Goal: Task Accomplishment & Management: Manage account settings

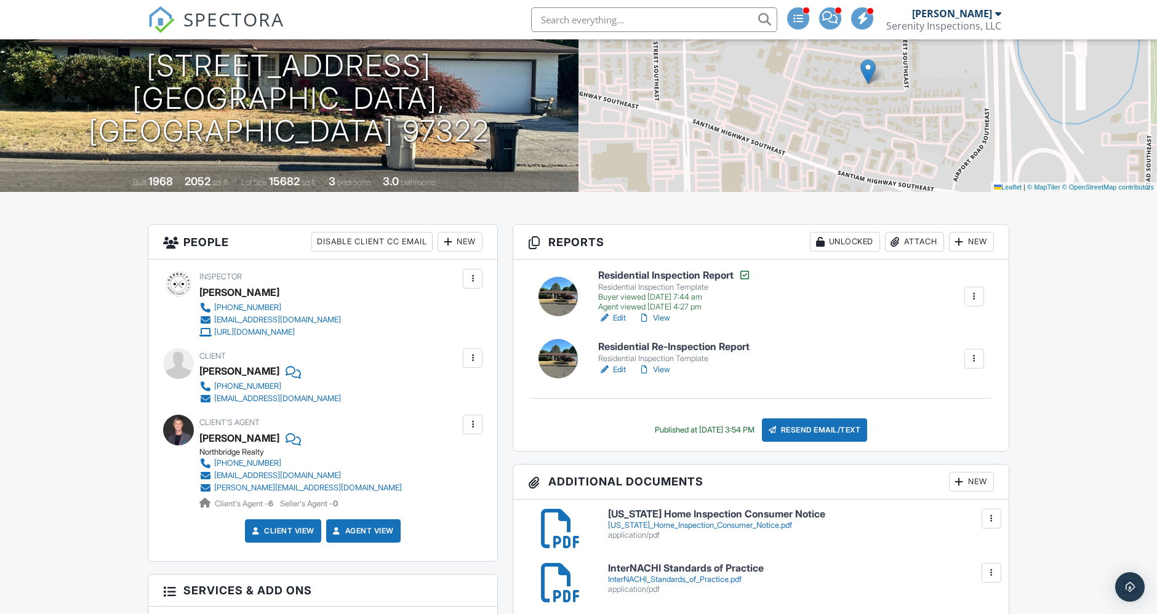
click at [617, 366] on link "Edit" at bounding box center [612, 370] width 28 height 12
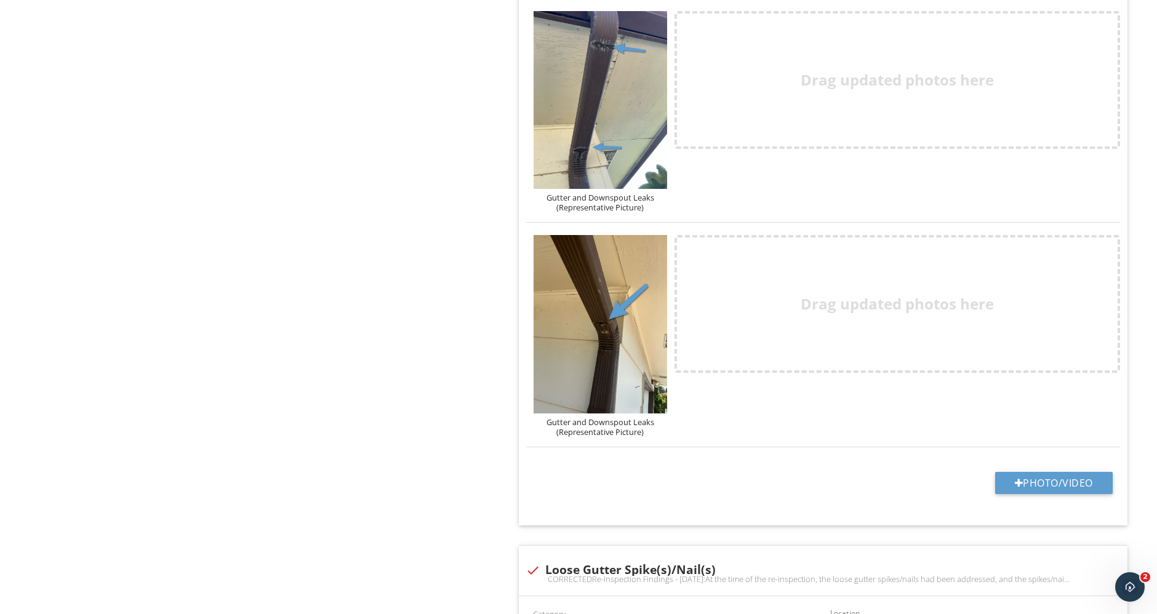
scroll to position [3282, 0]
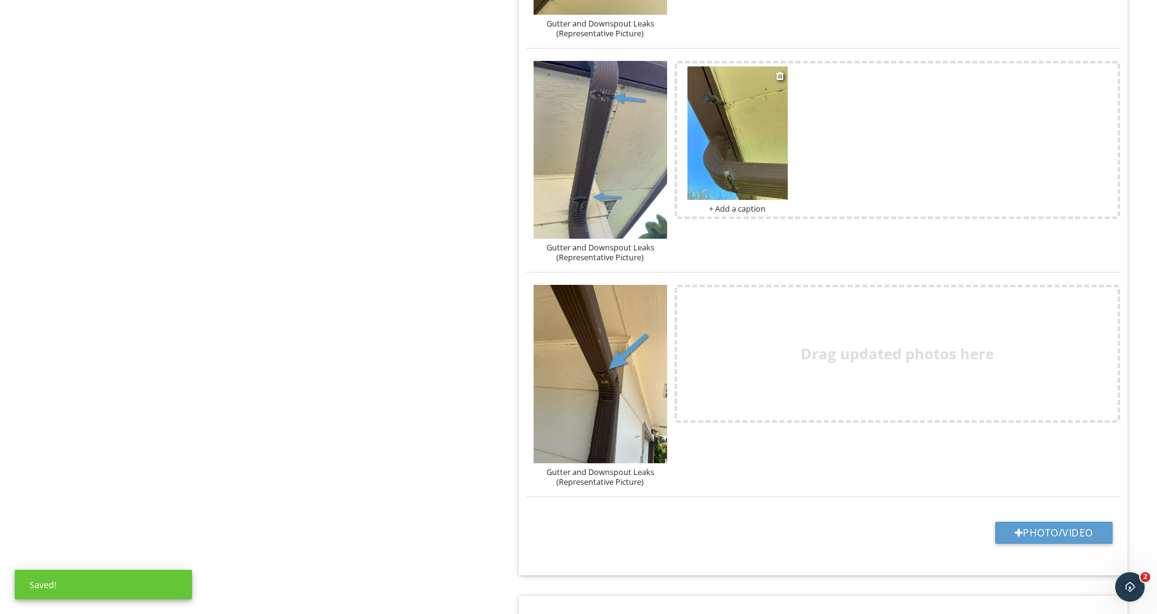
click at [756, 171] on img at bounding box center [738, 133] width 100 height 134
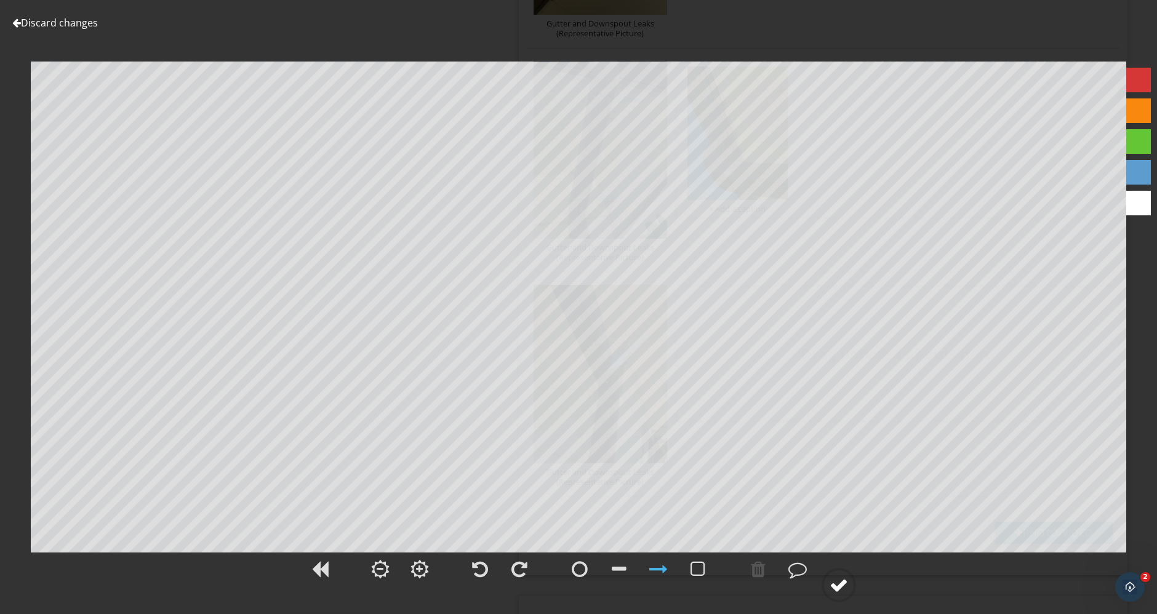
click at [843, 583] on div at bounding box center [839, 585] width 18 height 18
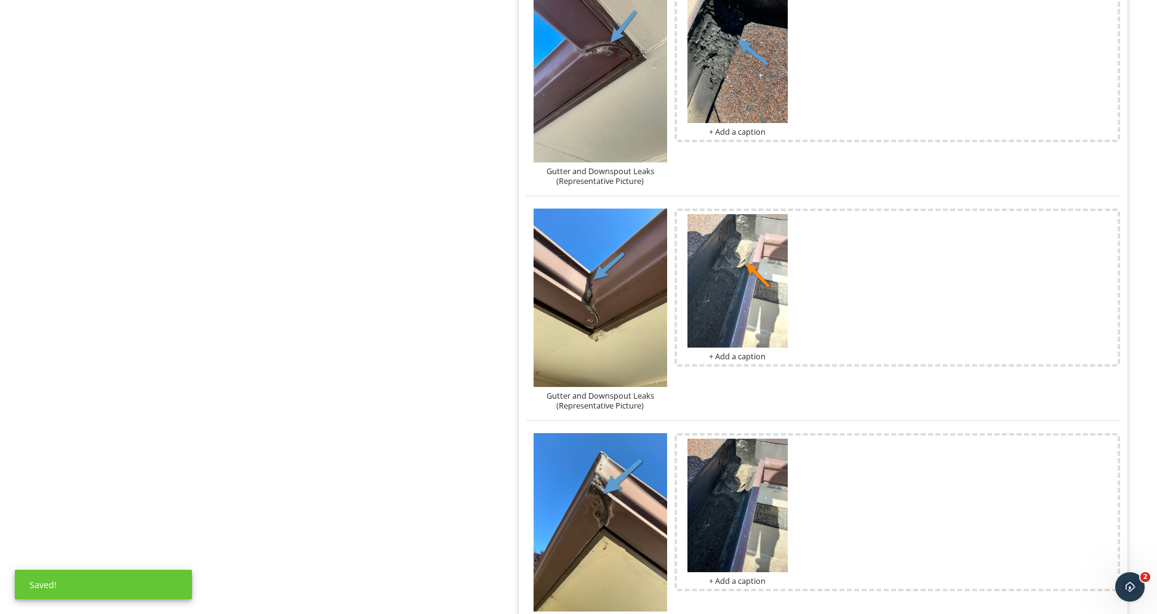
scroll to position [2872, 0]
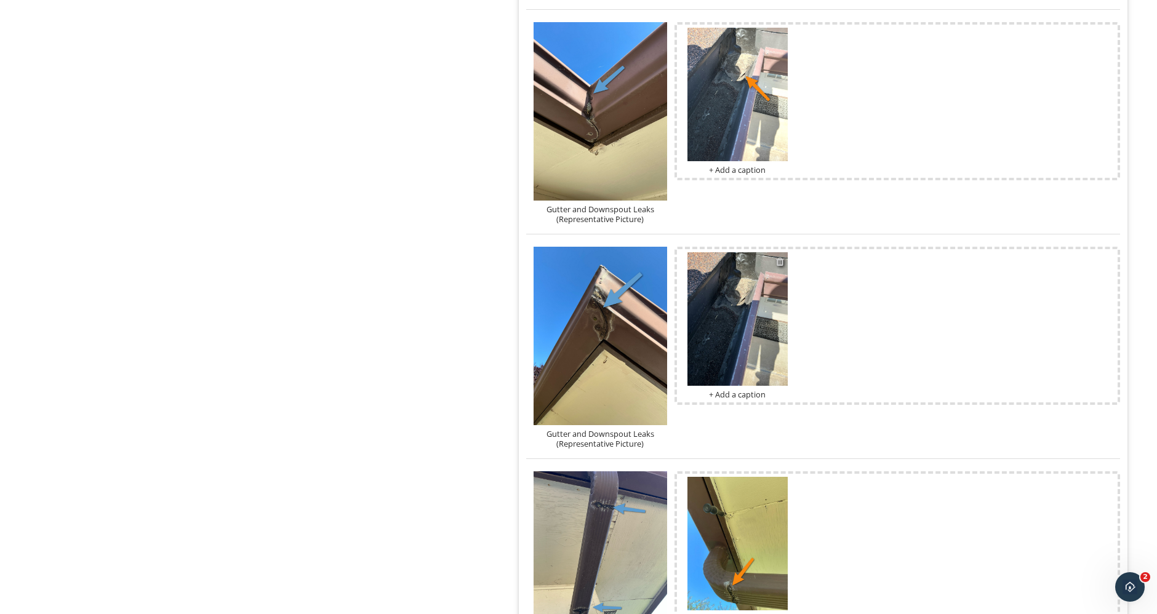
click at [783, 257] on div at bounding box center [780, 262] width 8 height 10
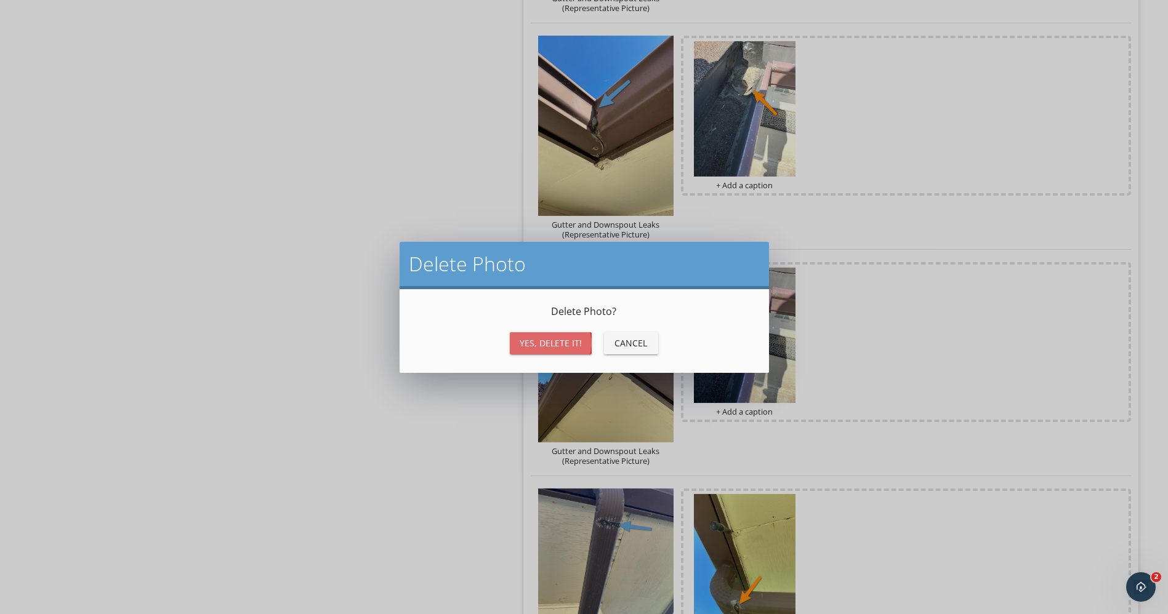
click at [555, 339] on div "Yes, Delete it!" at bounding box center [550, 343] width 62 height 13
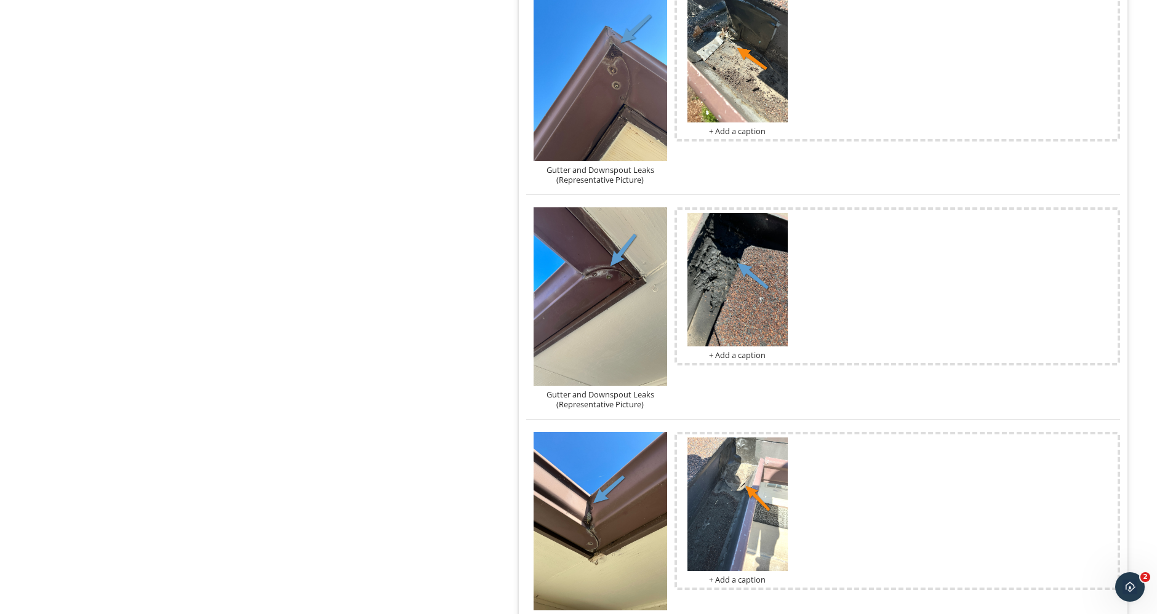
scroll to position [2804, 0]
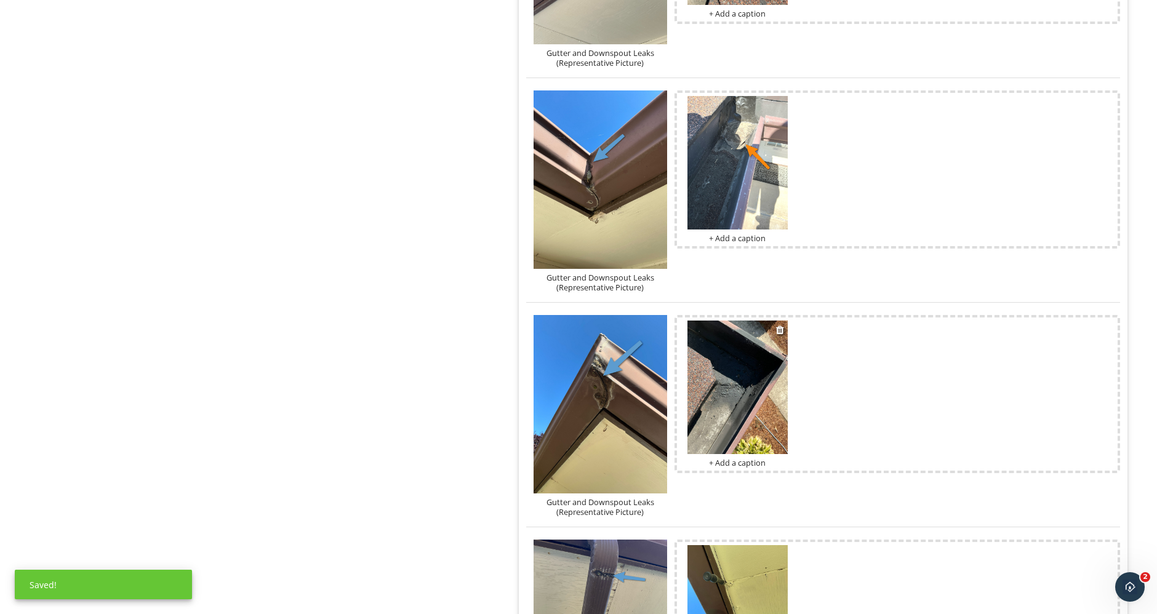
click at [753, 344] on img at bounding box center [738, 388] width 100 height 134
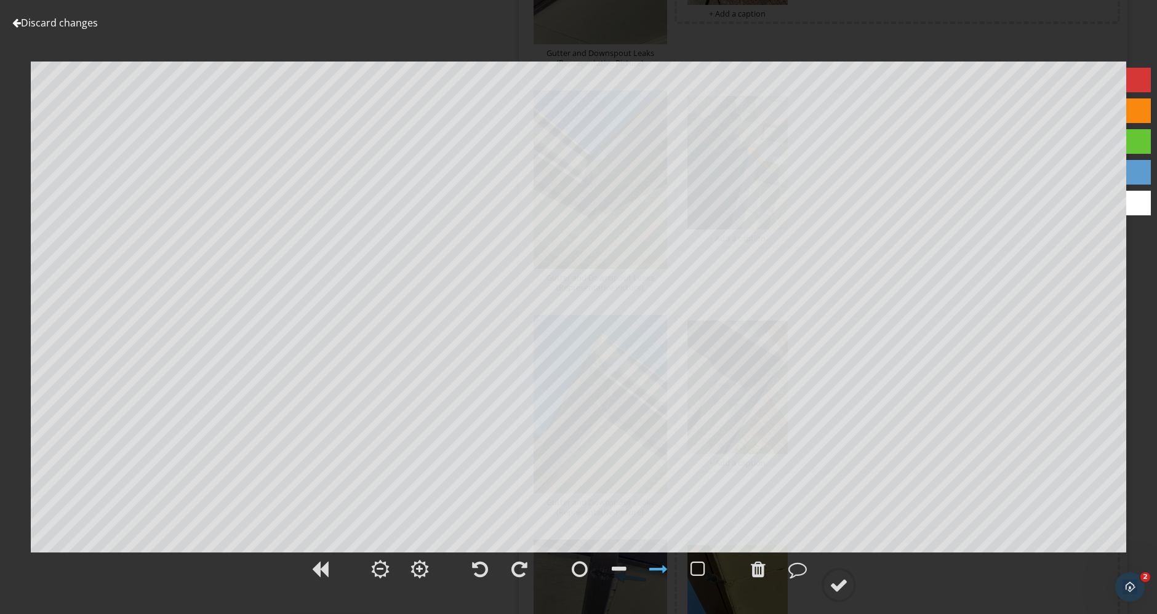
click at [18, 25] on div at bounding box center [16, 23] width 9 height 10
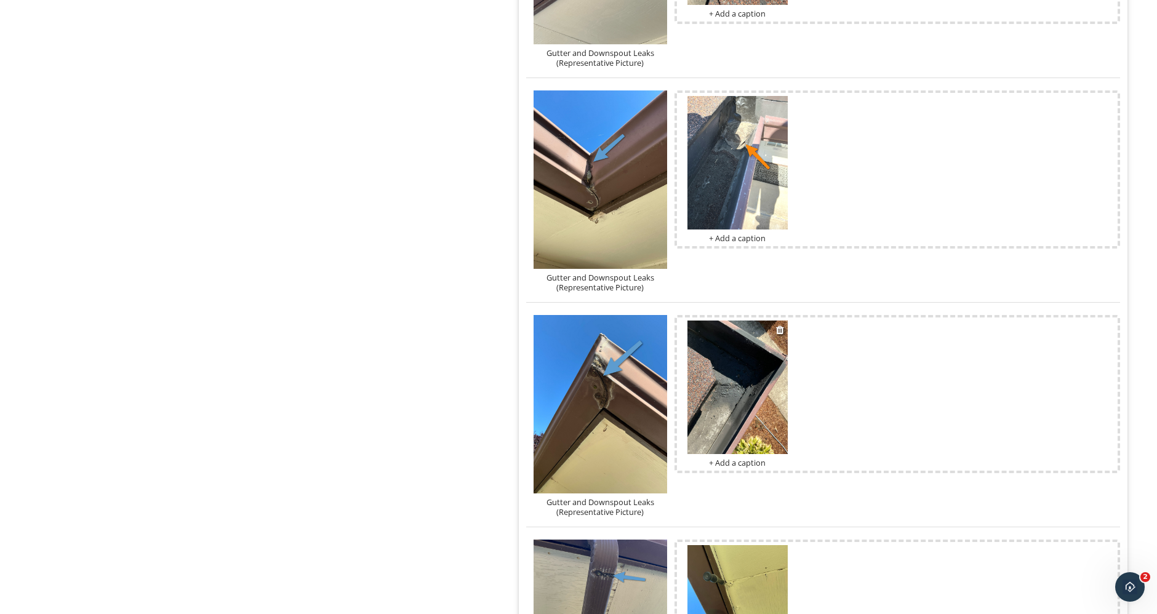
click at [772, 391] on img at bounding box center [738, 388] width 100 height 134
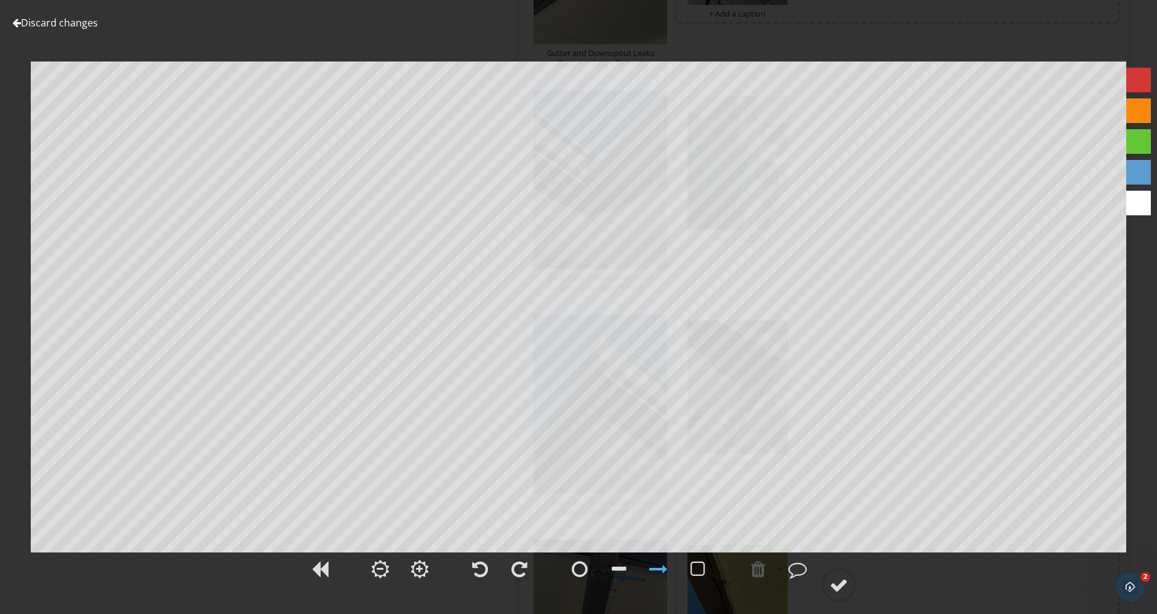
drag, startPoint x: 1139, startPoint y: 103, endPoint x: 1126, endPoint y: 106, distance: 13.3
click at [1139, 103] on div at bounding box center [1138, 110] width 25 height 25
click at [842, 579] on div at bounding box center [839, 585] width 18 height 18
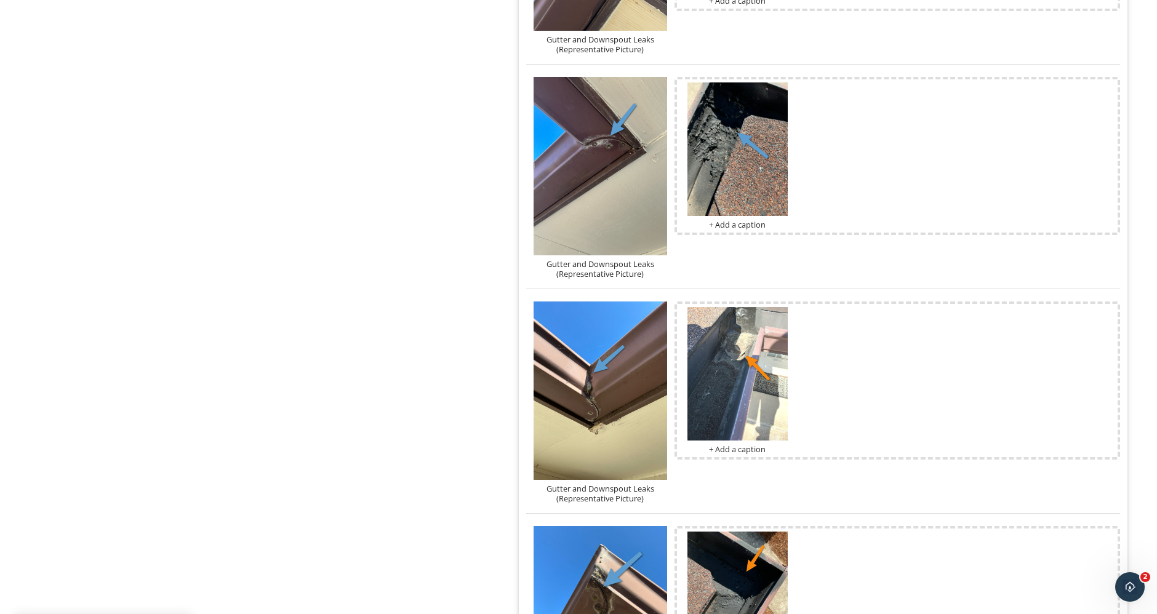
scroll to position [2393, 0]
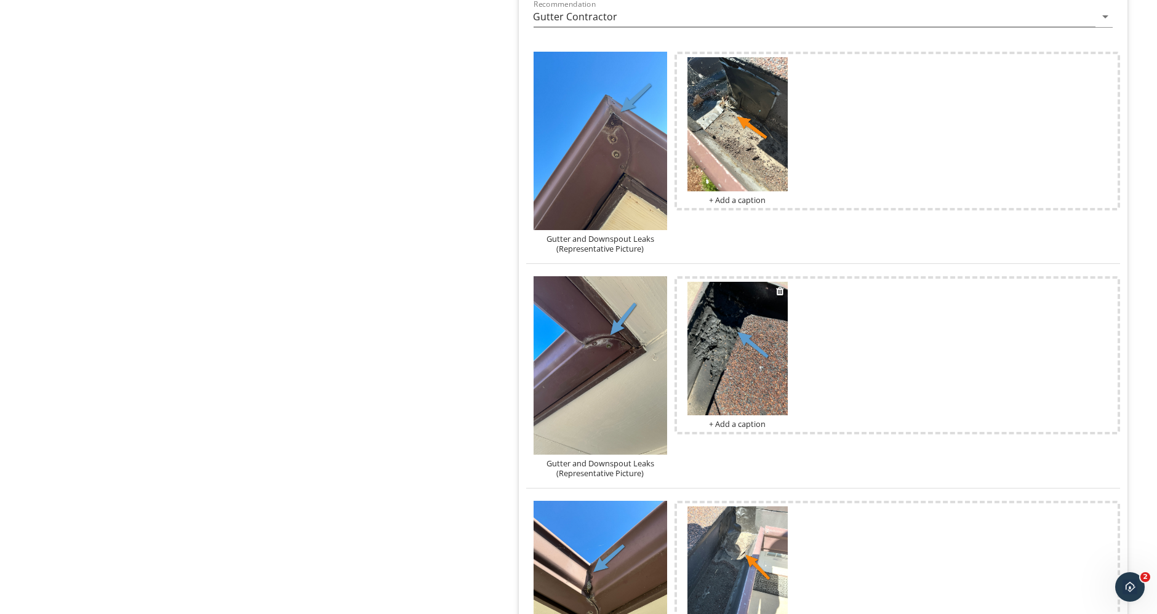
click at [732, 353] on img at bounding box center [738, 349] width 100 height 134
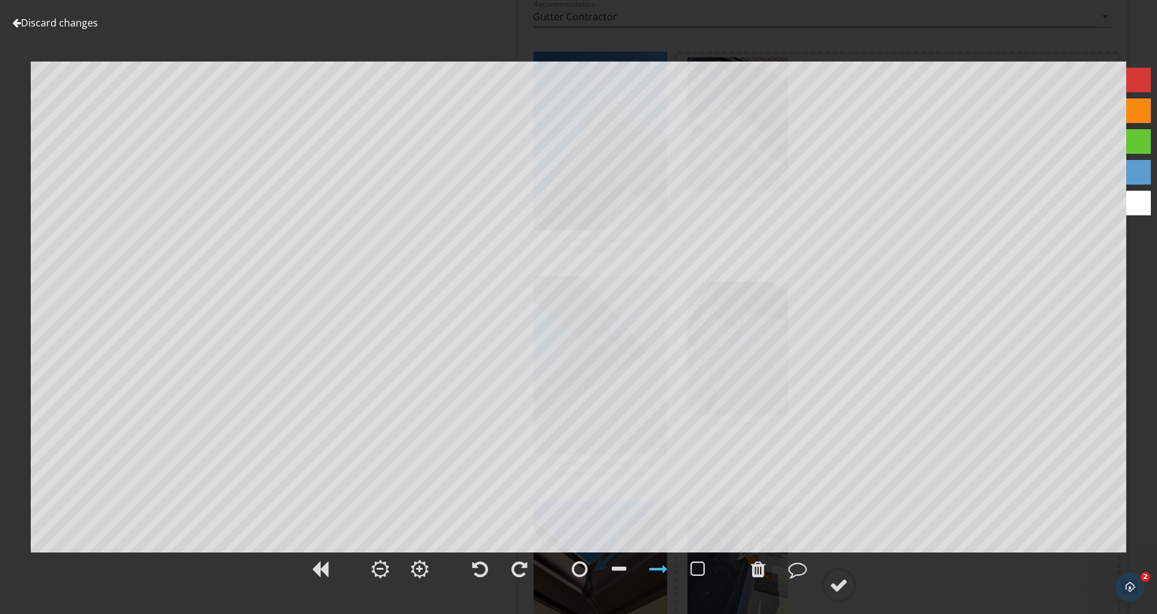
click at [657, 574] on div at bounding box center [658, 569] width 18 height 18
click at [1133, 115] on div at bounding box center [1138, 110] width 25 height 25
click at [848, 584] on div at bounding box center [839, 585] width 18 height 18
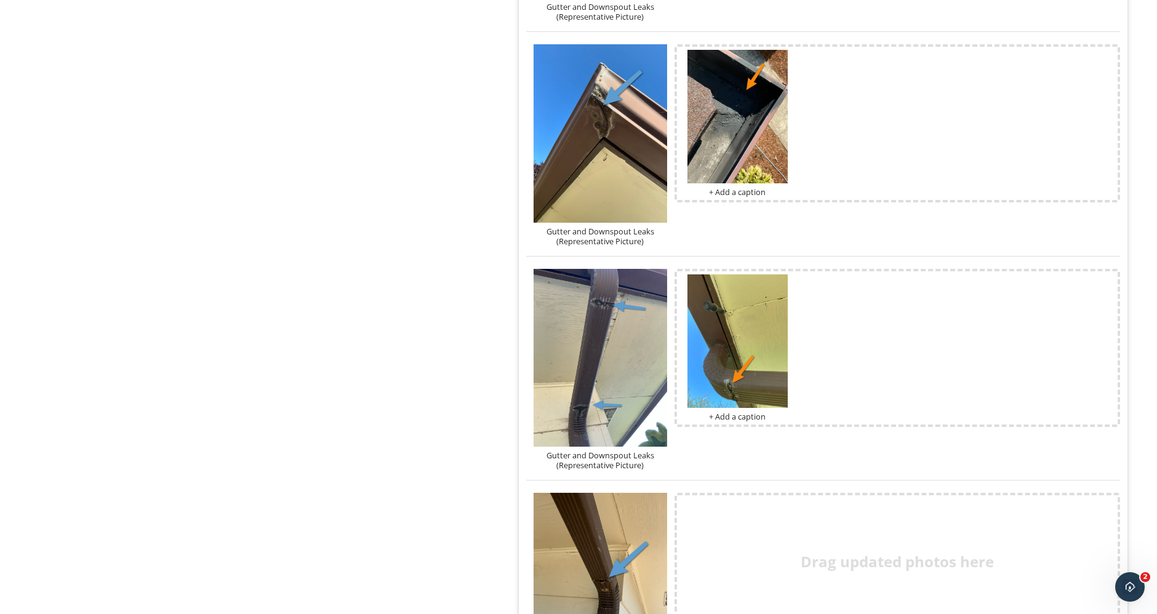
scroll to position [3077, 0]
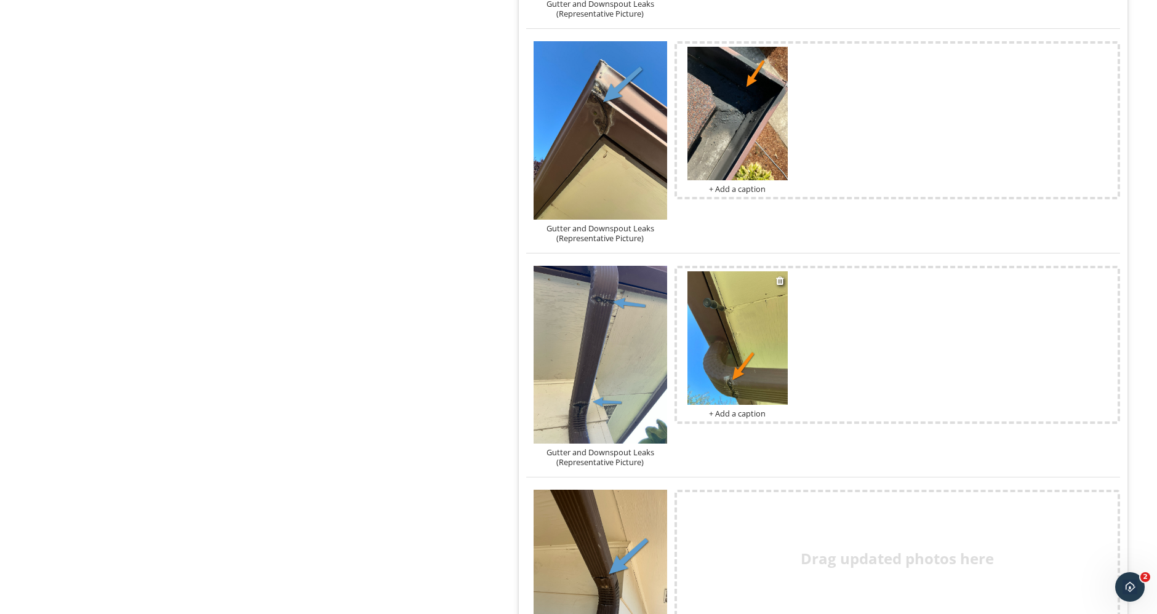
click at [770, 379] on img at bounding box center [738, 338] width 100 height 134
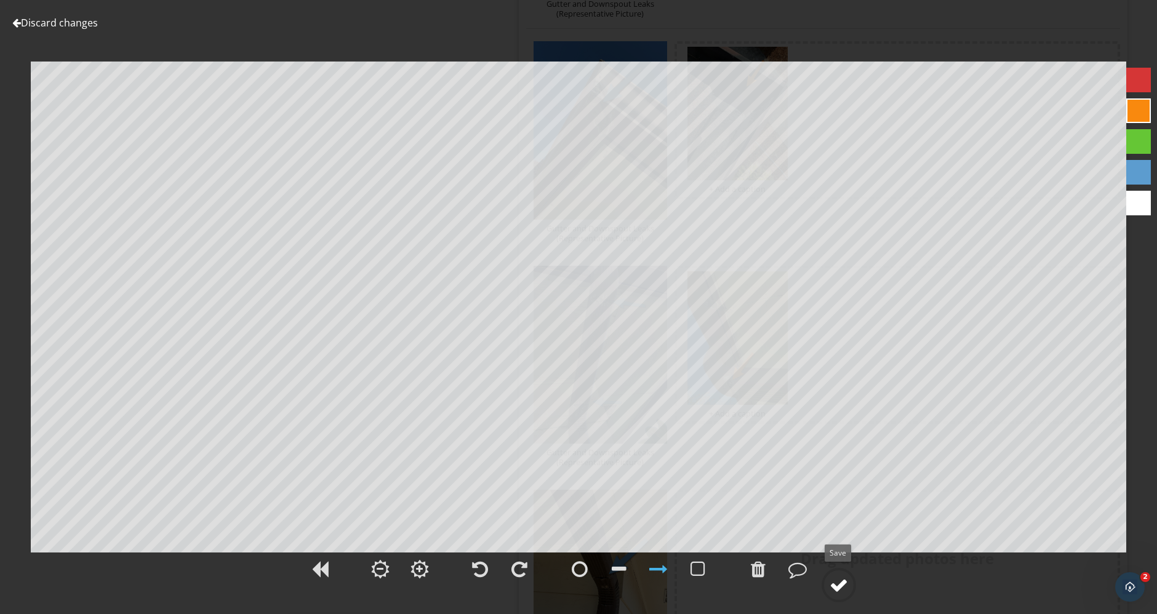
click at [838, 585] on div at bounding box center [839, 585] width 18 height 18
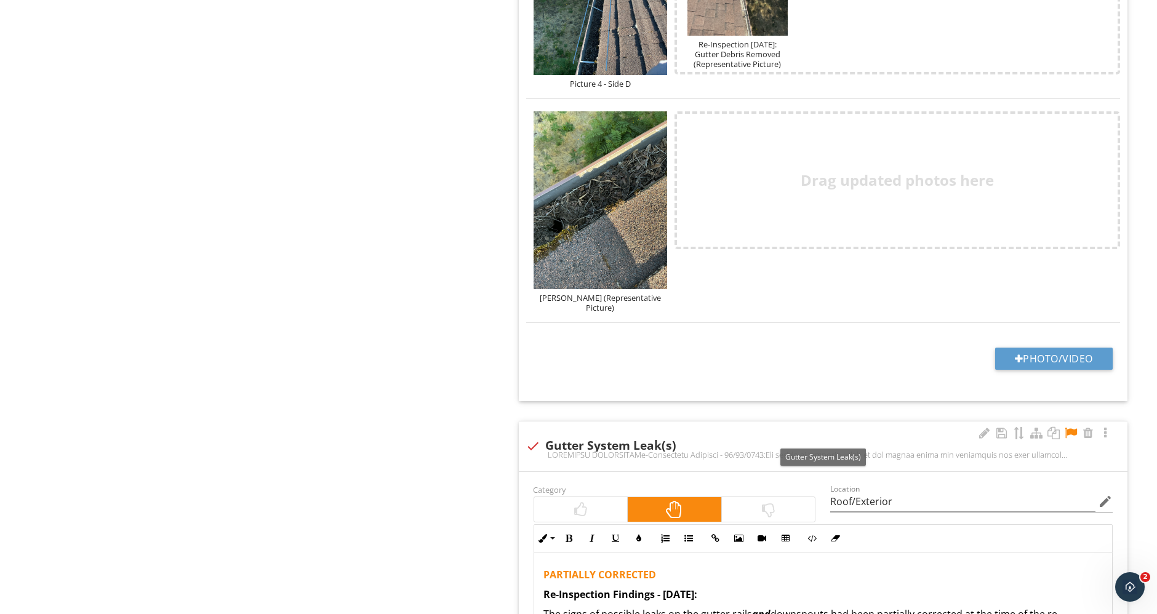
scroll to position [2325, 0]
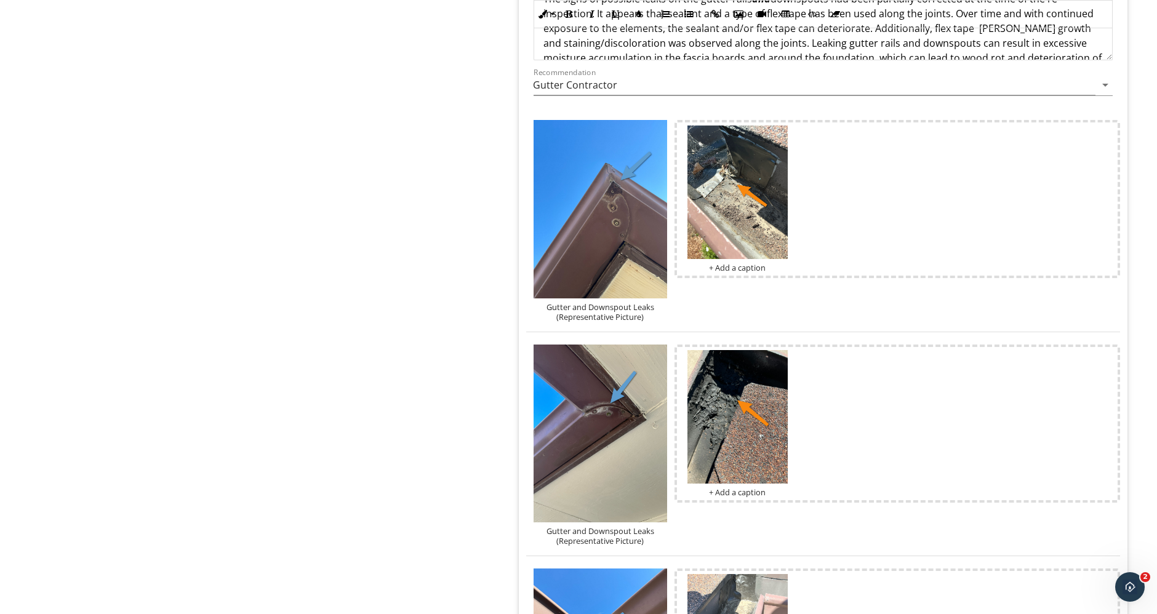
click at [609, 311] on div "Gutter and Downspout Leaks (Representative Picture)" at bounding box center [601, 312] width 134 height 20
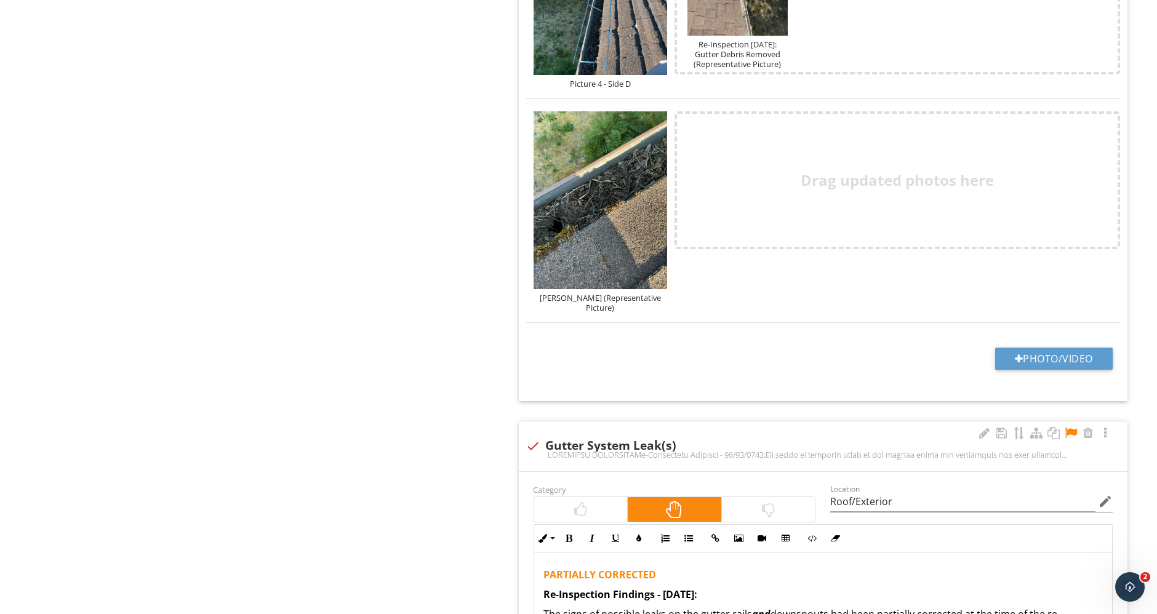
scroll to position [1368, 0]
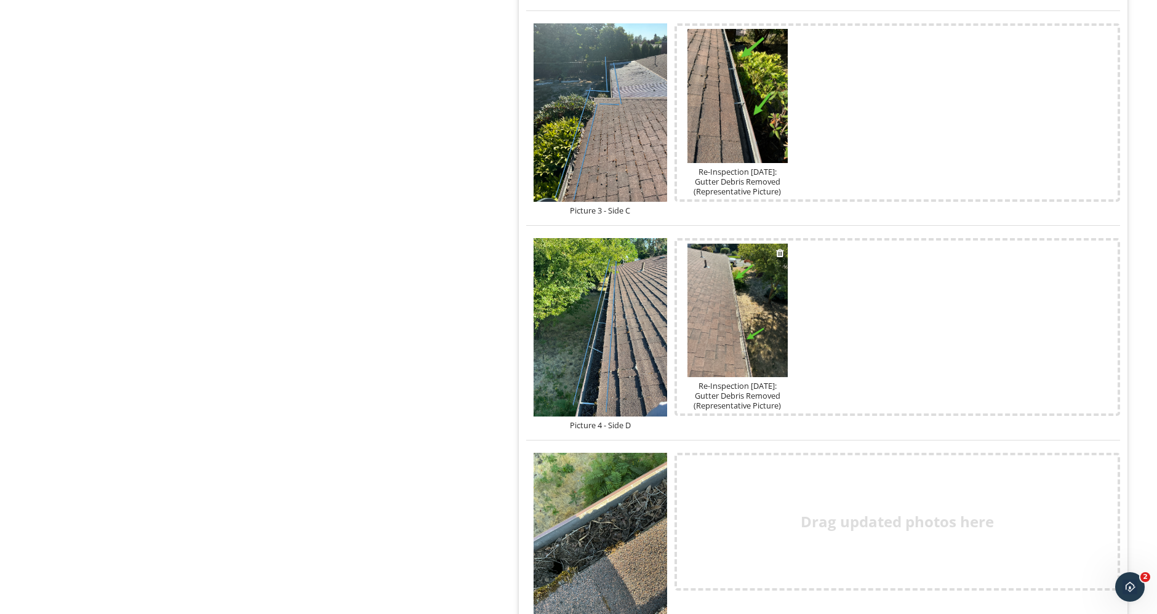
click at [743, 384] on div "Re-Inspection 09/23/25: Gutter Debris Removed (Representative Picture)" at bounding box center [738, 396] width 100 height 30
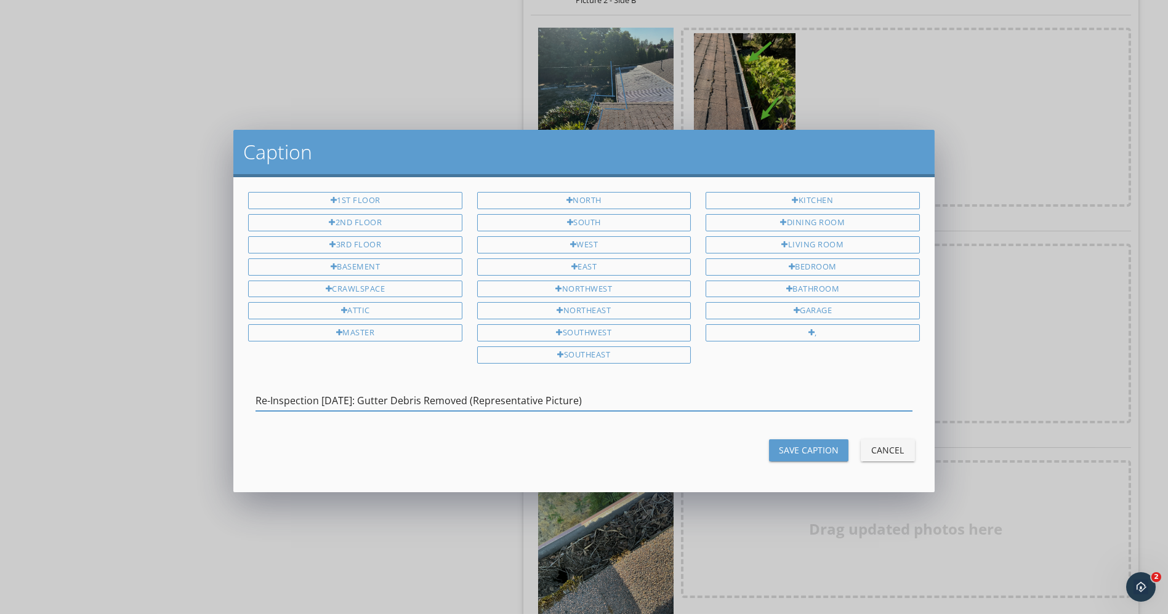
drag, startPoint x: 604, startPoint y: 395, endPoint x: 190, endPoint y: 395, distance: 414.2
click at [190, 395] on div "Caption 1st Floor 2nd Floor 3rd Floor Basement Crawlspace Attic Master North So…" at bounding box center [584, 307] width 1168 height 614
click at [898, 444] on div "Cancel" at bounding box center [887, 450] width 34 height 13
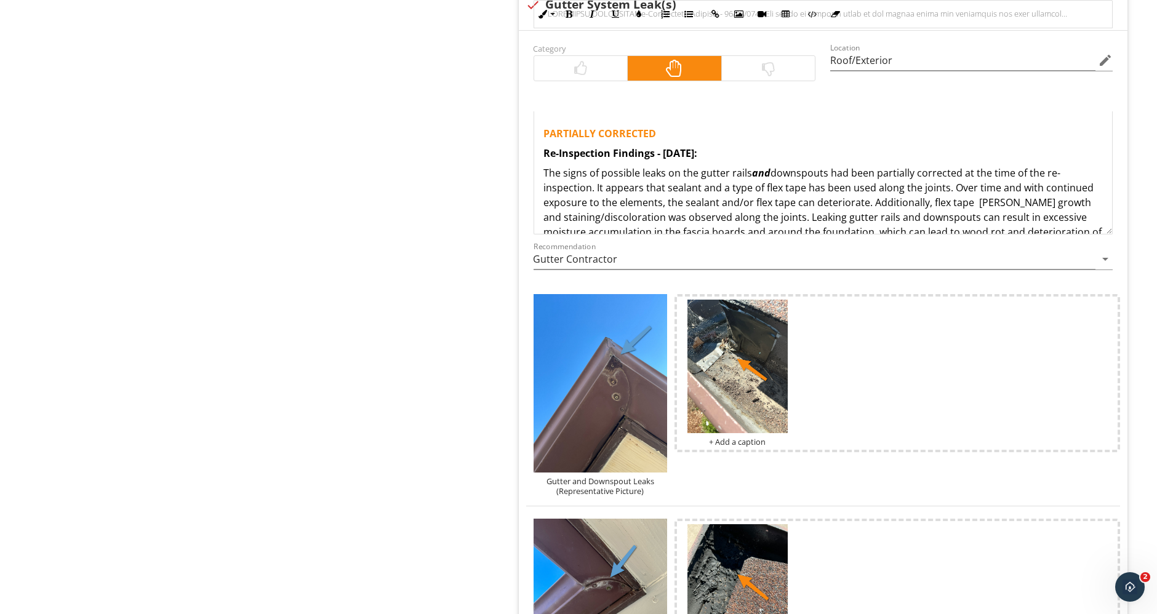
scroll to position [2325, 0]
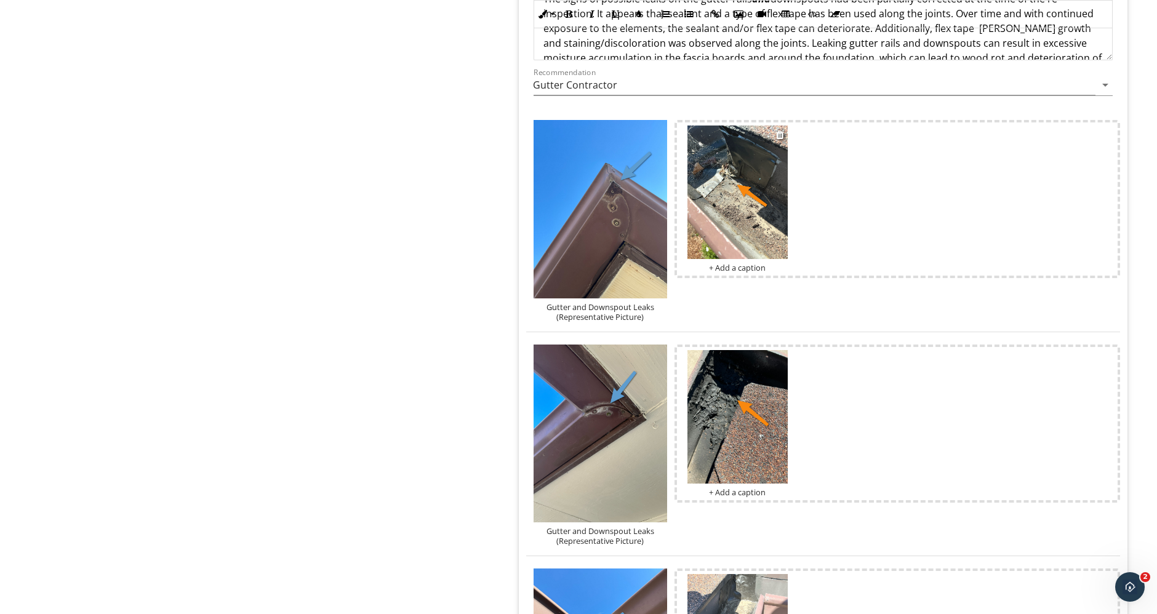
click at [744, 267] on div "+ Add a caption" at bounding box center [738, 268] width 100 height 10
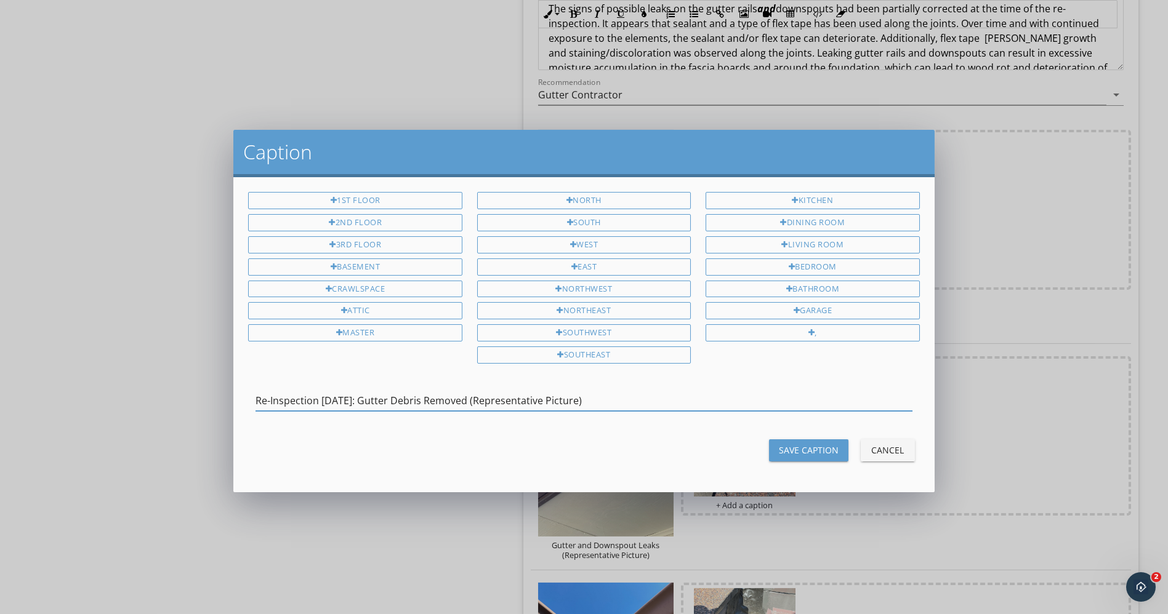
drag, startPoint x: 398, startPoint y: 395, endPoint x: 471, endPoint y: 395, distance: 72.6
click at [471, 395] on input "Re-Inspection 09/23/25: Gutter Debris Removed (Representative Picture)" at bounding box center [583, 401] width 656 height 20
click at [471, 395] on input "Re-Inspection 09/23/25: Gutter Leaks (Partially Addressed) (Representative Pict…" at bounding box center [583, 401] width 656 height 20
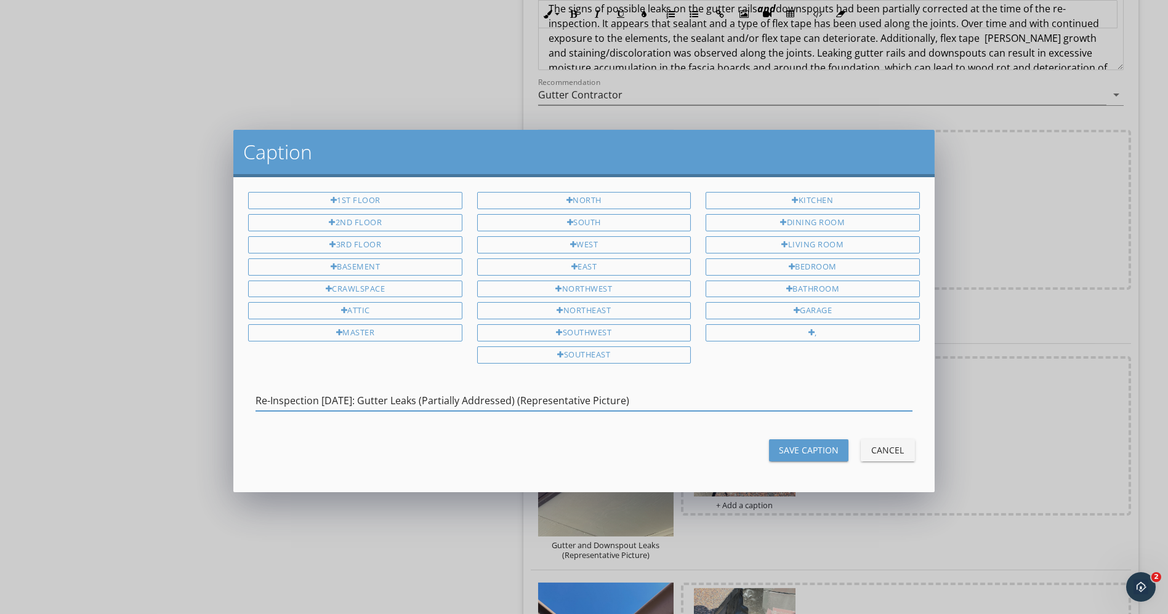
type input "Re-Inspection 09/23/25: Gutter Leaks (Partially Addressed) (Representative Pict…"
click at [811, 447] on div "Save Caption" at bounding box center [809, 450] width 60 height 13
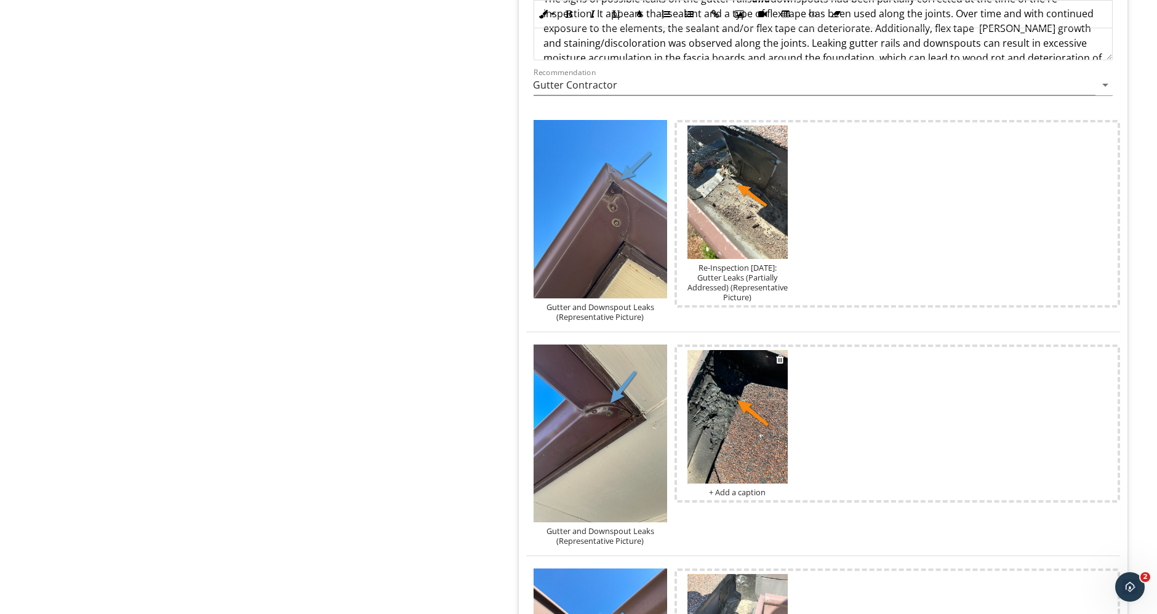
click at [742, 487] on div "+ Add a caption" at bounding box center [738, 492] width 100 height 10
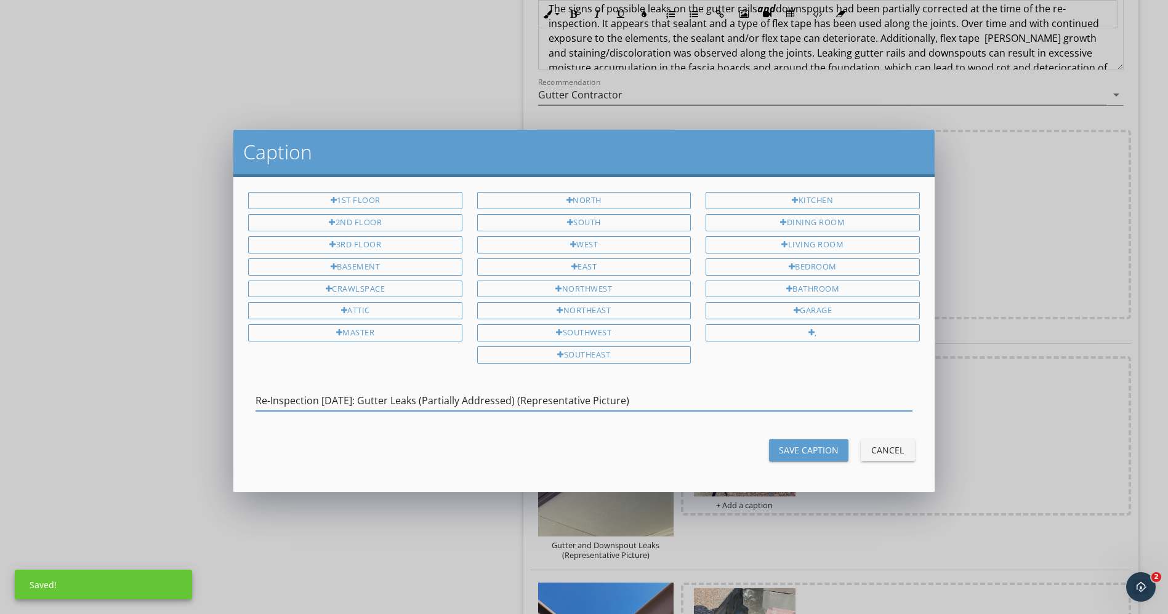
type input "Re-Inspection 09/23/25: Gutter Leaks (Partially Addressed) (Representative Pict…"
click at [807, 448] on div "Save Caption" at bounding box center [809, 450] width 60 height 13
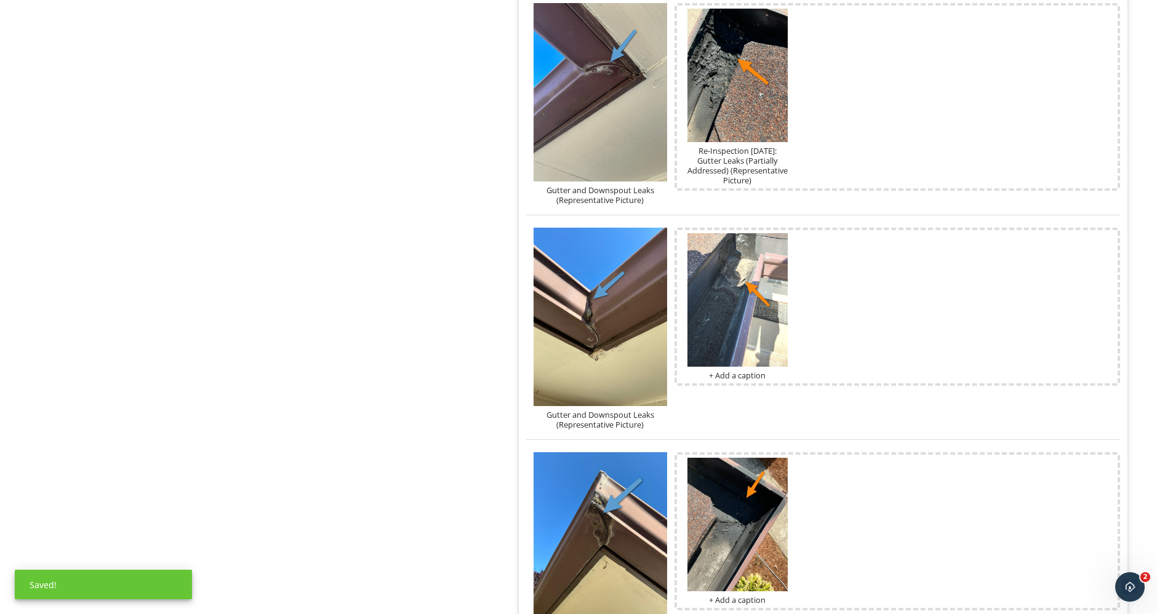
scroll to position [2667, 0]
click at [742, 370] on div "+ Add a caption" at bounding box center [738, 375] width 100 height 10
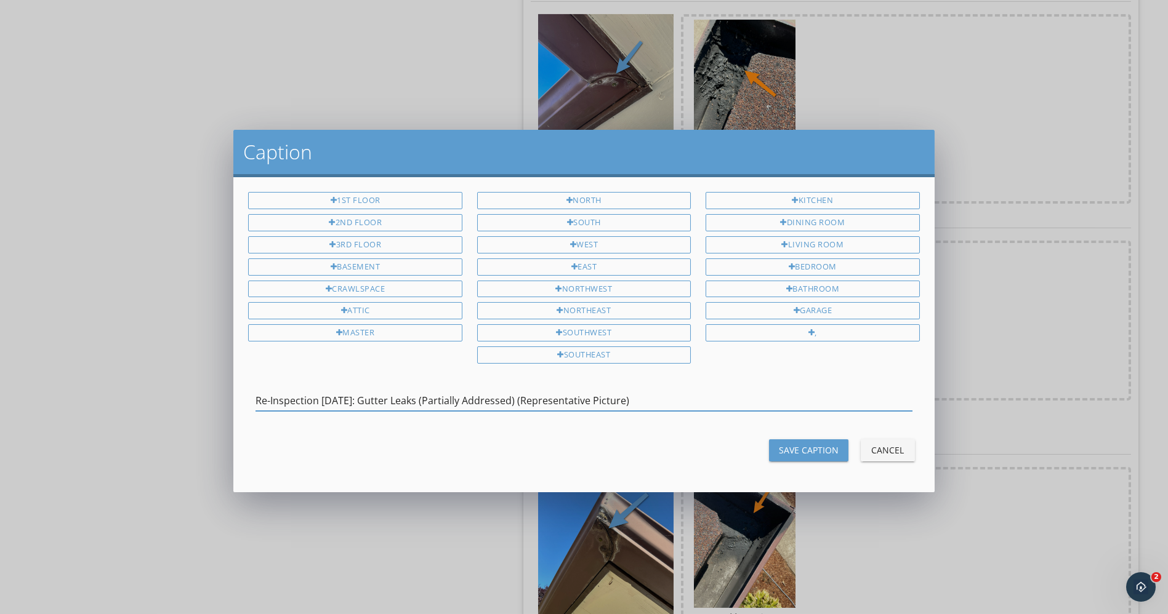
type input "Re-Inspection 09/23/25: Gutter Leaks (Partially Addressed) (Representative Pict…"
click at [803, 444] on div "Save Caption" at bounding box center [809, 450] width 60 height 13
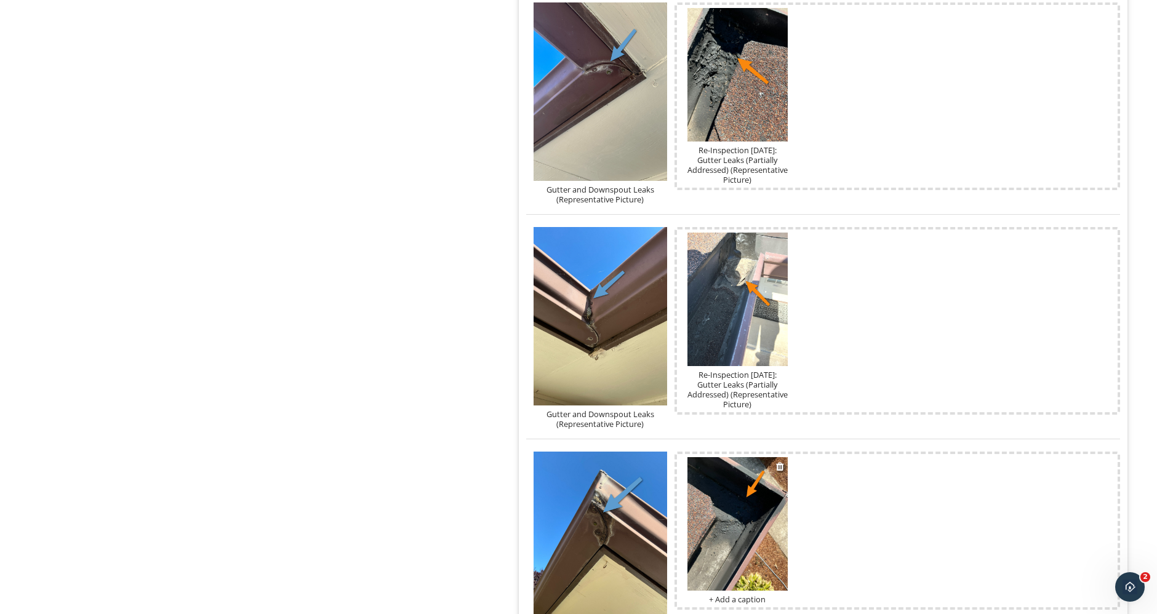
scroll to position [2940, 0]
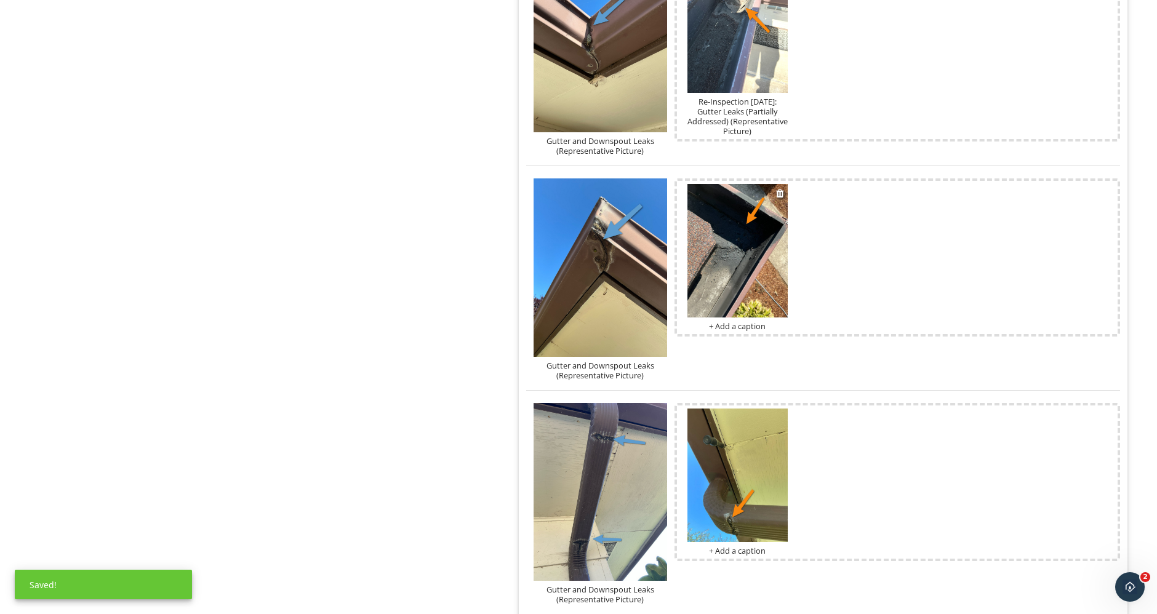
click at [734, 323] on div "+ Add a caption" at bounding box center [738, 326] width 100 height 10
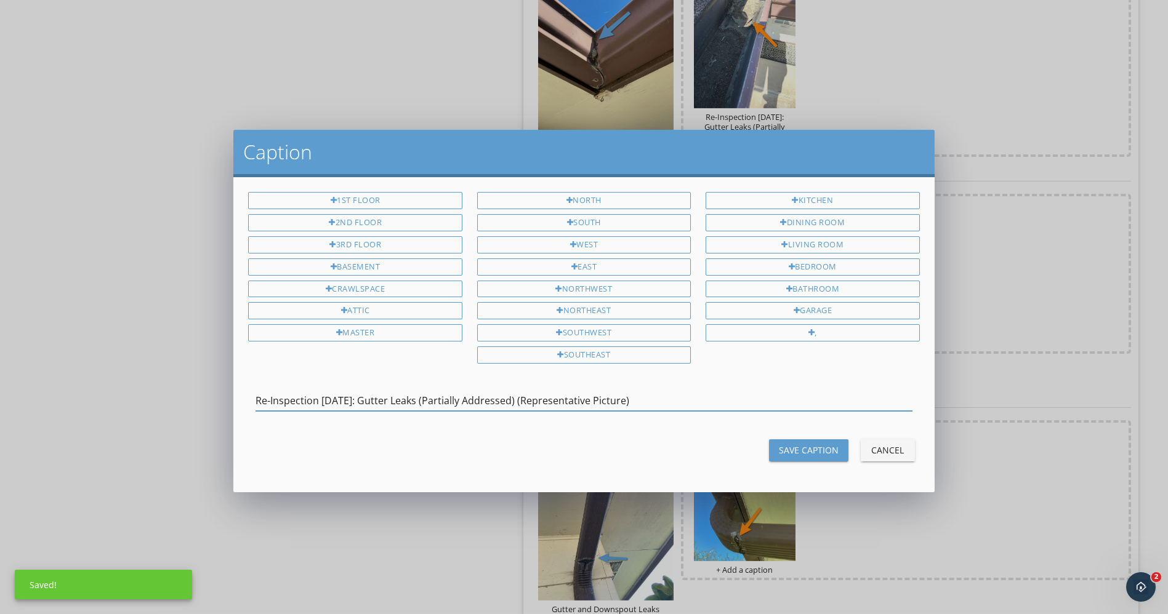
type input "Re-Inspection 09/23/25: Gutter Leaks (Partially Addressed) (Representative Pict…"
click at [803, 444] on div "Save Caption" at bounding box center [809, 450] width 60 height 13
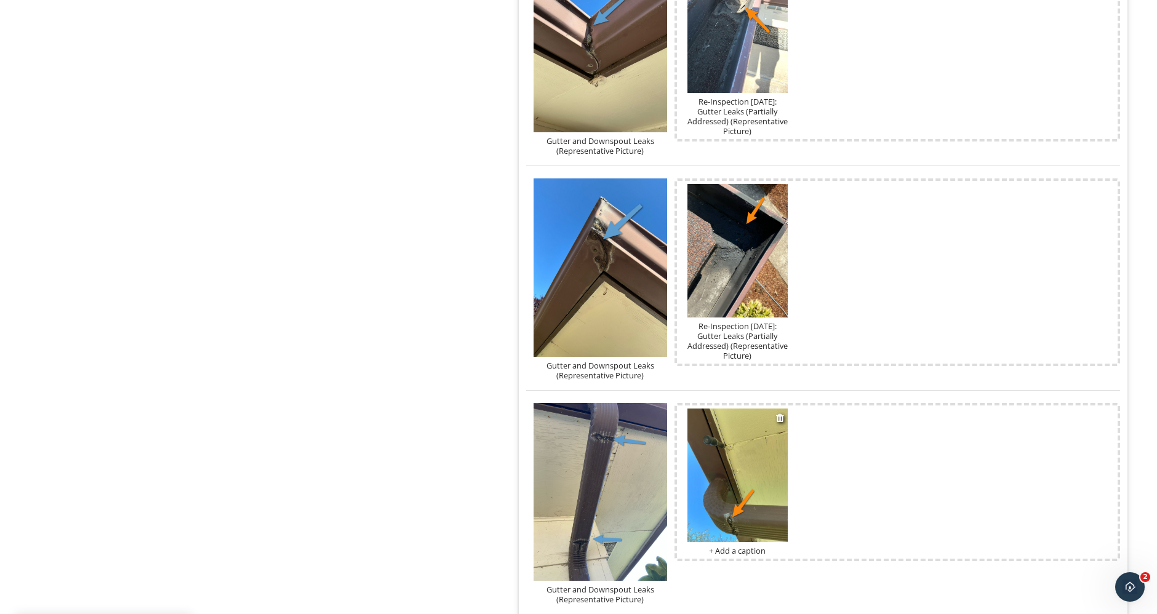
click at [769, 549] on div "+ Add a caption" at bounding box center [738, 551] width 100 height 10
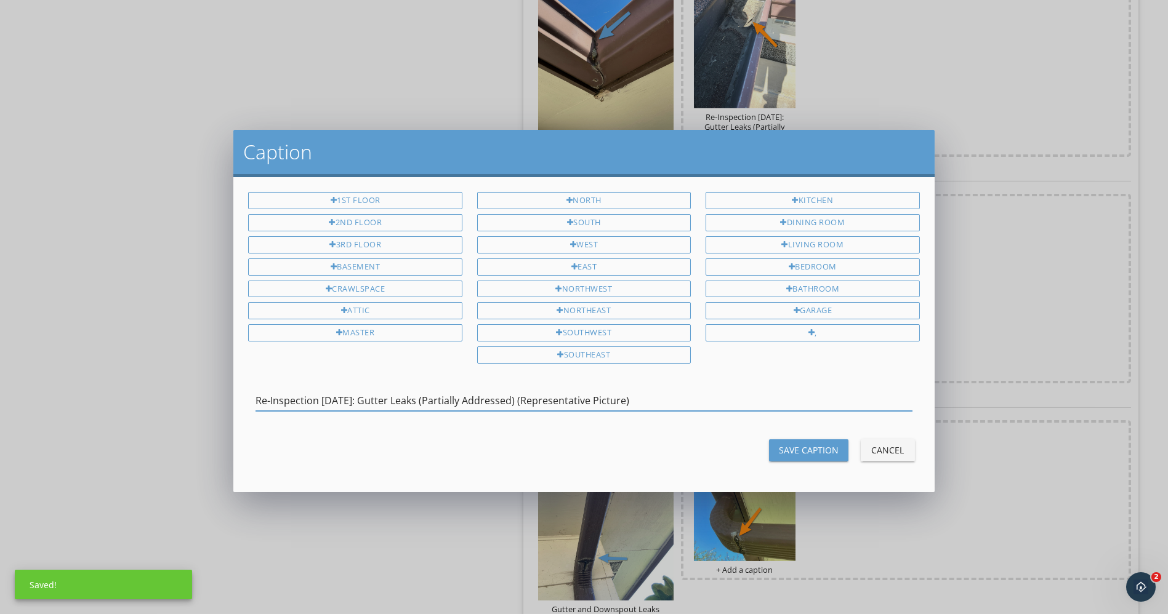
type input "Re-Inspection 09/23/25: Gutter Leaks (Partially Addressed) (Representative Pict…"
click at [811, 444] on div "Save Caption" at bounding box center [809, 450] width 60 height 13
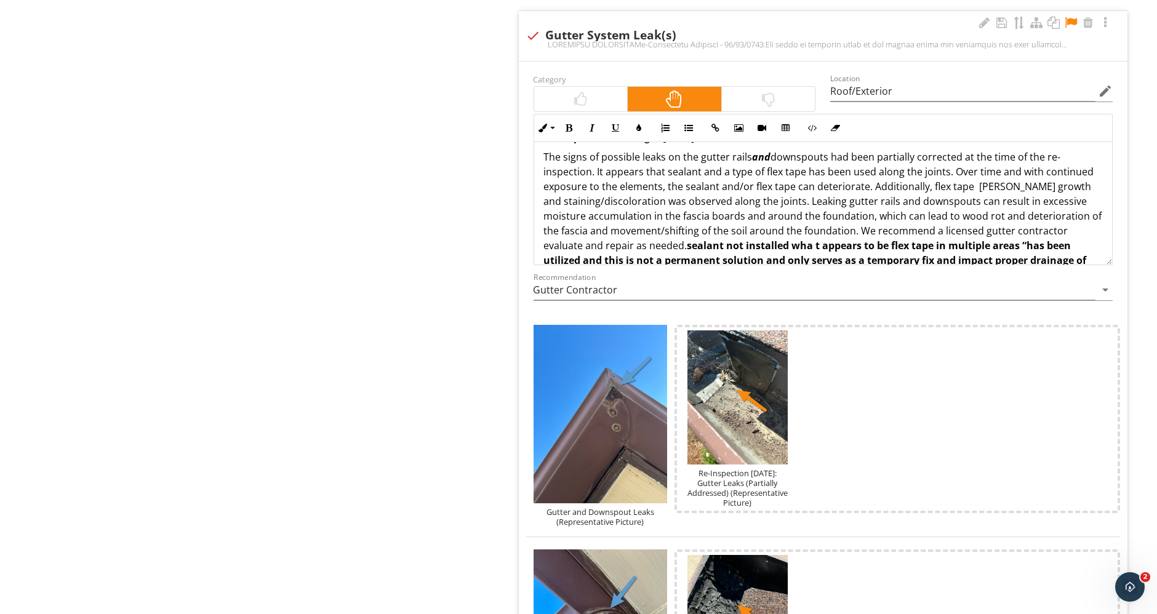
scroll to position [68, 0]
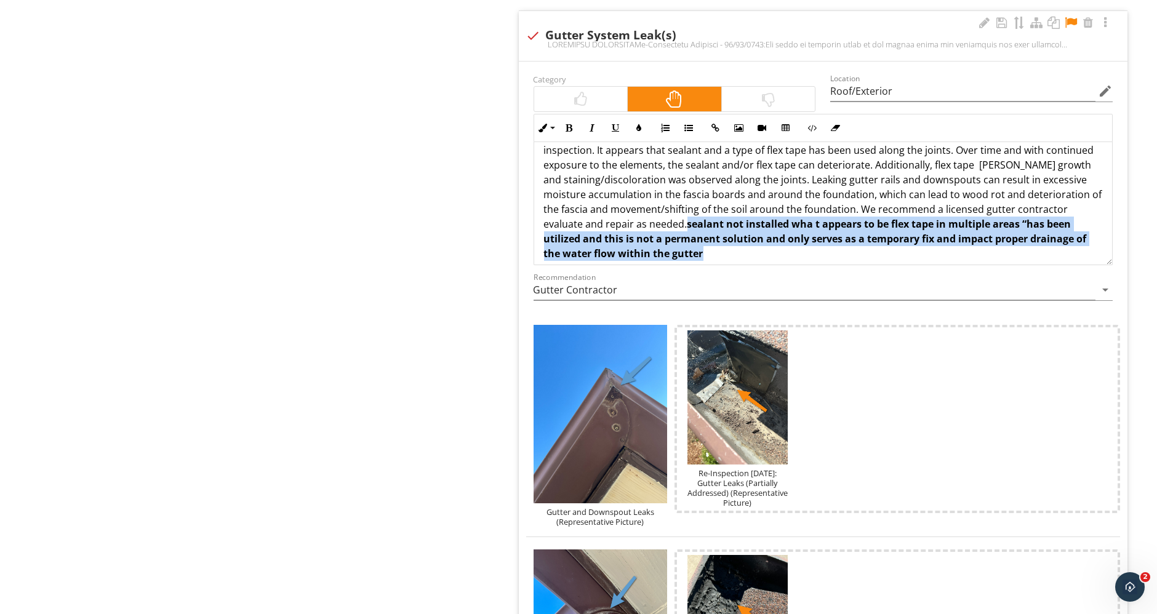
drag, startPoint x: 688, startPoint y: 220, endPoint x: 709, endPoint y: 251, distance: 38.1
click at [709, 251] on p "The signs of possible leaks on the gutter rails and downspouts had been partial…" at bounding box center [823, 194] width 559 height 133
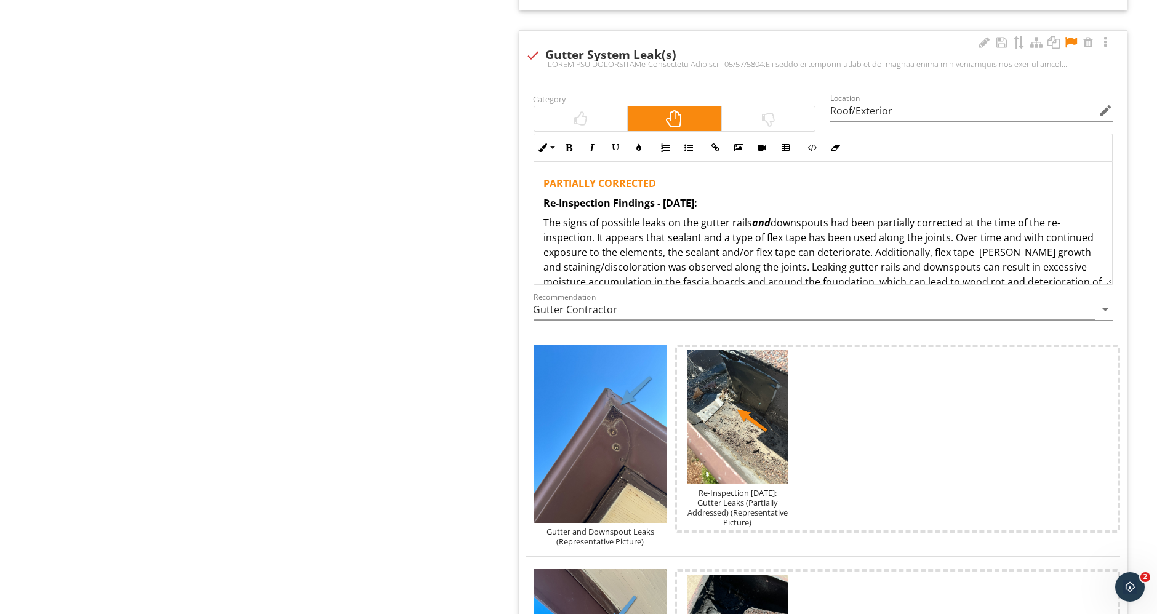
scroll to position [0, 0]
click at [802, 236] on p "The signs of possible leaks on the gutter rails and downspouts had been partial…" at bounding box center [823, 267] width 559 height 103
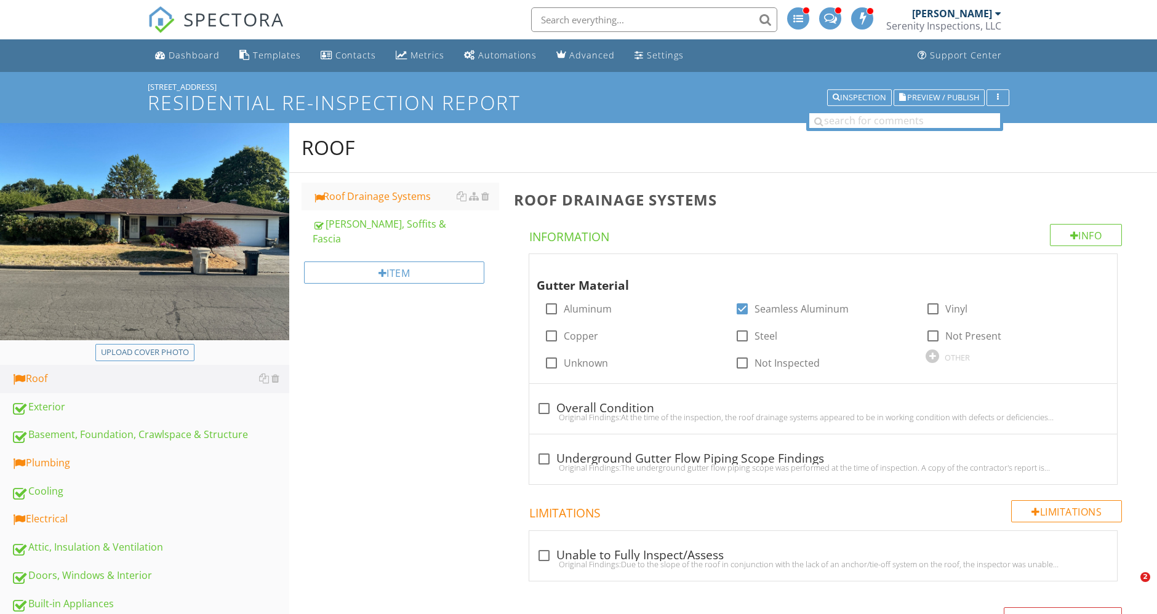
scroll to position [2100, 0]
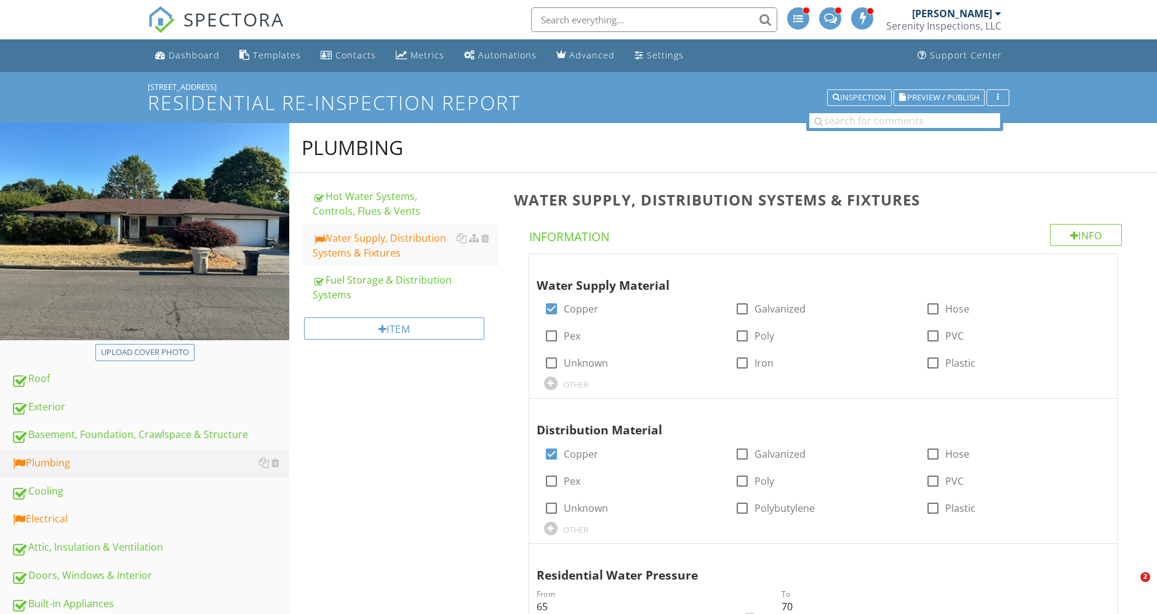
scroll to position [1641, 0]
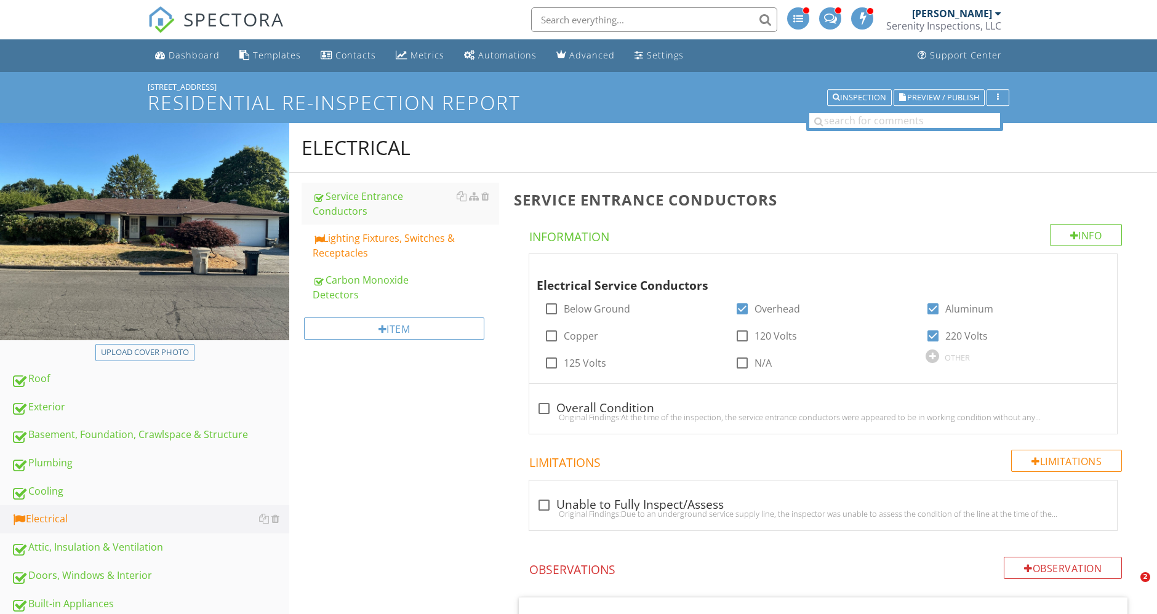
scroll to position [148, 0]
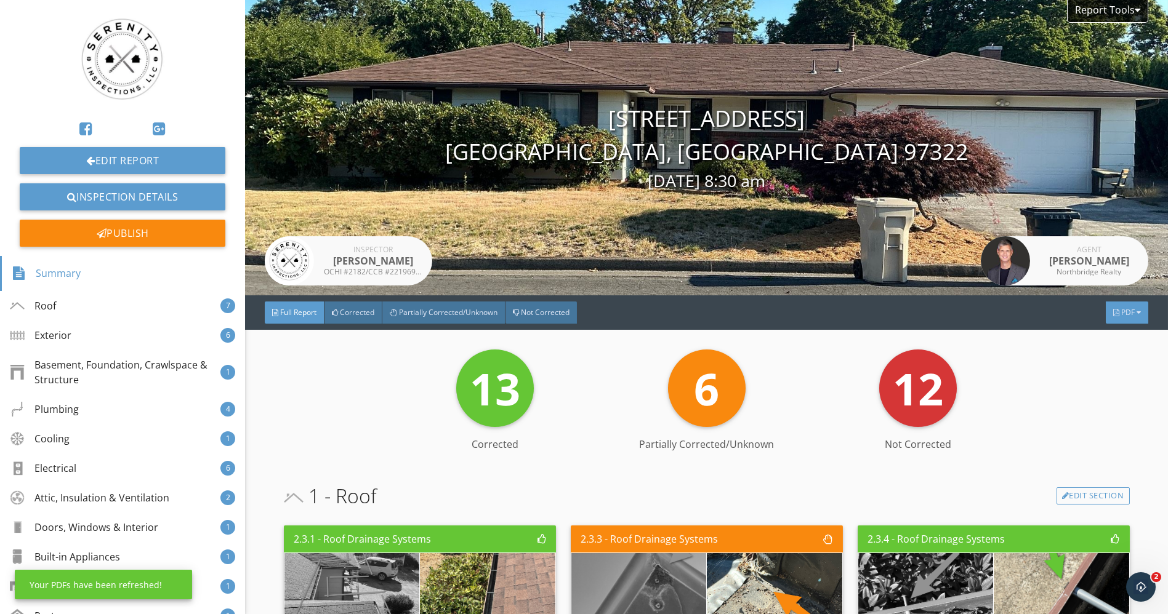
click at [1121, 307] on span "PDF" at bounding box center [1128, 312] width 14 height 10
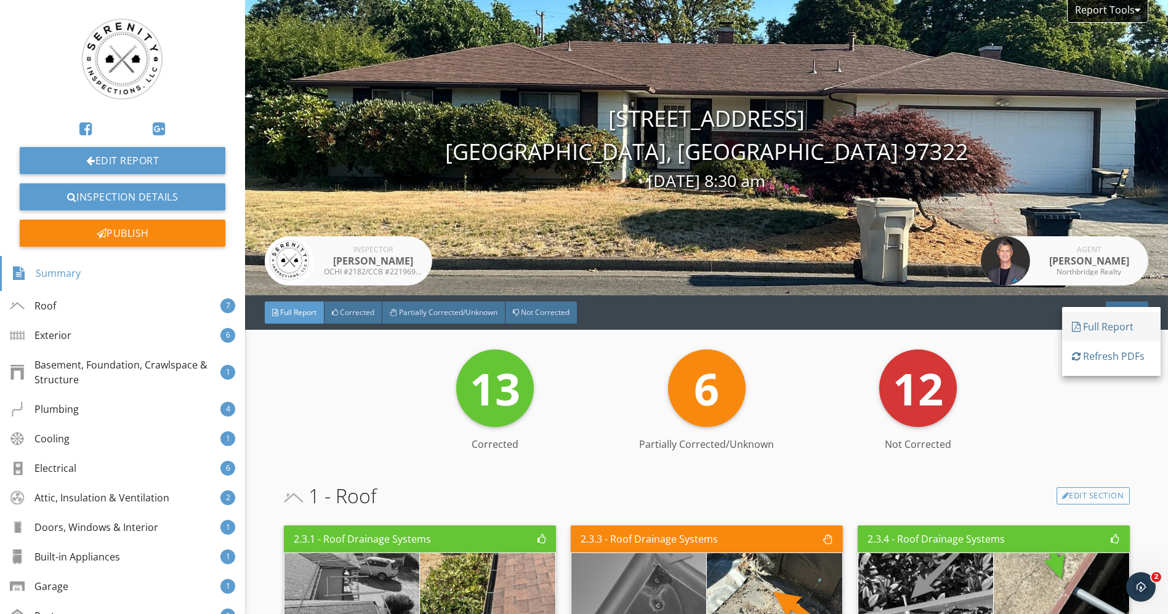
click at [1109, 327] on div "Full Report" at bounding box center [1111, 326] width 79 height 15
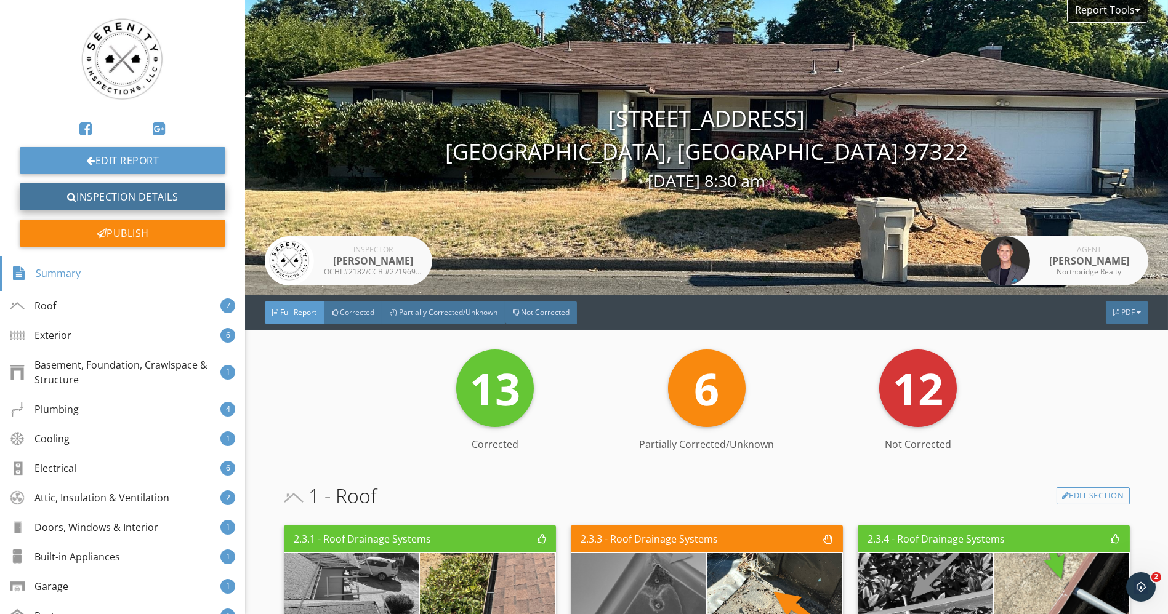
click at [154, 202] on link "Inspection Details" at bounding box center [123, 196] width 206 height 27
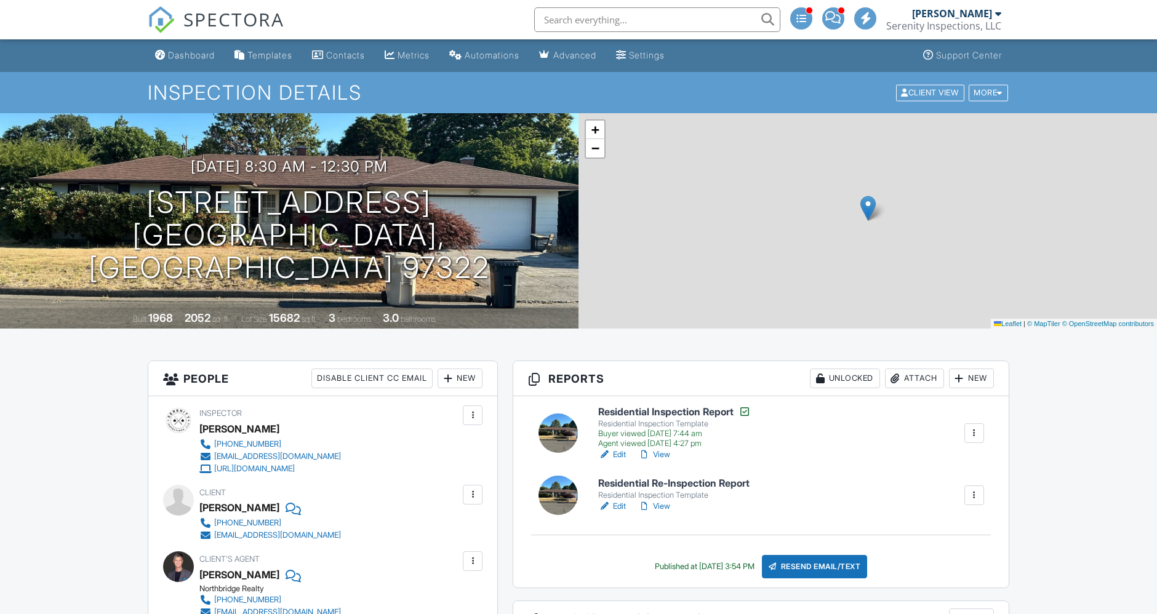
click at [980, 498] on div at bounding box center [974, 495] width 12 height 12
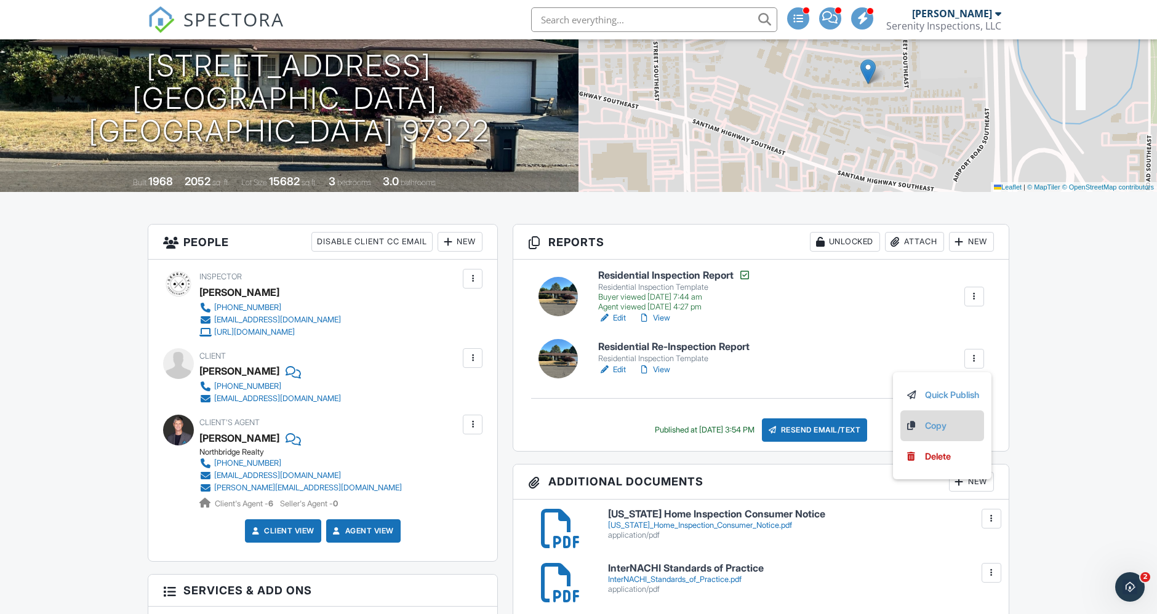
click at [934, 427] on link "Copy" at bounding box center [942, 426] width 74 height 14
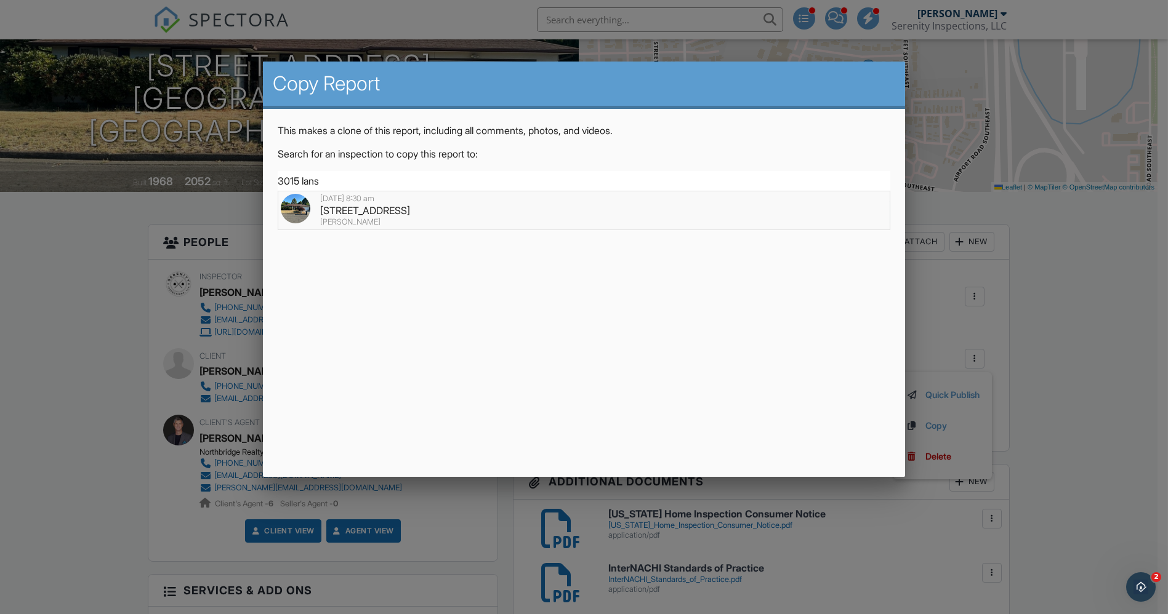
click at [365, 212] on div "3015 Lansing Ave SE, Albany, OR 97322" at bounding box center [584, 211] width 606 height 14
type input "3015 Lansing Ave SE, Albany, OR 97322"
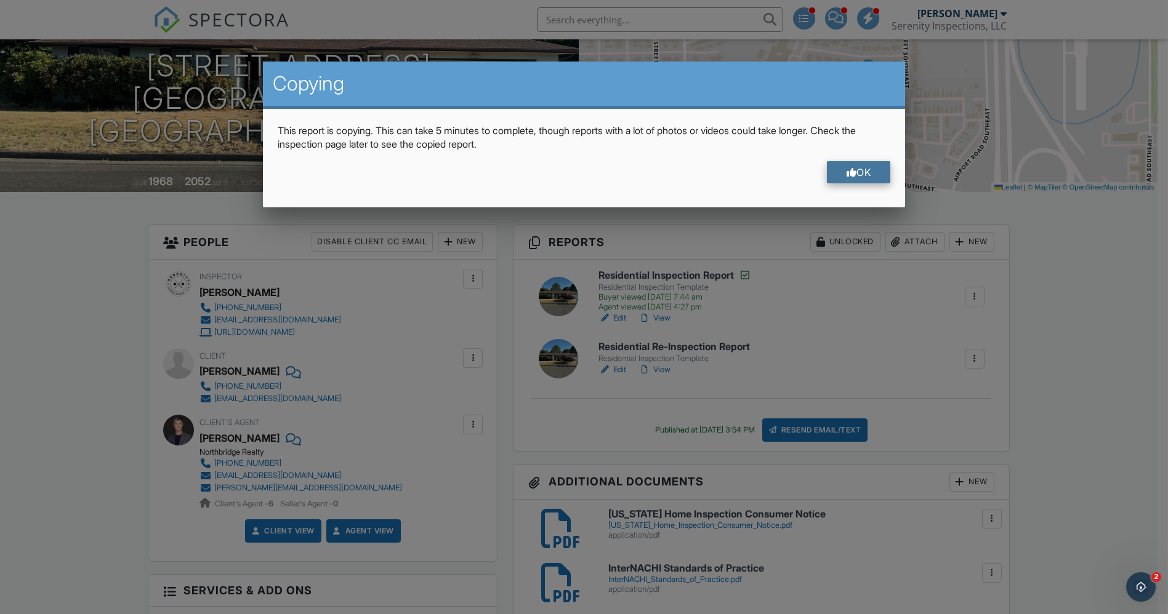
click at [870, 167] on div "OK" at bounding box center [859, 172] width 64 height 22
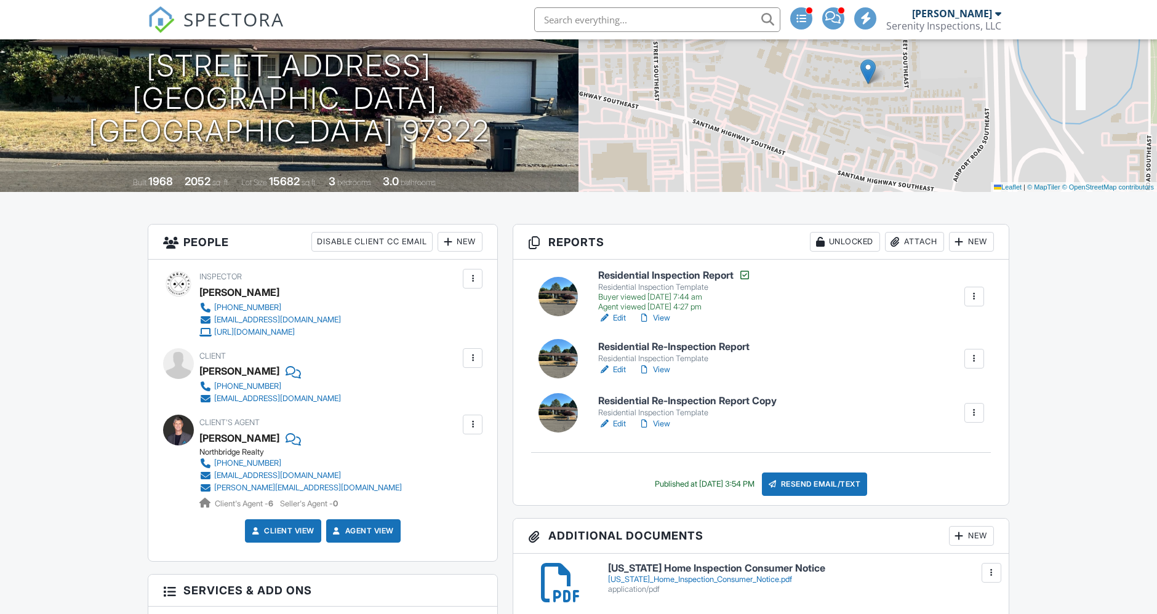
click at [978, 417] on div at bounding box center [974, 413] width 12 height 12
click at [744, 401] on h6 "Residential Re-Inspection Report Copy" at bounding box center [687, 401] width 178 height 11
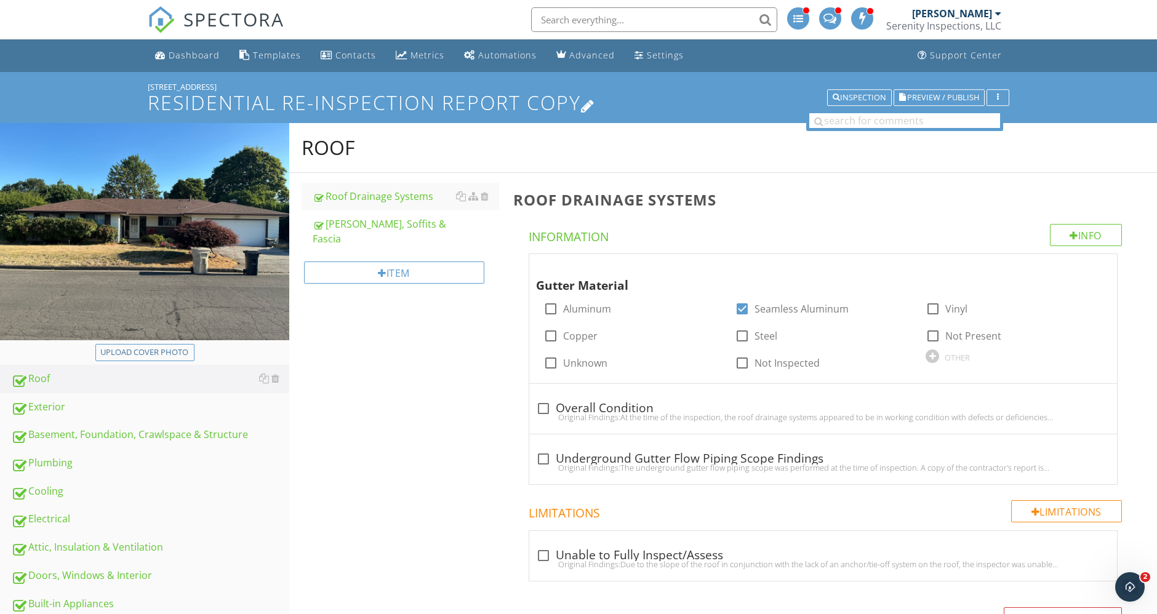
click at [588, 102] on icon at bounding box center [588, 105] width 14 height 17
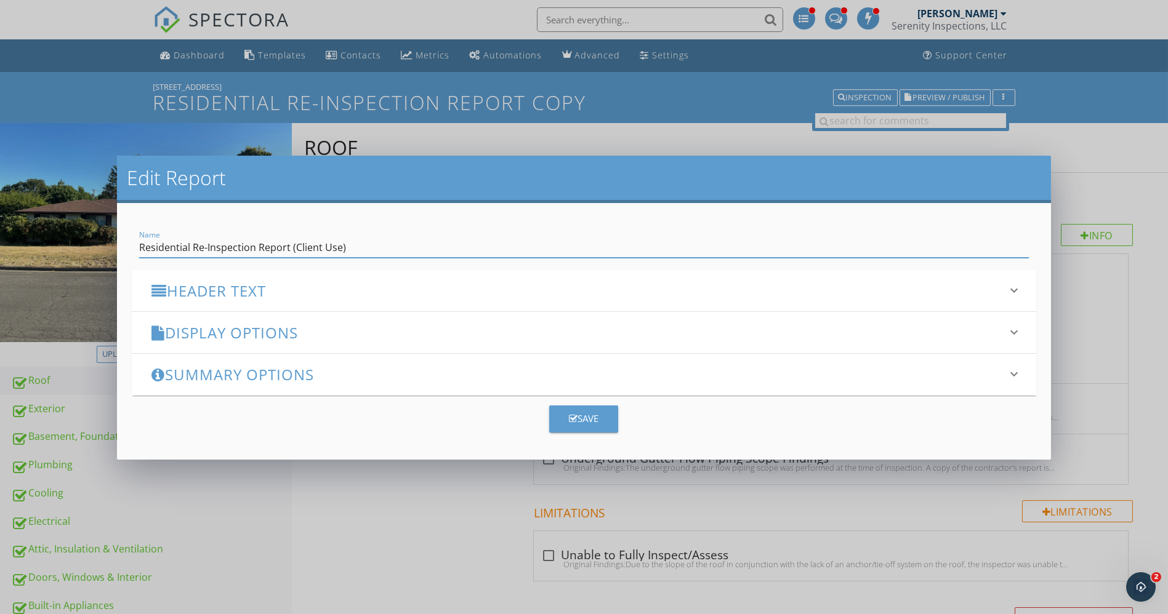
click at [337, 244] on input "Residential Re-Inspection Report (Client Use)" at bounding box center [584, 248] width 890 height 20
type input "Residential Re-Inspection Report (Client Use- Full Findings)"
click at [593, 416] on div "Save" at bounding box center [584, 419] width 30 height 14
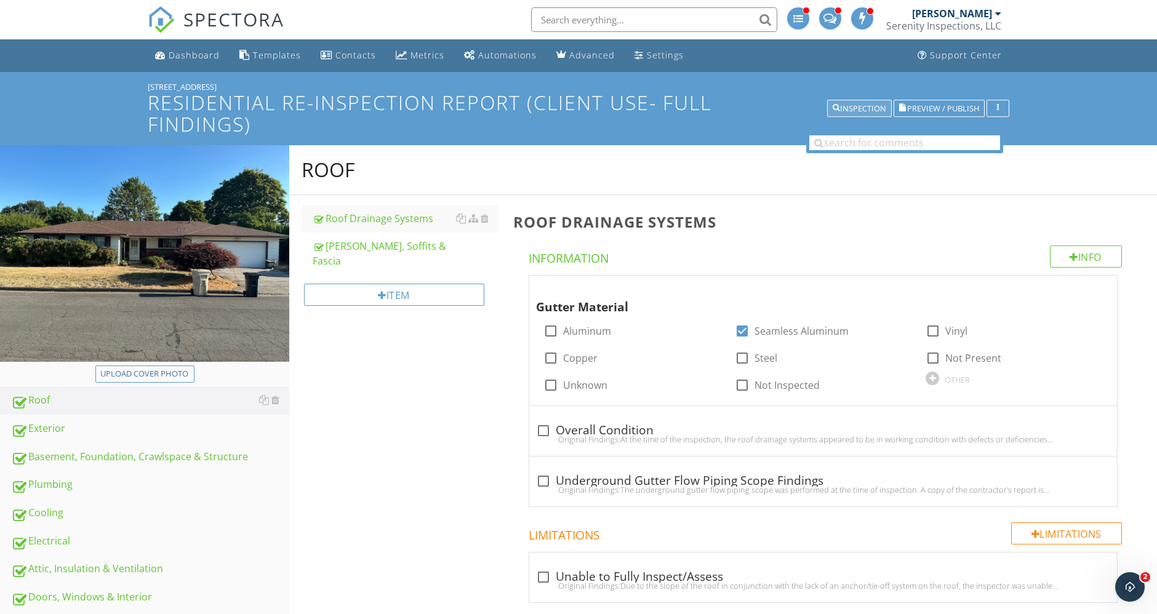
click at [851, 111] on div "Inspection" at bounding box center [860, 109] width 54 height 9
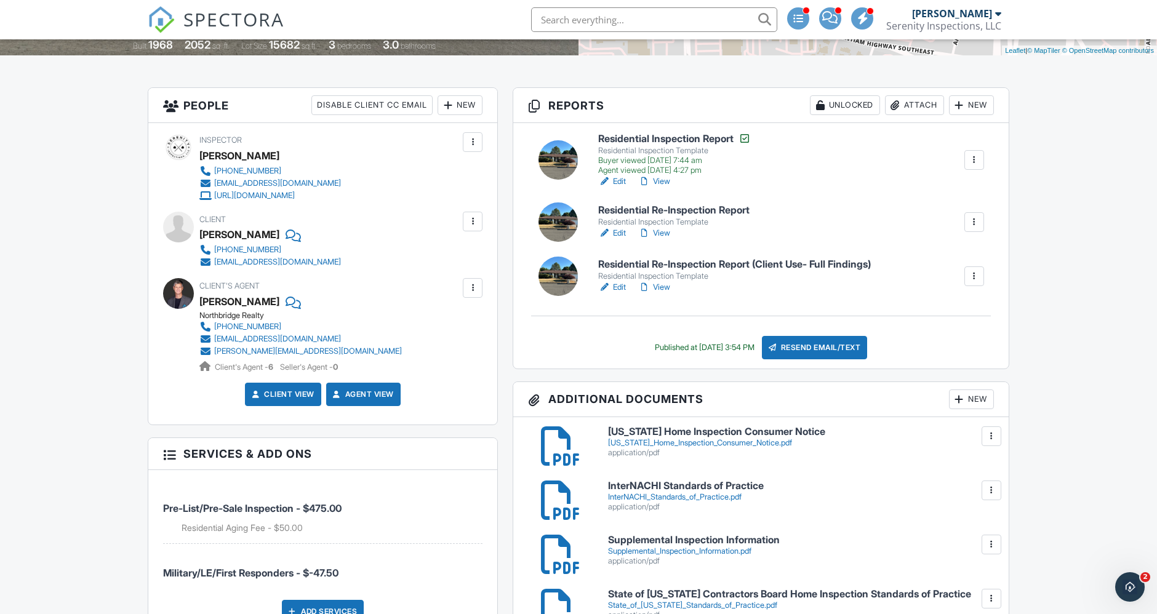
click at [615, 231] on link "Edit" at bounding box center [612, 233] width 28 height 12
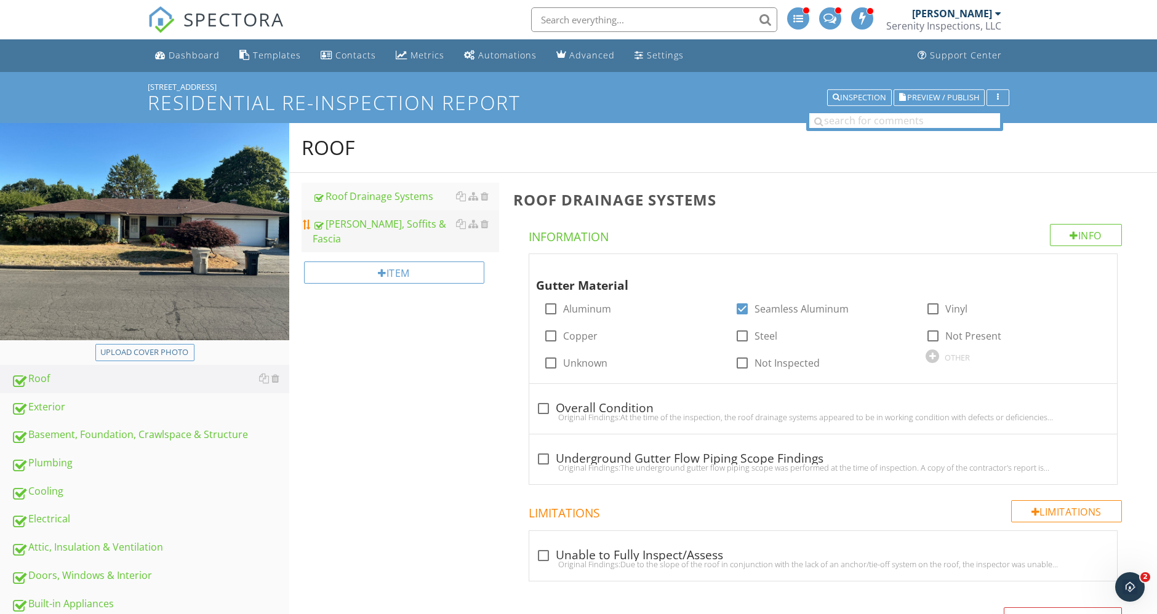
click at [388, 233] on link "Eaves, Soffits & Fascia" at bounding box center [406, 231] width 186 height 42
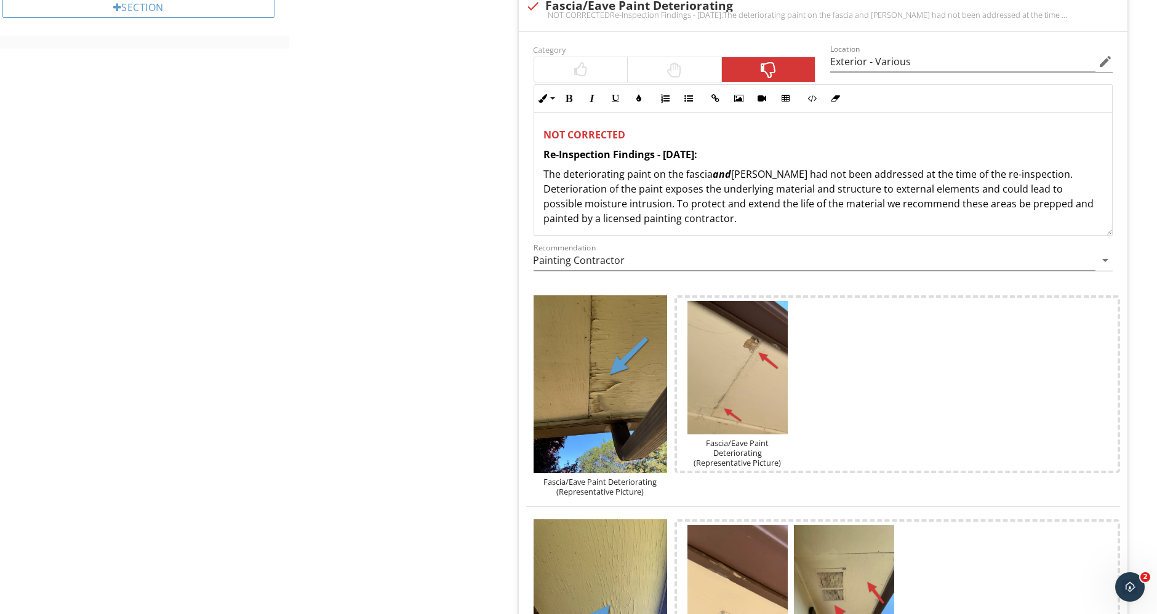
scroll to position [601, 0]
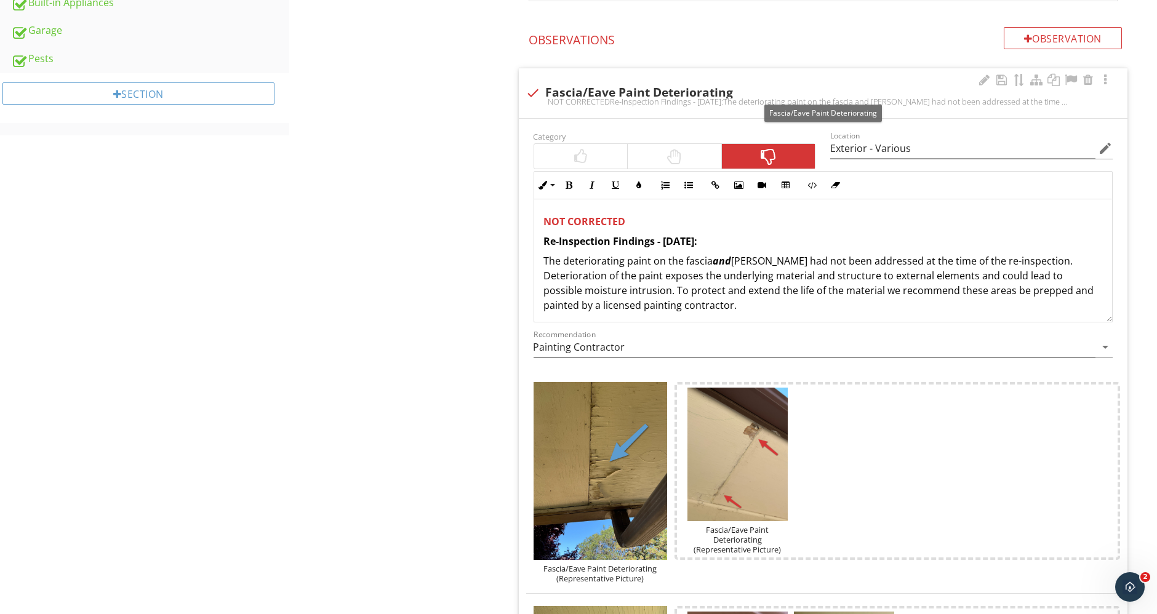
click at [536, 92] on div at bounding box center [533, 92] width 21 height 21
checkbox input "true"
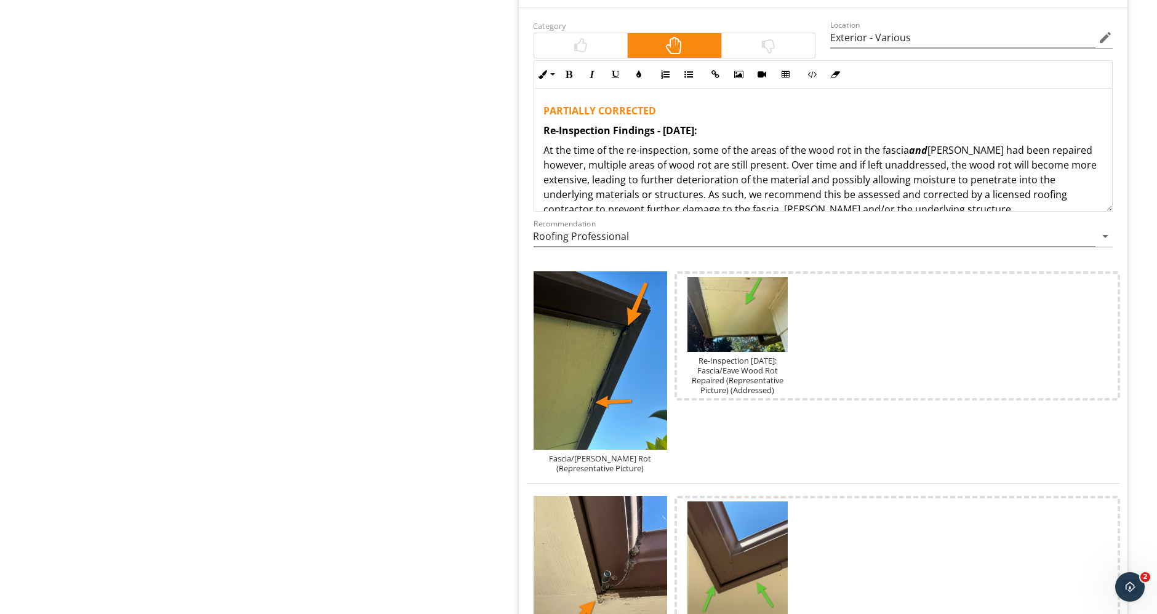
scroll to position [671, 0]
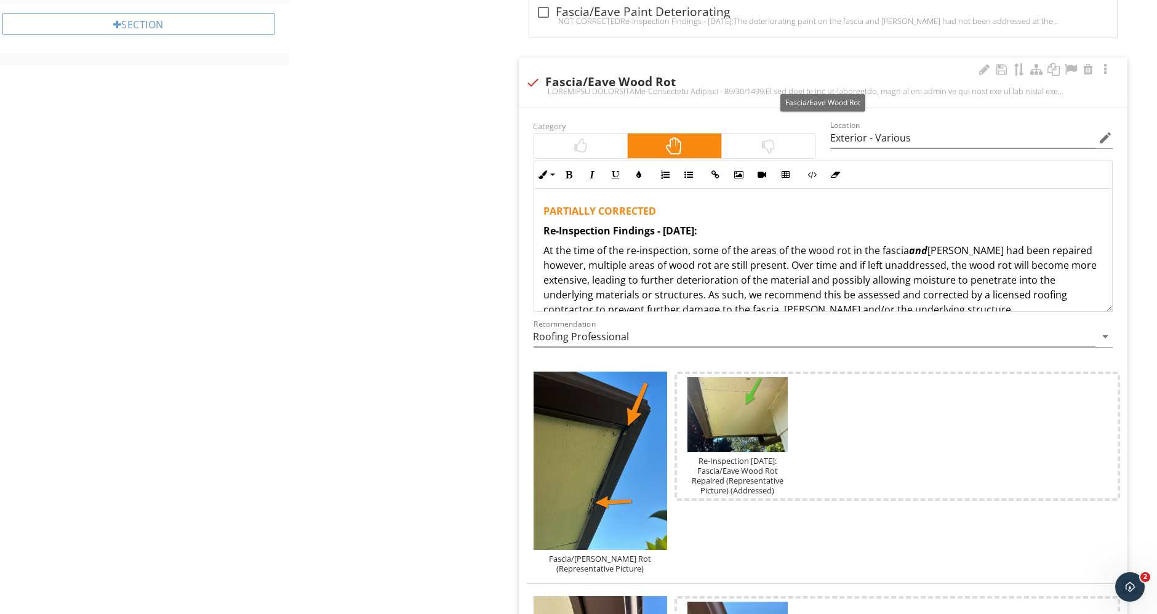
click at [539, 78] on div at bounding box center [533, 82] width 21 height 21
checkbox input "true"
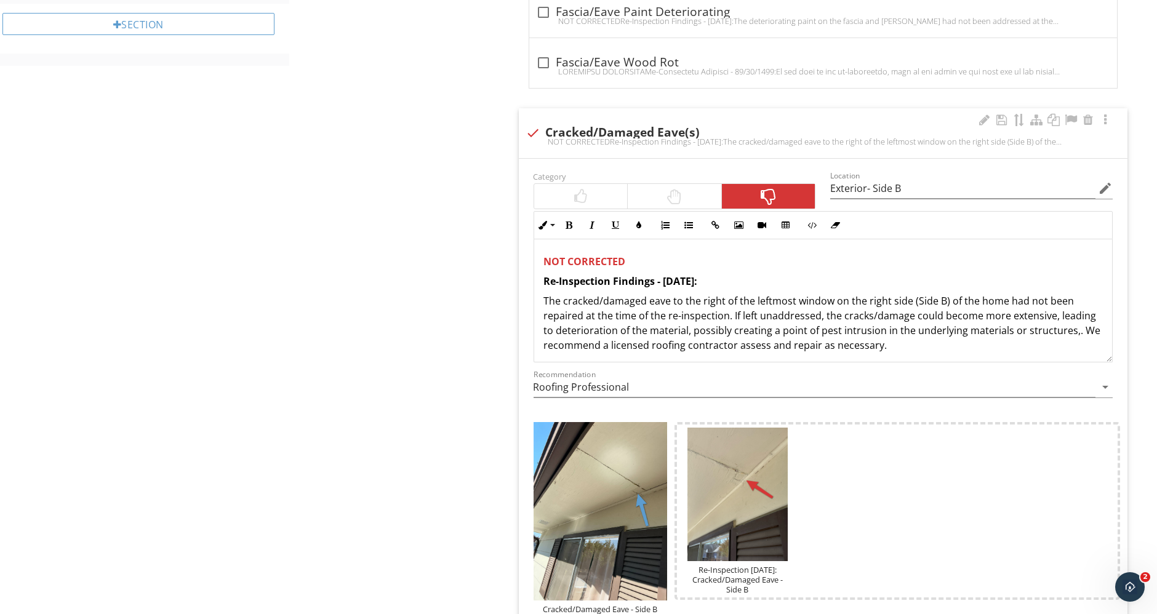
click at [531, 132] on div at bounding box center [533, 132] width 21 height 21
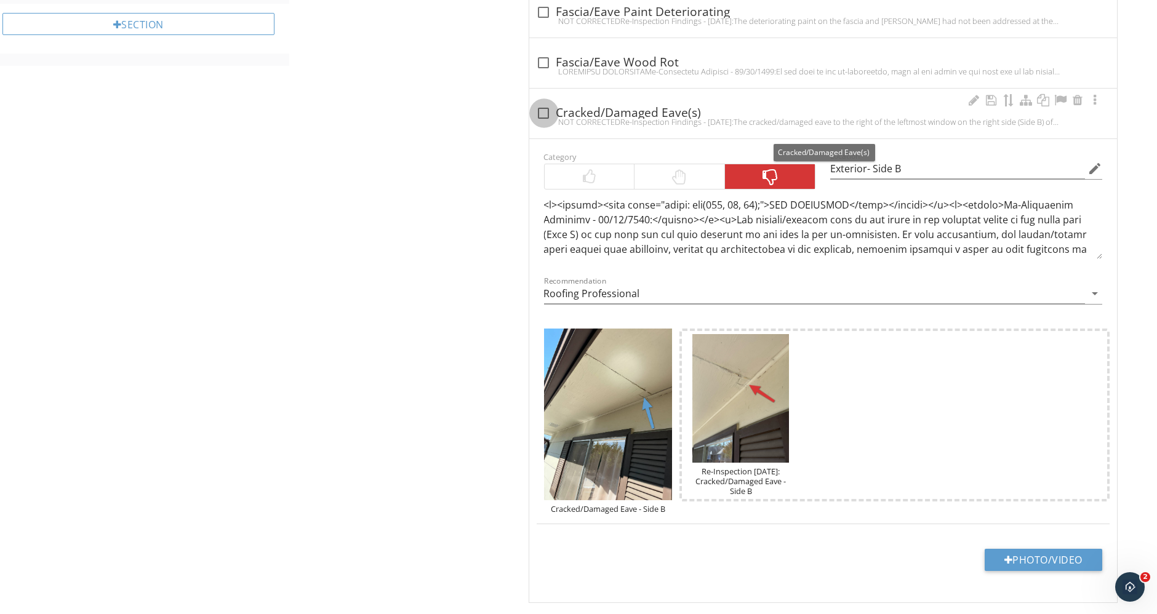
checkbox input "true"
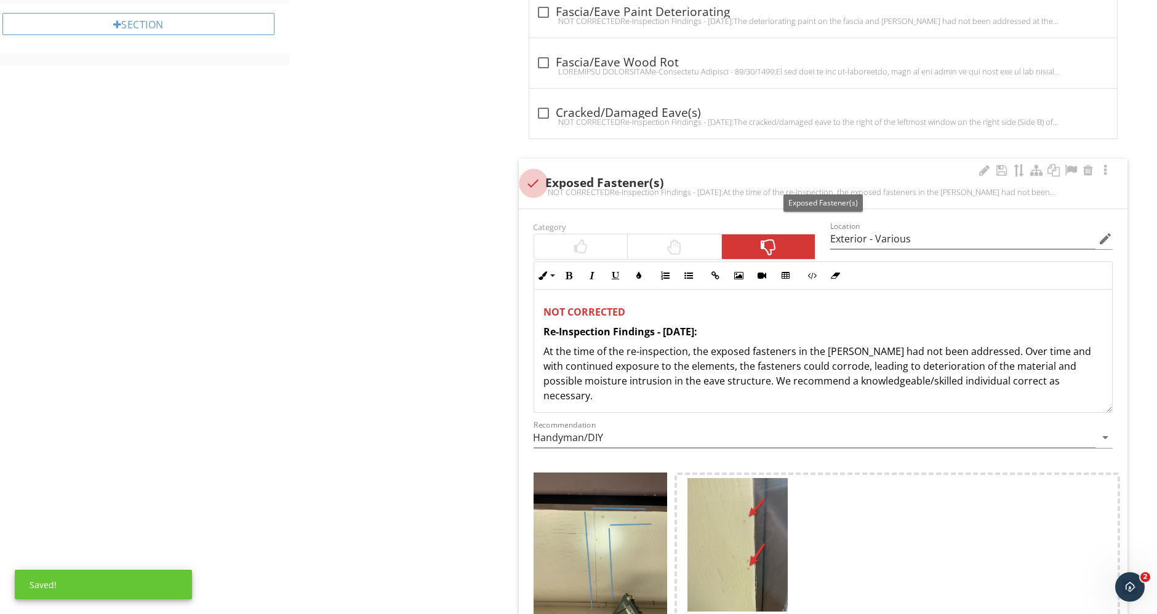
click at [534, 180] on div at bounding box center [533, 183] width 21 height 21
checkbox input "true"
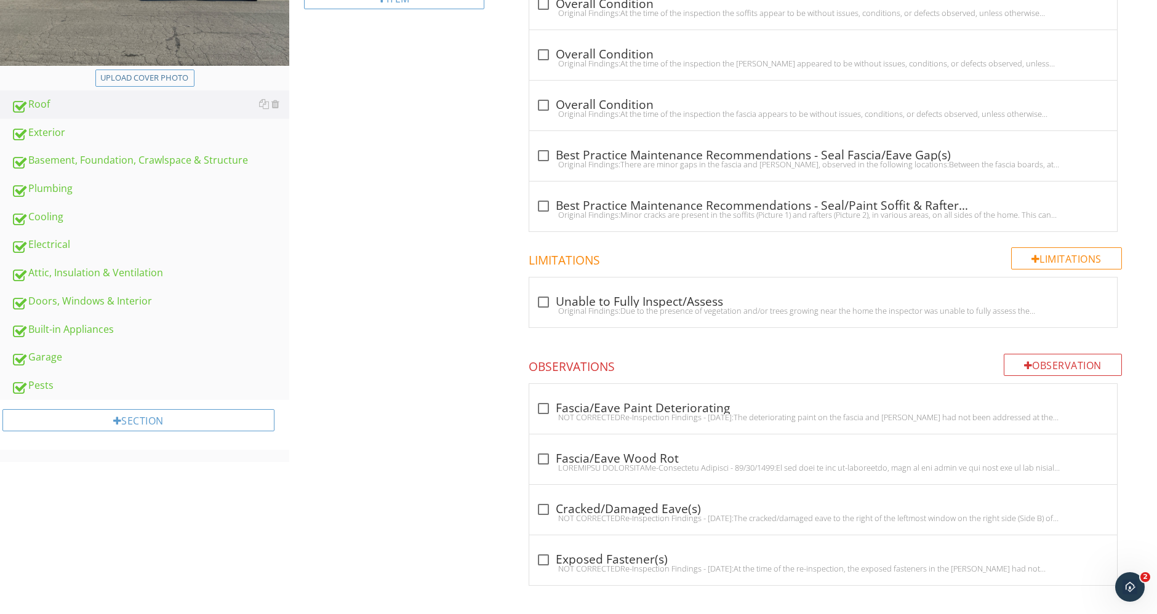
scroll to position [0, 0]
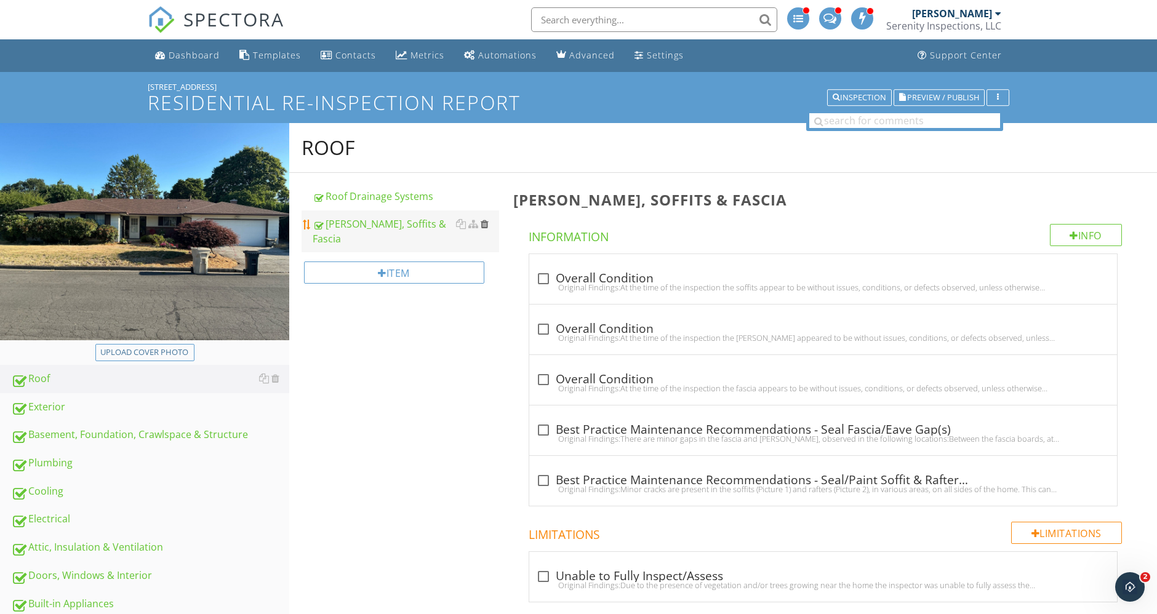
click at [484, 224] on div at bounding box center [485, 224] width 8 height 10
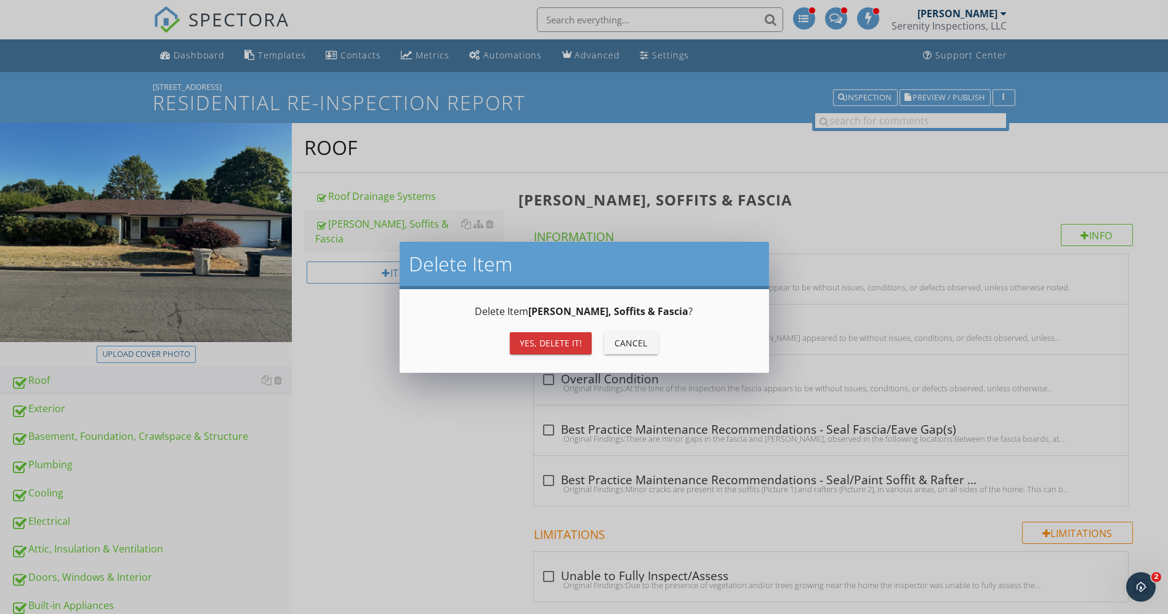
click at [547, 351] on button "Yes, Delete it!" at bounding box center [551, 343] width 82 height 22
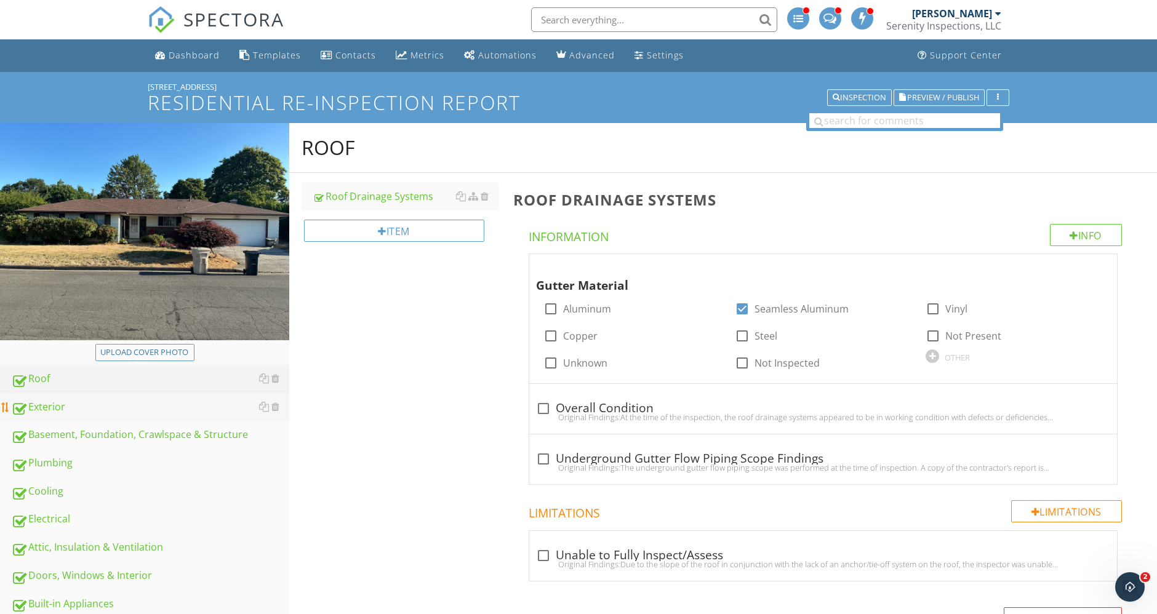
click at [58, 405] on div "Exterior" at bounding box center [150, 407] width 278 height 16
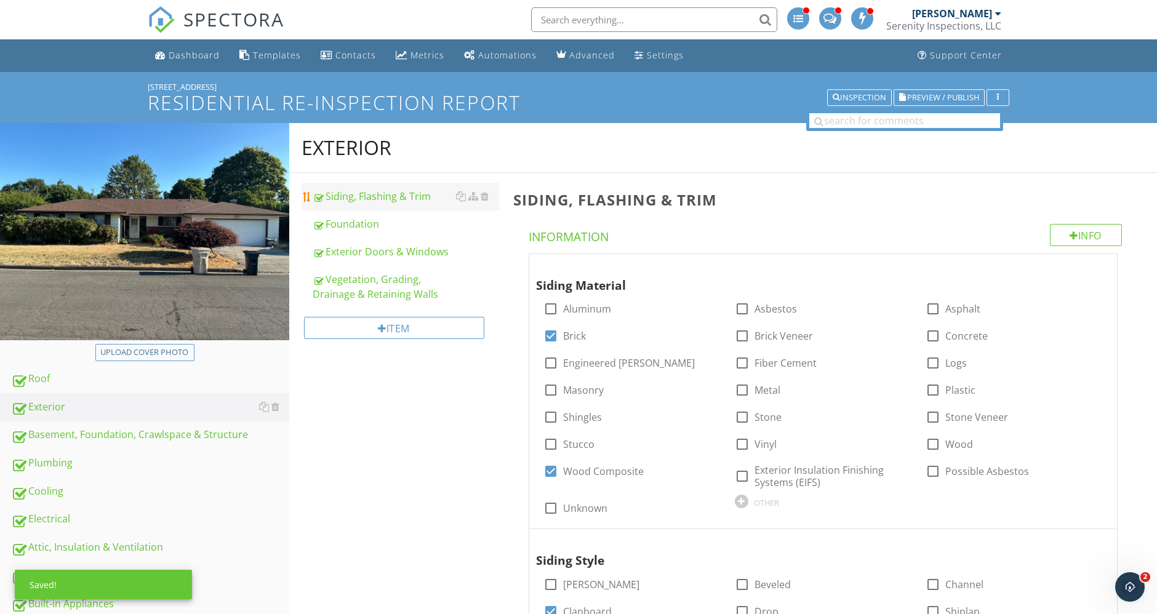
click at [383, 190] on div "Siding, Flashing & Trim" at bounding box center [406, 196] width 186 height 15
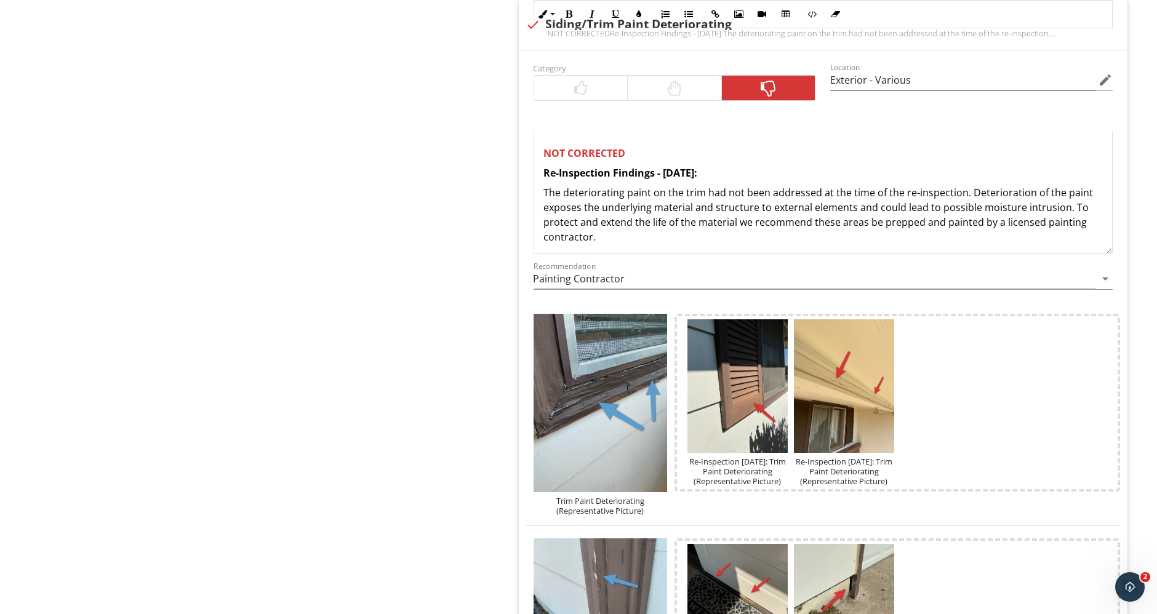
scroll to position [3390, 0]
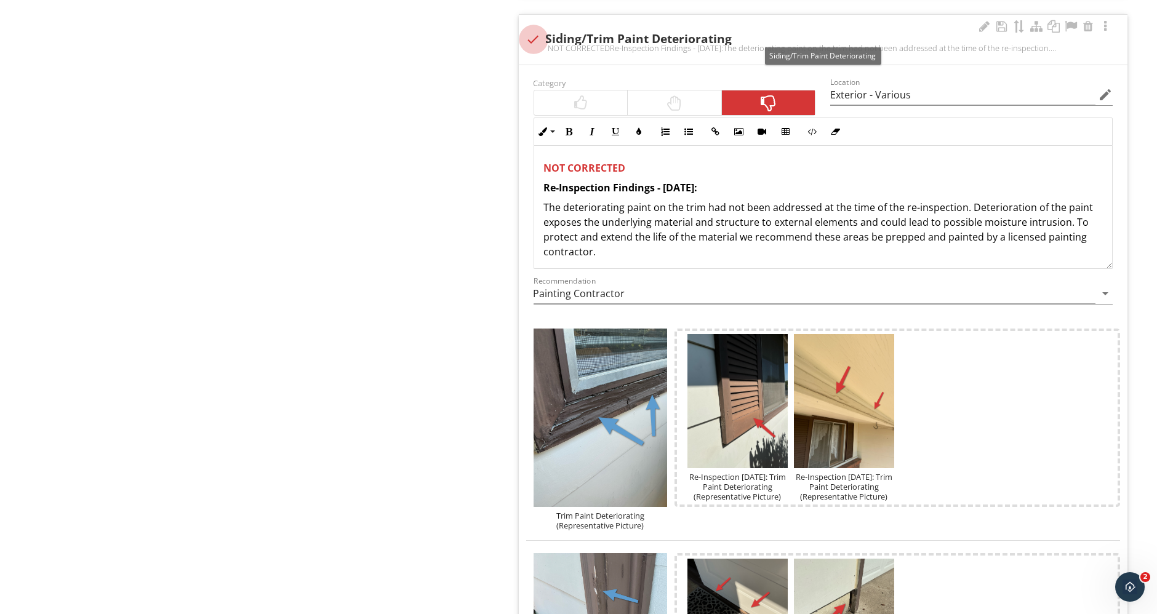
click at [534, 29] on div at bounding box center [533, 39] width 21 height 21
checkbox input "true"
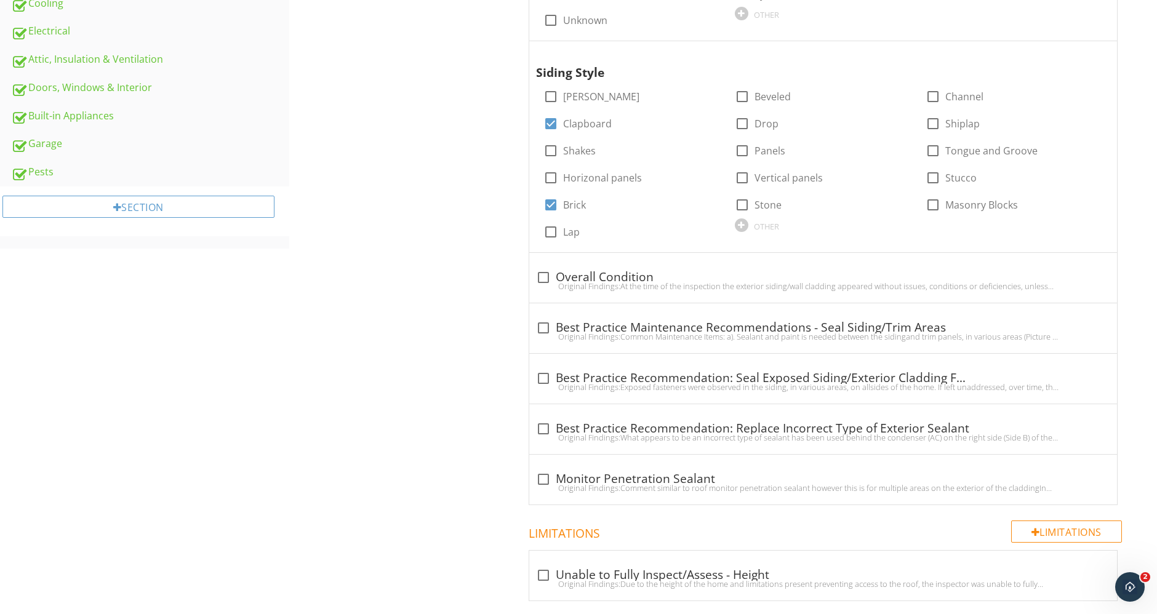
scroll to position [130, 0]
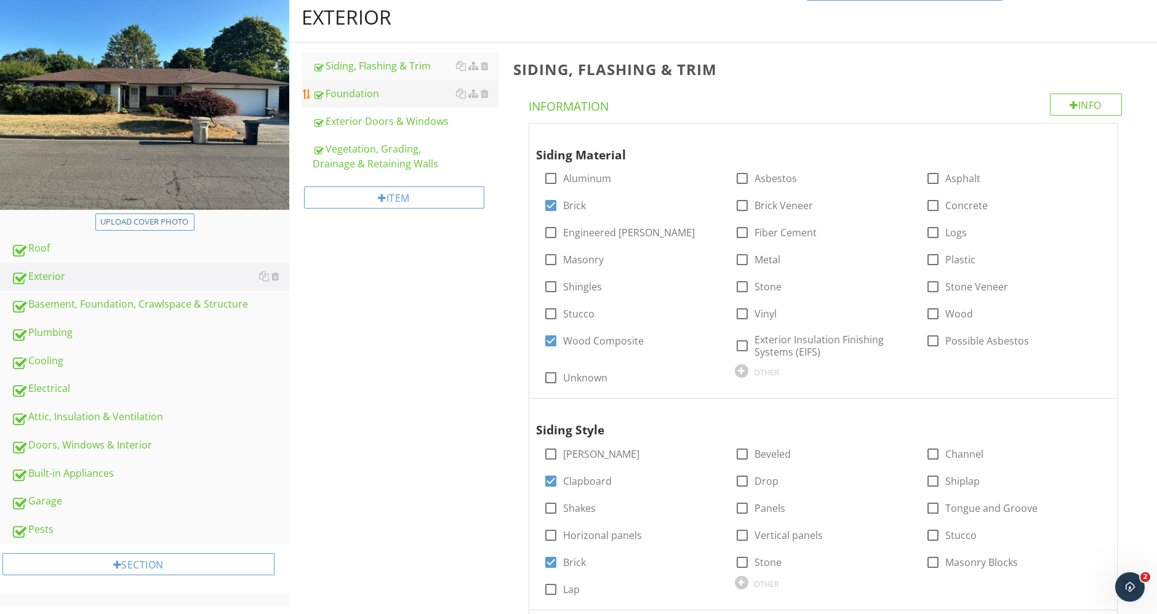
click at [372, 100] on link "Foundation" at bounding box center [406, 93] width 186 height 27
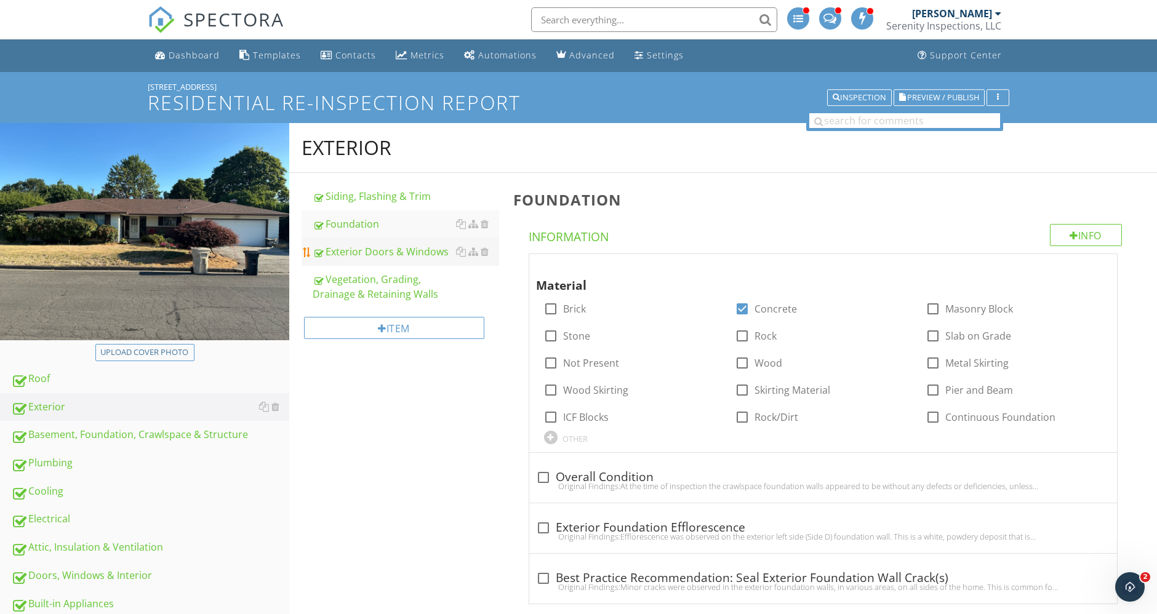
click at [379, 257] on div "Exterior Doors & Windows" at bounding box center [406, 251] width 186 height 15
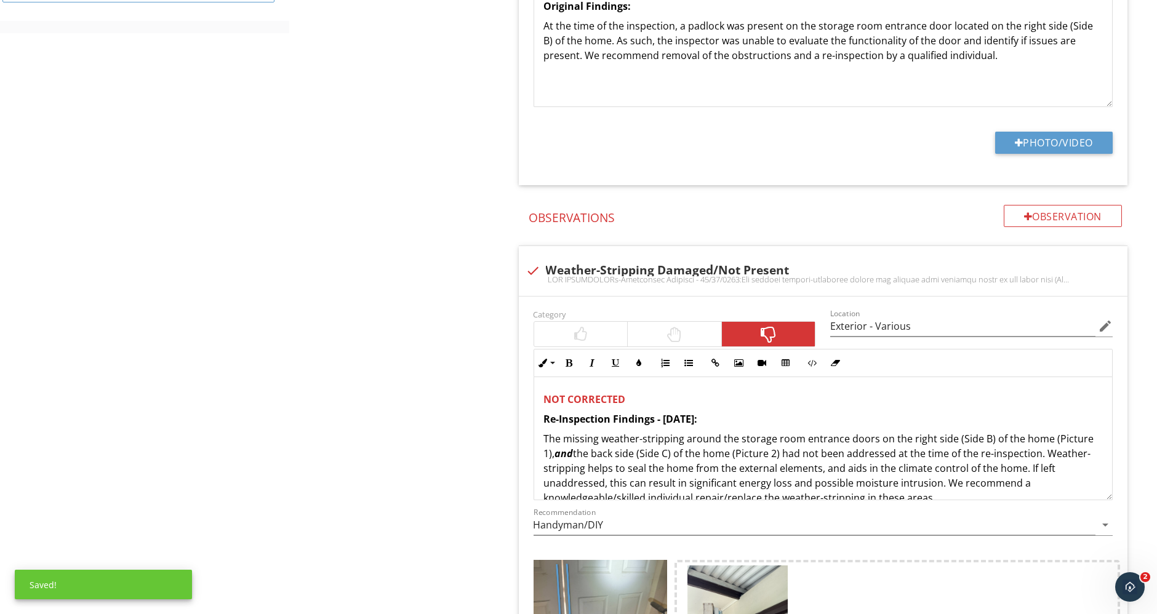
scroll to position [820, 0]
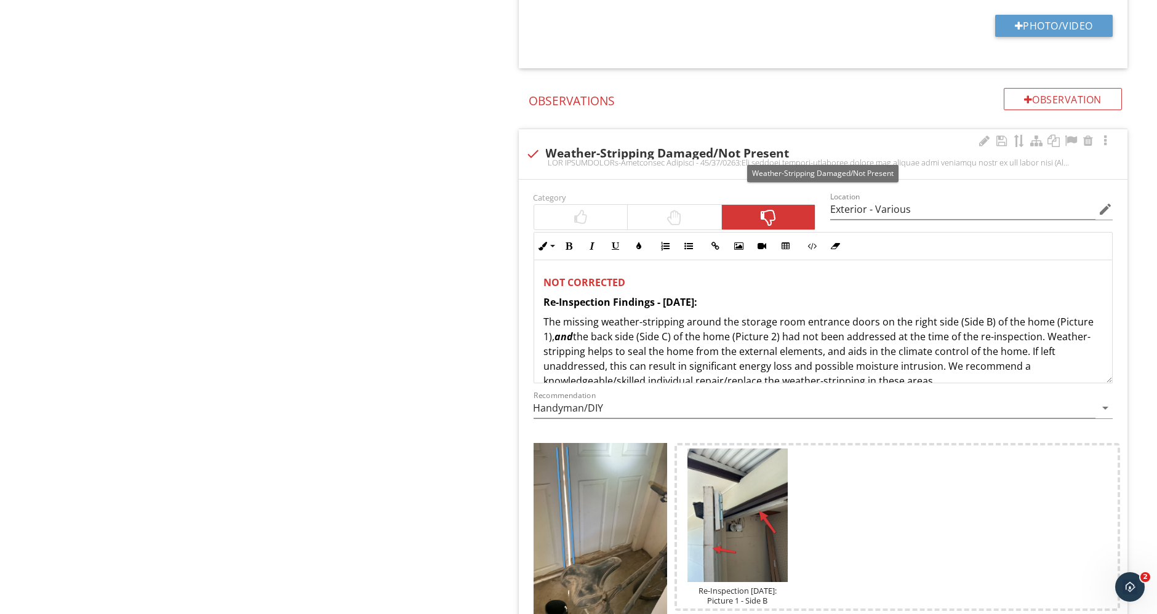
click at [529, 149] on div at bounding box center [533, 153] width 21 height 21
checkbox input "true"
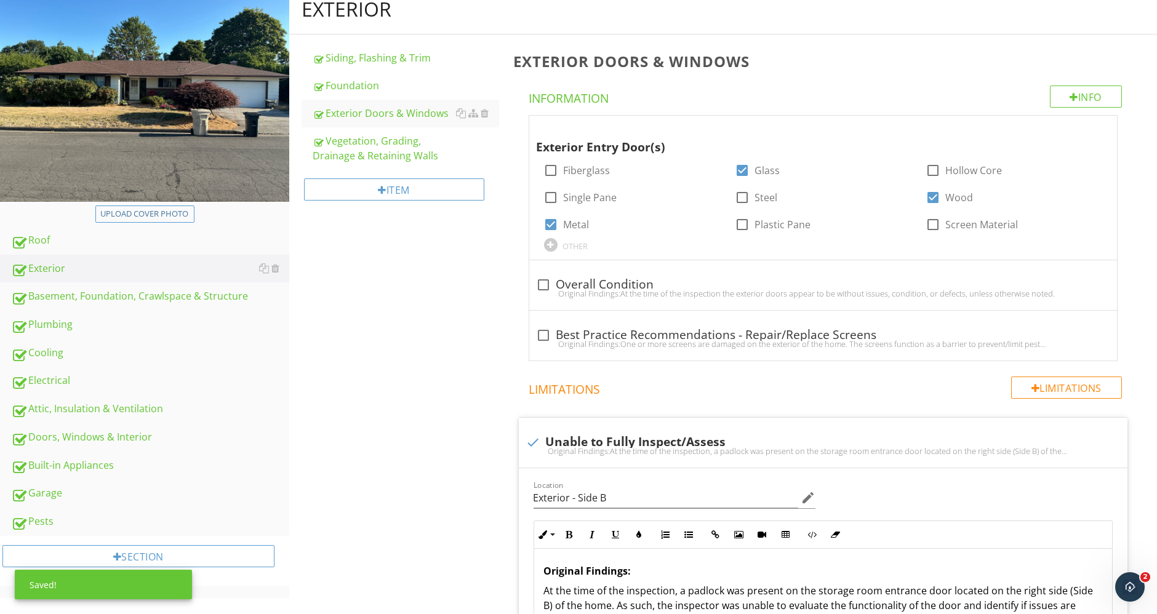
scroll to position [0, 0]
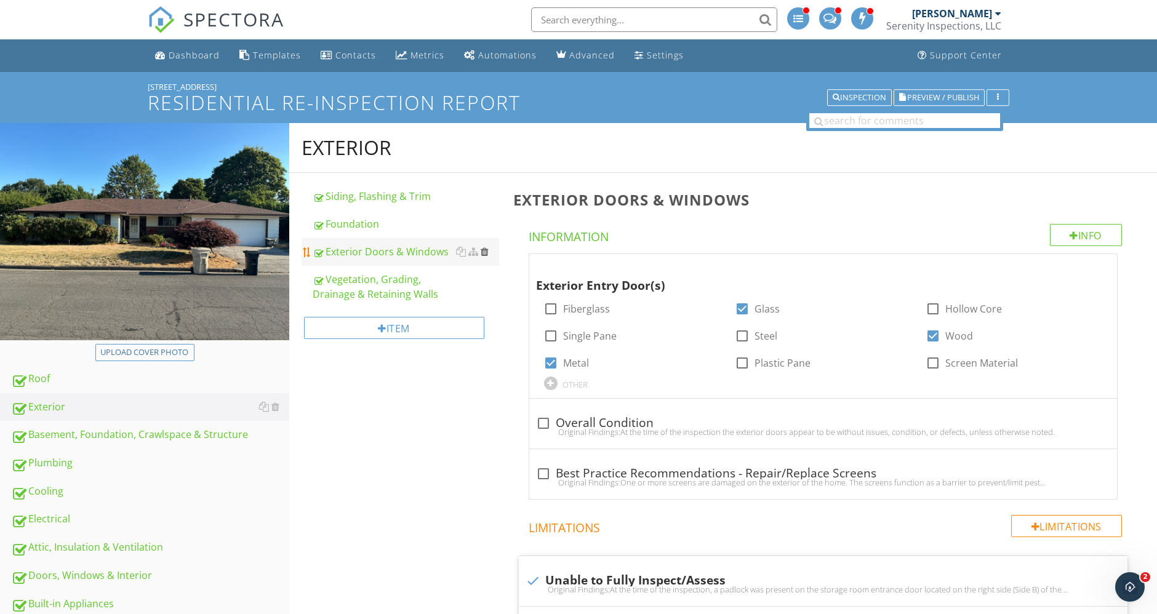
click at [488, 252] on div at bounding box center [485, 252] width 8 height 10
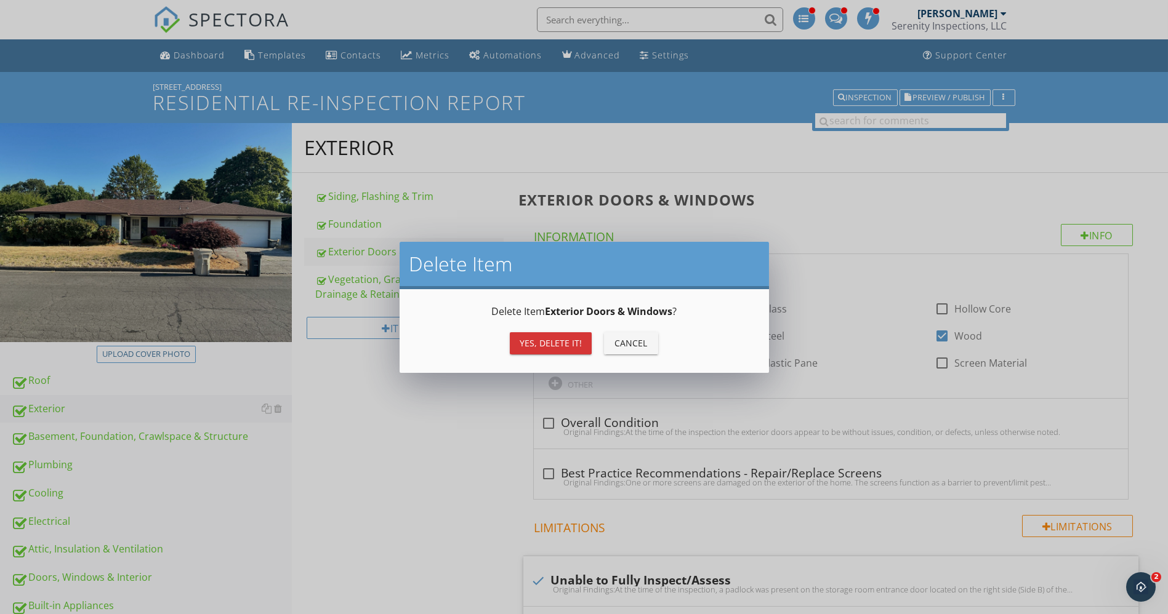
click at [538, 343] on div "Yes, Delete it!" at bounding box center [550, 343] width 62 height 13
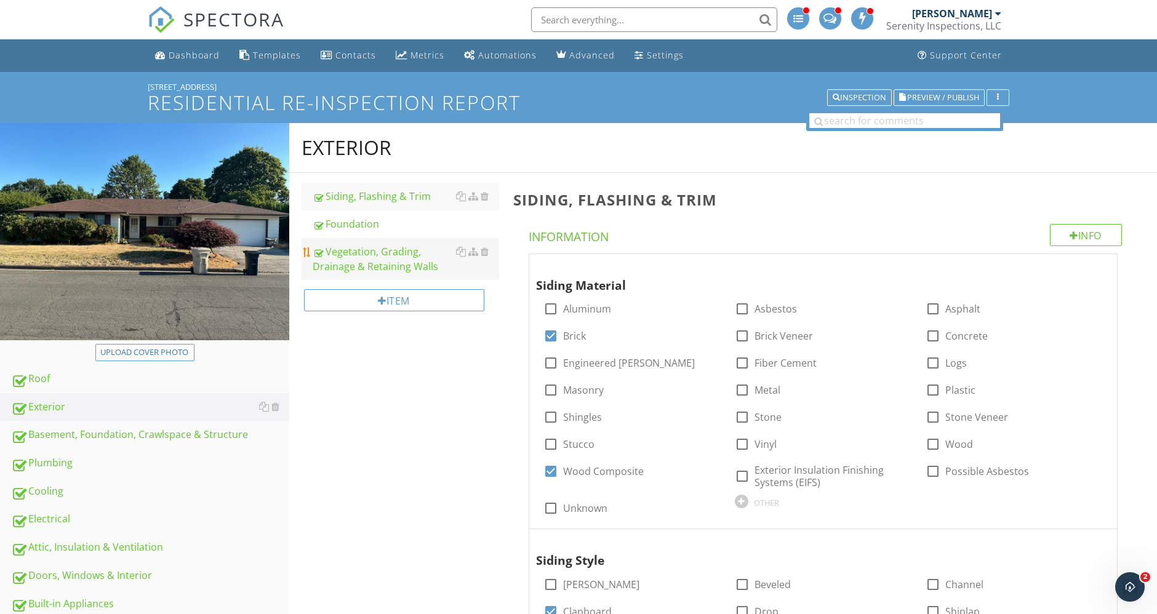
click at [378, 263] on div "Vegetation, Grading, Drainage & Retaining Walls" at bounding box center [406, 259] width 186 height 30
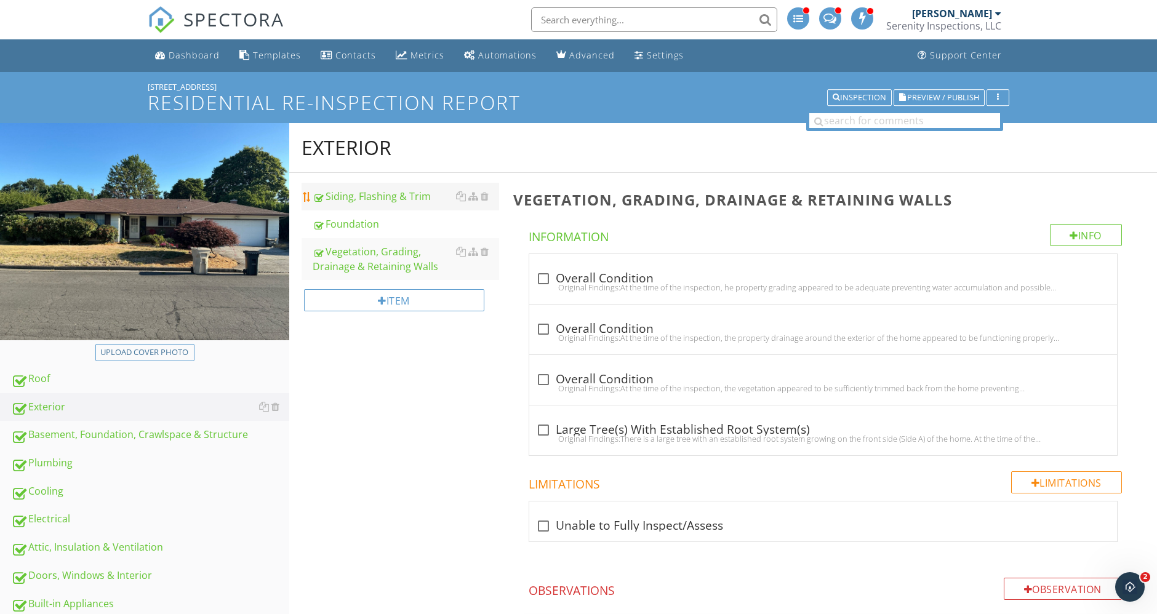
click at [364, 193] on div "Siding, Flashing & Trim" at bounding box center [406, 196] width 186 height 15
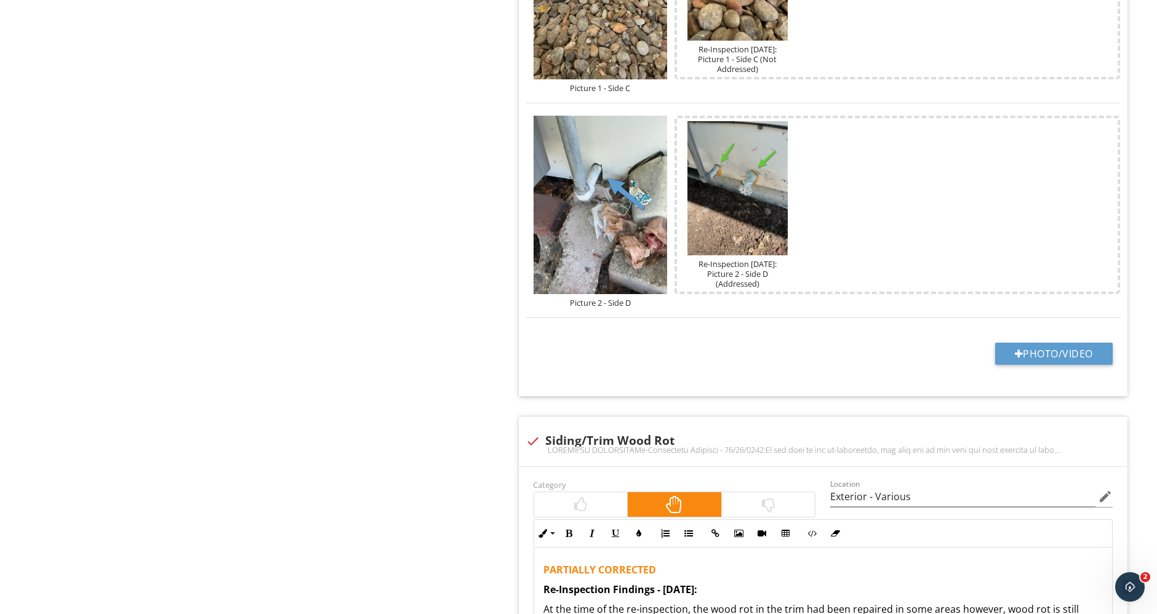
scroll to position [1436, 0]
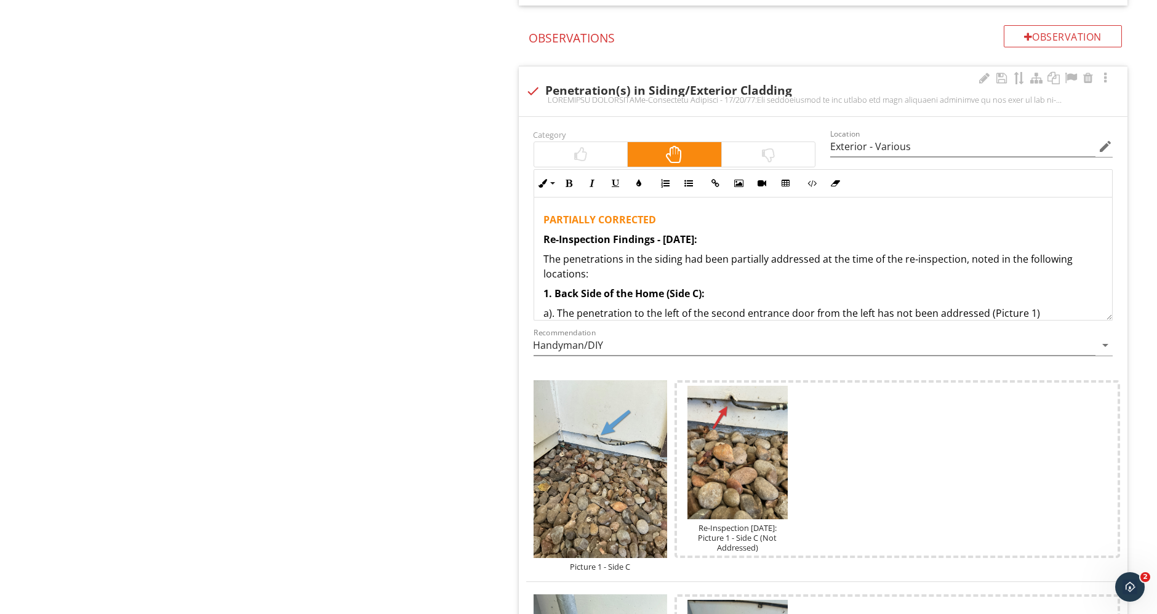
click at [534, 81] on div at bounding box center [533, 91] width 21 height 21
checkbox input "true"
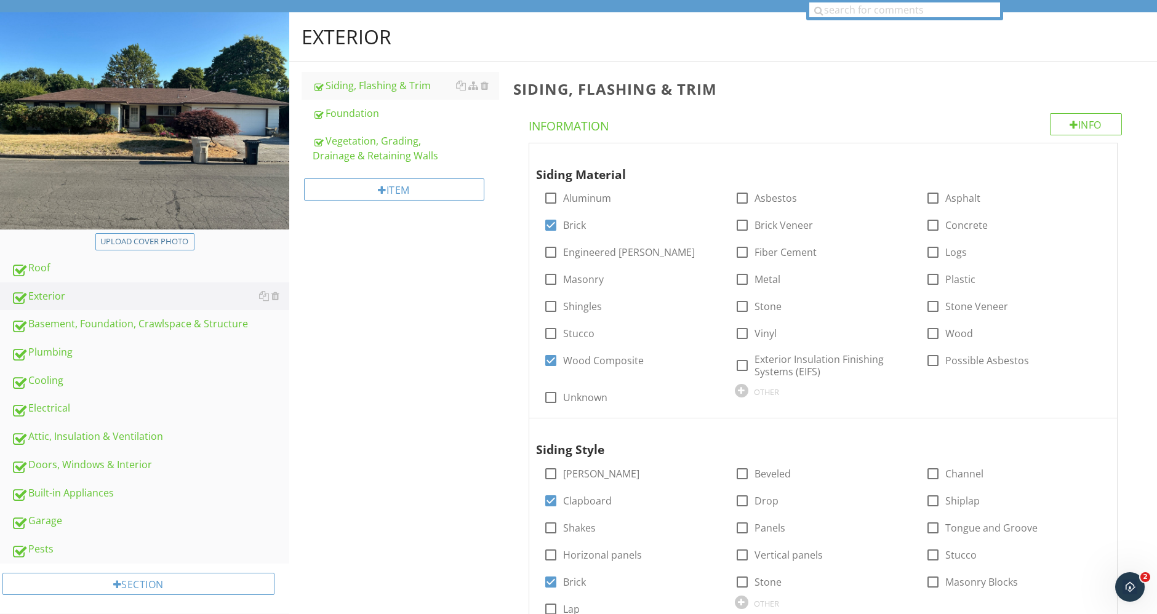
scroll to position [0, 0]
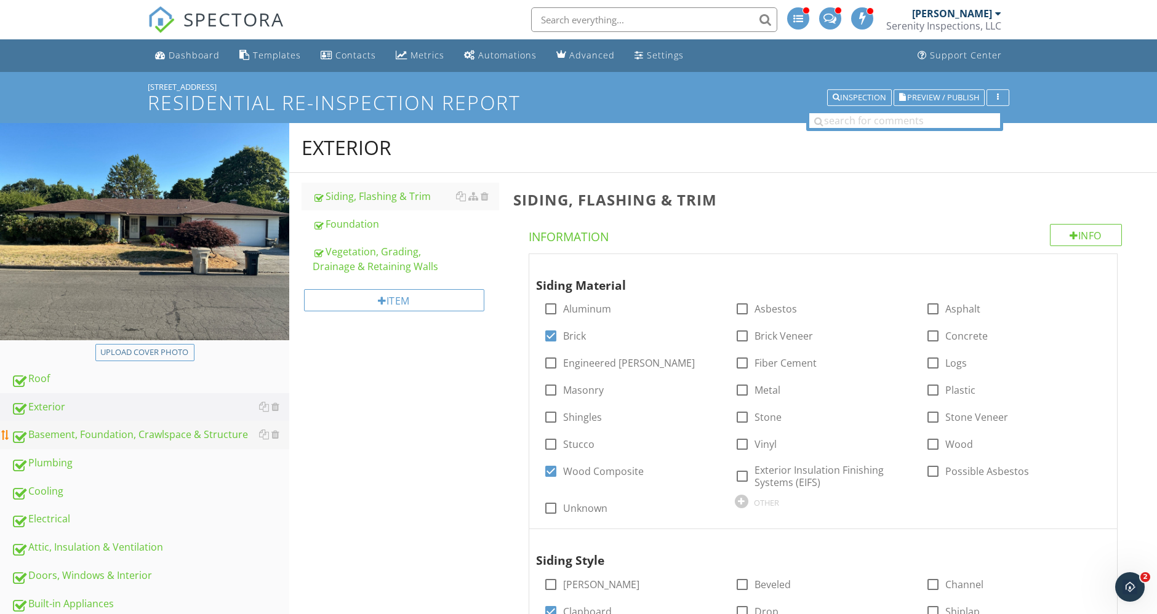
click at [137, 436] on div "Basement, Foundation, Crawlspace & Structure" at bounding box center [150, 435] width 278 height 16
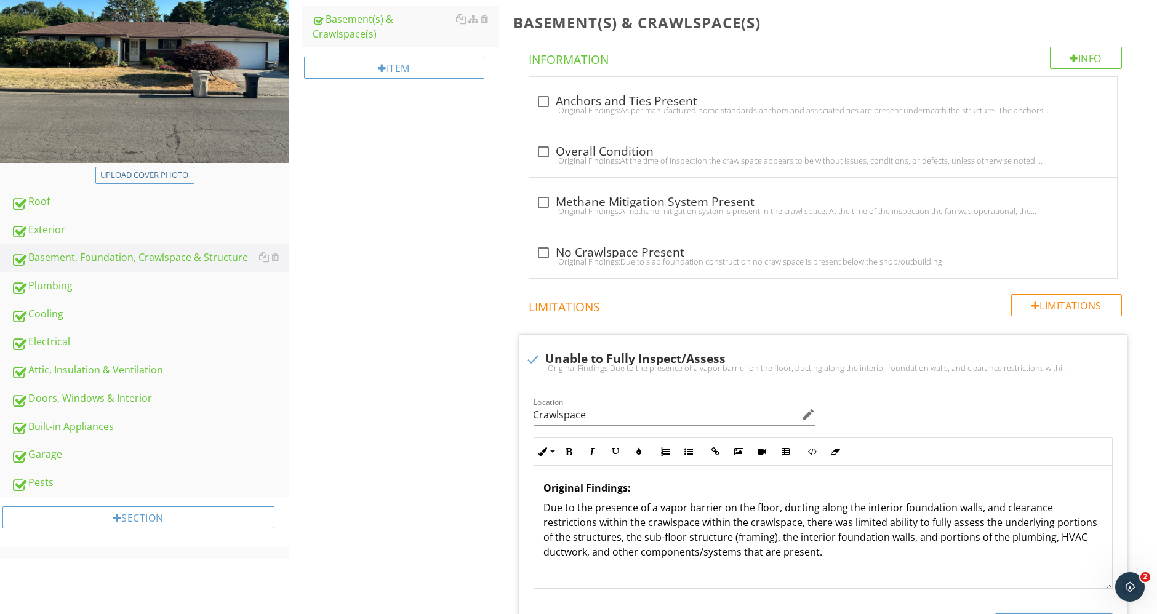
scroll to position [122, 0]
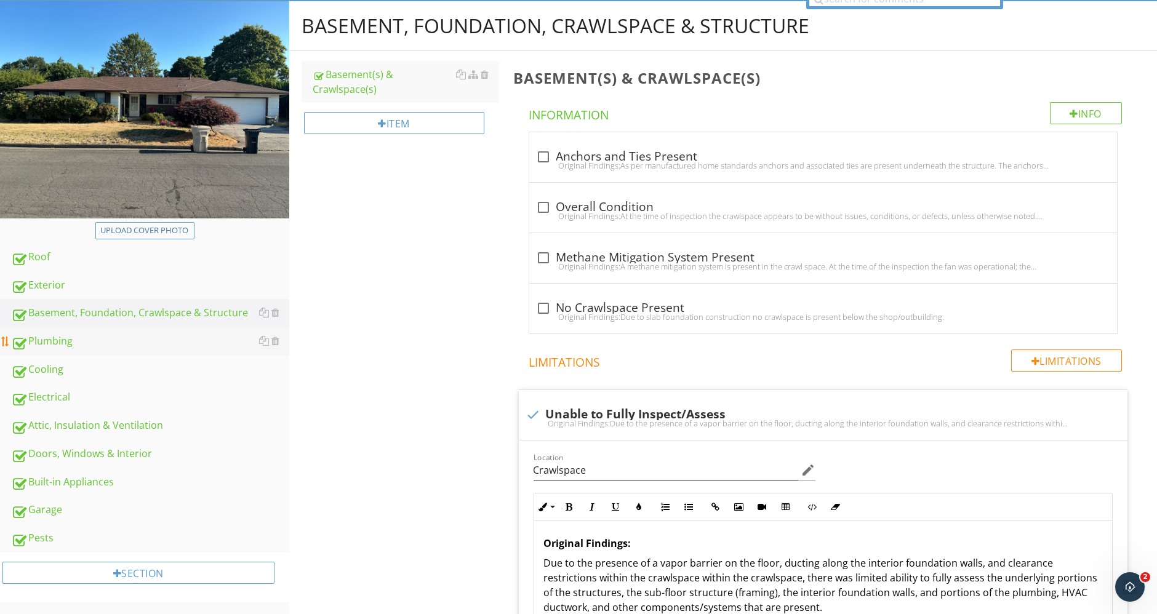
click at [81, 340] on div "Plumbing" at bounding box center [150, 342] width 278 height 16
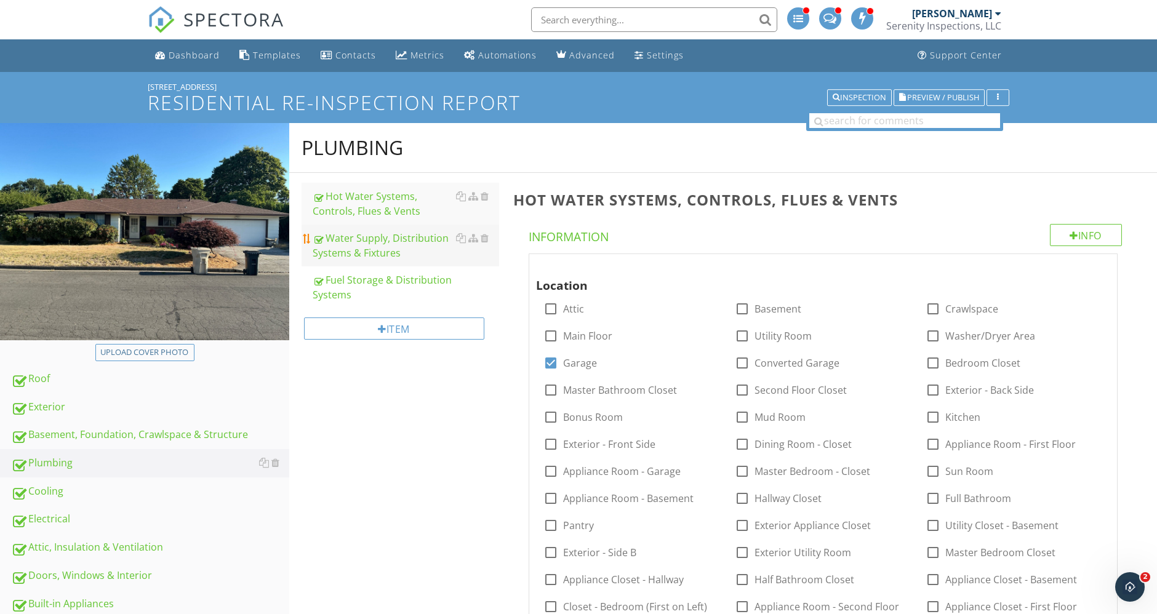
click at [363, 241] on div "Water Supply, Distribution Systems & Fixtures" at bounding box center [406, 246] width 186 height 30
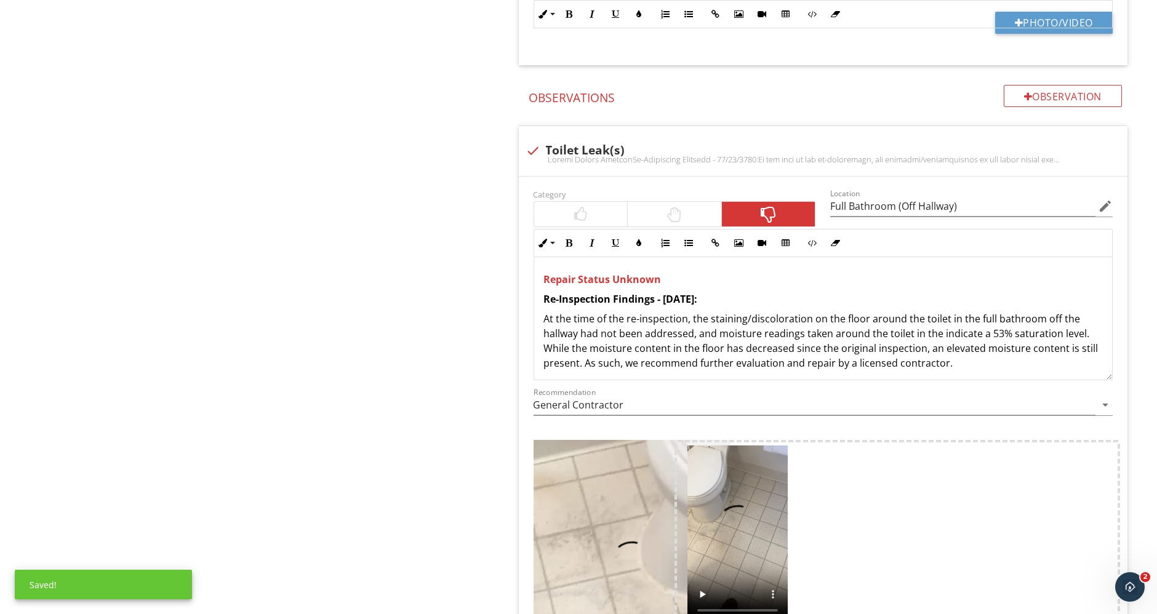
scroll to position [1231, 0]
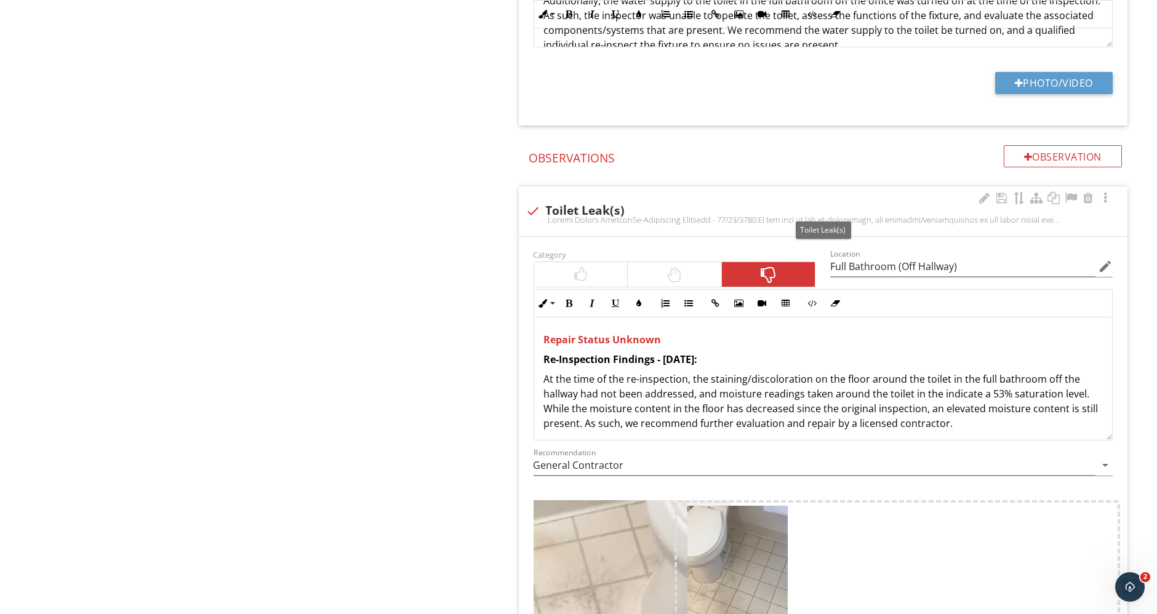
click at [527, 206] on div at bounding box center [533, 211] width 21 height 21
checkbox input "true"
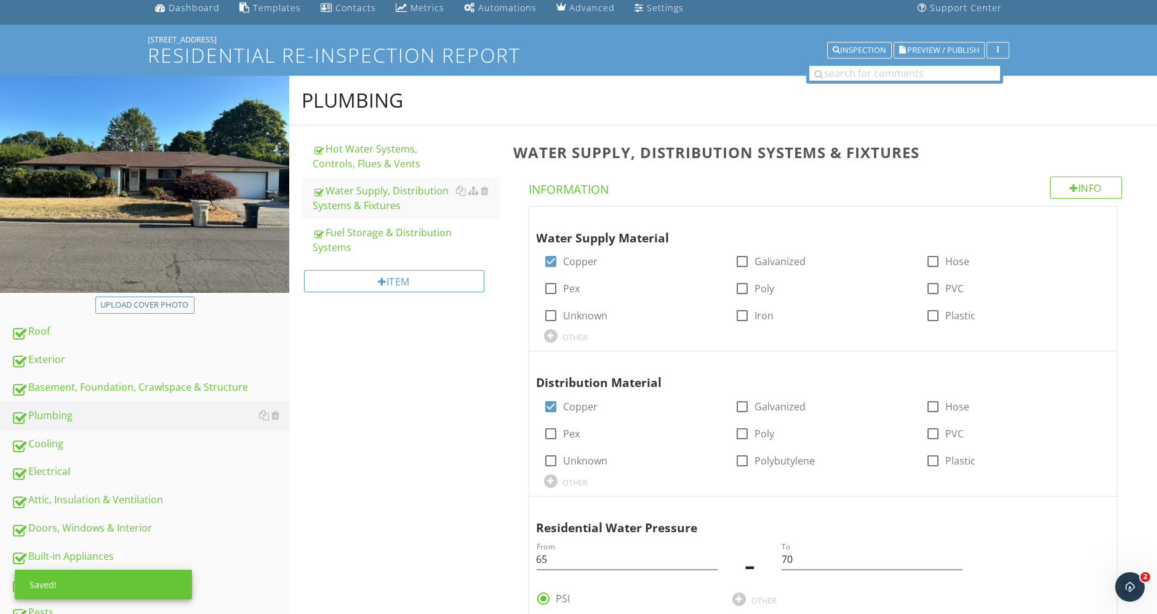
scroll to position [0, 0]
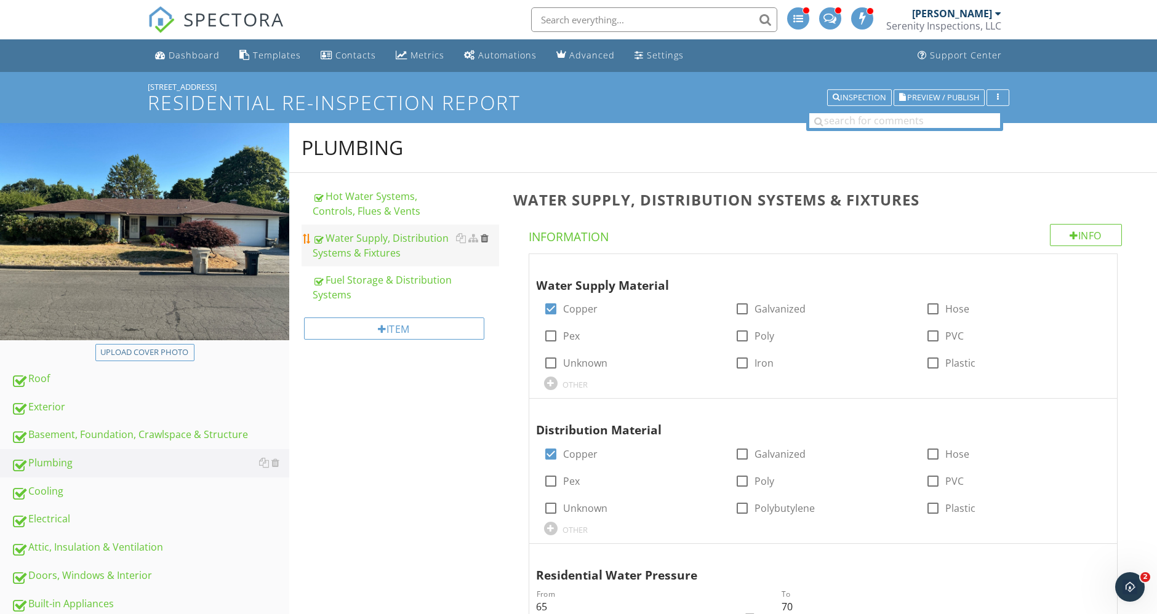
click at [485, 238] on div at bounding box center [485, 238] width 8 height 10
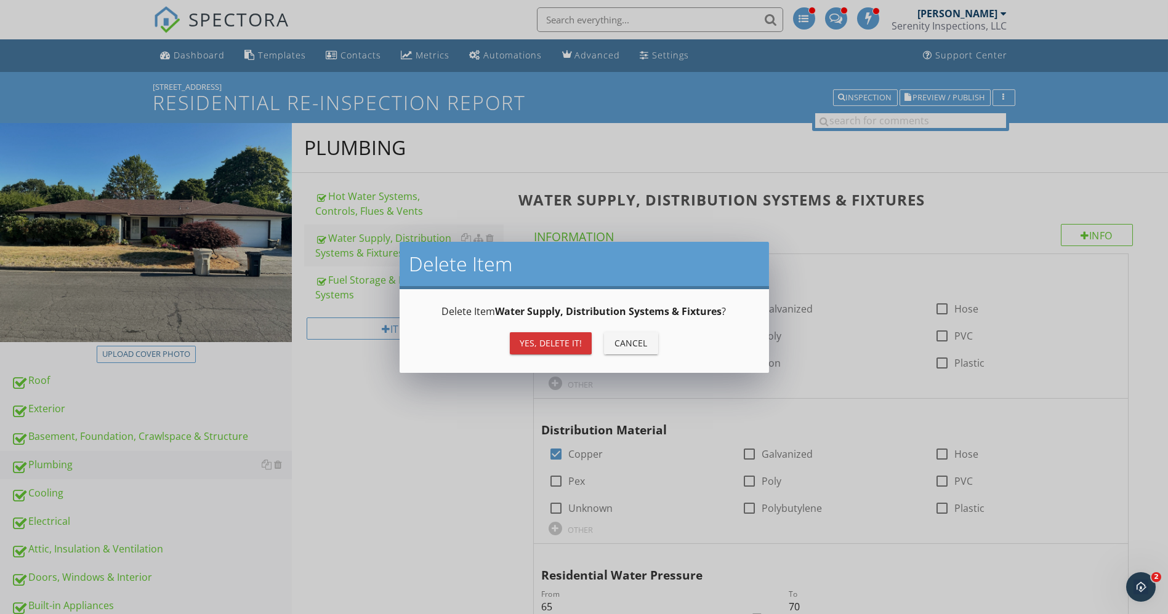
click at [535, 337] on div "Yes, Delete it!" at bounding box center [550, 343] width 62 height 13
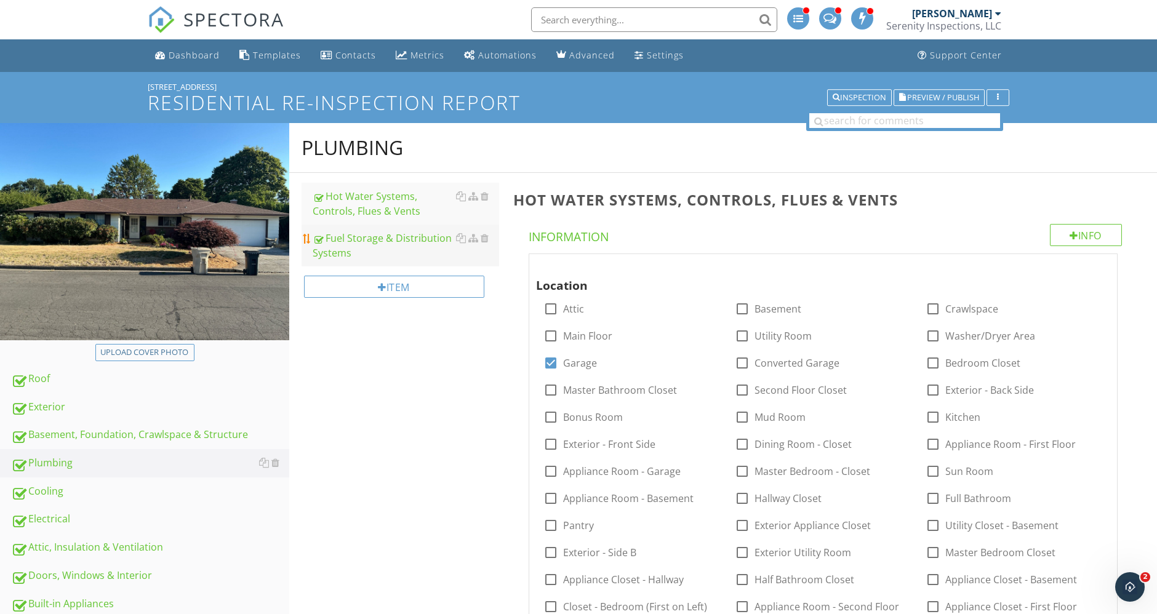
click at [371, 238] on div "Fuel Storage & Distribution Systems" at bounding box center [406, 246] width 186 height 30
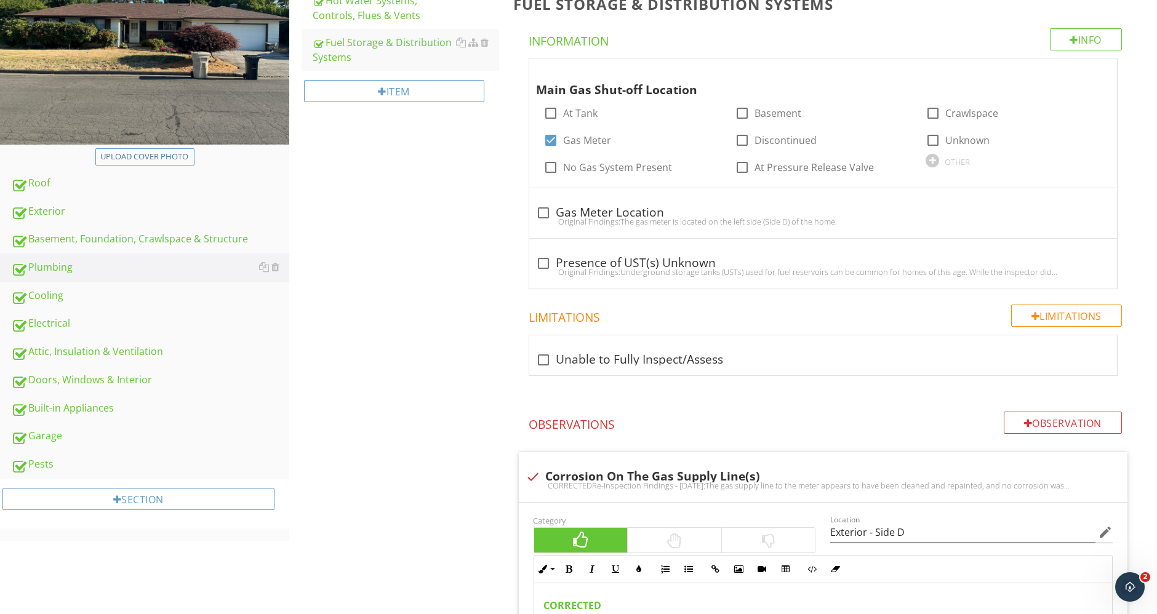
scroll to position [345, 0]
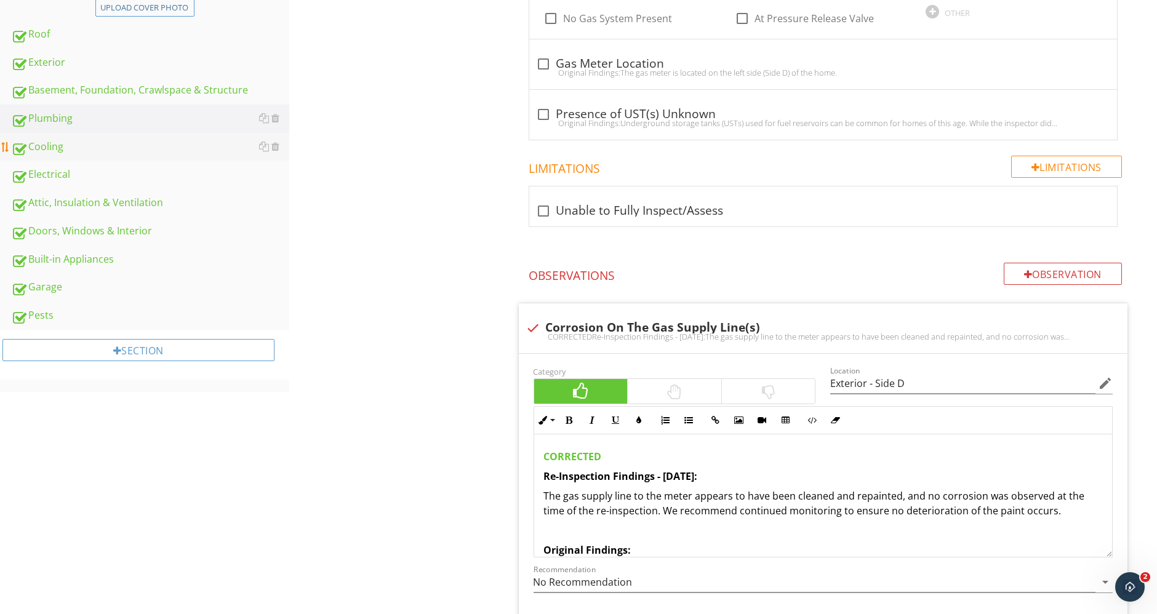
click at [95, 150] on div "Cooling" at bounding box center [150, 147] width 278 height 16
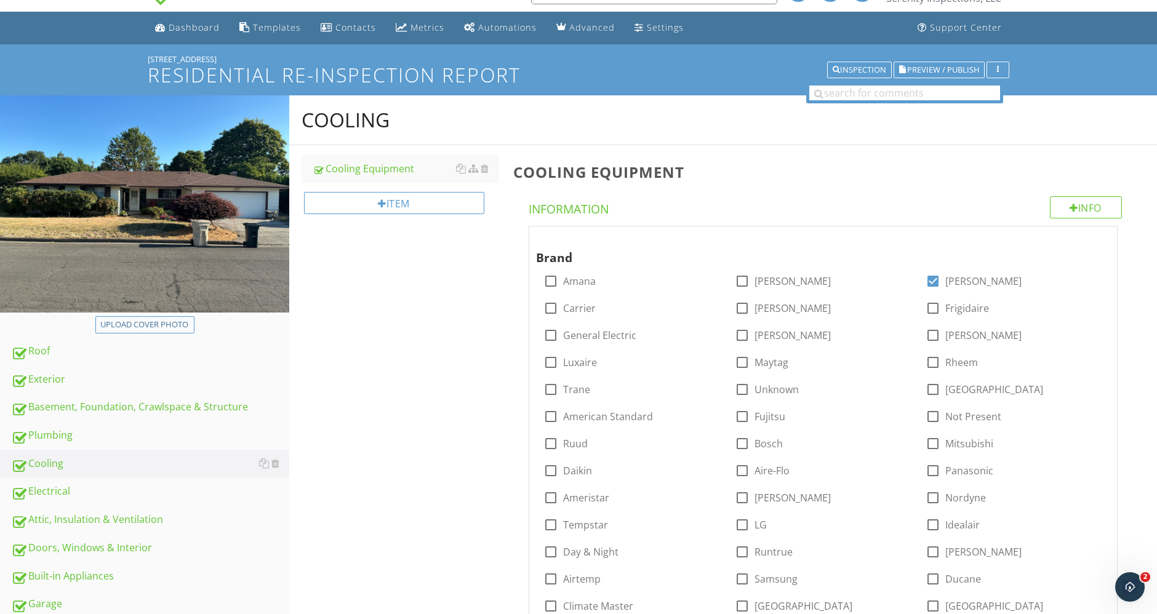
scroll to position [342, 0]
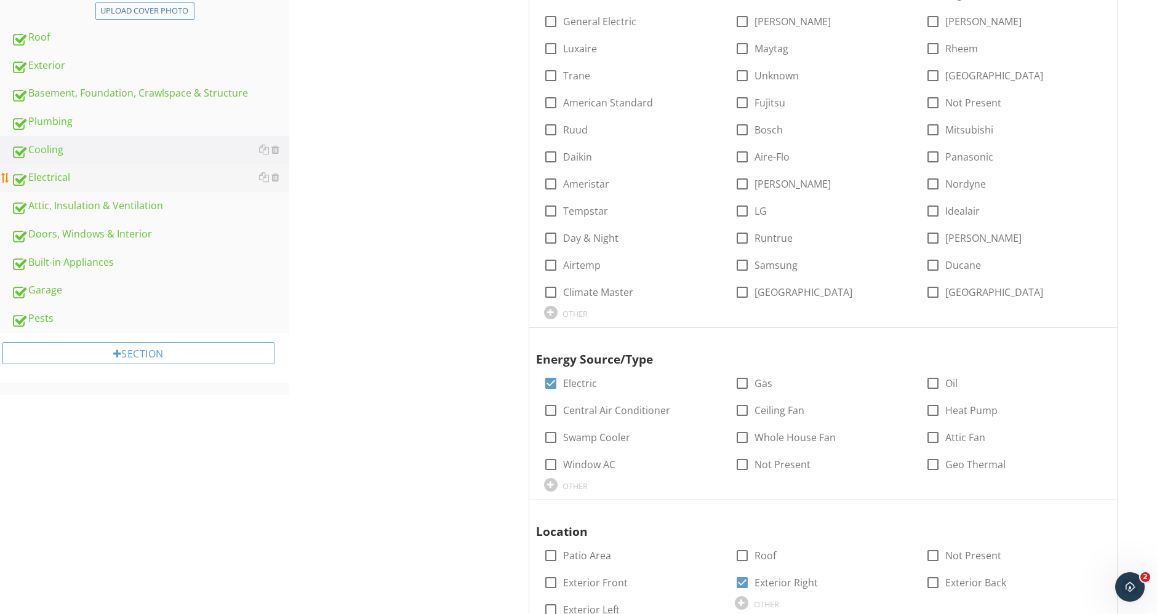
click at [54, 180] on div "Electrical" at bounding box center [150, 178] width 278 height 16
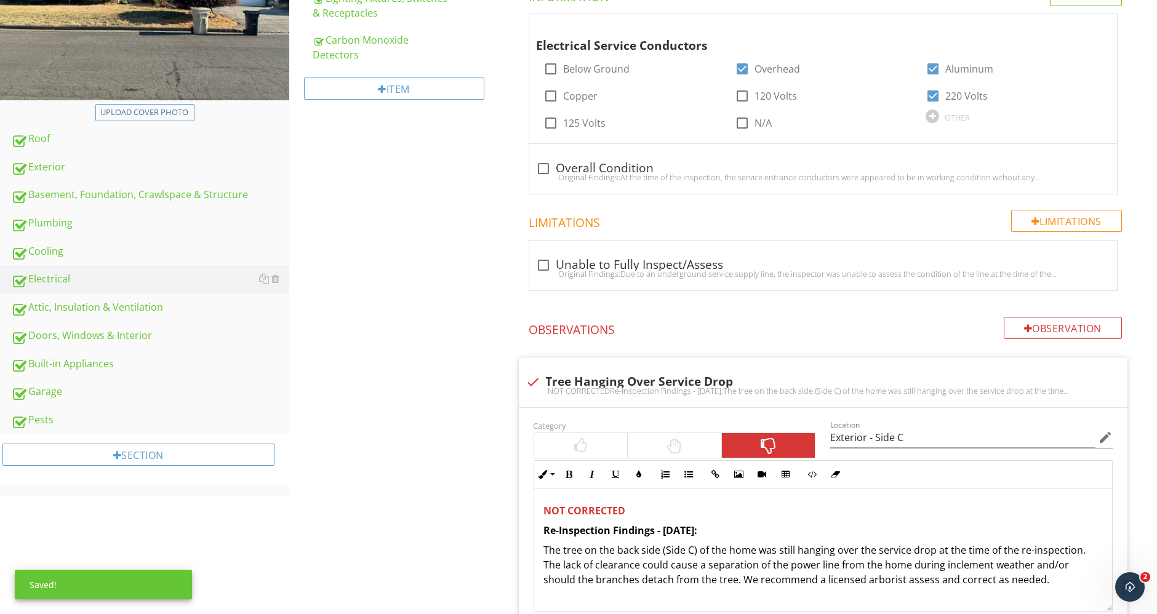
scroll to position [615, 0]
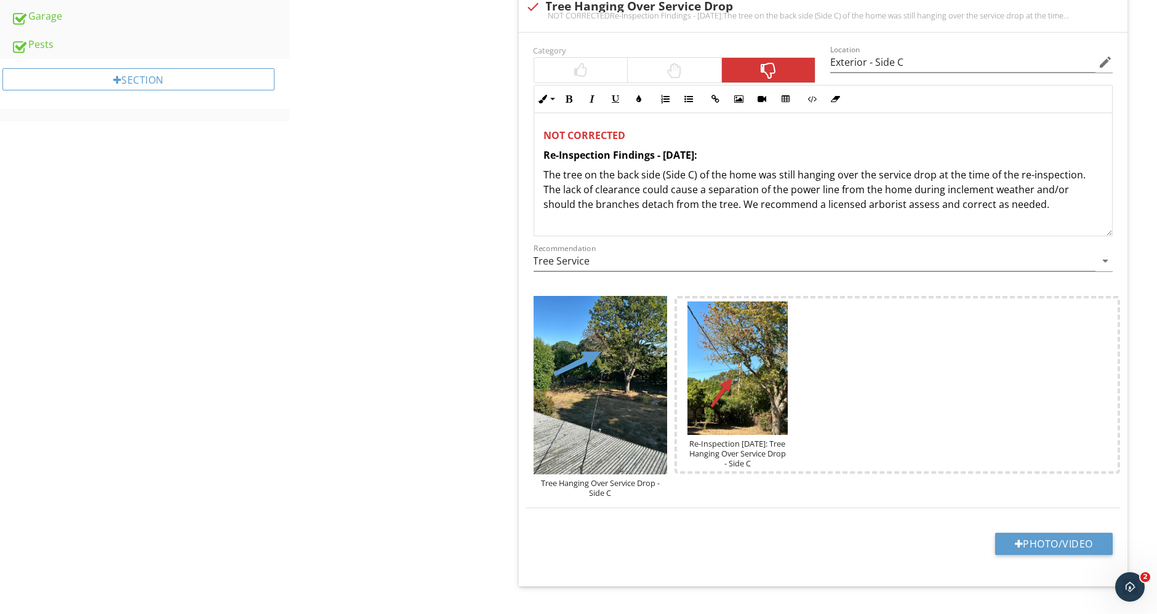
click at [535, 10] on div "NOT CORRECTEDRe-Inspection Findings - 09/23/25:The tree on the back side (Side …" at bounding box center [823, 15] width 595 height 10
checkbox input "true"
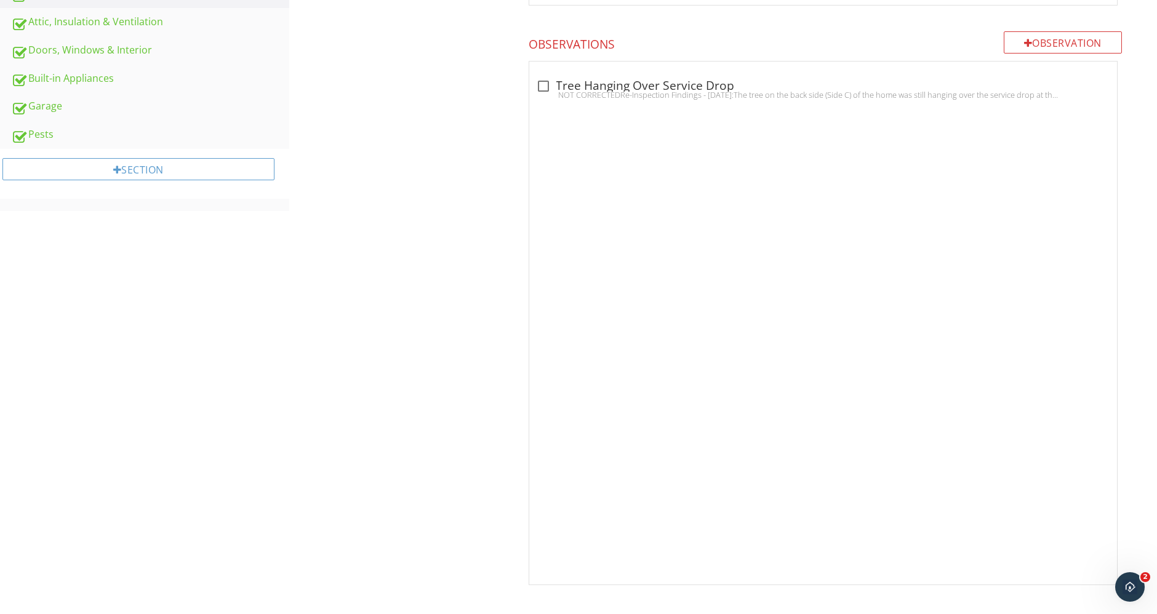
scroll to position [121, 0]
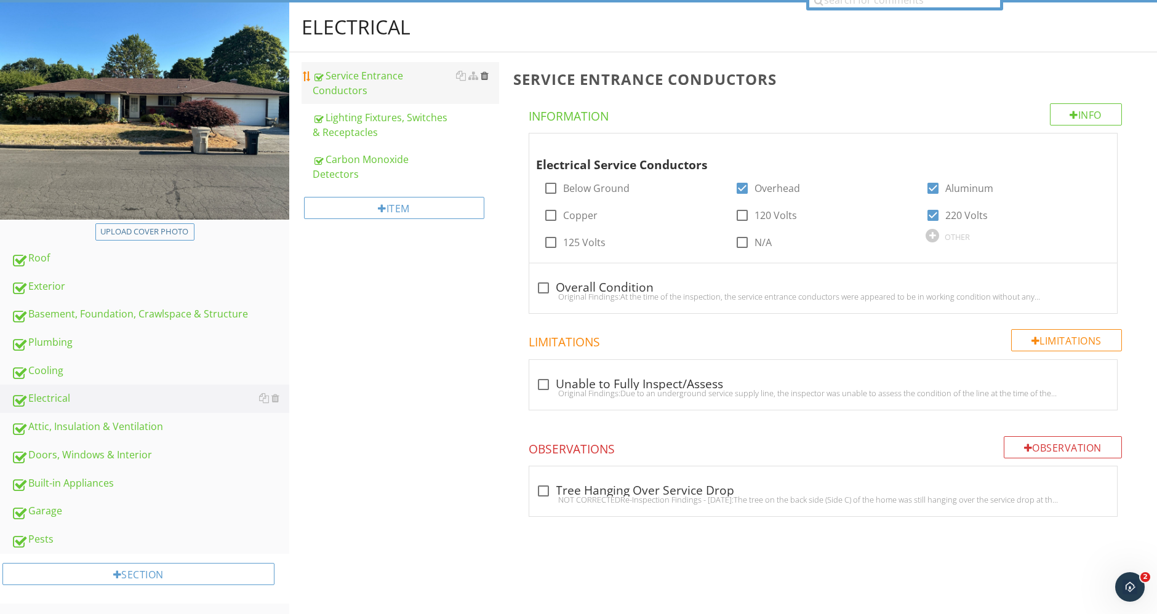
click at [487, 76] on div at bounding box center [485, 76] width 8 height 10
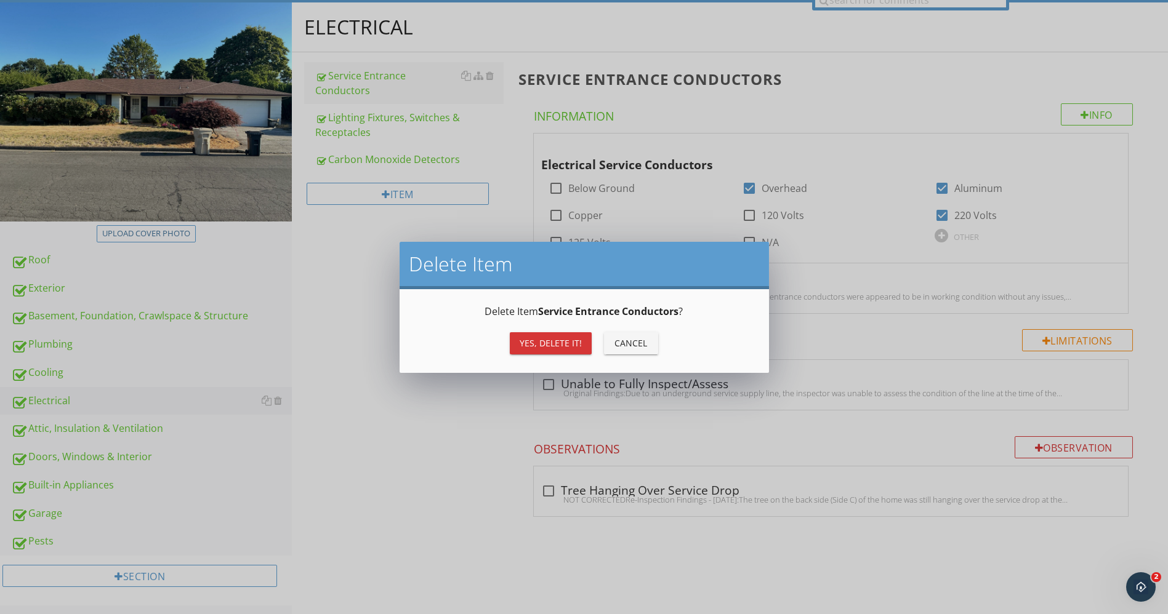
click at [564, 324] on div "Delete Item Service Entrance Conductors ? Yes, Delete it! Cancel" at bounding box center [584, 331] width 340 height 54
click at [557, 347] on div "Yes, Delete it!" at bounding box center [550, 343] width 62 height 13
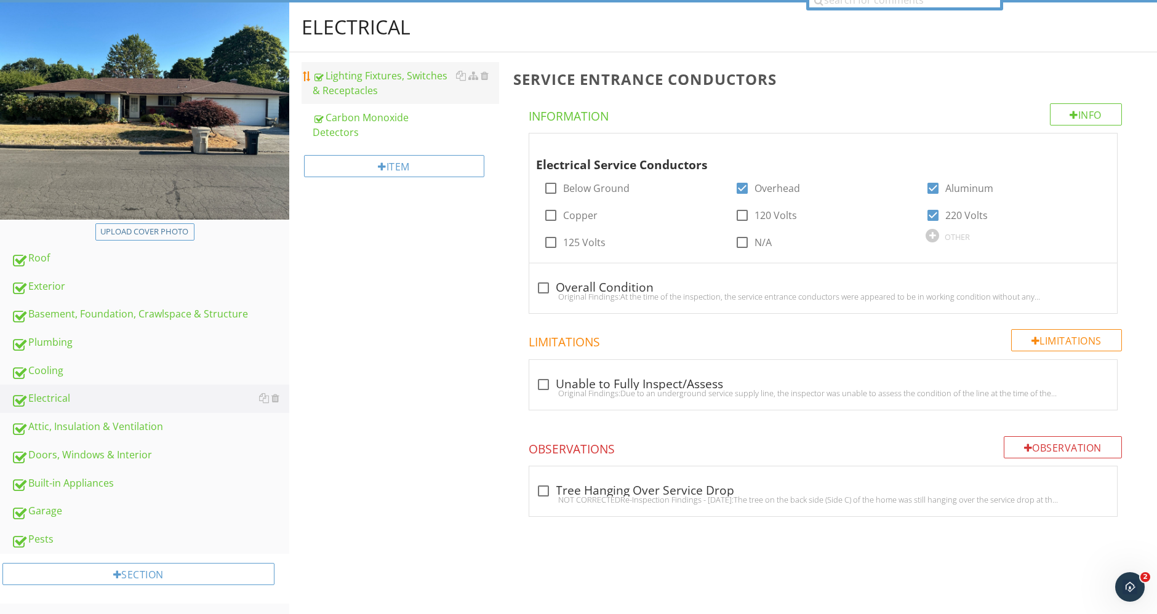
click at [357, 89] on div "Lighting Fixtures, Switches & Receptacles" at bounding box center [406, 83] width 186 height 30
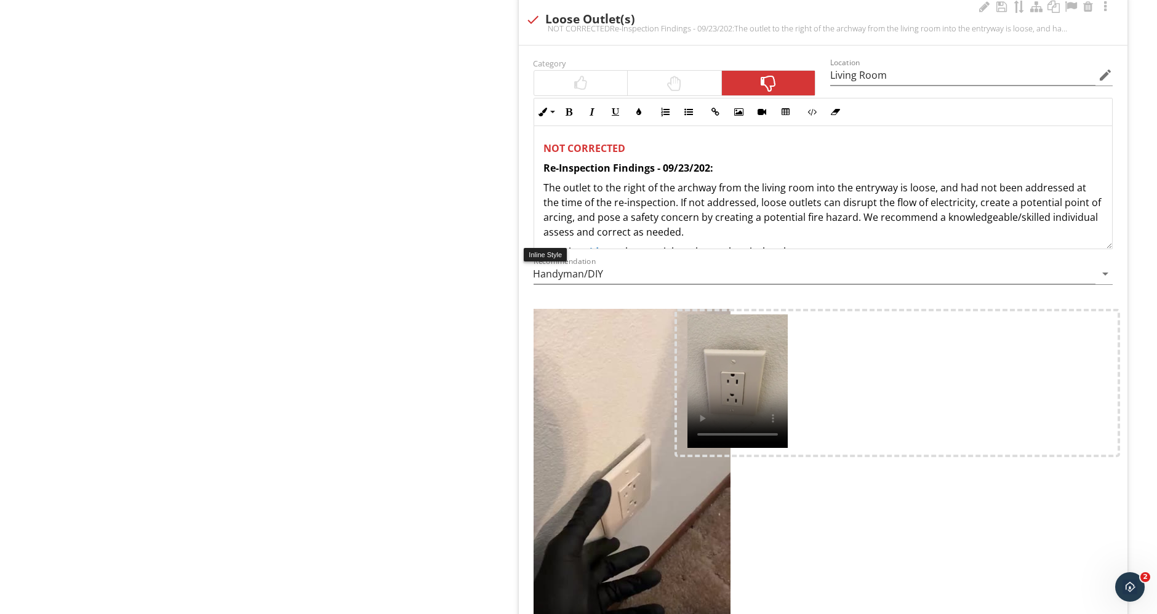
scroll to position [1283, 0]
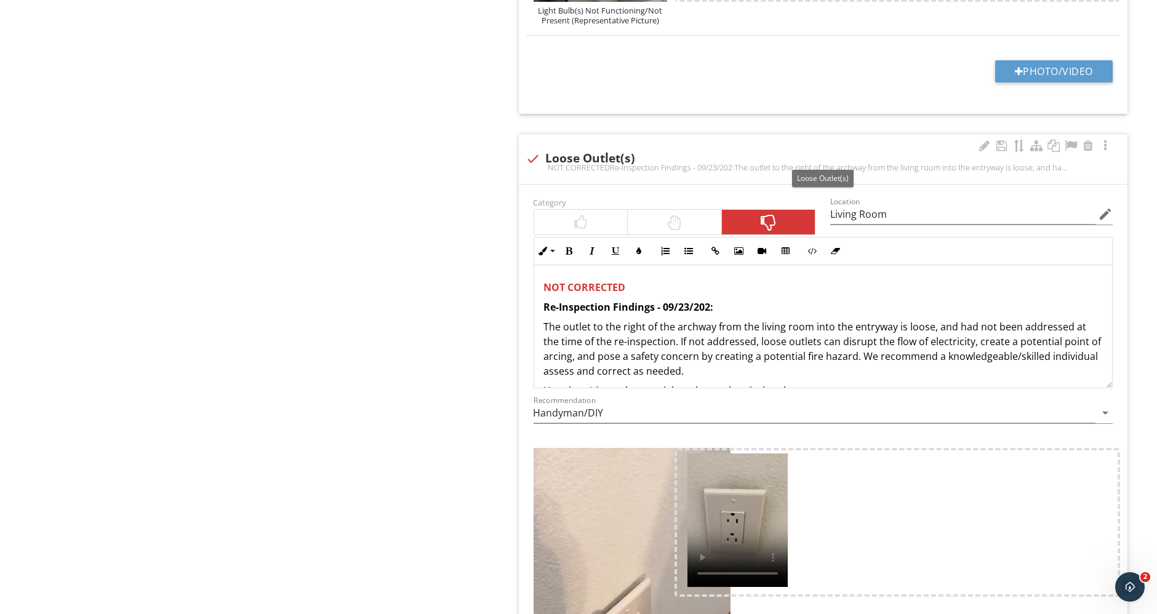
click at [529, 156] on div at bounding box center [533, 158] width 21 height 21
checkbox input "true"
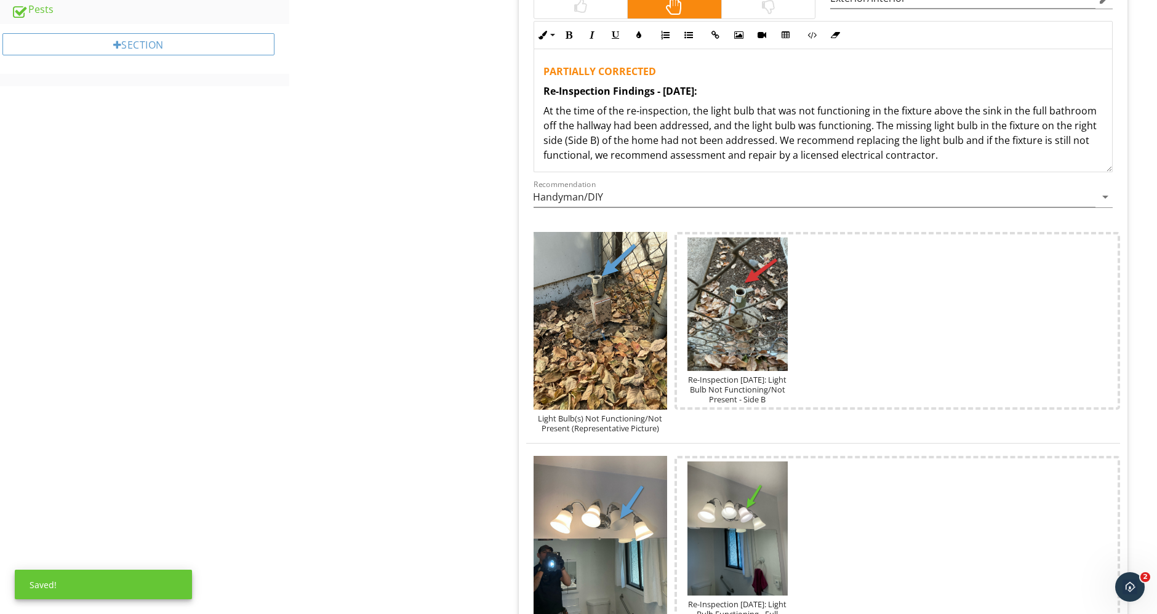
scroll to position [531, 0]
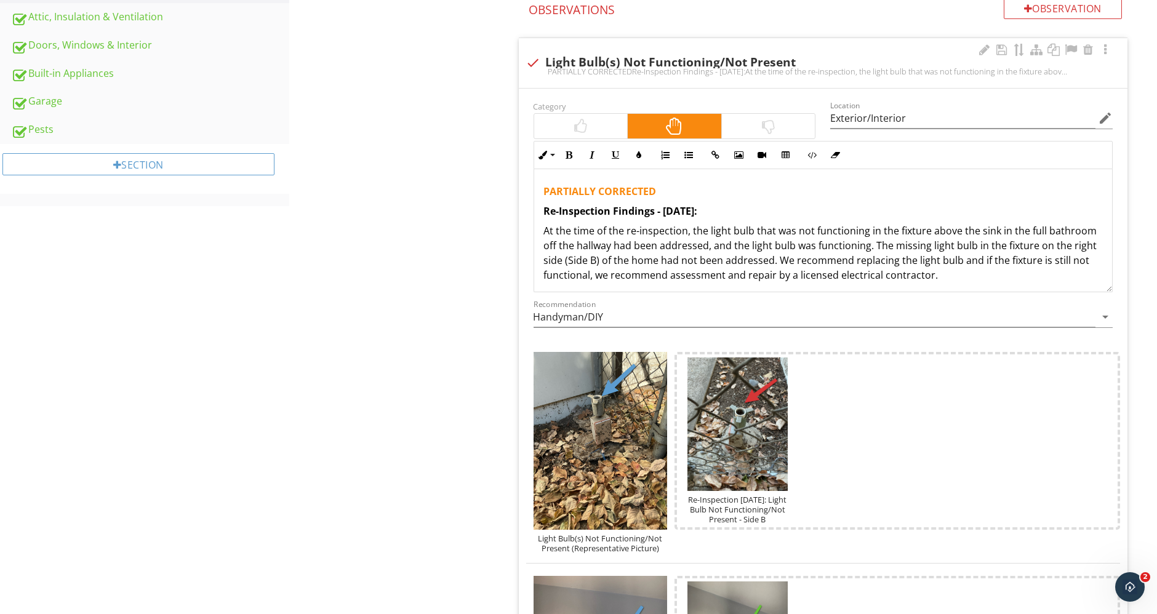
click at [529, 60] on div at bounding box center [533, 62] width 21 height 21
checkbox input "true"
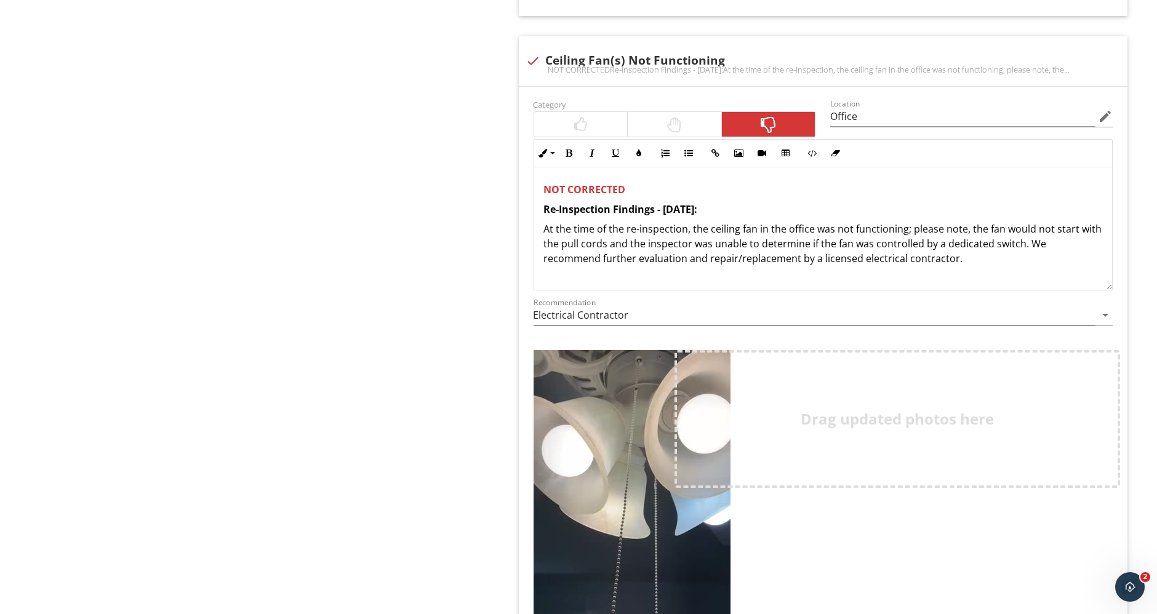
scroll to position [1420, 0]
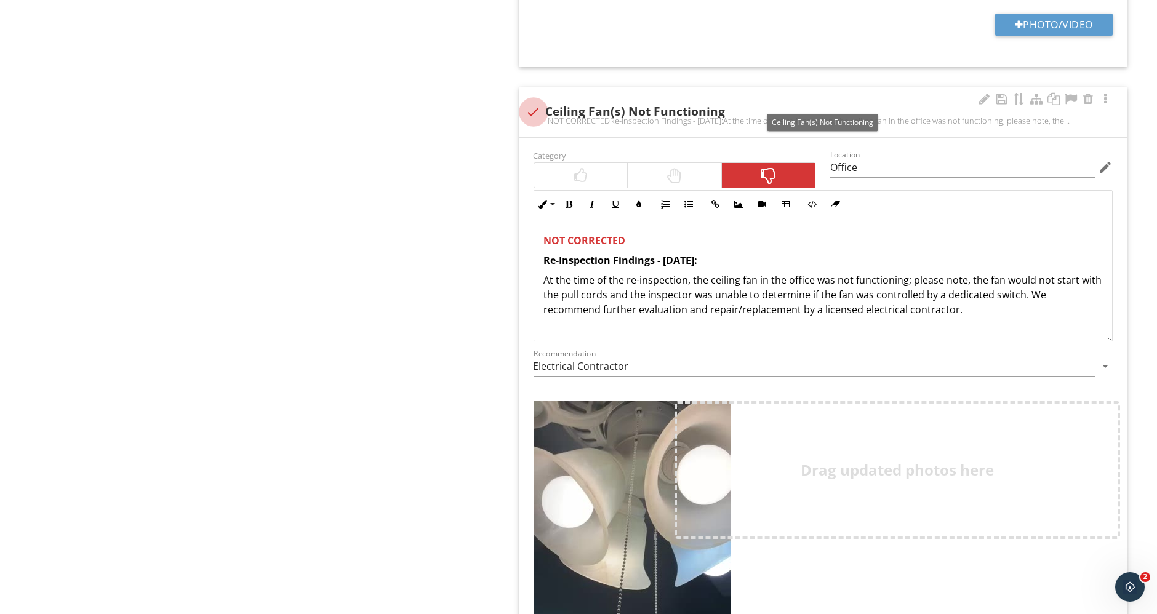
click at [536, 106] on div at bounding box center [533, 112] width 21 height 21
checkbox input "true"
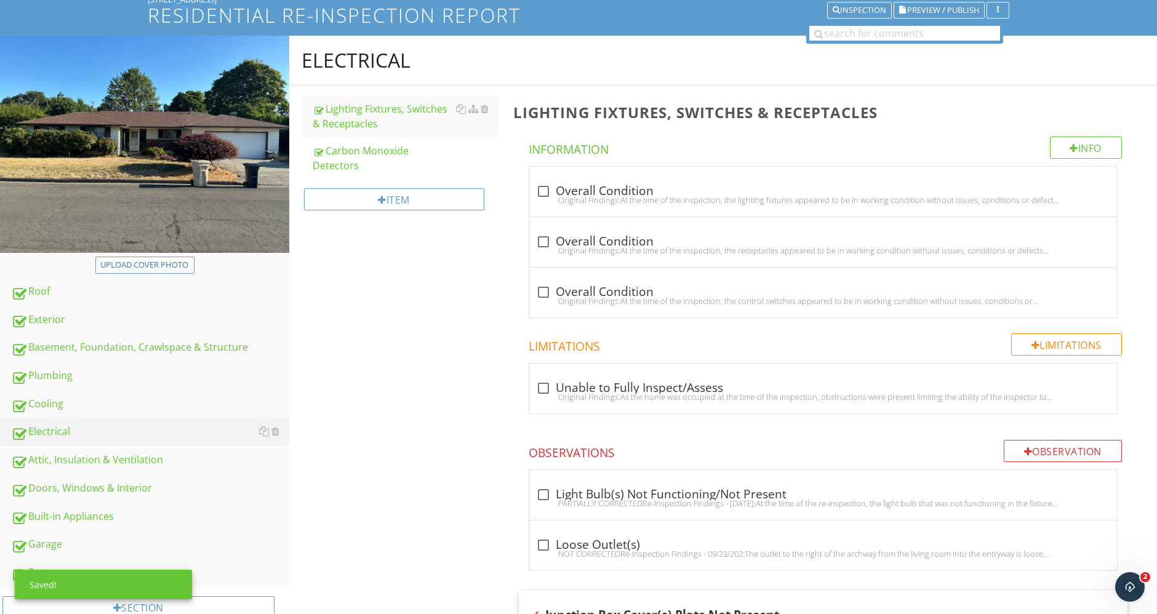
scroll to position [0, 0]
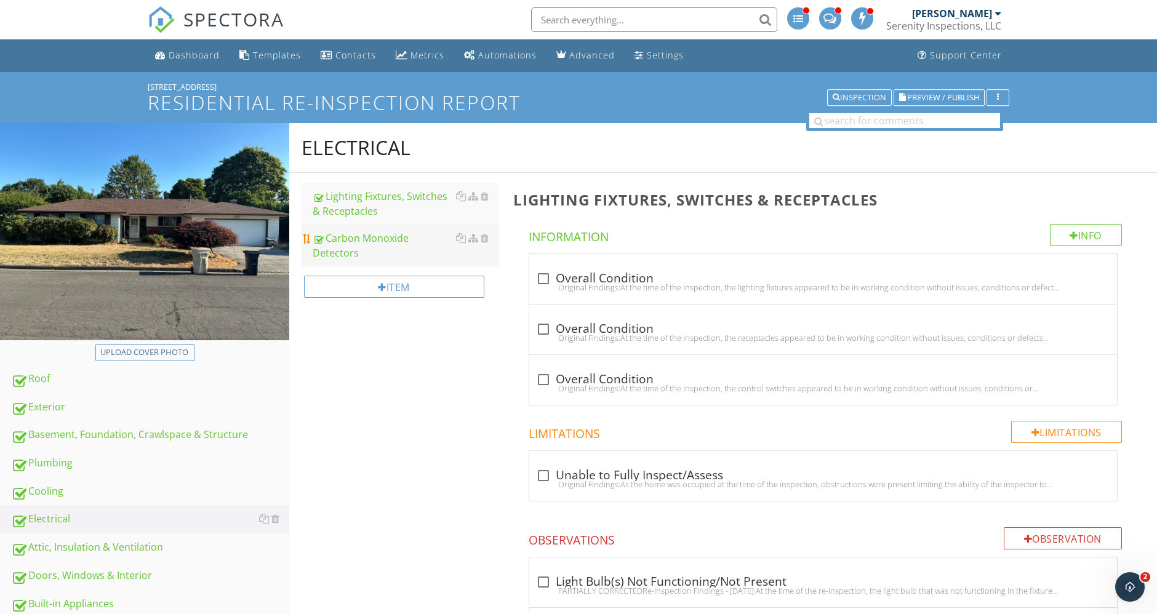
click at [434, 252] on li "Carbon Monoxide Detectors" at bounding box center [401, 246] width 198 height 42
click at [431, 241] on div "Carbon Monoxide Detectors" at bounding box center [406, 246] width 186 height 30
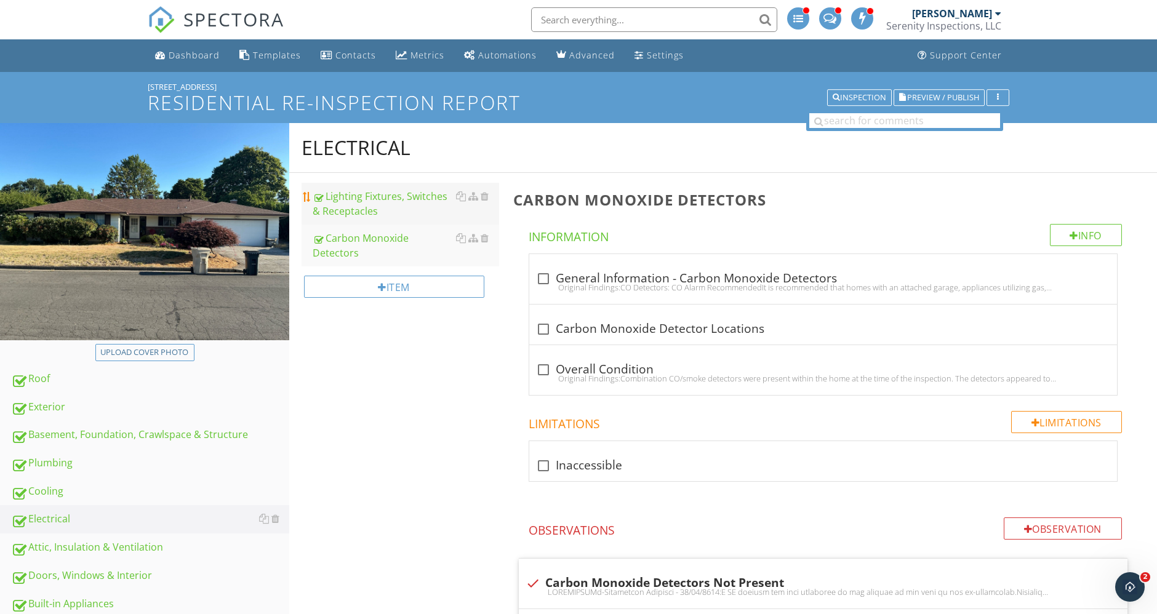
click at [363, 202] on div "Lighting Fixtures, Switches & Receptacles" at bounding box center [406, 204] width 186 height 30
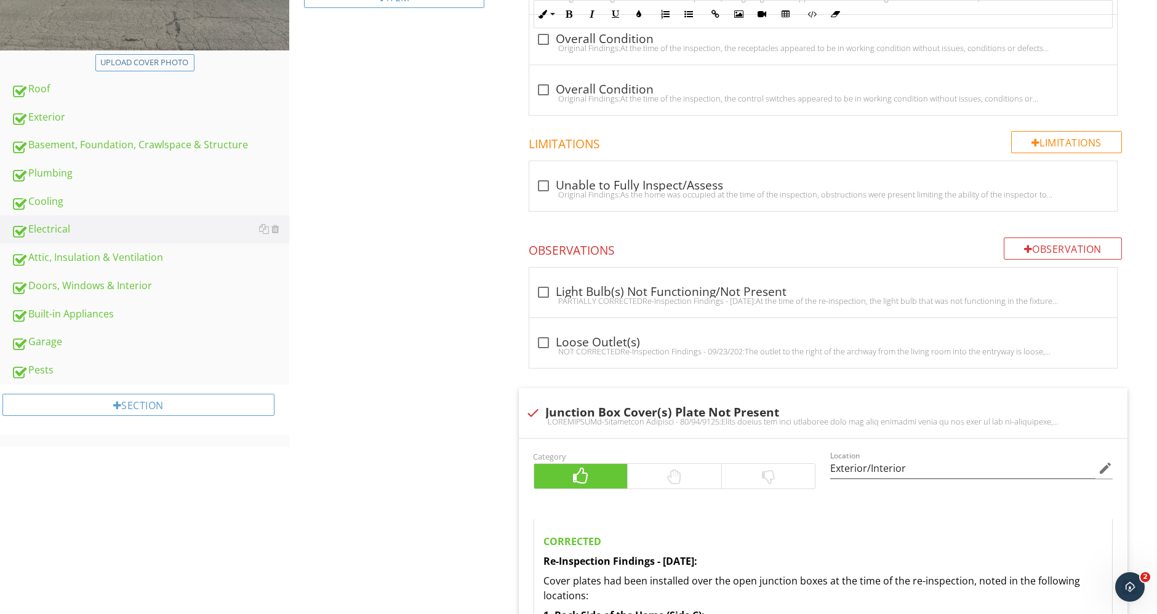
scroll to position [288, 0]
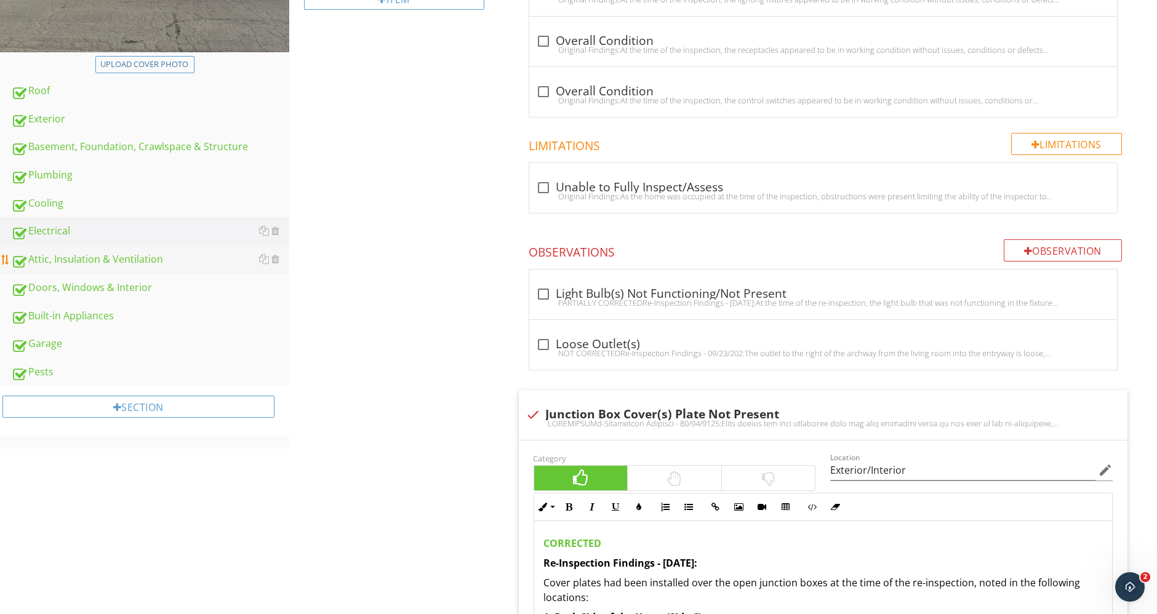
click at [116, 257] on div "Attic, Insulation & Ventilation" at bounding box center [150, 260] width 278 height 16
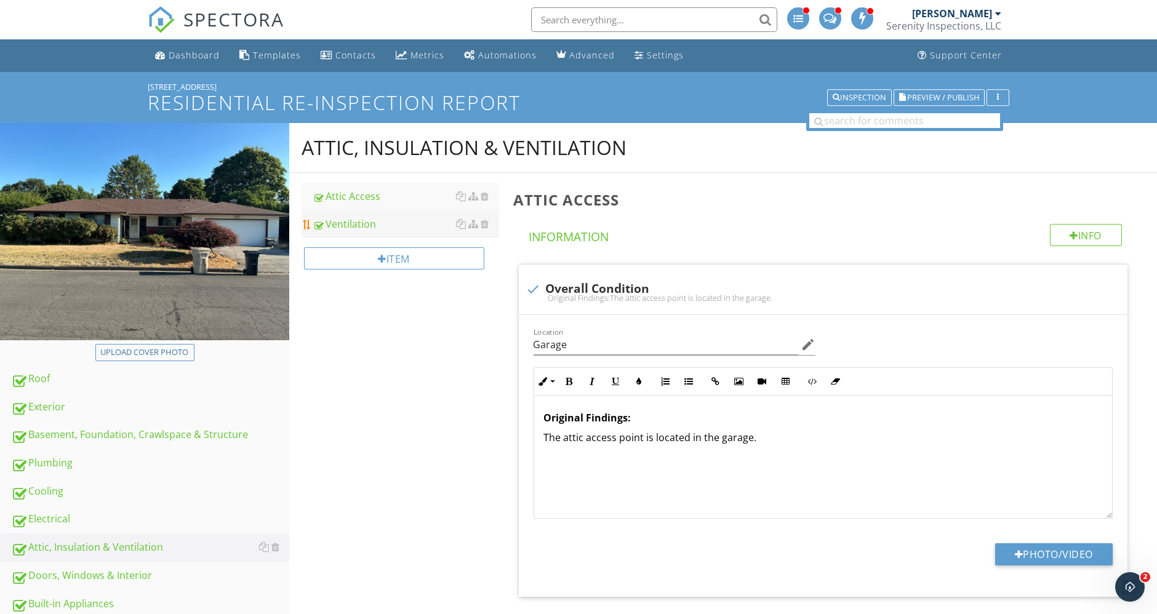
click at [350, 222] on div "Ventilation" at bounding box center [406, 224] width 186 height 15
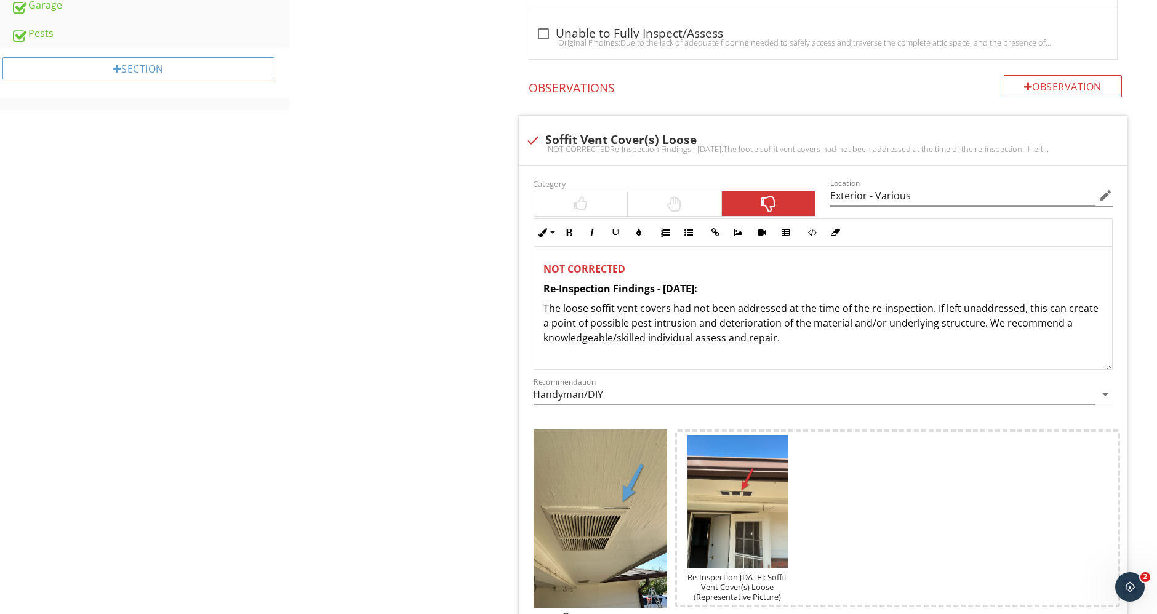
scroll to position [547, 0]
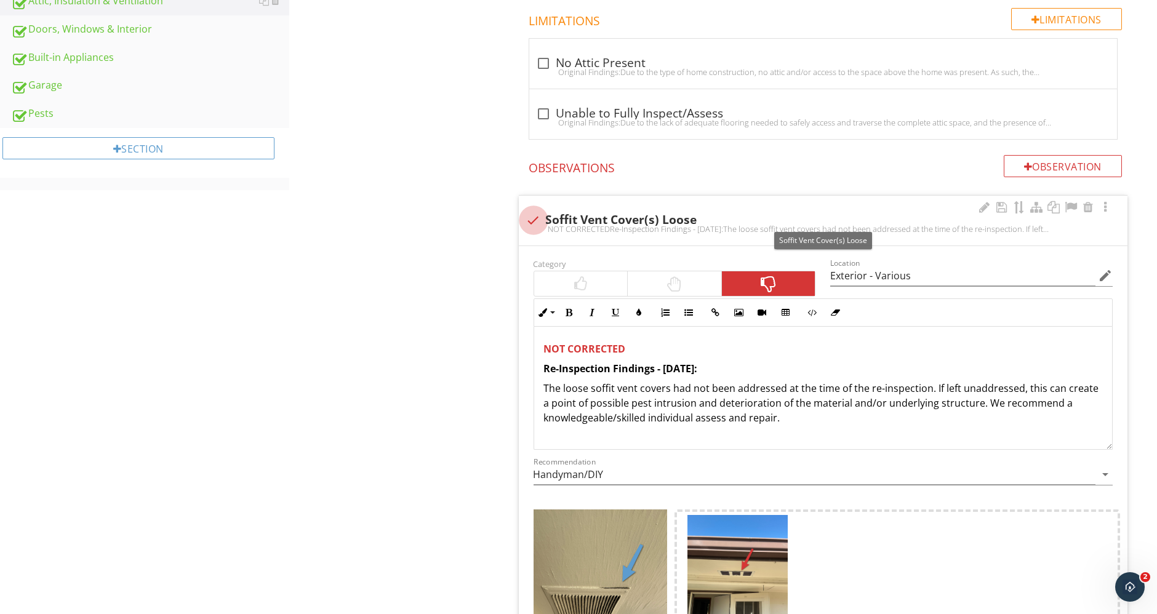
click at [537, 212] on div at bounding box center [533, 220] width 21 height 21
checkbox input "true"
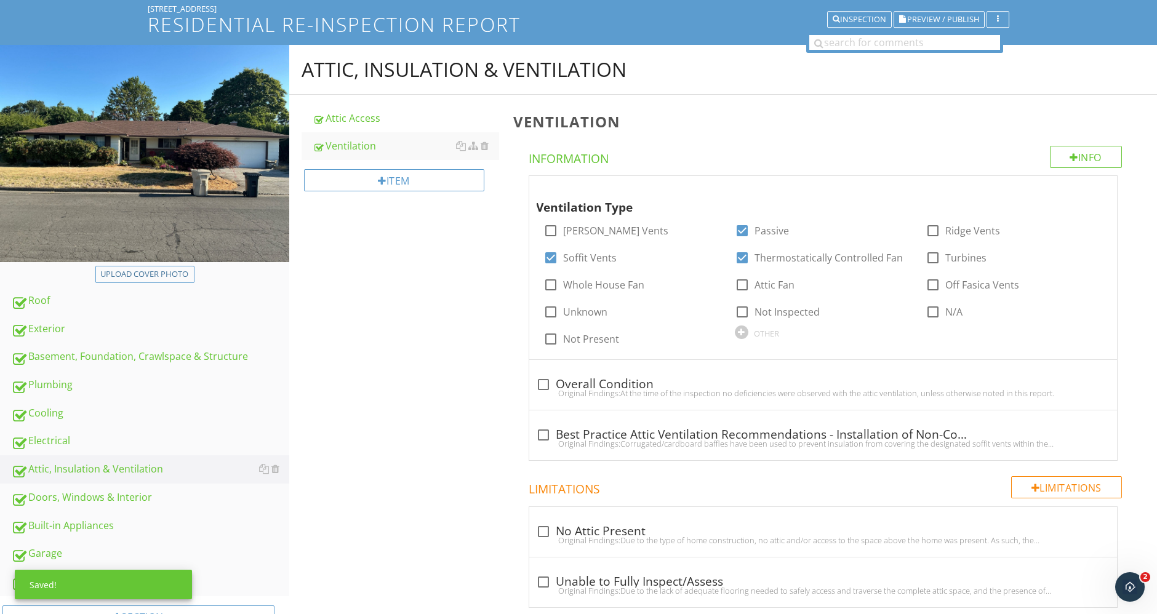
scroll to position [0, 0]
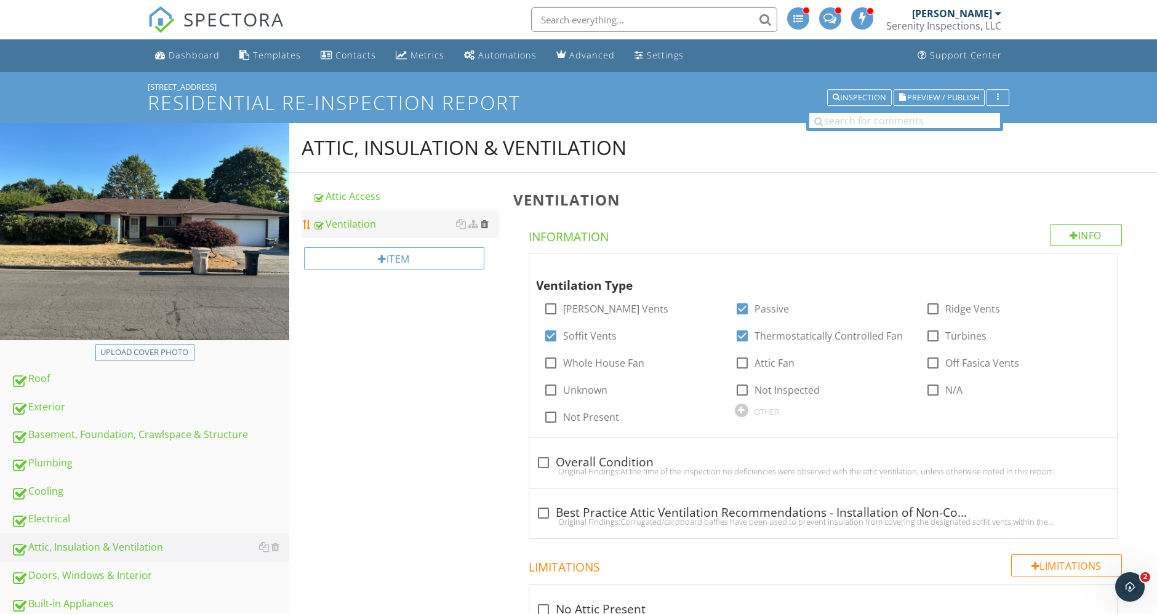
click at [485, 224] on div at bounding box center [485, 224] width 8 height 10
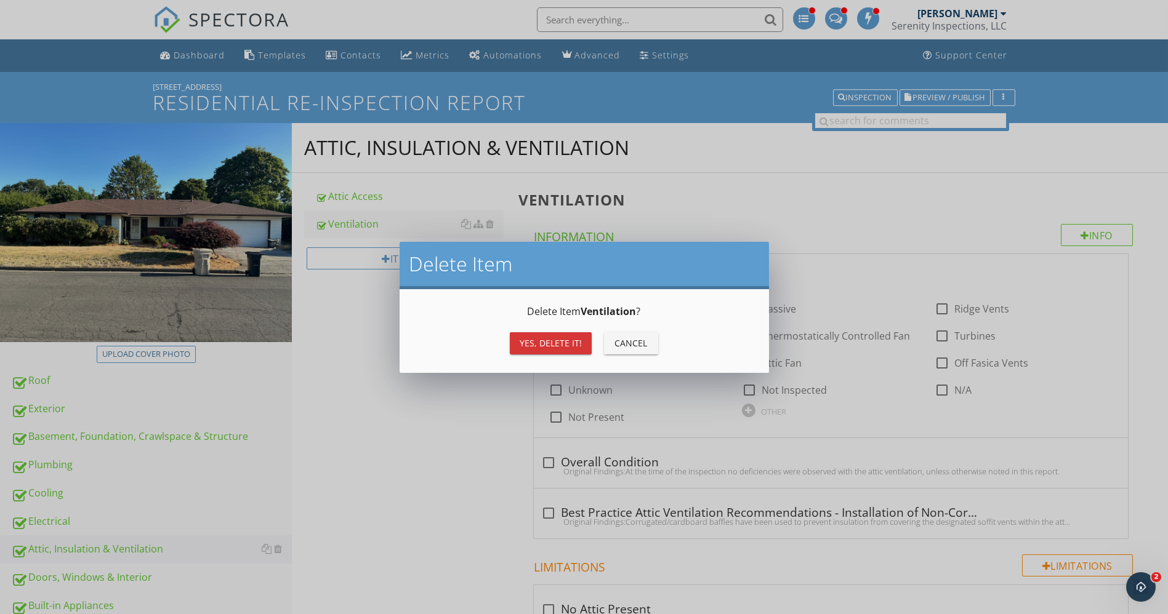
click at [540, 345] on div "Yes, Delete it!" at bounding box center [550, 343] width 62 height 13
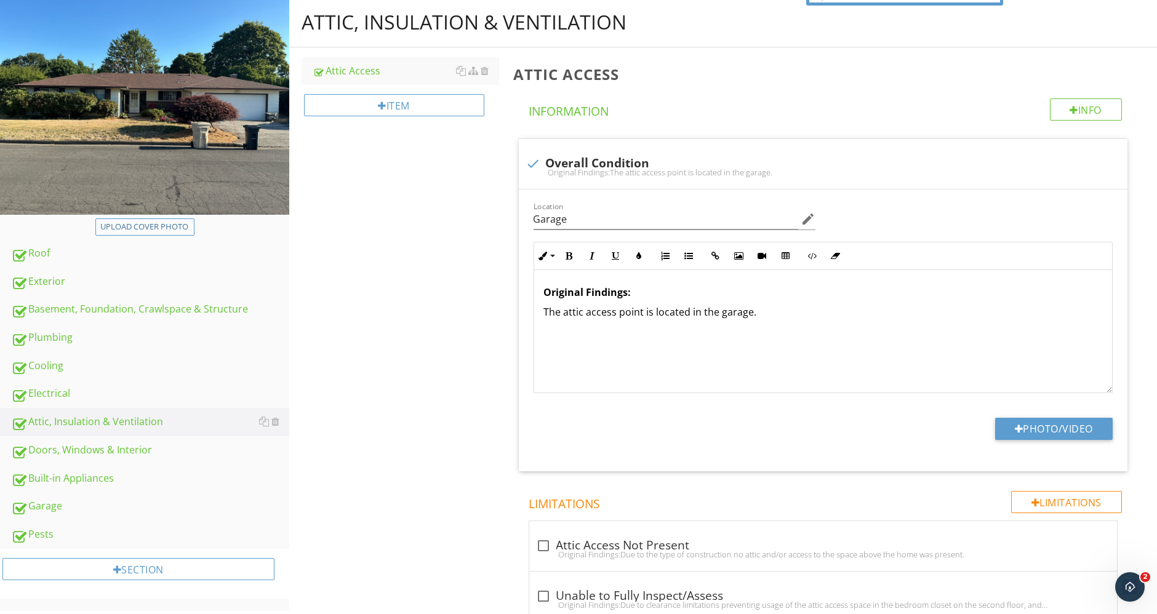
scroll to position [410, 0]
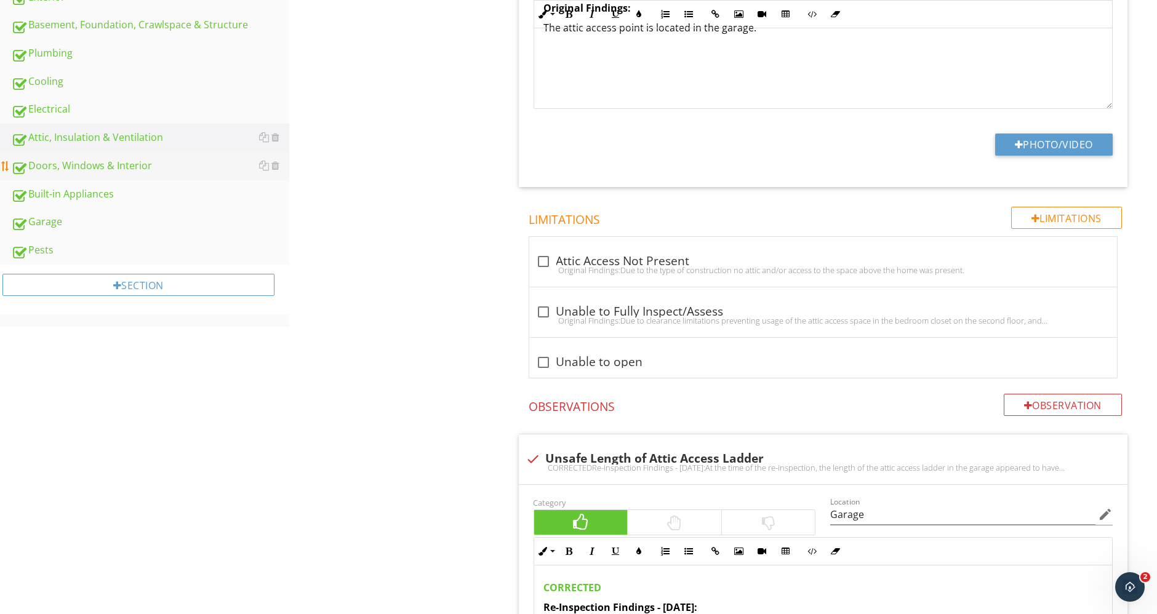
click at [116, 158] on div "Doors, Windows & Interior" at bounding box center [150, 166] width 278 height 16
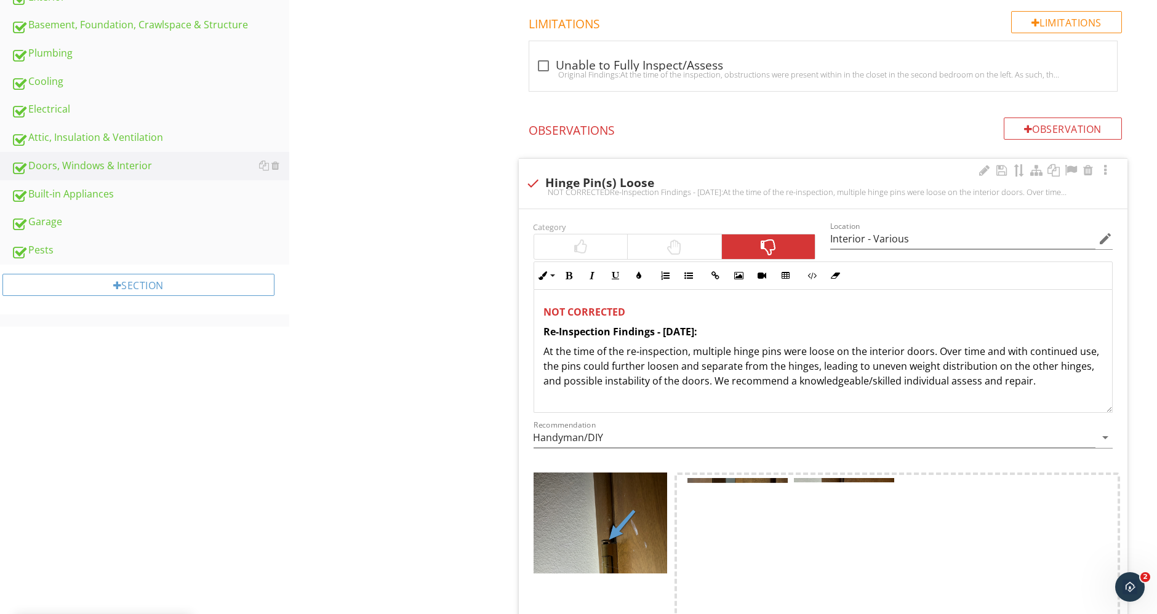
click at [535, 184] on div at bounding box center [533, 183] width 21 height 21
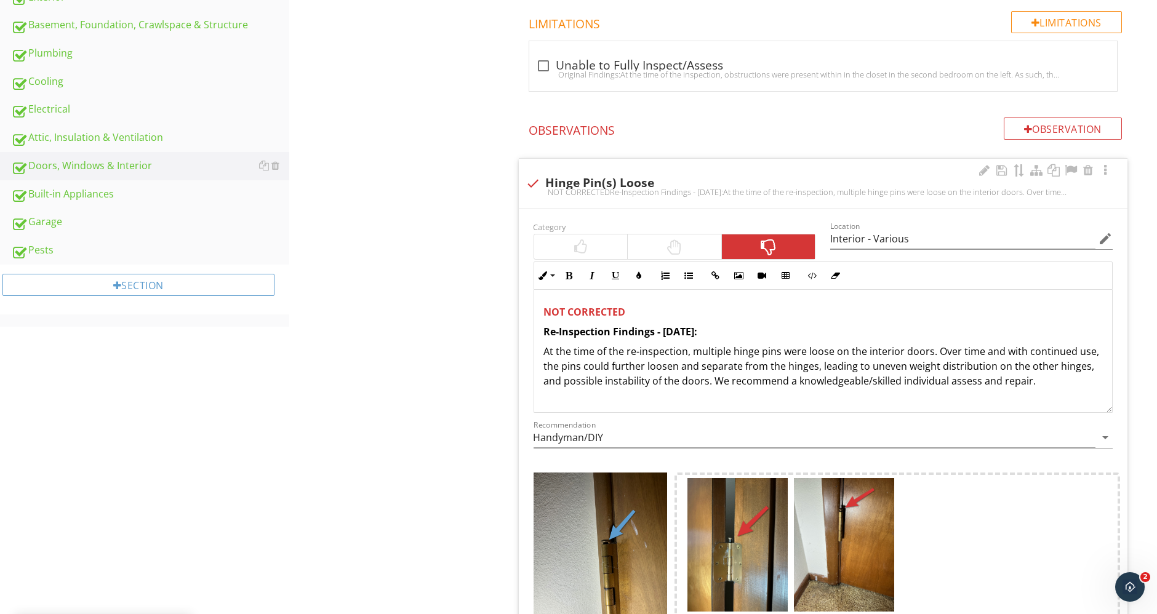
checkbox input "true"
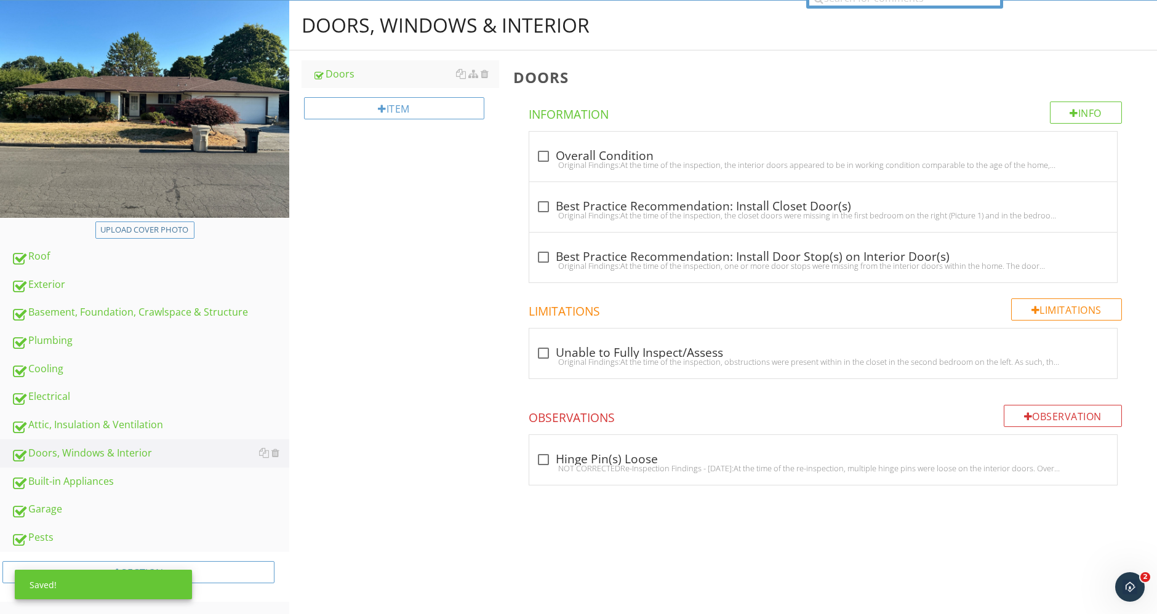
scroll to position [121, 0]
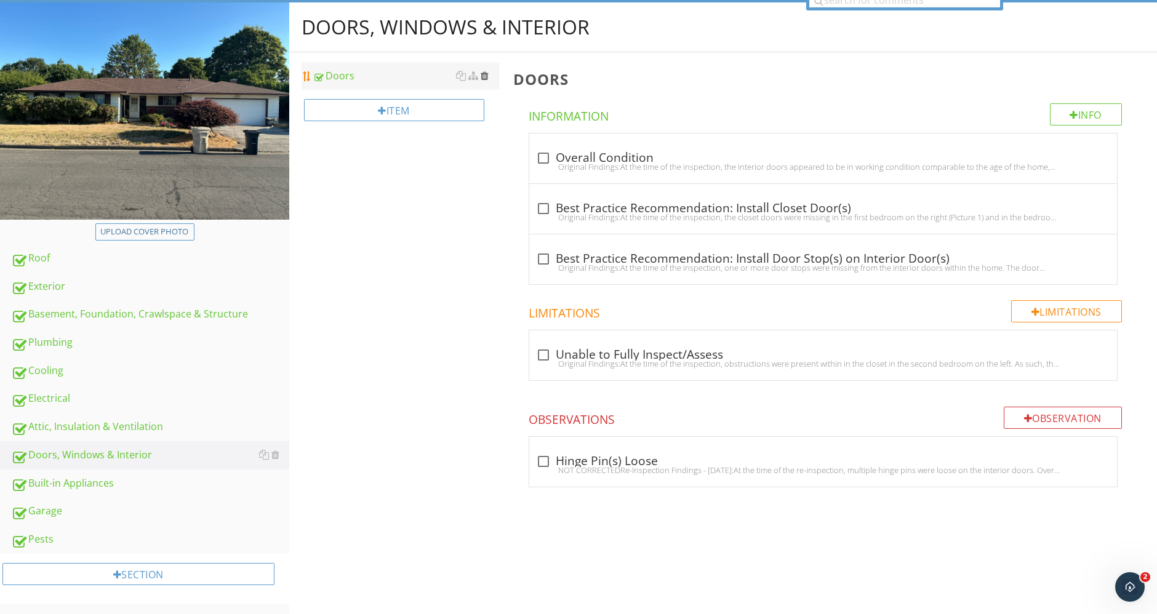
click at [488, 75] on div at bounding box center [485, 76] width 8 height 10
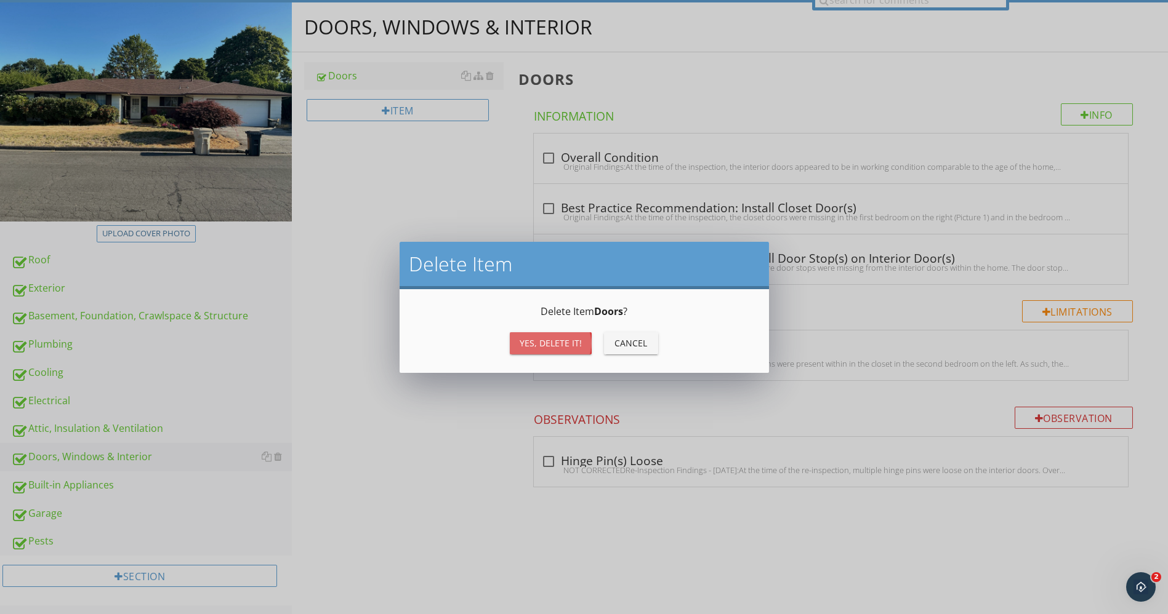
click at [555, 347] on div "Yes, Delete it!" at bounding box center [550, 343] width 62 height 13
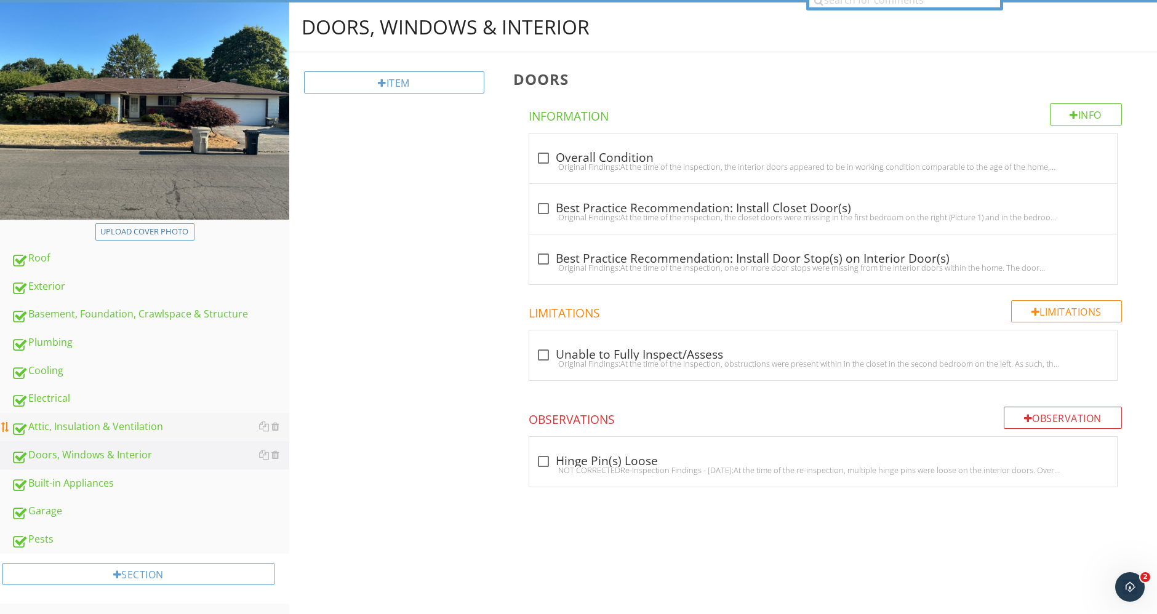
click at [87, 427] on div "Attic, Insulation & Ventilation" at bounding box center [150, 427] width 278 height 16
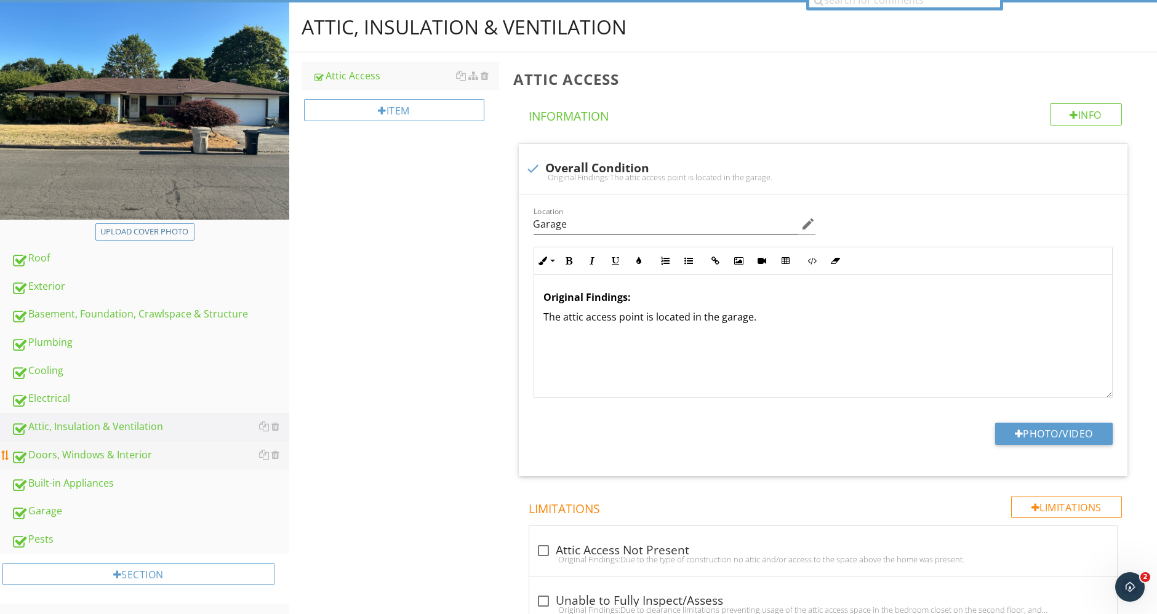
click at [88, 458] on div "Doors, Windows & Interior" at bounding box center [150, 455] width 278 height 16
click at [274, 454] on div at bounding box center [275, 455] width 8 height 10
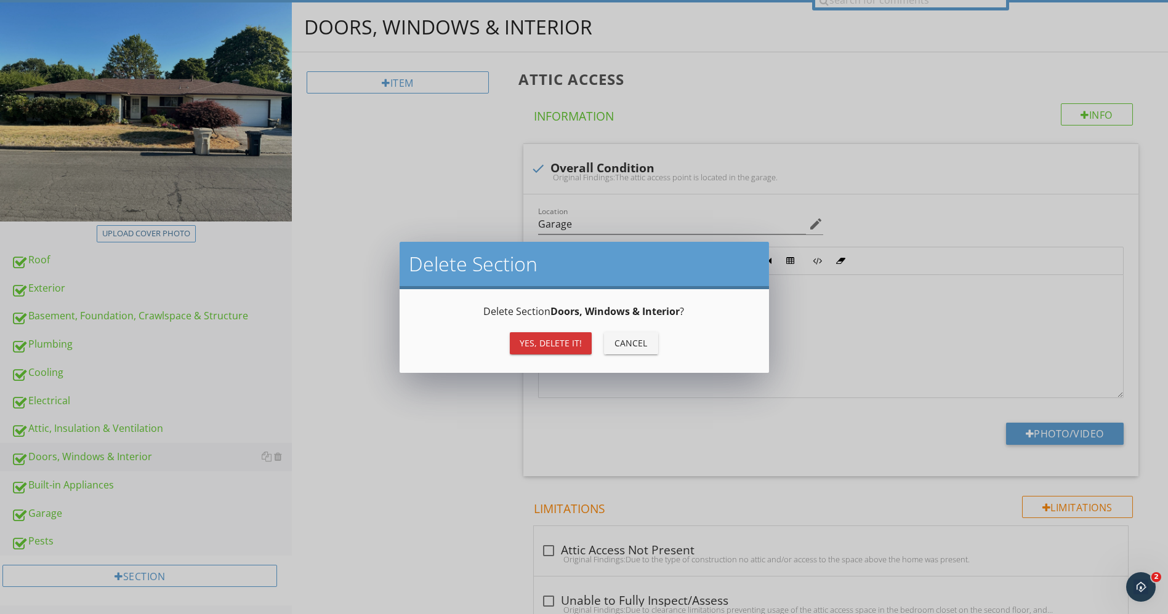
click at [536, 343] on div "Yes, Delete it!" at bounding box center [550, 343] width 62 height 13
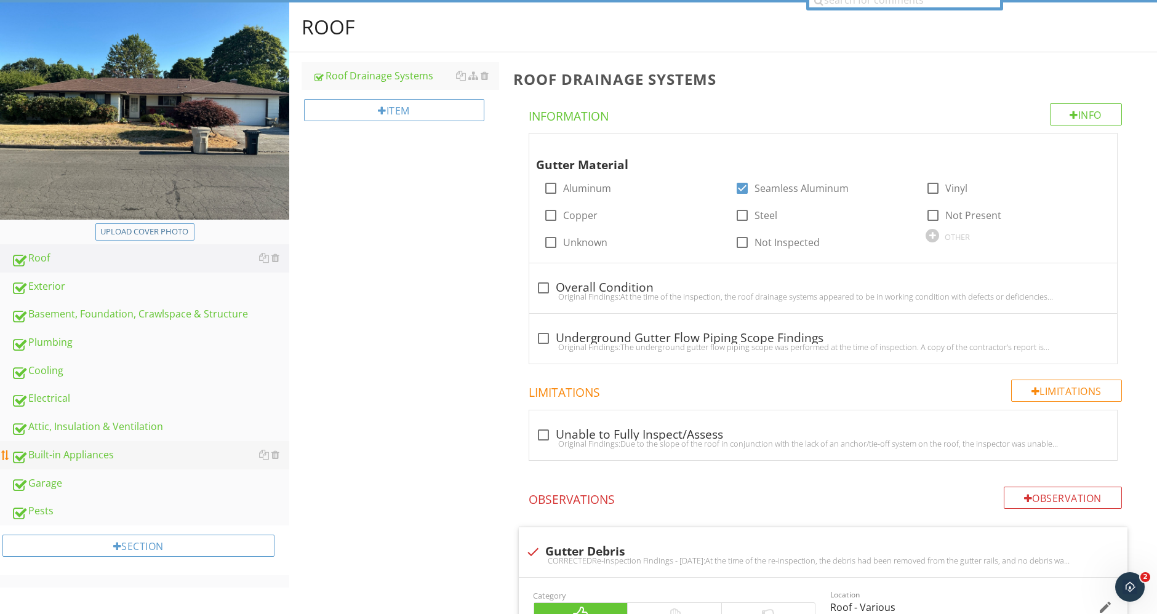
click at [140, 455] on div "Built-in Appliances" at bounding box center [150, 455] width 278 height 16
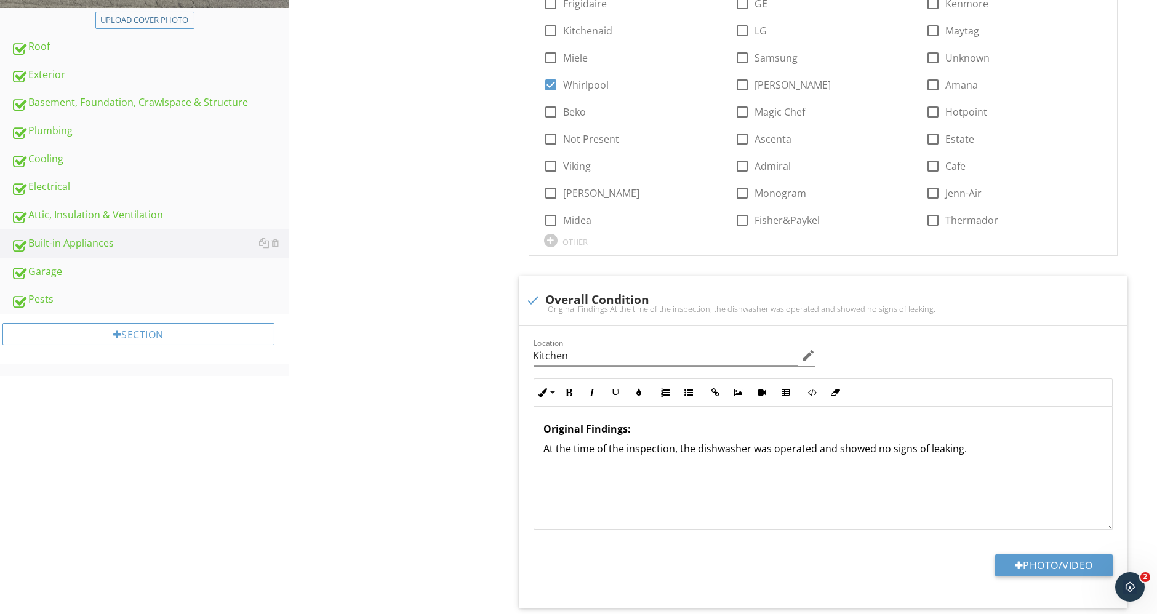
scroll to position [342, 0]
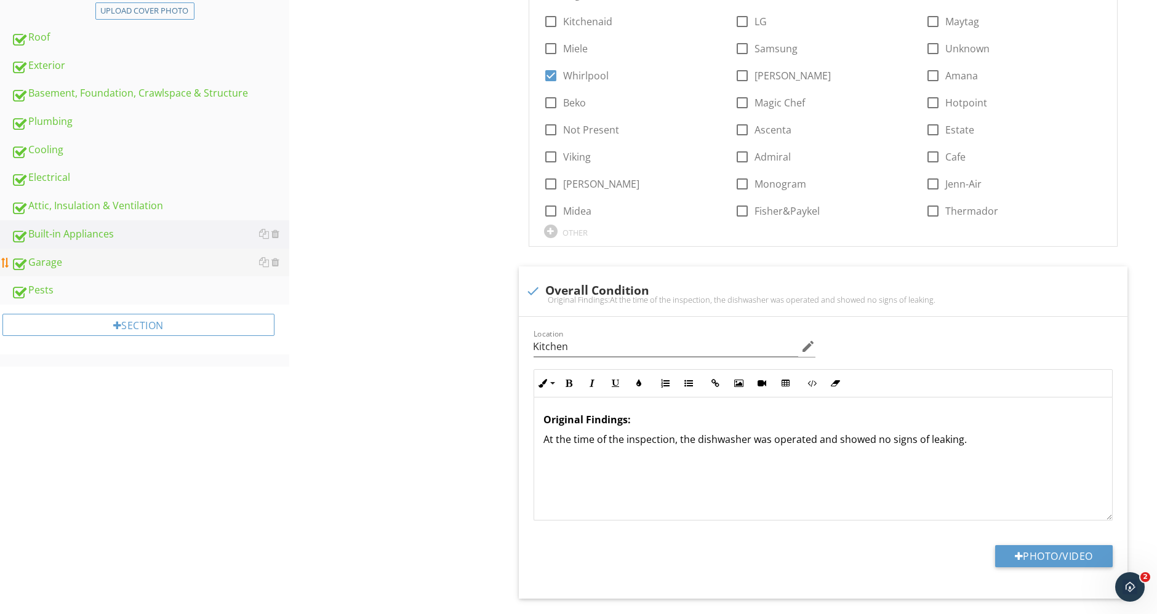
click at [82, 270] on link "Garage" at bounding box center [150, 263] width 278 height 28
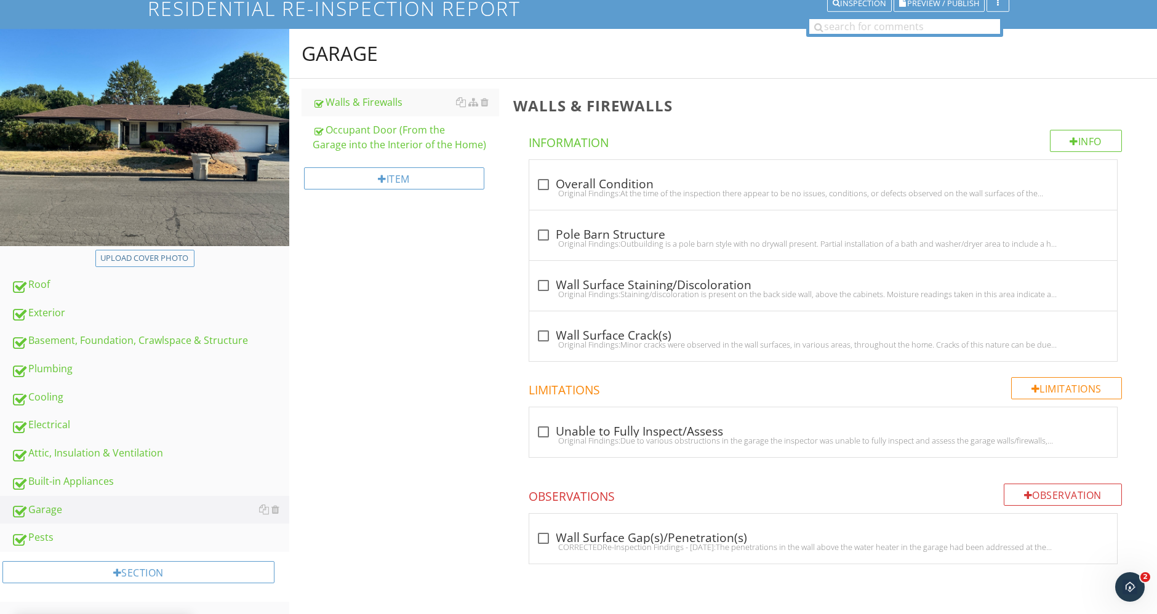
scroll to position [92, 0]
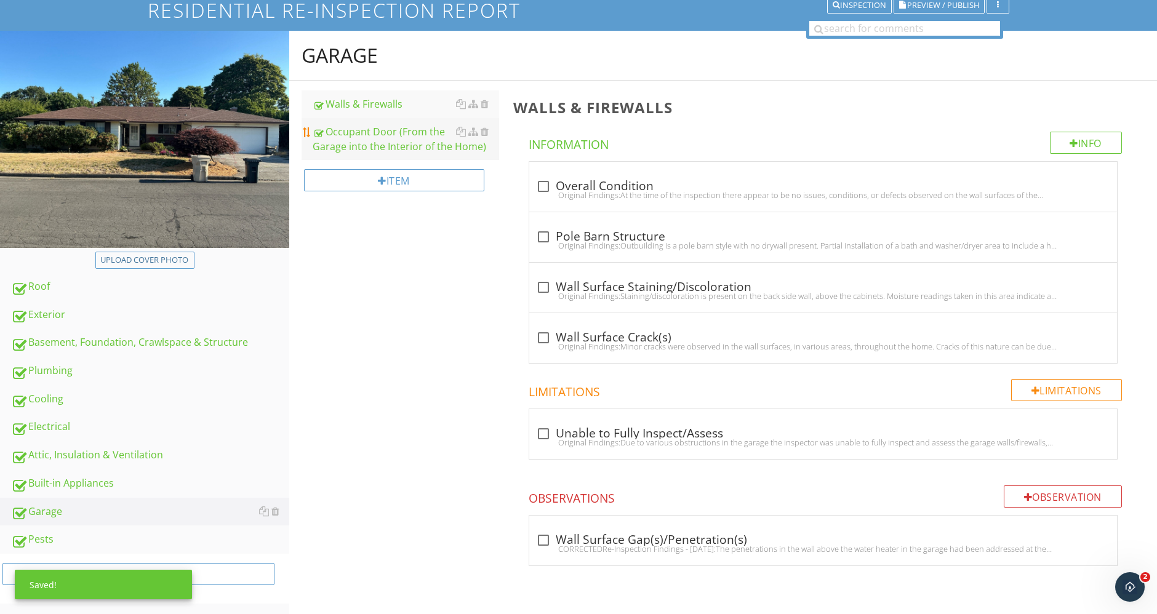
click at [390, 139] on div "Occupant Door (From the Garage into the Interior of the Home)" at bounding box center [406, 139] width 186 height 30
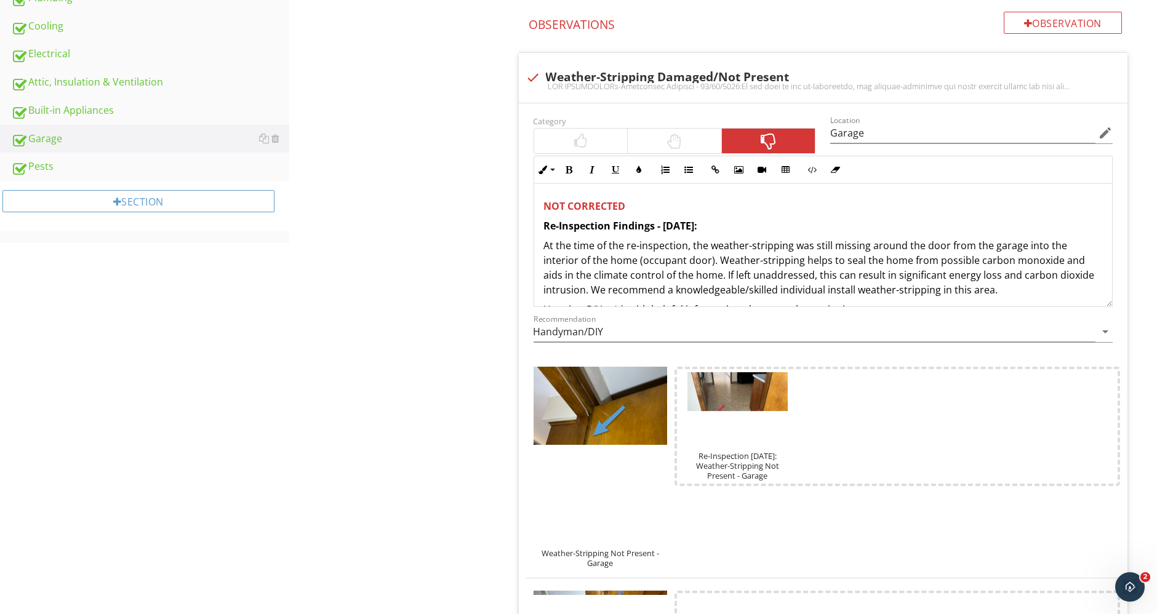
scroll to position [438, 0]
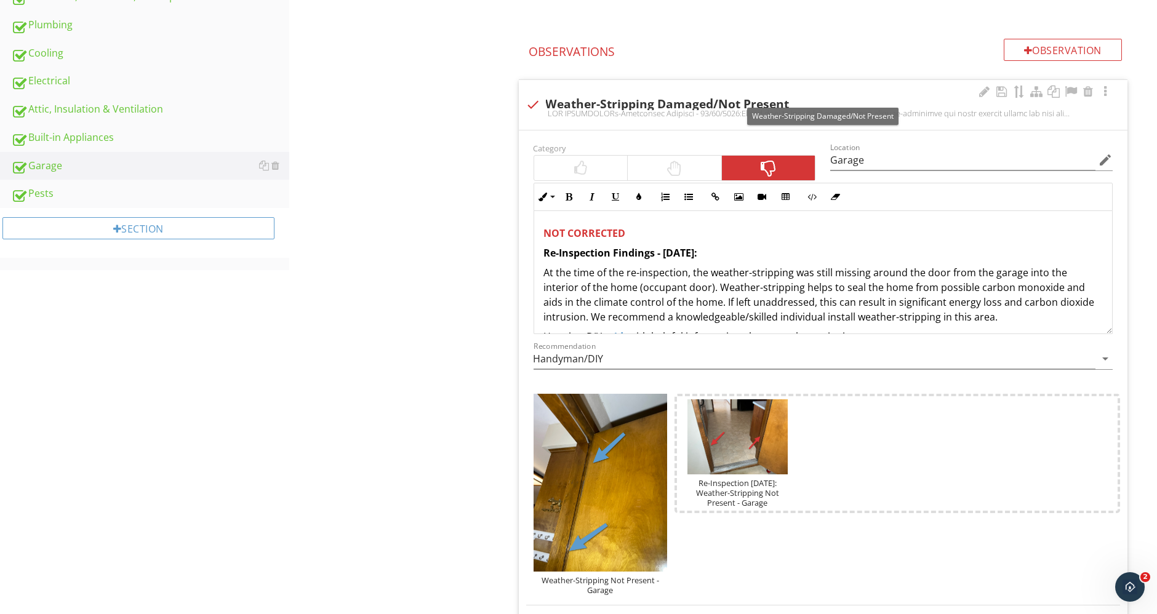
click at [534, 105] on div at bounding box center [533, 104] width 21 height 21
checkbox input "true"
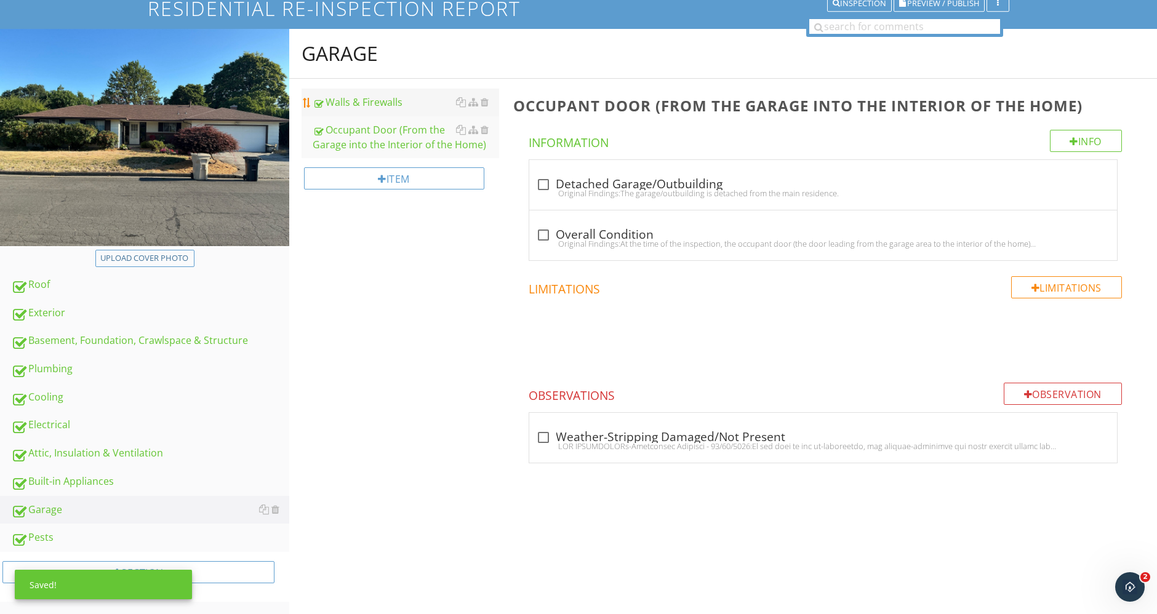
scroll to position [92, 0]
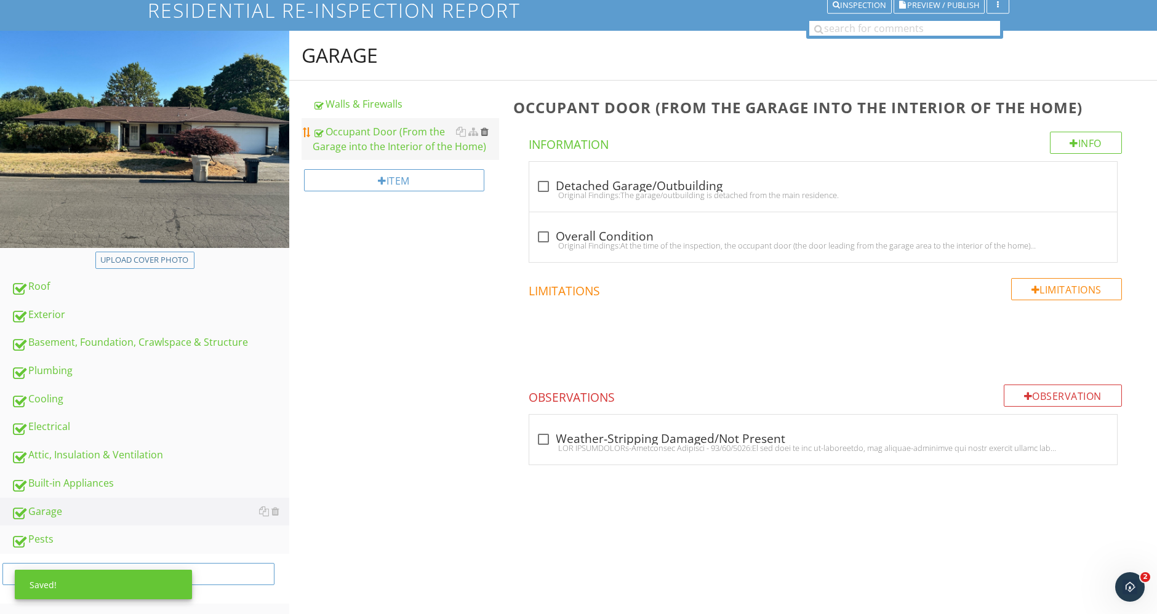
click at [483, 130] on div at bounding box center [485, 132] width 8 height 10
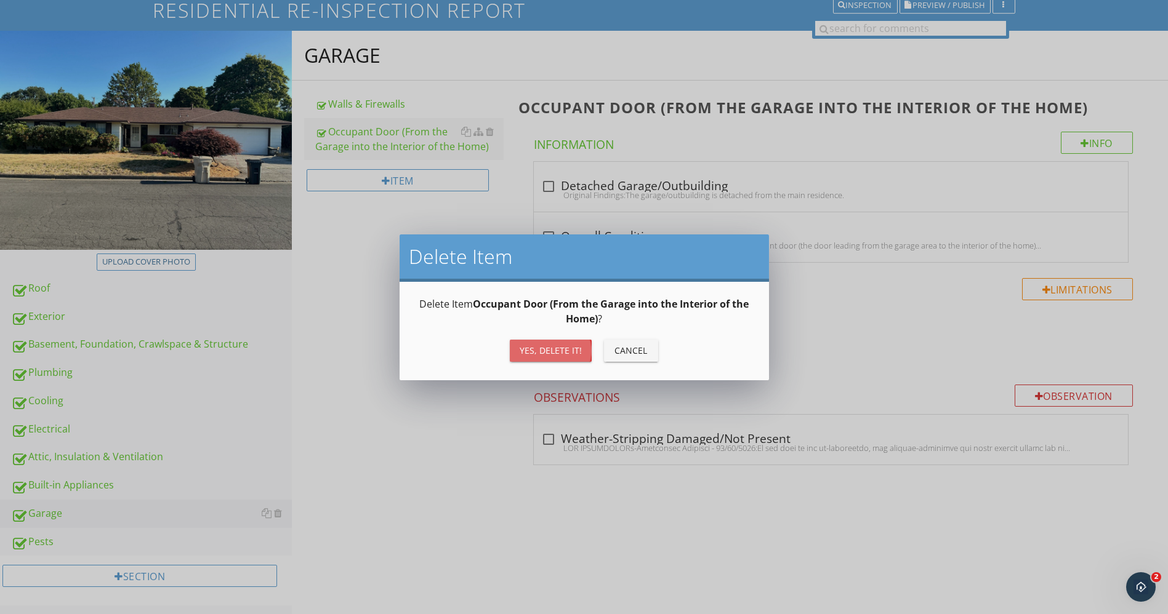
click at [535, 351] on div "Yes, Delete it!" at bounding box center [550, 350] width 62 height 13
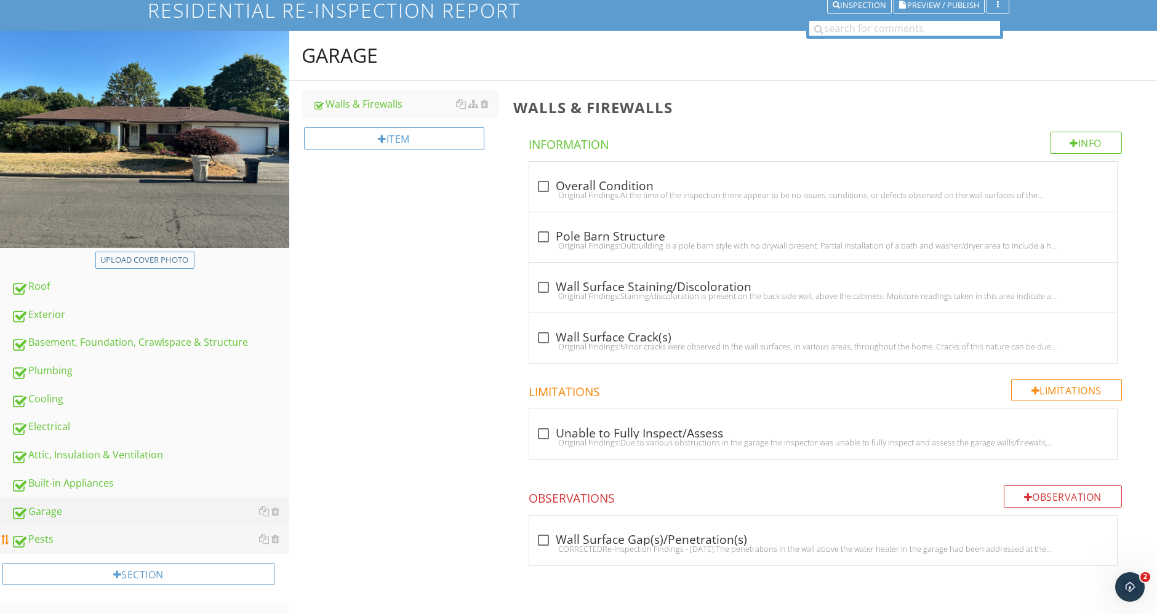
click at [78, 544] on div "Pests" at bounding box center [150, 540] width 278 height 16
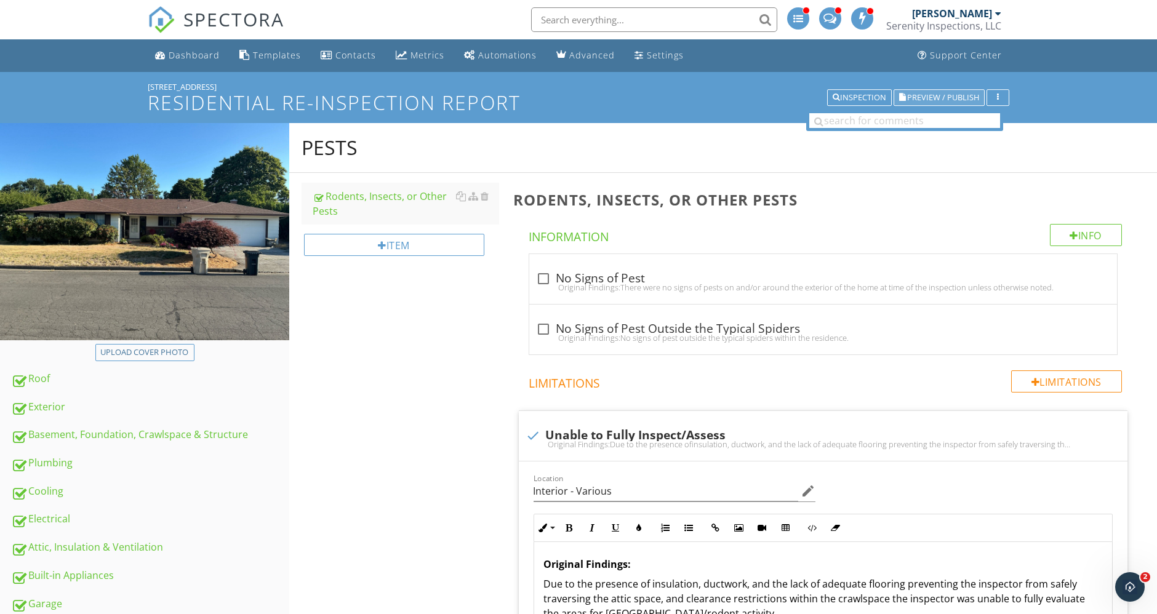
click at [946, 97] on span "Preview / Publish" at bounding box center [943, 98] width 72 height 8
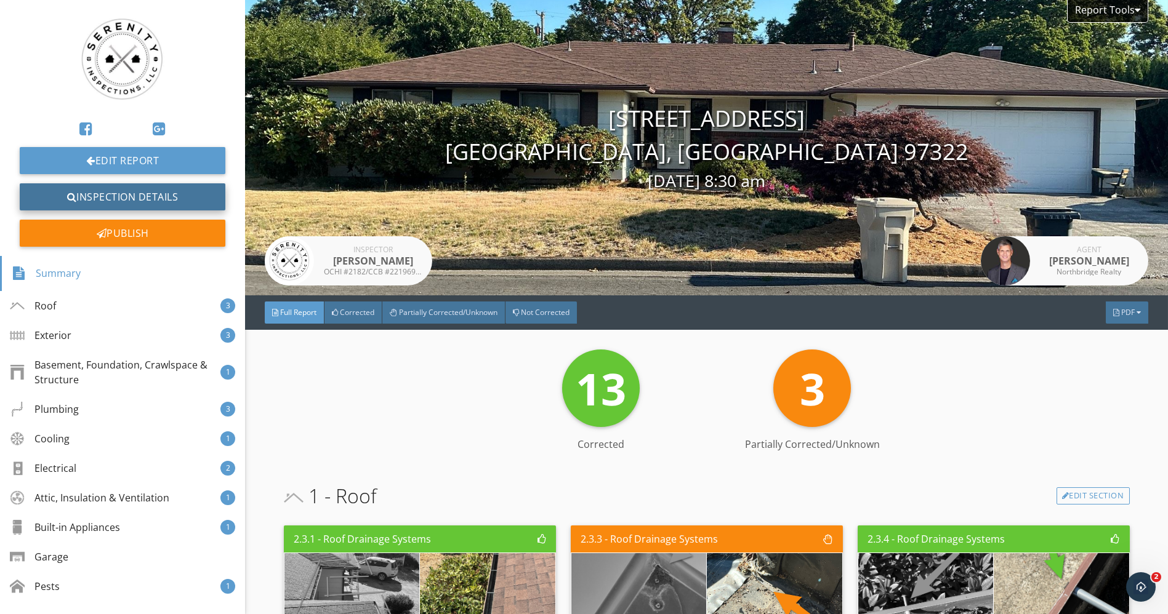
click at [148, 201] on link "Inspection Details" at bounding box center [123, 196] width 206 height 27
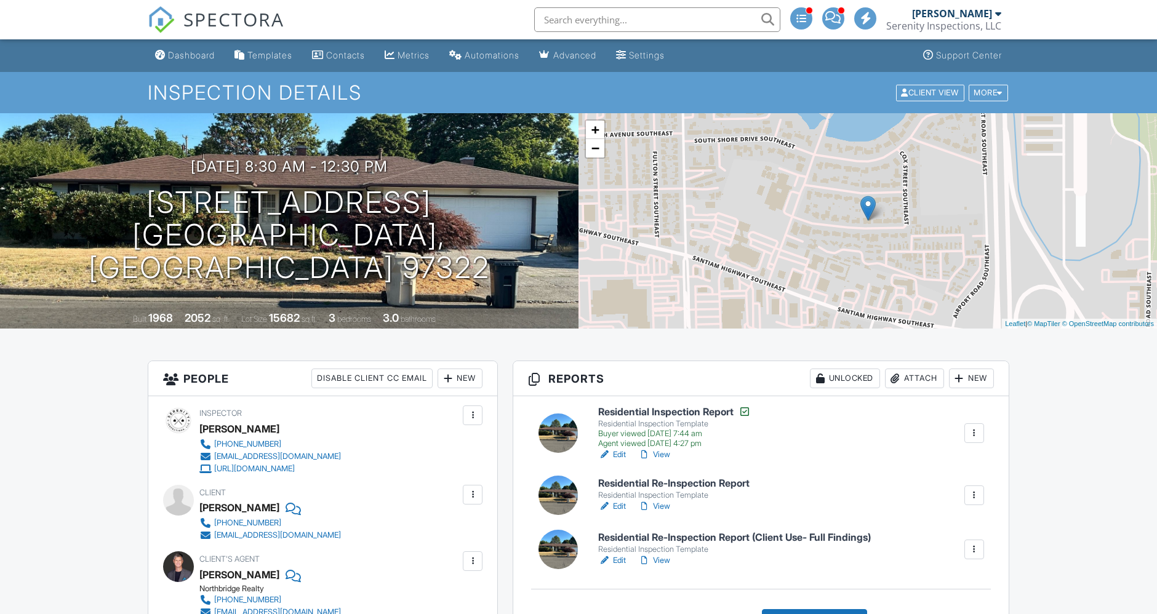
click at [979, 543] on div at bounding box center [974, 549] width 12 height 12
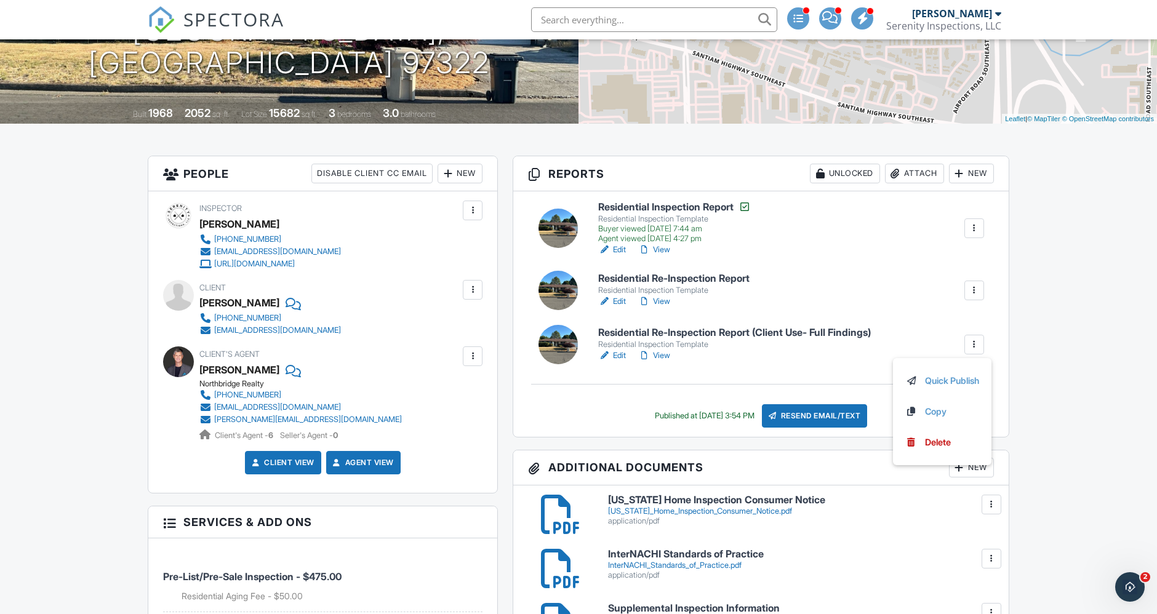
click at [668, 351] on link "View" at bounding box center [654, 356] width 32 height 12
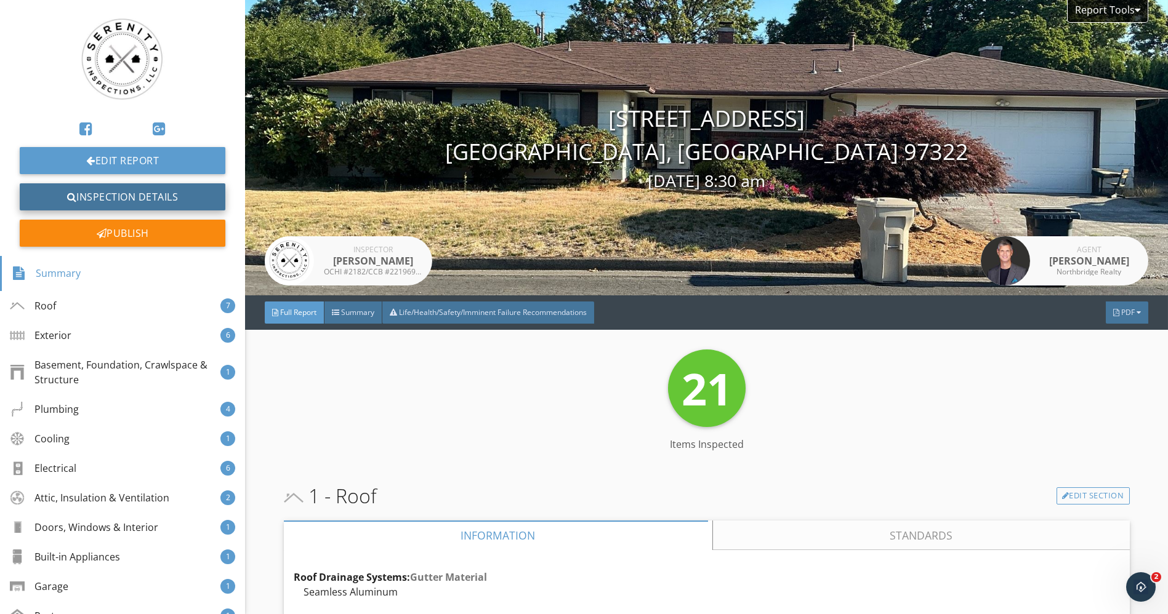
click at [135, 198] on link "Inspection Details" at bounding box center [123, 196] width 206 height 27
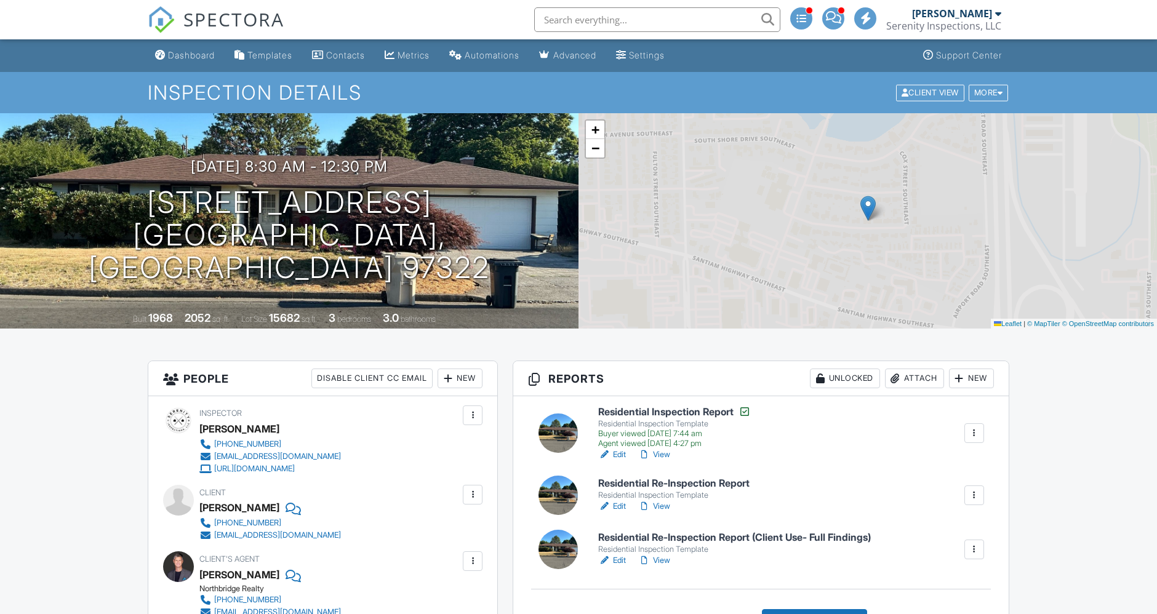
scroll to position [205, 0]
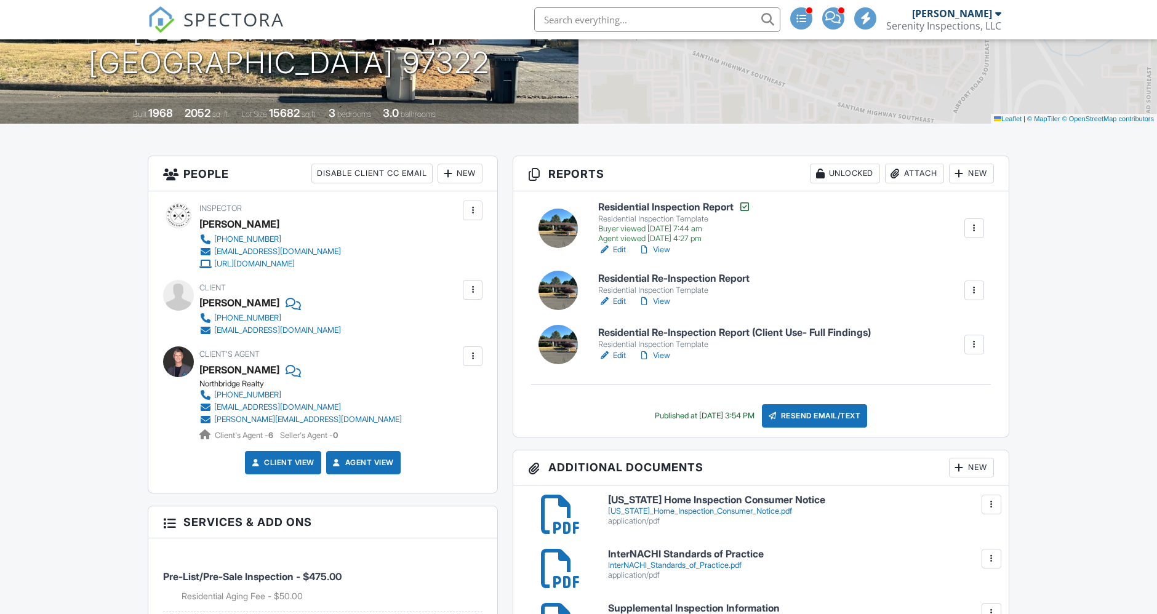
click at [660, 353] on link "View" at bounding box center [654, 356] width 32 height 12
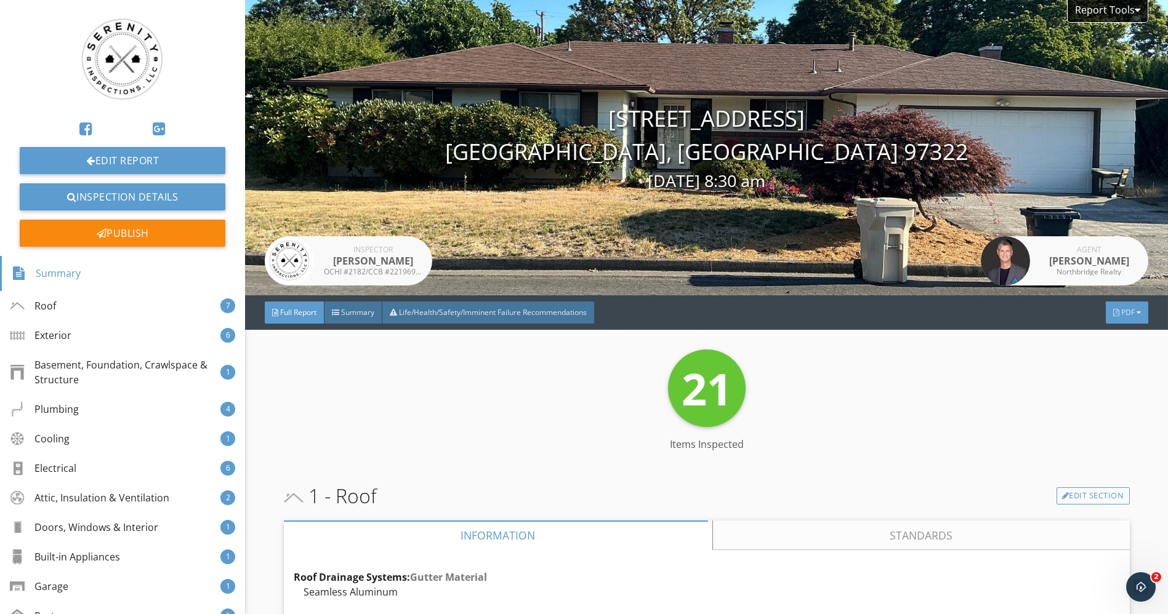
click at [1115, 307] on div "PDF" at bounding box center [1126, 313] width 42 height 22
click at [1096, 384] on div "Refresh PDFs" at bounding box center [1111, 385] width 79 height 15
click at [1127, 316] on div "PDF" at bounding box center [1126, 313] width 42 height 22
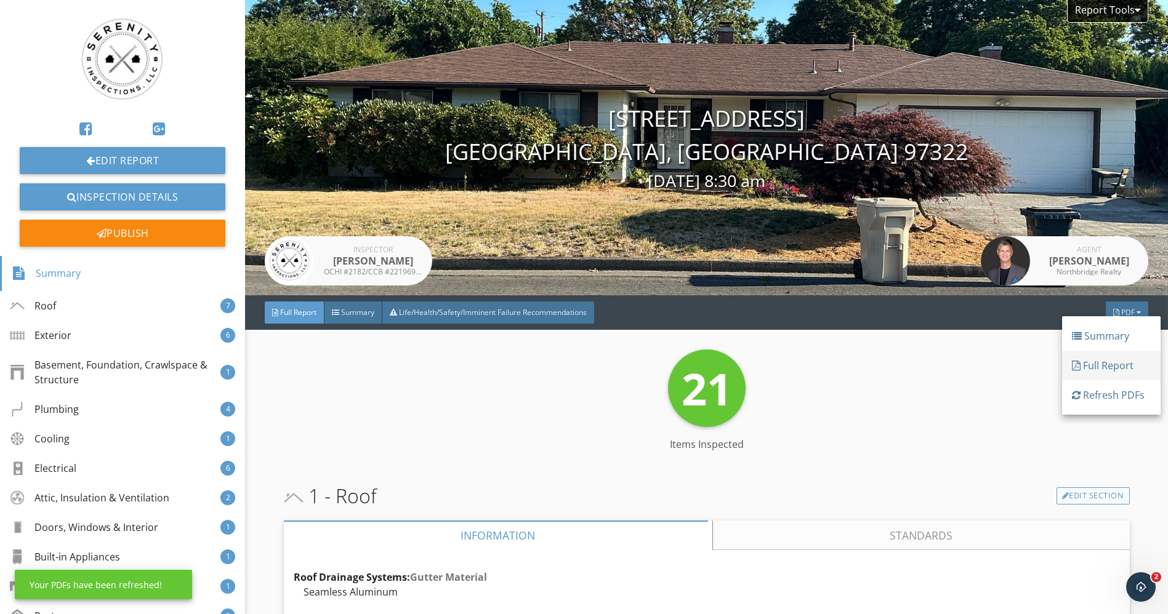
click at [1120, 366] on div "Full Report" at bounding box center [1111, 365] width 79 height 15
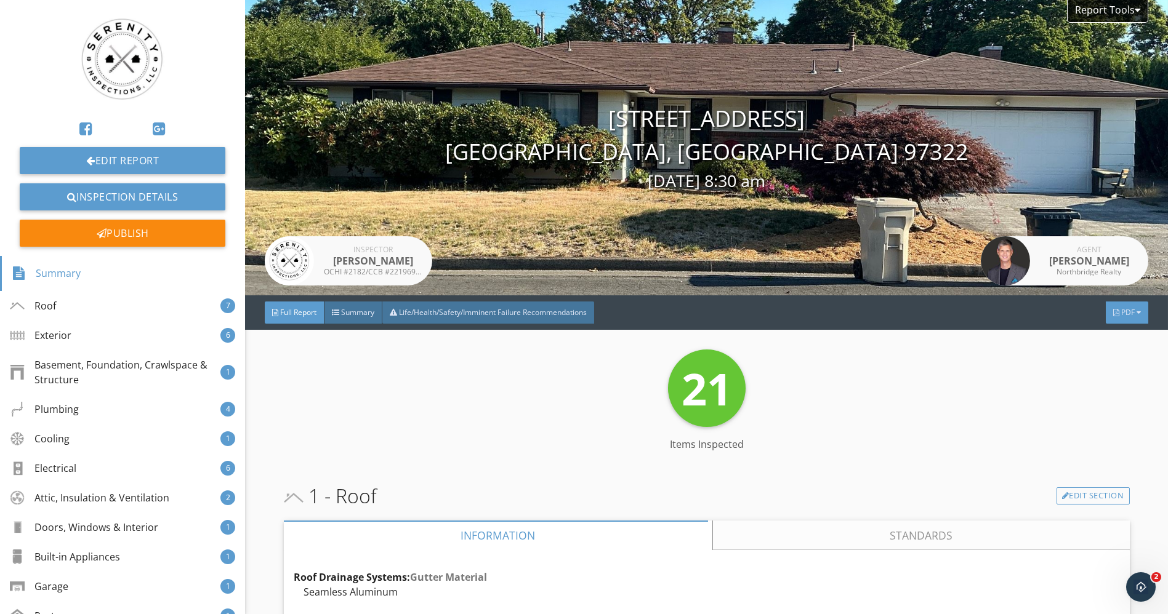
click at [1105, 311] on div "PDF" at bounding box center [1126, 313] width 42 height 22
click at [1113, 396] on div "Refresh PDFs" at bounding box center [1111, 390] width 79 height 15
click at [1121, 318] on div "PDF" at bounding box center [1126, 313] width 42 height 22
click at [1114, 368] on div "Full Report" at bounding box center [1111, 367] width 79 height 15
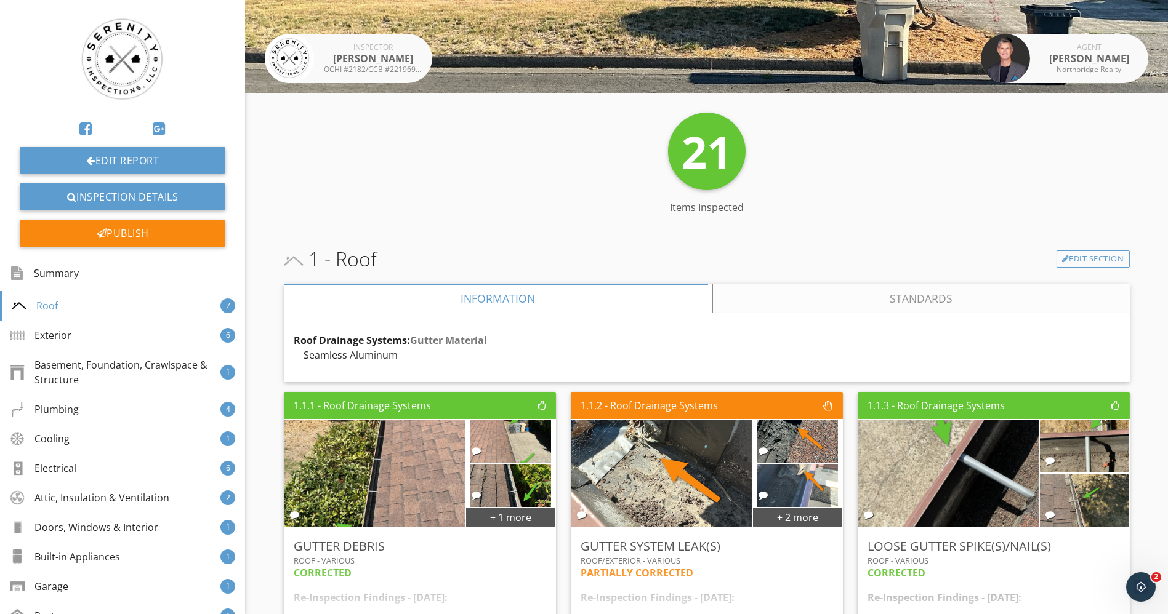
scroll to position [547, 0]
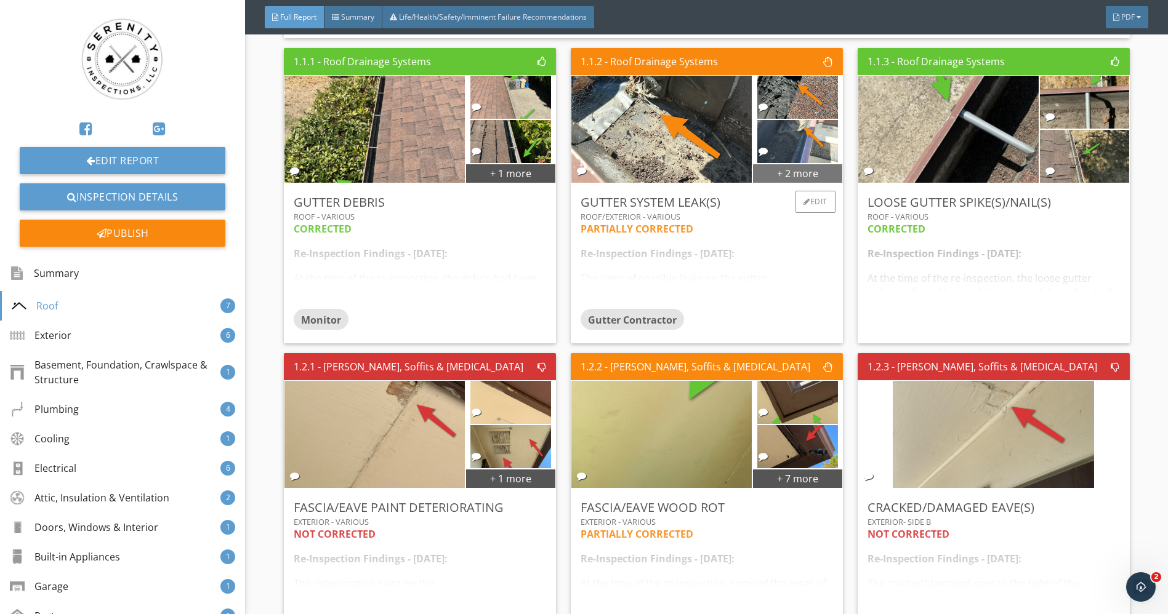
click at [774, 164] on div "+ 2 more" at bounding box center [797, 173] width 89 height 20
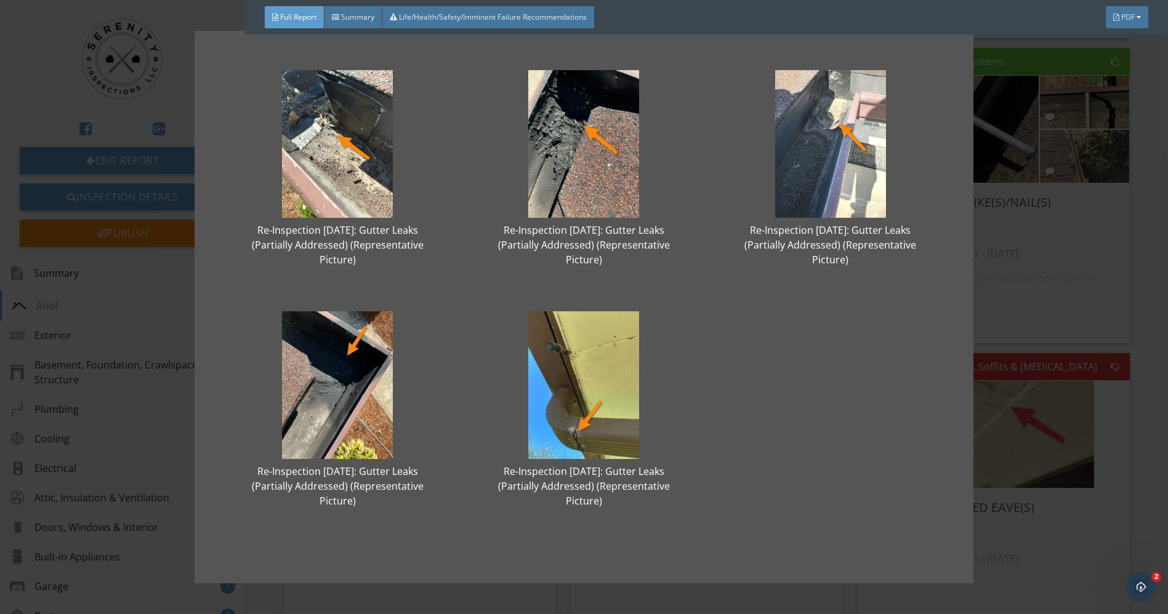
click at [1147, 254] on div "Re-Inspection 09/23/25: Gutter Leaks (Partially Addressed) (Representative Pict…" at bounding box center [584, 307] width 1168 height 614
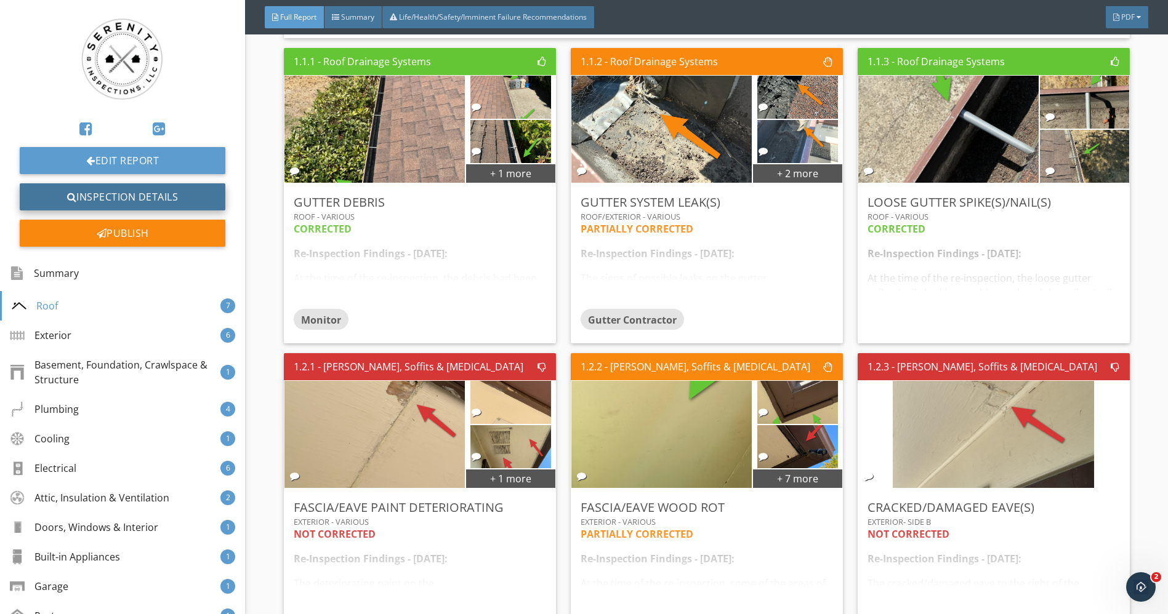
click at [101, 196] on link "Inspection Details" at bounding box center [123, 196] width 206 height 27
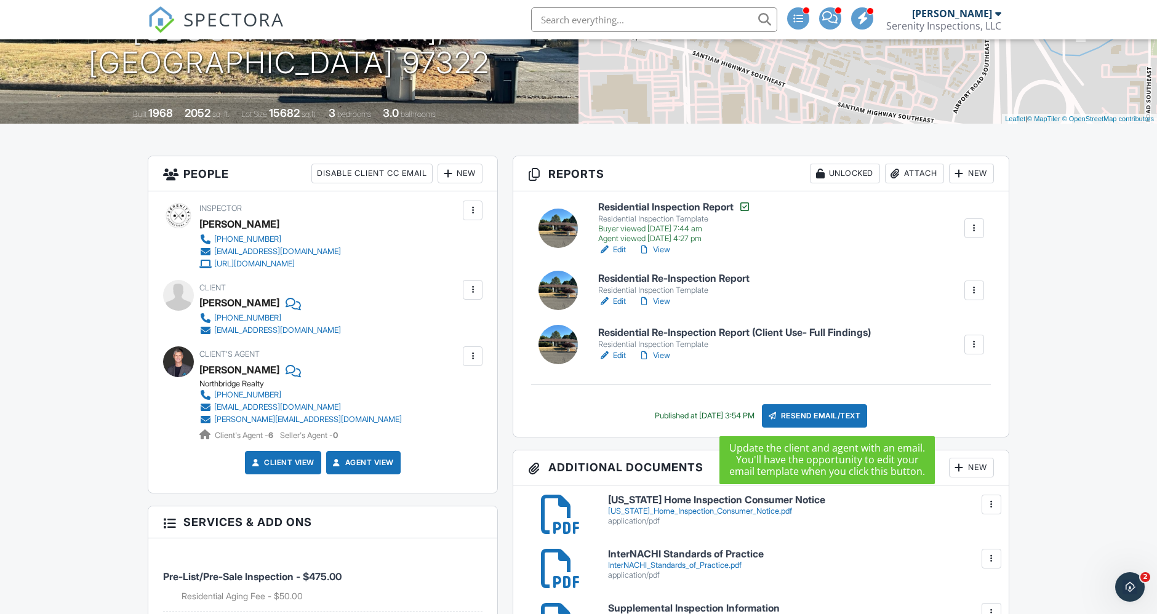
click at [838, 412] on div "Resend Email/Text" at bounding box center [815, 415] width 106 height 23
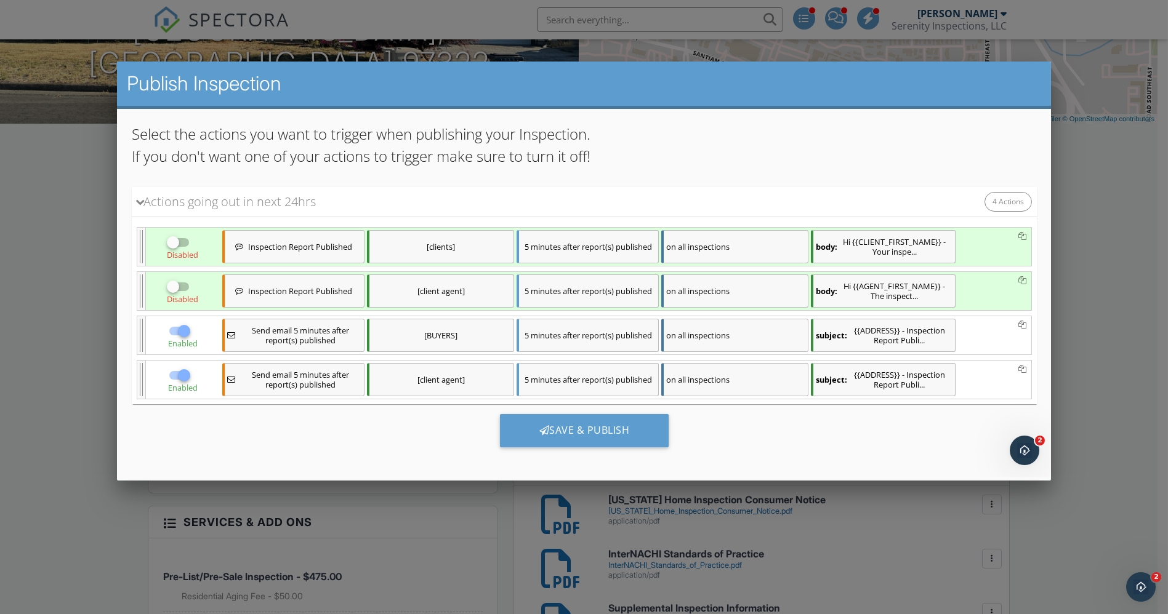
scroll to position [130, 0]
click at [902, 248] on div "body: Hi {{CLIENT_FIRST_NAME}} - Your inspe..." at bounding box center [882, 245] width 145 height 33
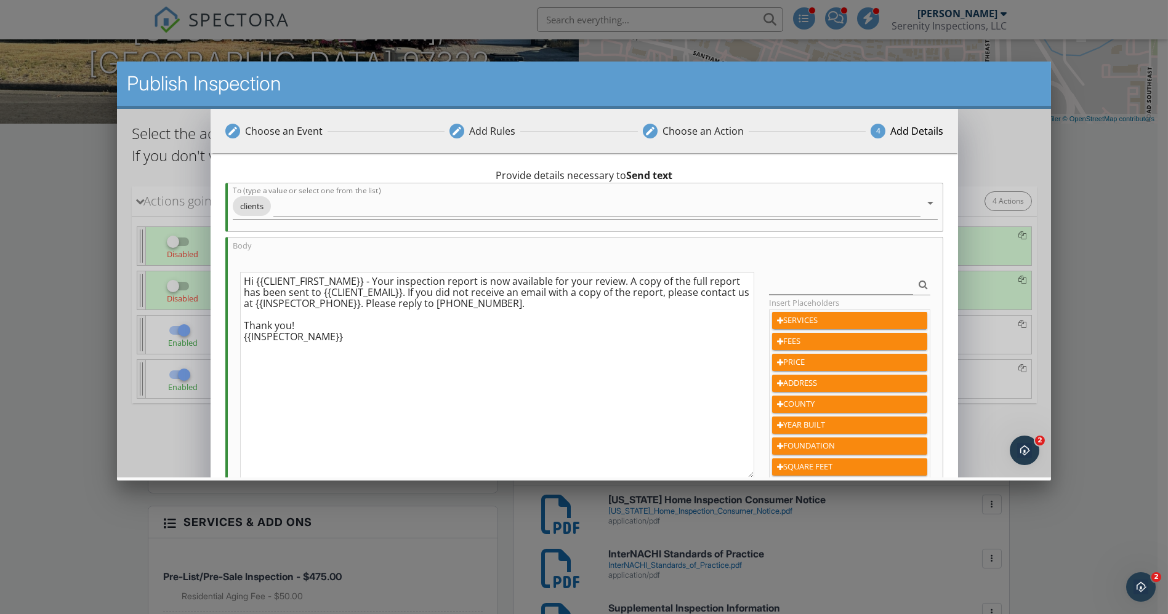
click at [396, 281] on textarea "Hi {{CLIENT_FIRST_NAME}} - Your inspection report is now available for your rev…" at bounding box center [496, 374] width 514 height 206
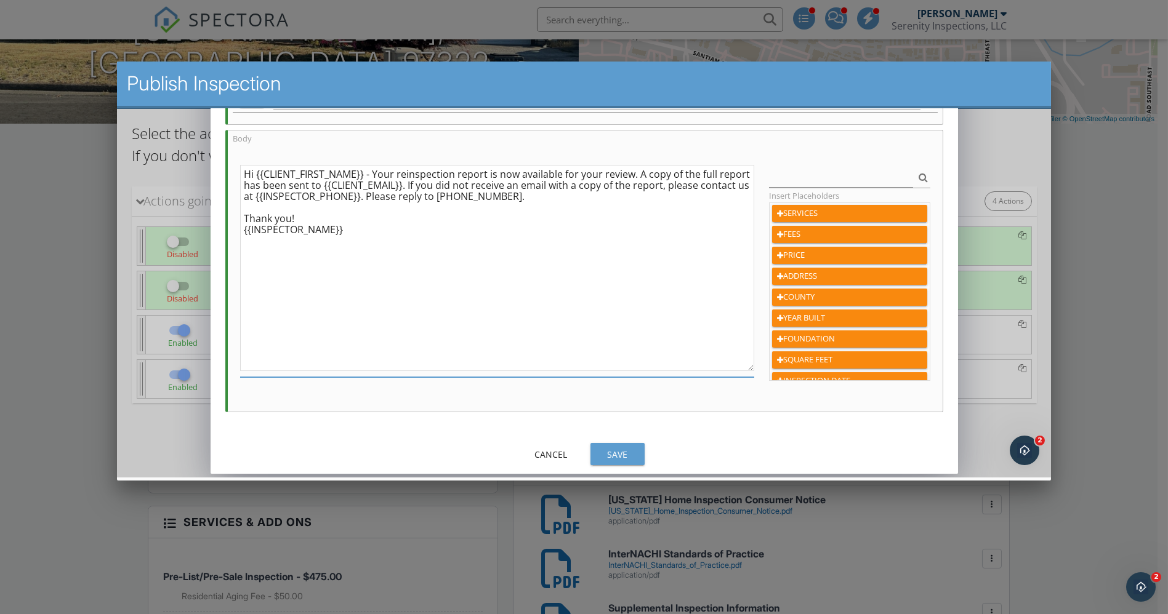
scroll to position [110, 0]
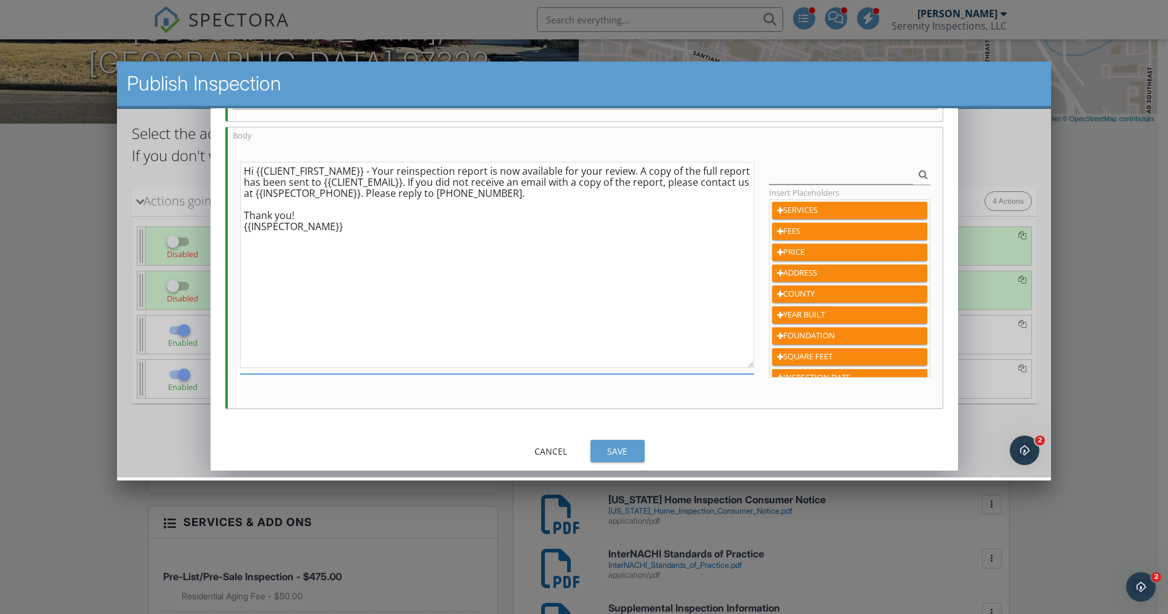
type textarea "Hi {{CLIENT_FIRST_NAME}} - Your reinspection report is now available for your r…"
click at [625, 446] on div "Save" at bounding box center [616, 450] width 34 height 13
checkbox input "true"
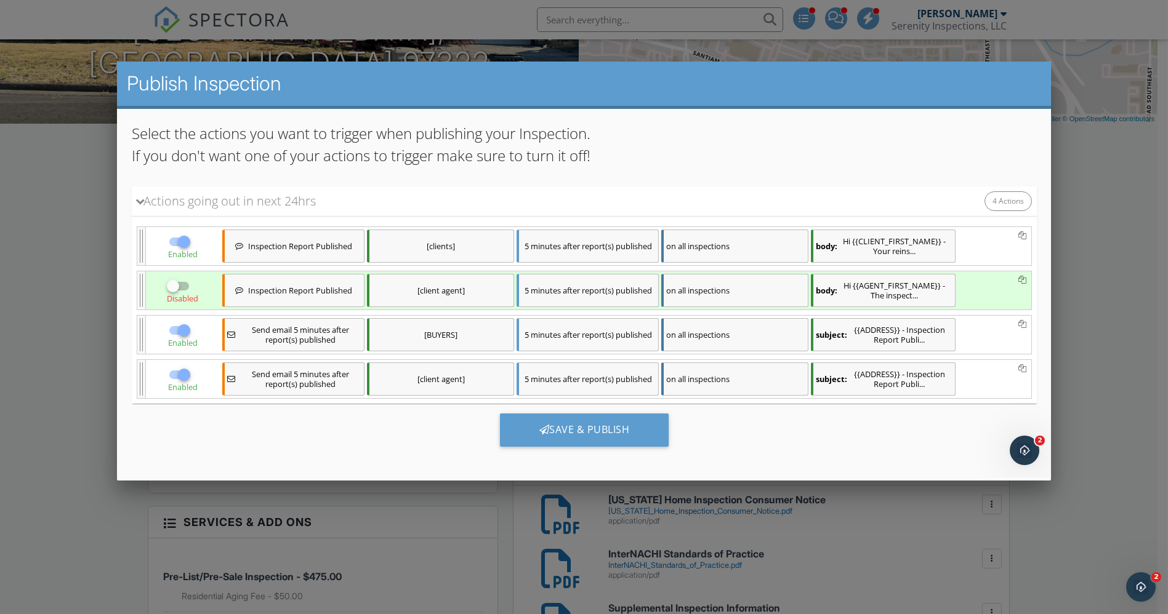
click at [911, 287] on div "body: Hi {{AGENT_FIRST_NAME}} - The inspect..." at bounding box center [882, 289] width 145 height 33
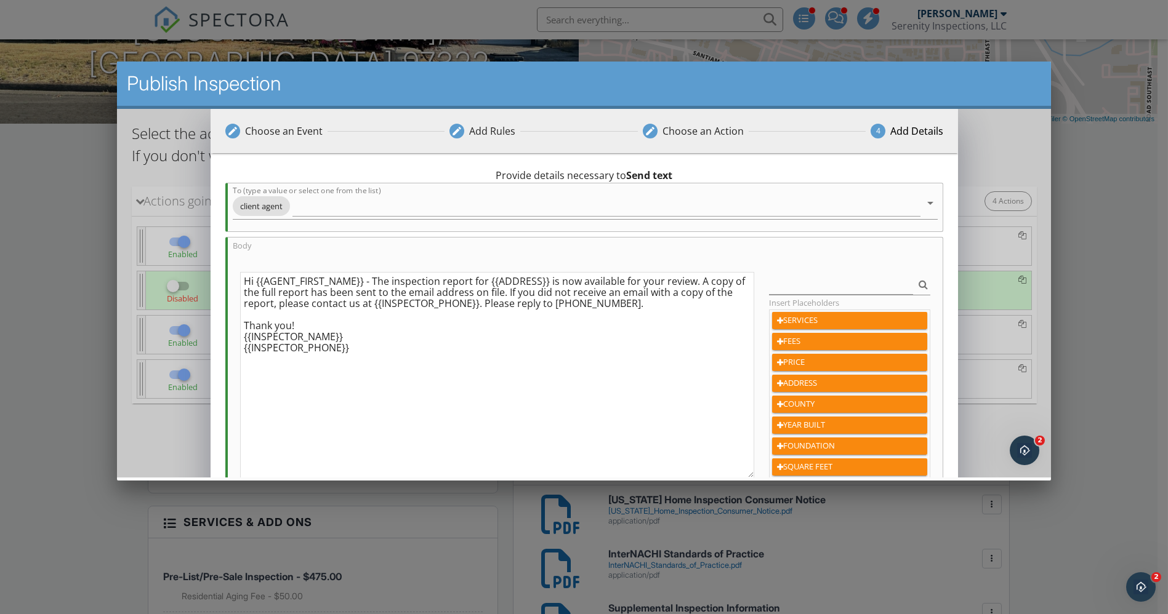
click at [390, 279] on textarea "Hi {{AGENT_FIRST_NAME}} - The inspection report for {{ADDRESS}} is now availabl…" at bounding box center [496, 374] width 514 height 206
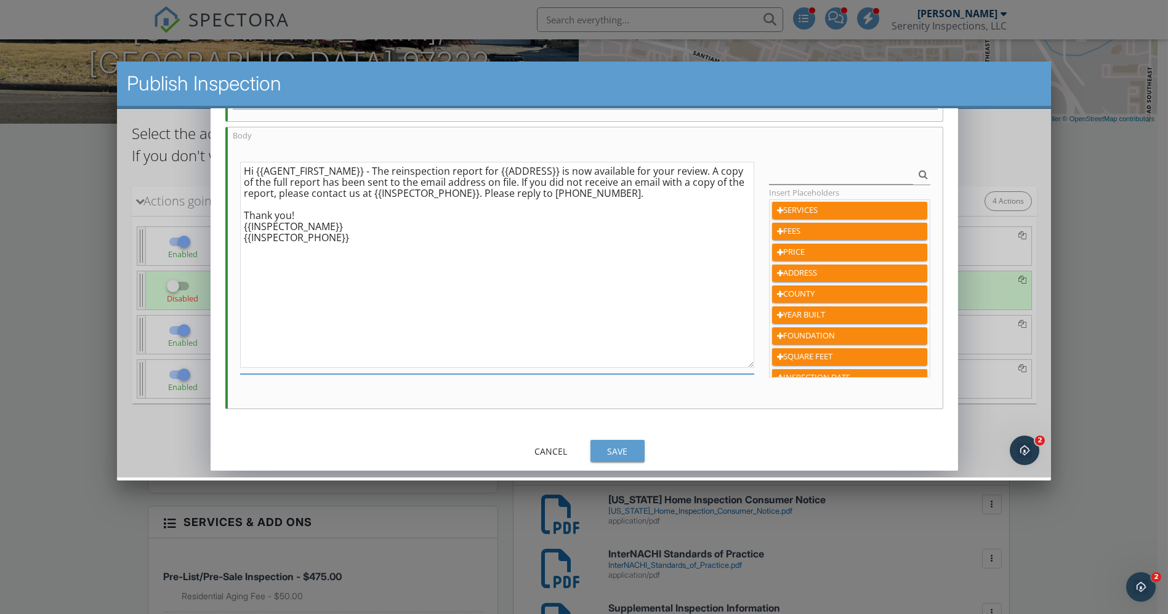
type textarea "Hi {{AGENT_FIRST_NAME}} - The reinspection report for {{ADDRESS}} is now availa…"
click at [620, 455] on div "Save" at bounding box center [616, 450] width 34 height 13
checkbox input "true"
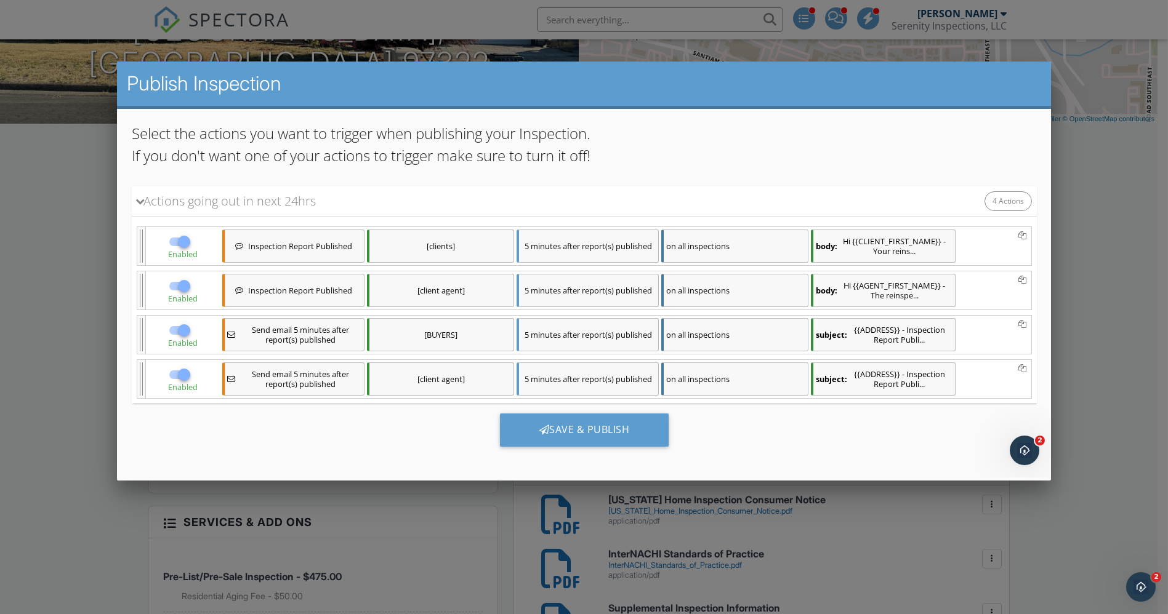
click at [905, 340] on div "subject: {{ADDRESS}} - Inspection Report Publi..." at bounding box center [882, 334] width 145 height 33
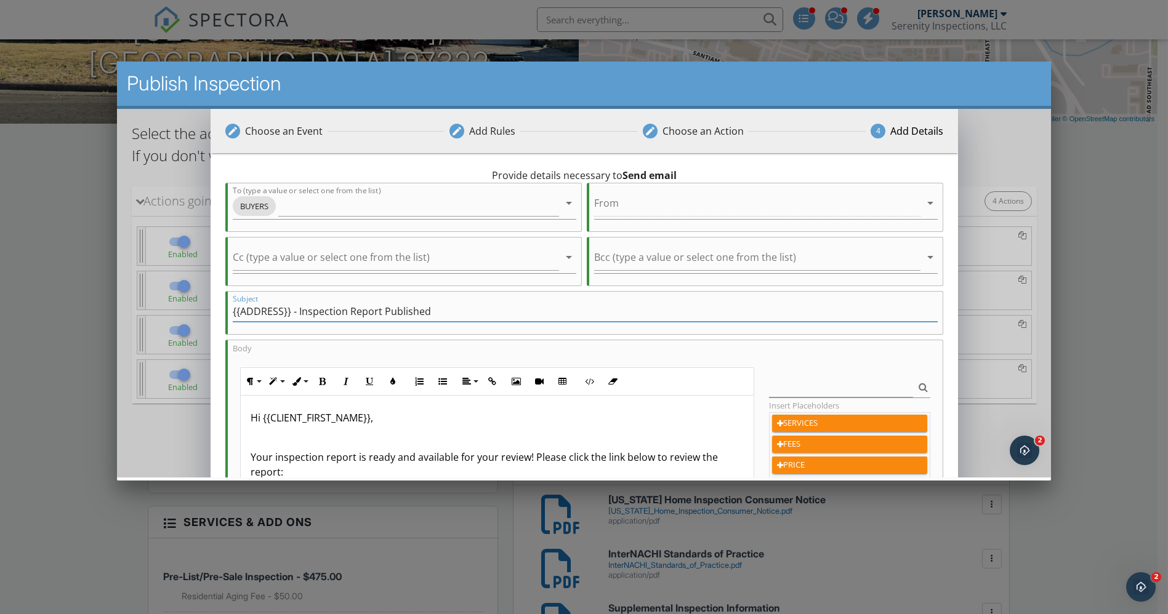
click at [302, 309] on input "{{ADDRESS}} - Inspection Report Published" at bounding box center [584, 311] width 705 height 20
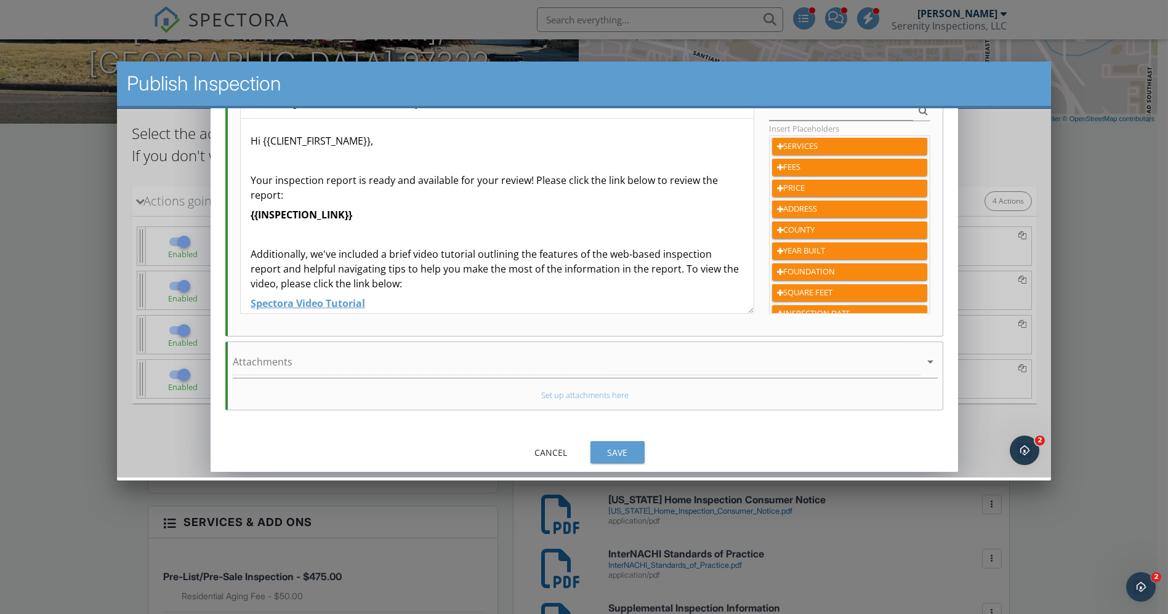
type input "{{ADDRESS}} - Reinspection Report Published"
click at [274, 177] on p "Your inspection report is ready and available for your review! Please click the…" at bounding box center [496, 187] width 493 height 30
click at [631, 456] on button "Save" at bounding box center [617, 452] width 54 height 22
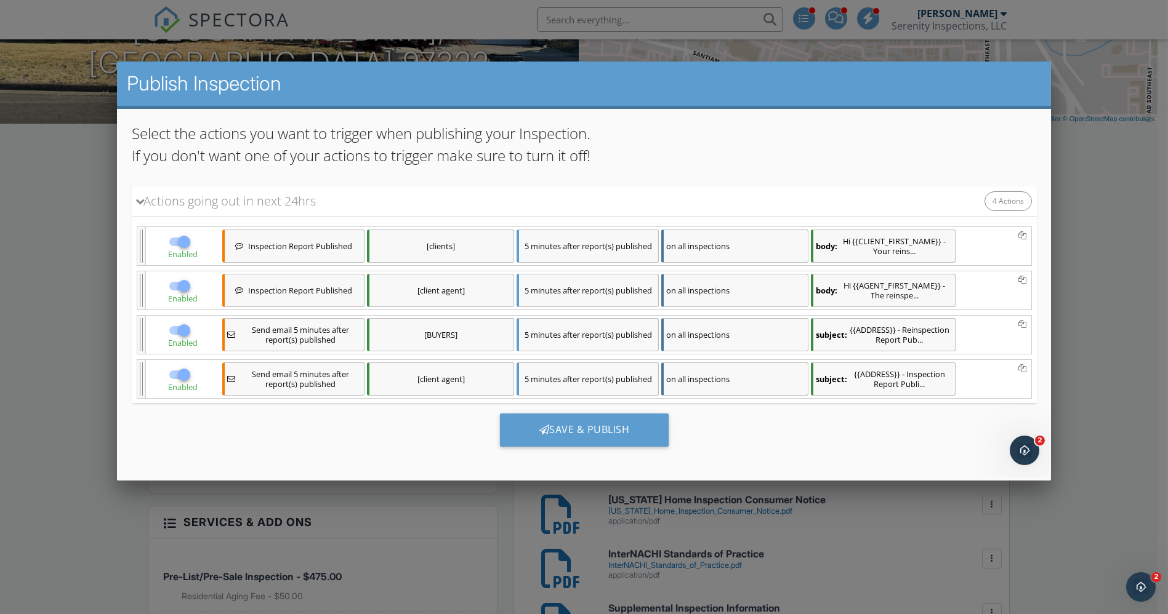
click at [907, 369] on div "subject: {{ADDRESS}} - Inspection Report Publi..." at bounding box center [882, 378] width 145 height 33
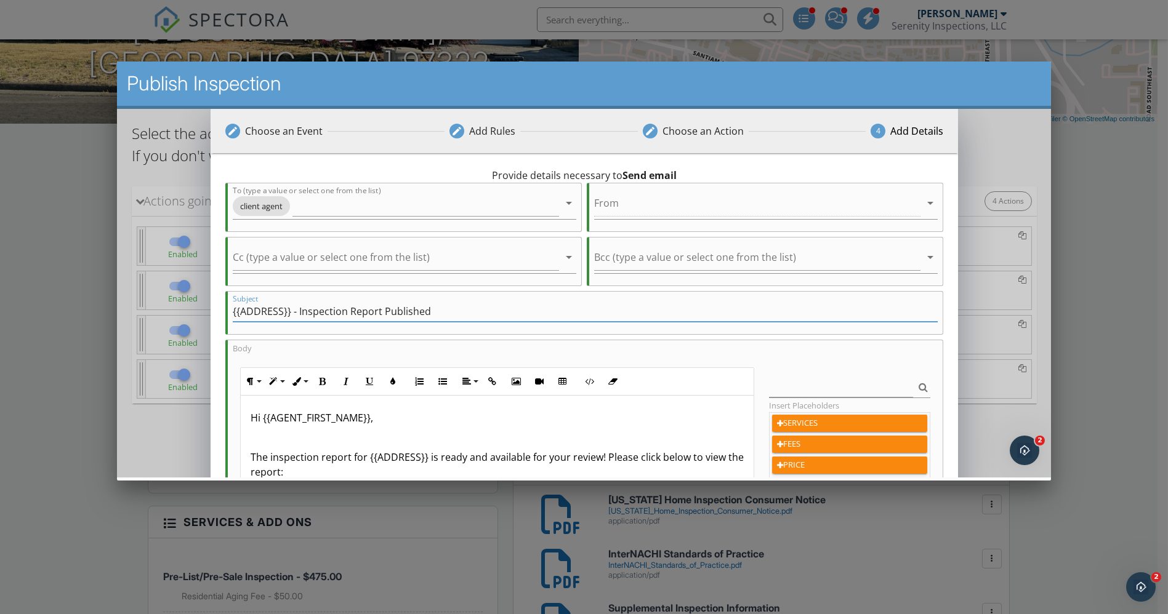
click at [299, 306] on input "{{ADDRESS}} - Inspection Report Published" at bounding box center [584, 311] width 705 height 20
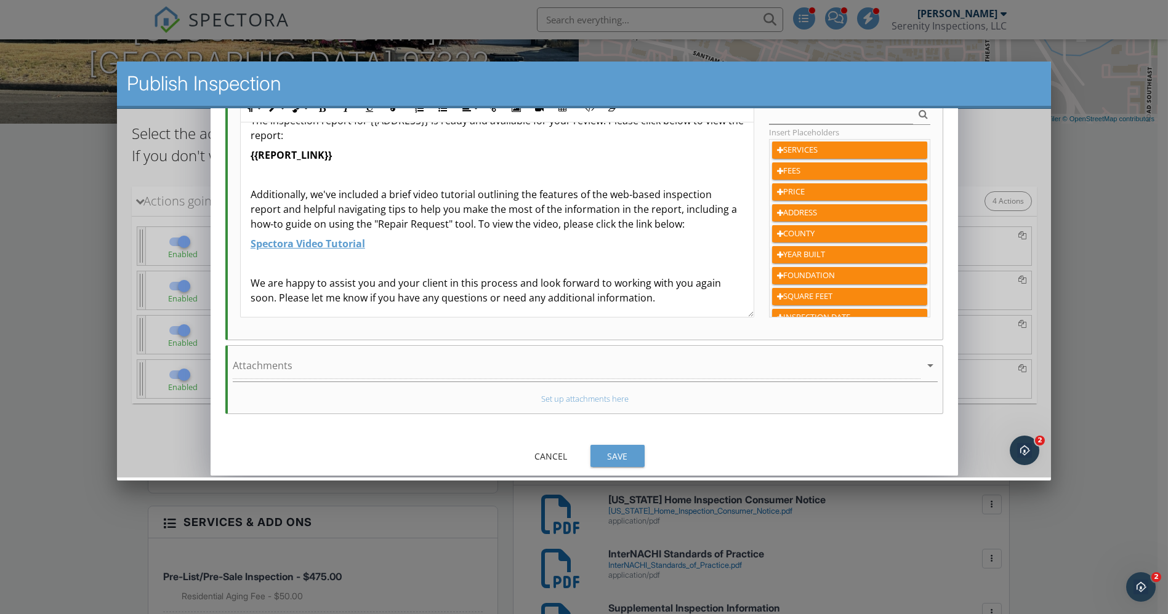
scroll to position [0, 0]
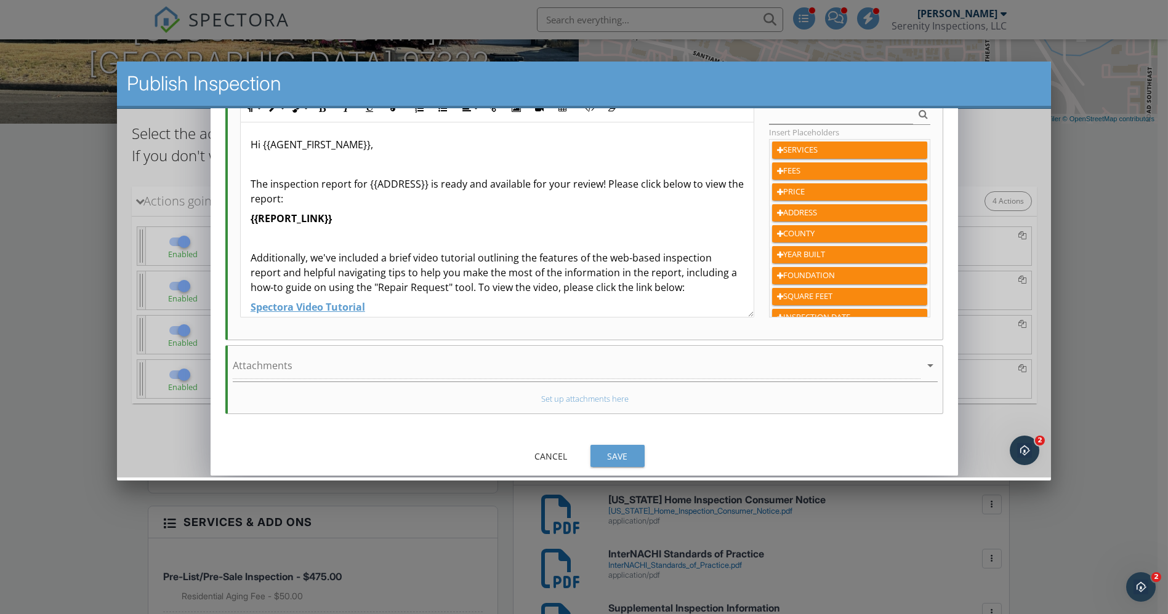
type input "{{ADDRESS}} - Reinspection Report Published"
click at [269, 182] on p "The inspection report for {{ADDRESS}} is ready and available for your review! P…" at bounding box center [496, 191] width 493 height 30
click at [622, 452] on div "Save" at bounding box center [616, 455] width 34 height 13
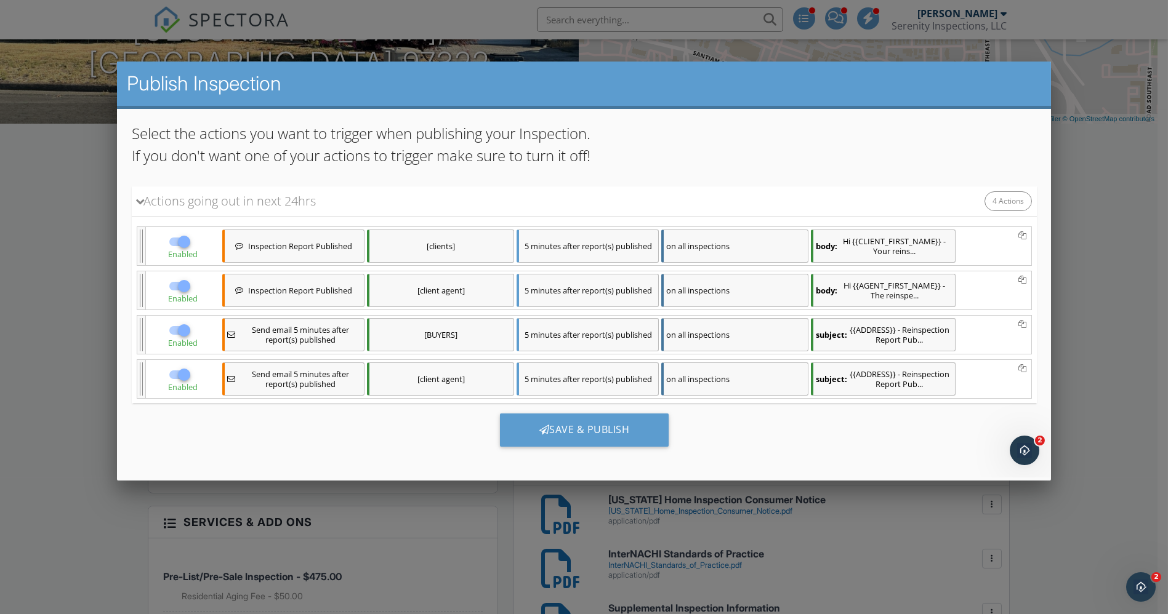
click at [899, 328] on div "subject: {{ADDRESS}} - Reinspection Report Pub..." at bounding box center [882, 334] width 145 height 33
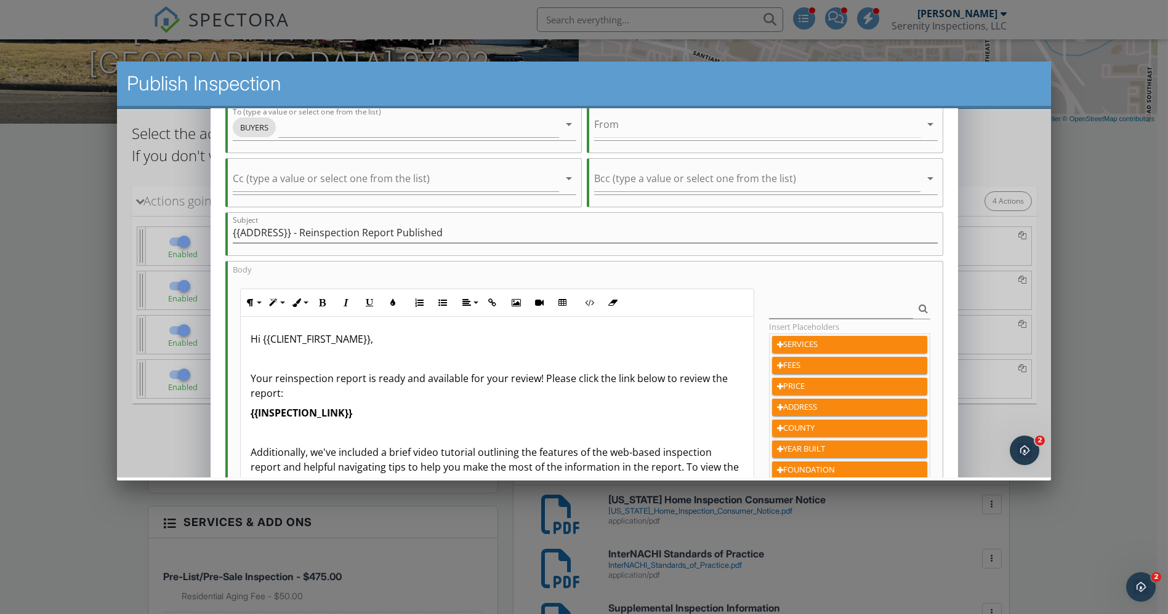
scroll to position [277, 0]
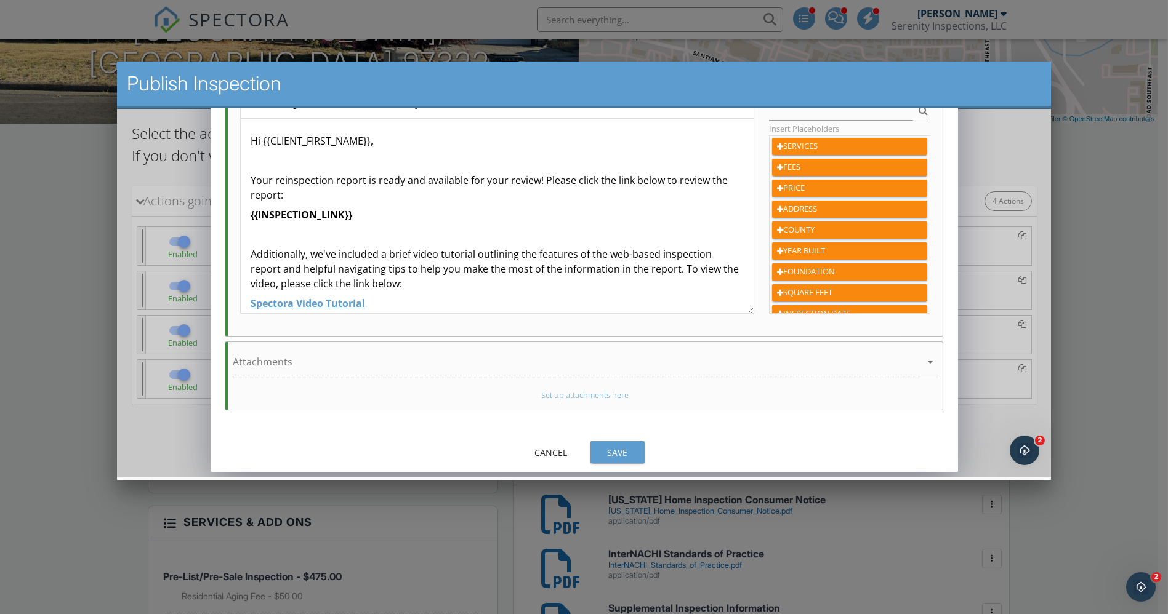
click at [614, 446] on div "Save" at bounding box center [616, 452] width 34 height 13
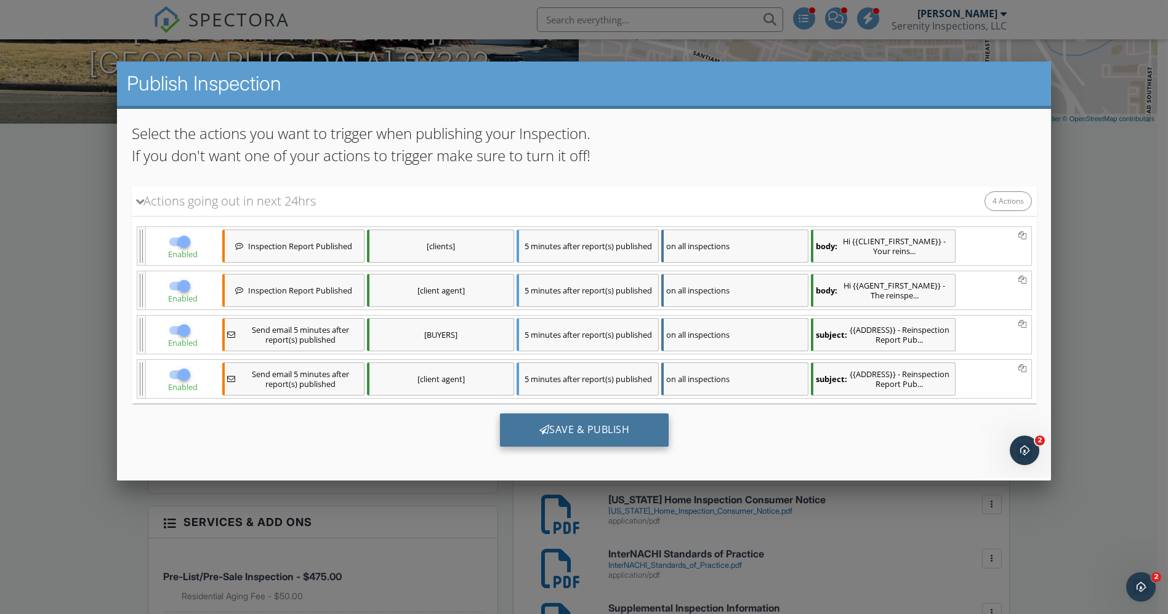
click at [622, 435] on div "Save & Publish" at bounding box center [583, 429] width 169 height 33
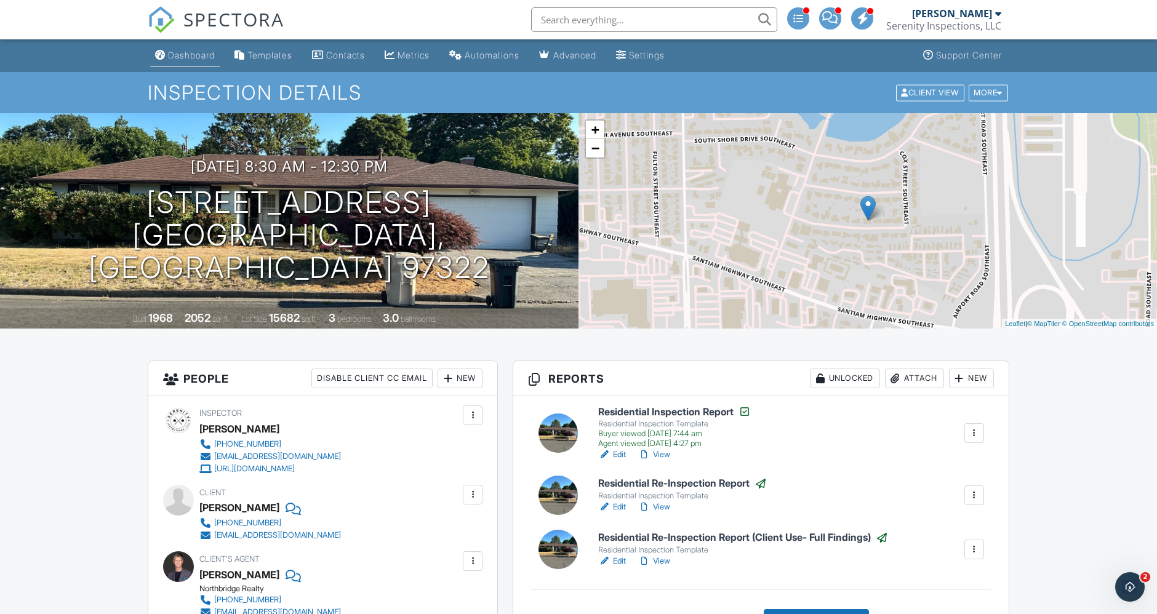
click at [189, 52] on div "Dashboard" at bounding box center [191, 55] width 47 height 10
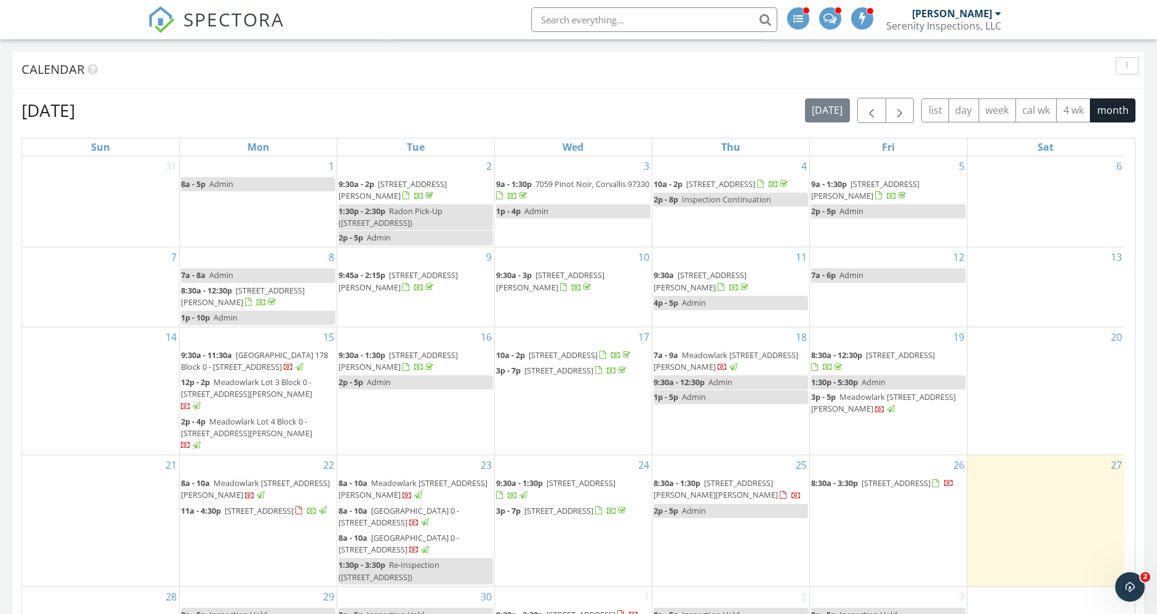
scroll to position [241, 0]
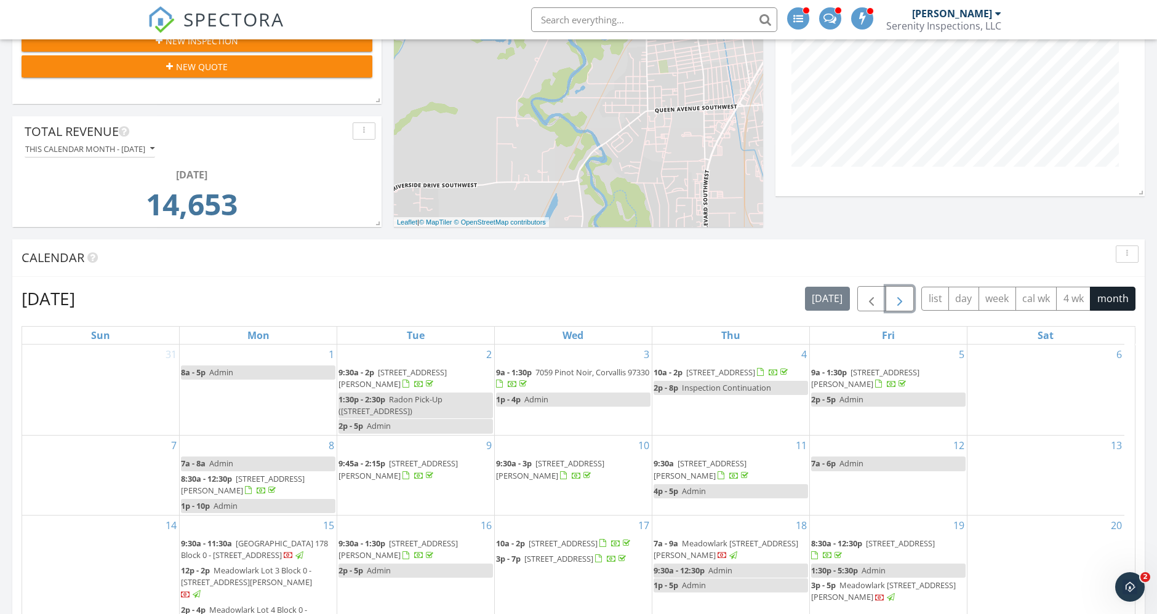
click at [902, 294] on span "button" at bounding box center [899, 299] width 15 height 15
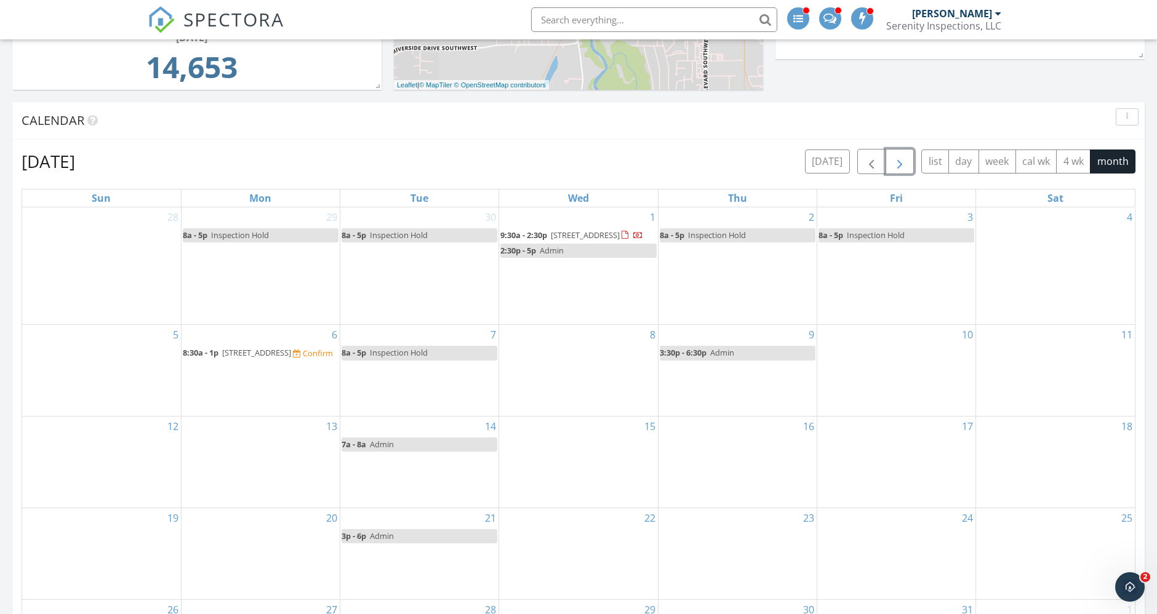
scroll to position [446, 0]
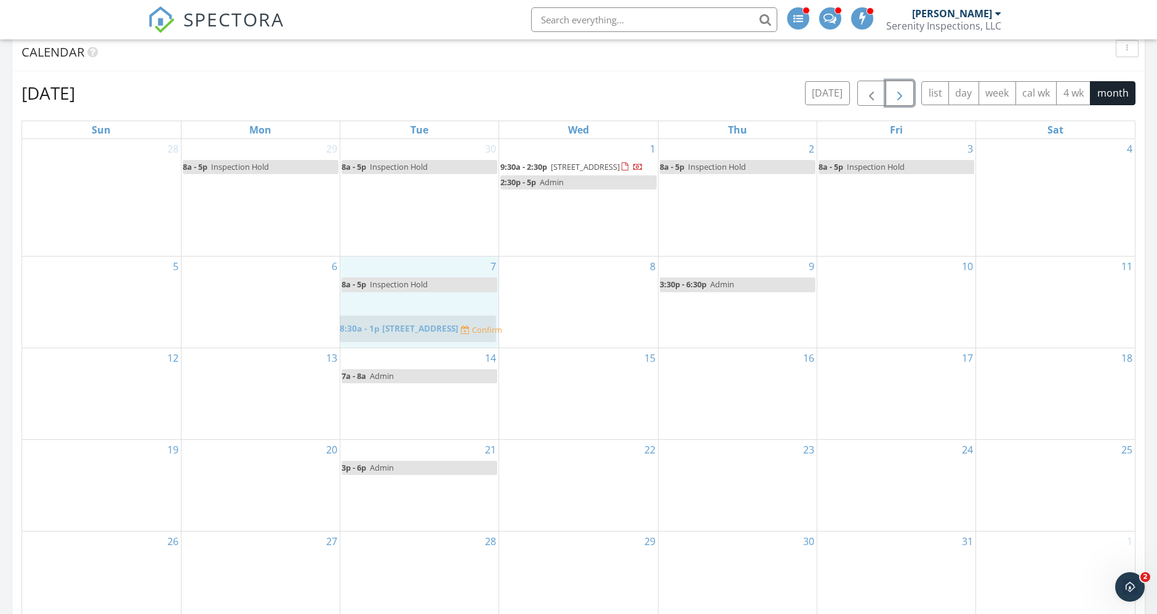
click at [412, 321] on body "SPECTORA Kyle Nemes Serenity Inspections, LLC Role: Inspector Dashboard New Ins…" at bounding box center [578, 527] width 1157 height 1947
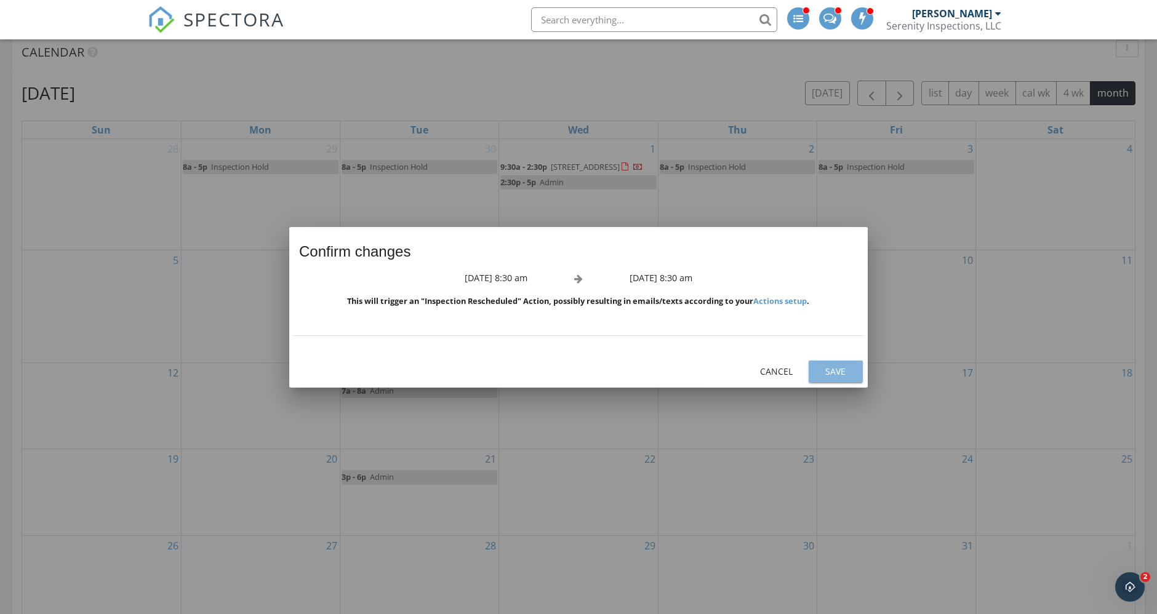
click at [849, 374] on div "Save" at bounding box center [836, 371] width 34 height 13
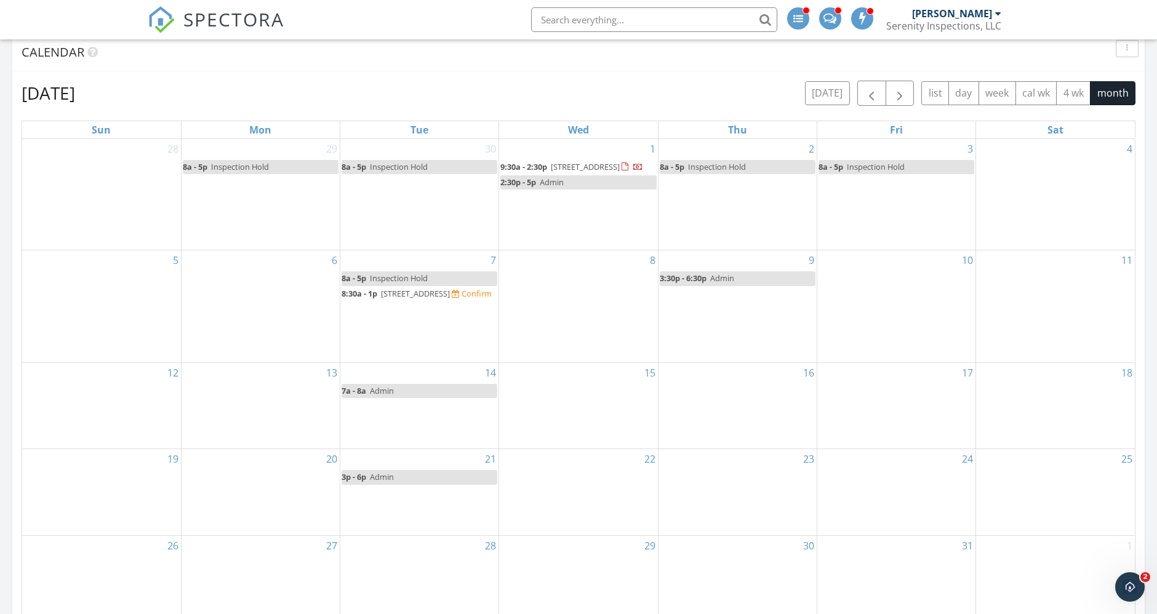
click at [439, 299] on span "2941 NW Elmwood Dr, Corvallis 97330" at bounding box center [415, 293] width 69 height 11
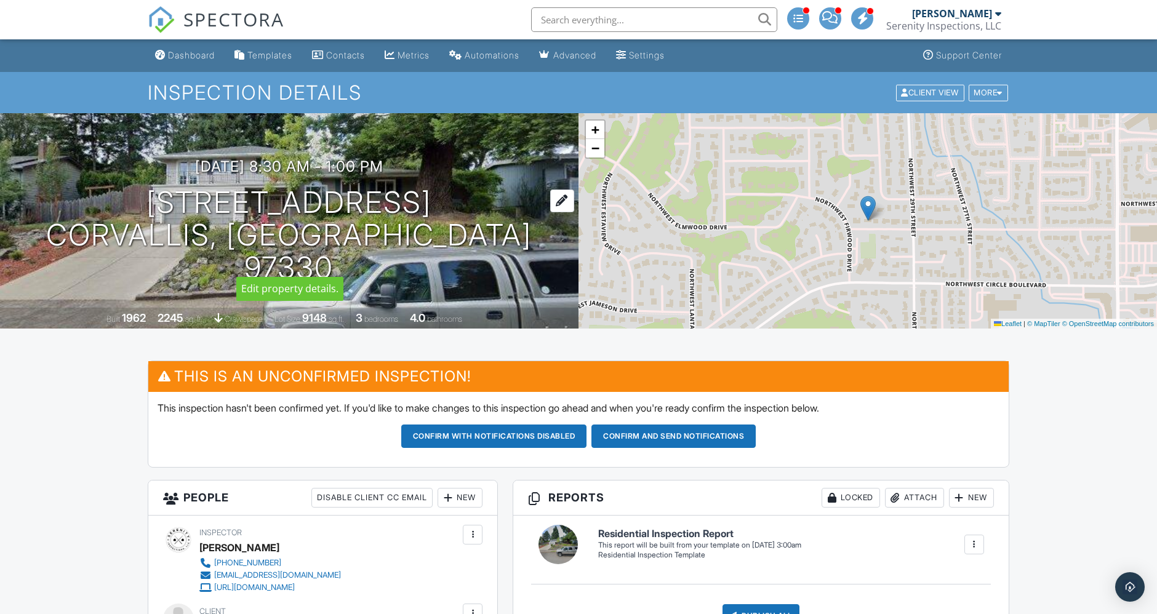
click at [550, 212] on div at bounding box center [562, 201] width 24 height 23
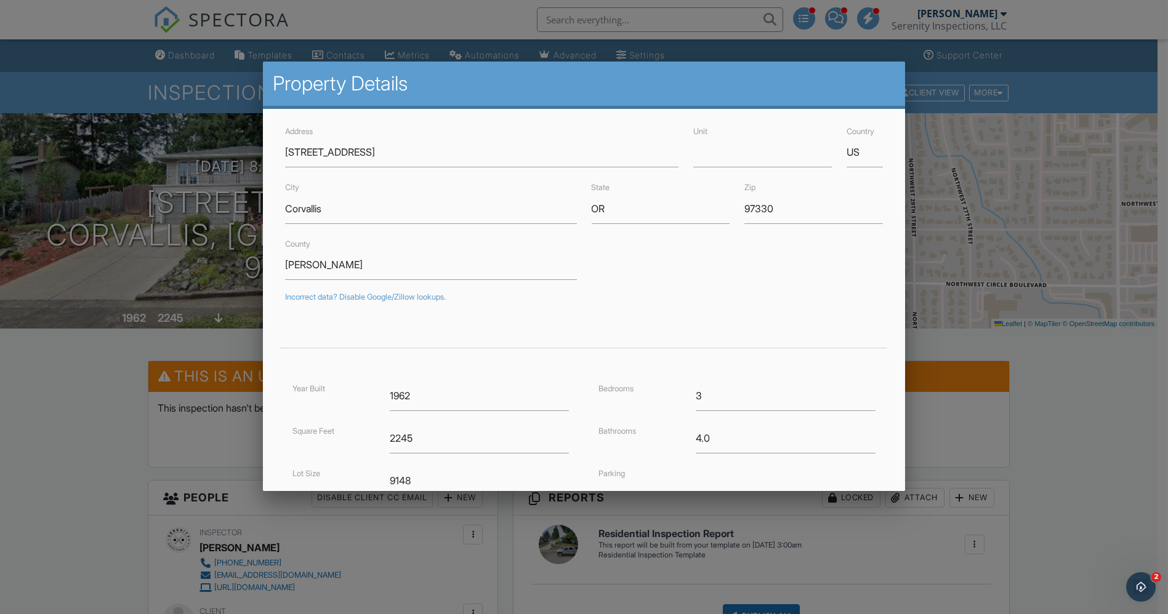
click at [231, 252] on div at bounding box center [584, 322] width 1168 height 768
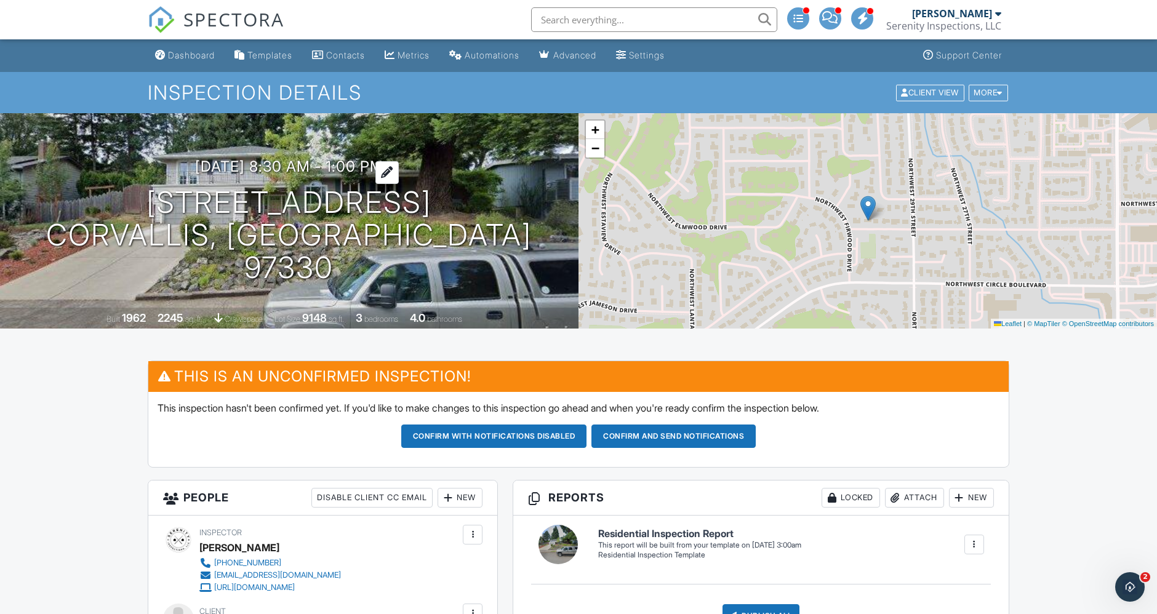
click at [399, 181] on div at bounding box center [386, 172] width 23 height 23
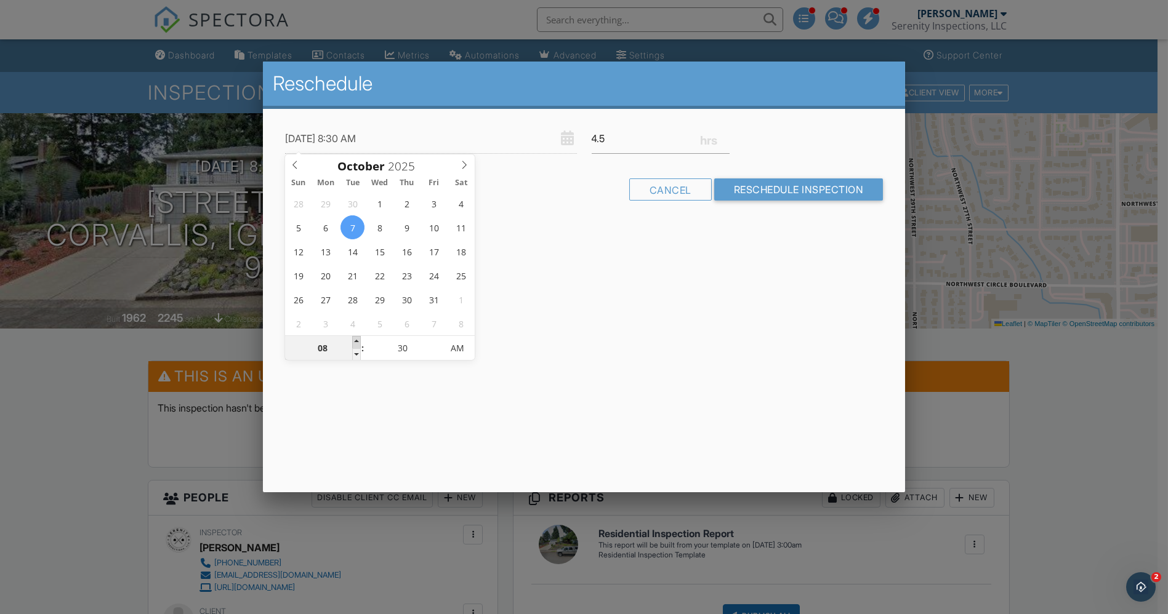
type input "10/07/2025 9:30 AM"
type input "09"
click at [353, 343] on span at bounding box center [356, 342] width 9 height 12
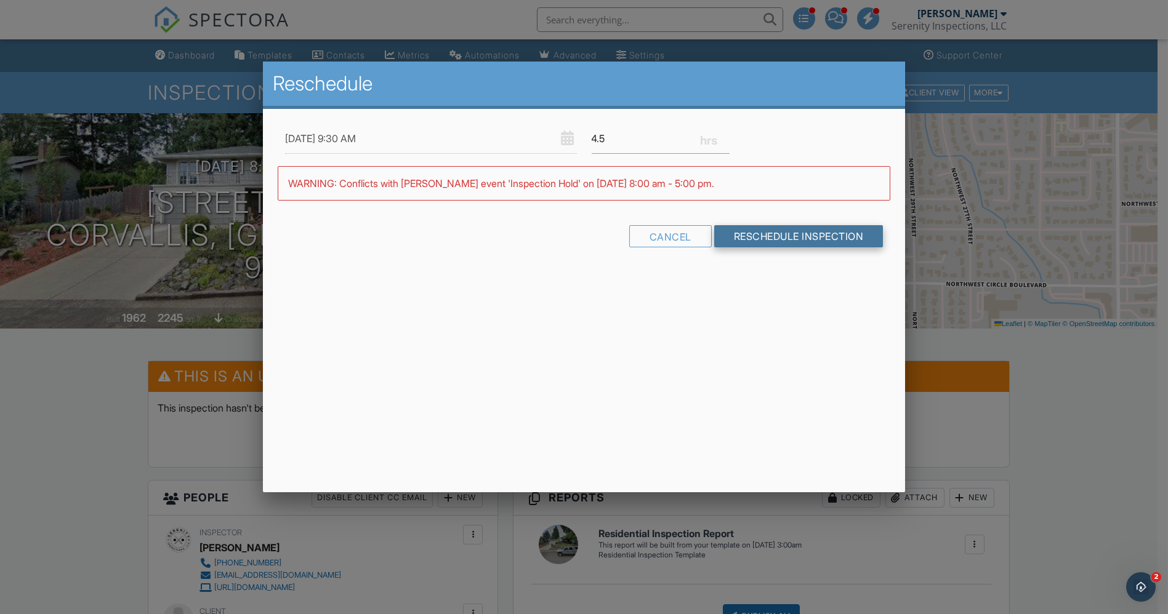
click at [776, 243] on input "Reschedule Inspection" at bounding box center [798, 236] width 169 height 22
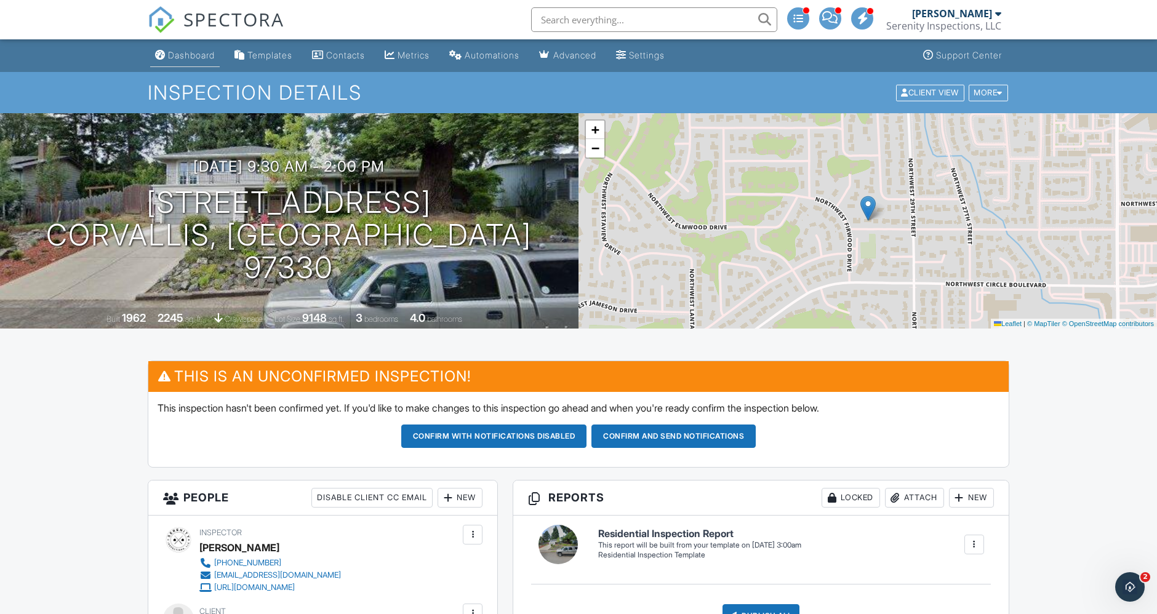
click at [190, 54] on div "Dashboard" at bounding box center [191, 55] width 47 height 10
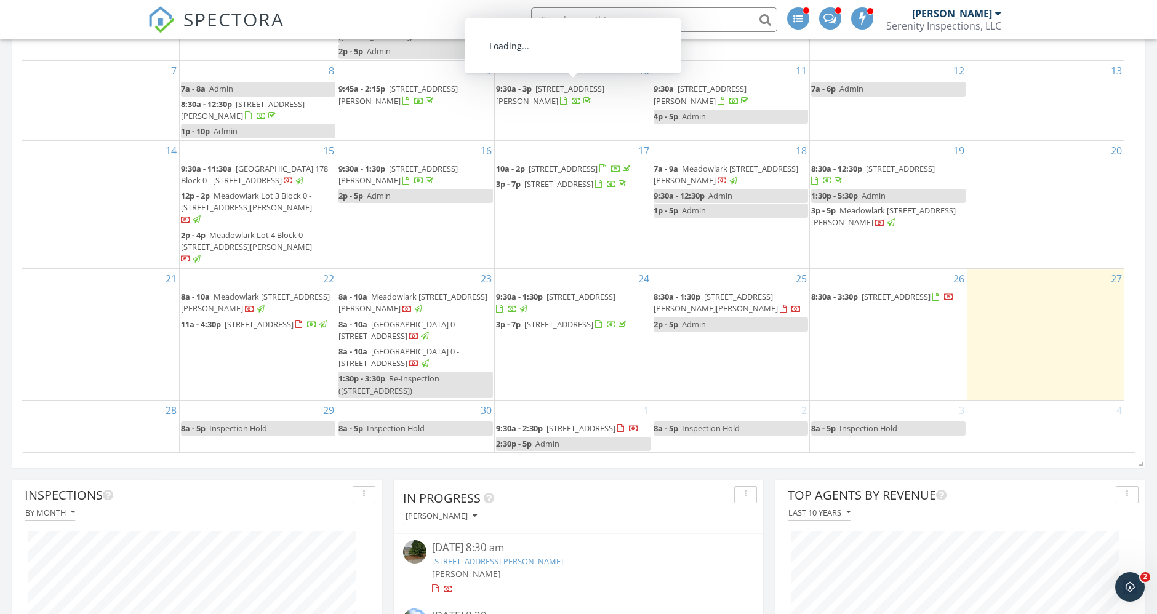
scroll to position [205, 0]
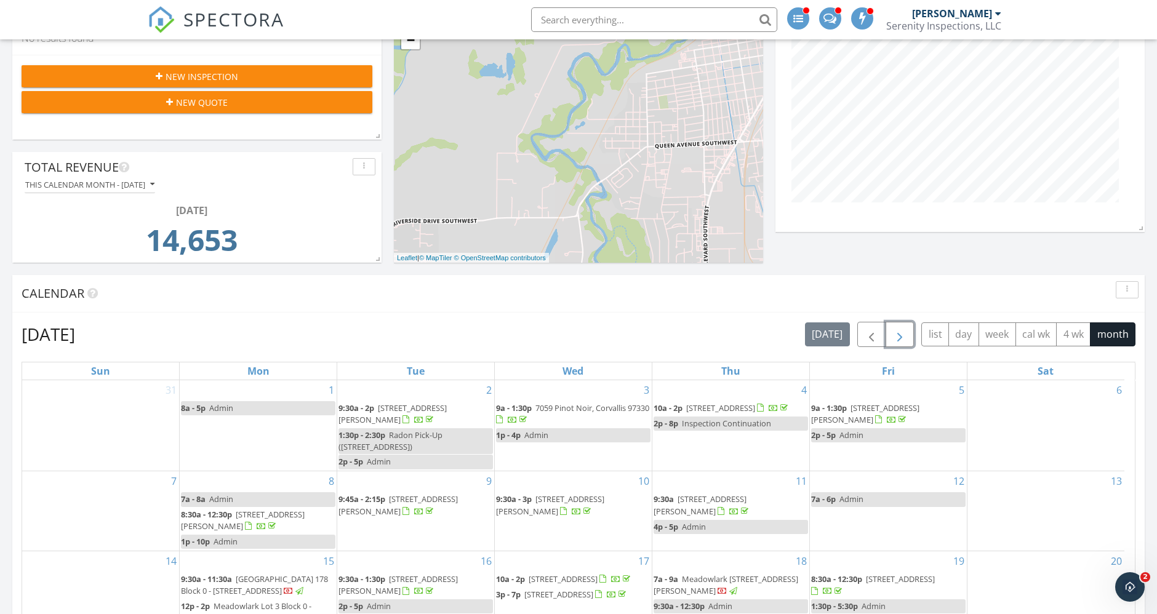
click at [902, 332] on span "button" at bounding box center [899, 334] width 15 height 15
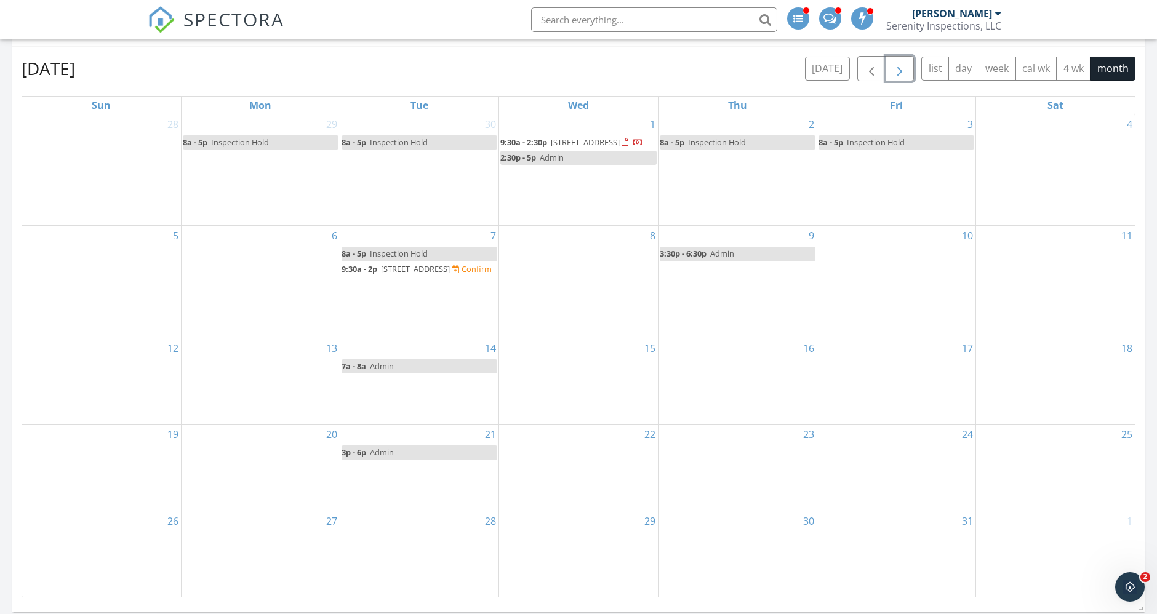
scroll to position [478, 0]
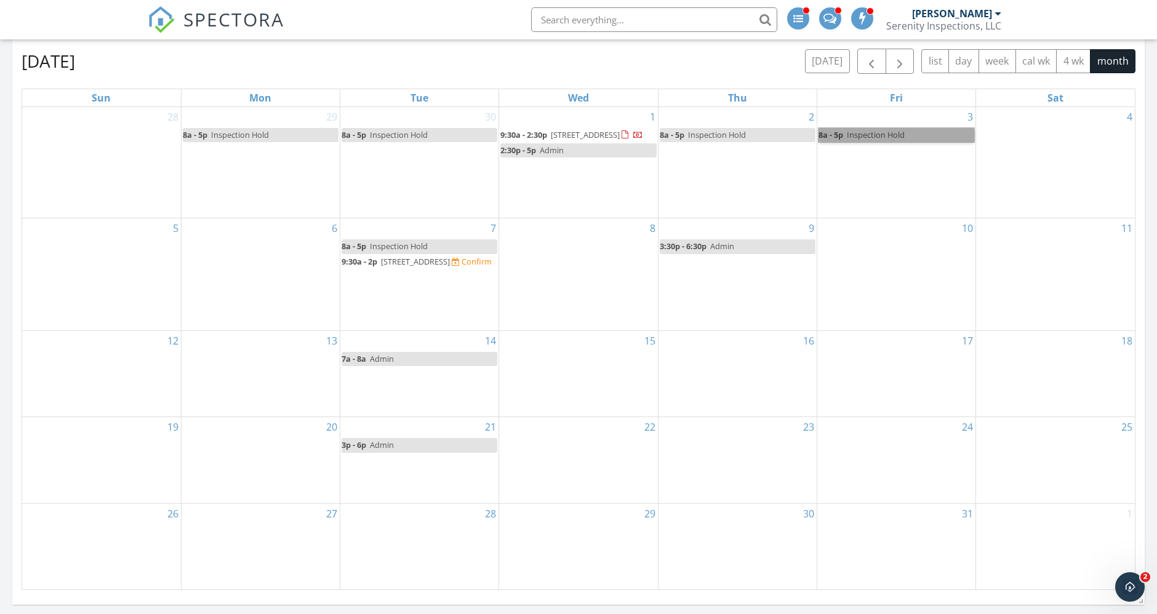
drag, startPoint x: 887, startPoint y: 140, endPoint x: 881, endPoint y: 132, distance: 10.1
click at [881, 132] on link "8a - 5p Inspection Hold" at bounding box center [897, 135] width 156 height 14
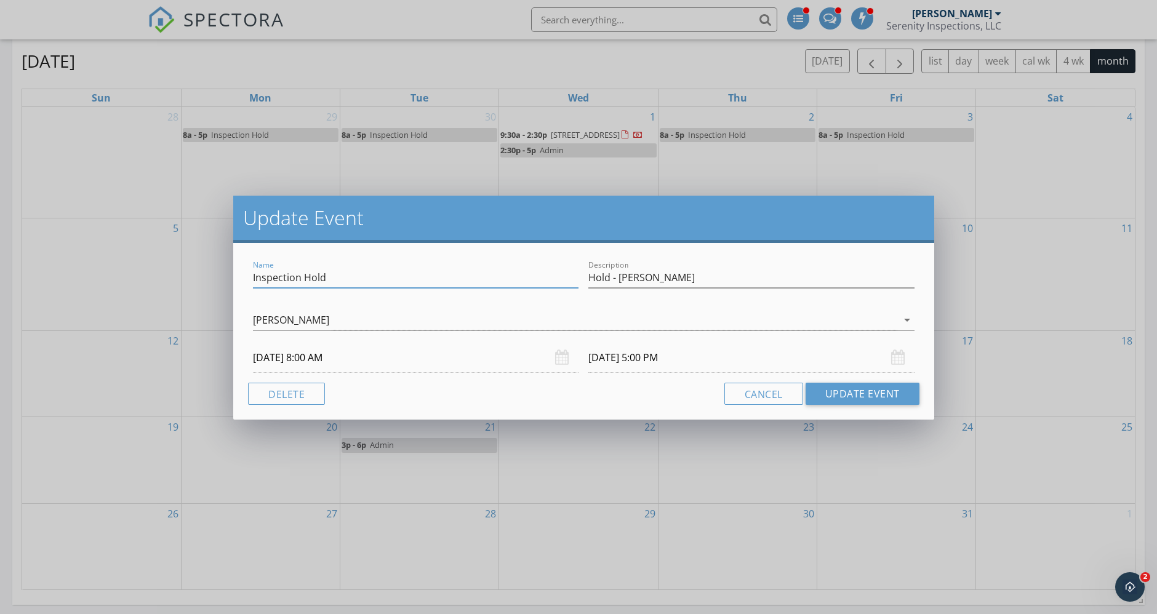
click at [359, 281] on input "Inspection Hold" at bounding box center [416, 278] width 326 height 20
drag, startPoint x: 356, startPoint y: 280, endPoint x: 146, endPoint y: 263, distance: 210.5
click at [146, 263] on div "Update Event Name Inspection Hold Description Hold - K.Hutchinson Kyle Nemes ar…" at bounding box center [578, 307] width 1157 height 614
drag, startPoint x: 676, startPoint y: 283, endPoint x: 555, endPoint y: 282, distance: 120.6
click at [555, 281] on div "Name Admin Description Hold - K.Hutchinson" at bounding box center [583, 279] width 671 height 42
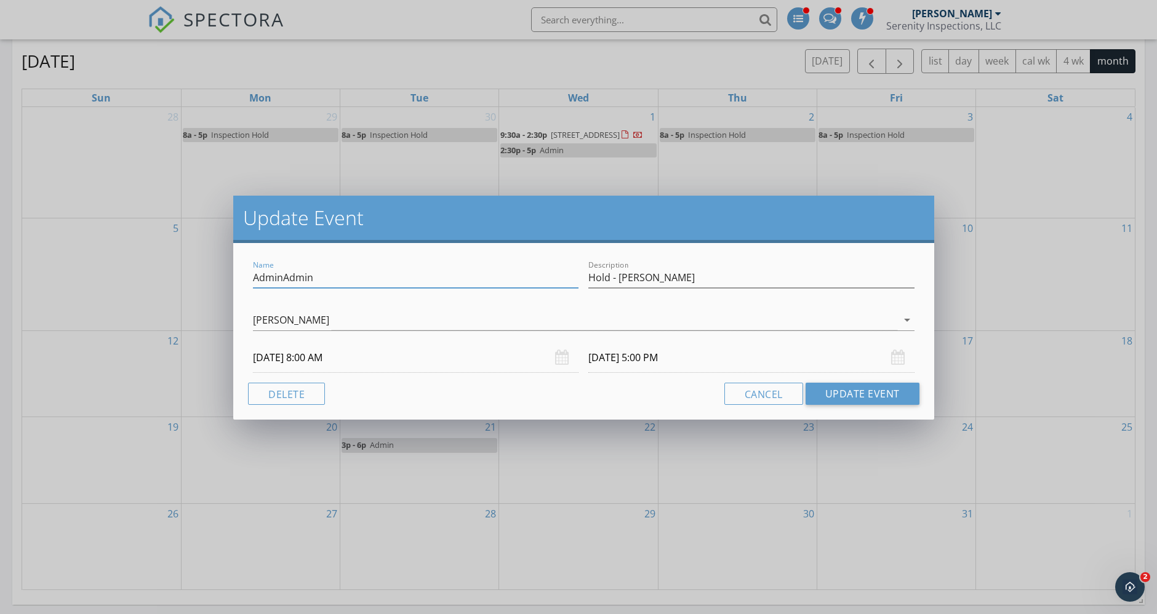
drag, startPoint x: 497, startPoint y: 271, endPoint x: 283, endPoint y: 279, distance: 213.7
click at [283, 279] on input "AdminAdmin" at bounding box center [416, 278] width 326 height 20
type input "Admin"
drag, startPoint x: 702, startPoint y: 279, endPoint x: 579, endPoint y: 273, distance: 123.9
click at [579, 273] on div "Name Admin Description Hold - K.Hutchinson" at bounding box center [583, 279] width 671 height 42
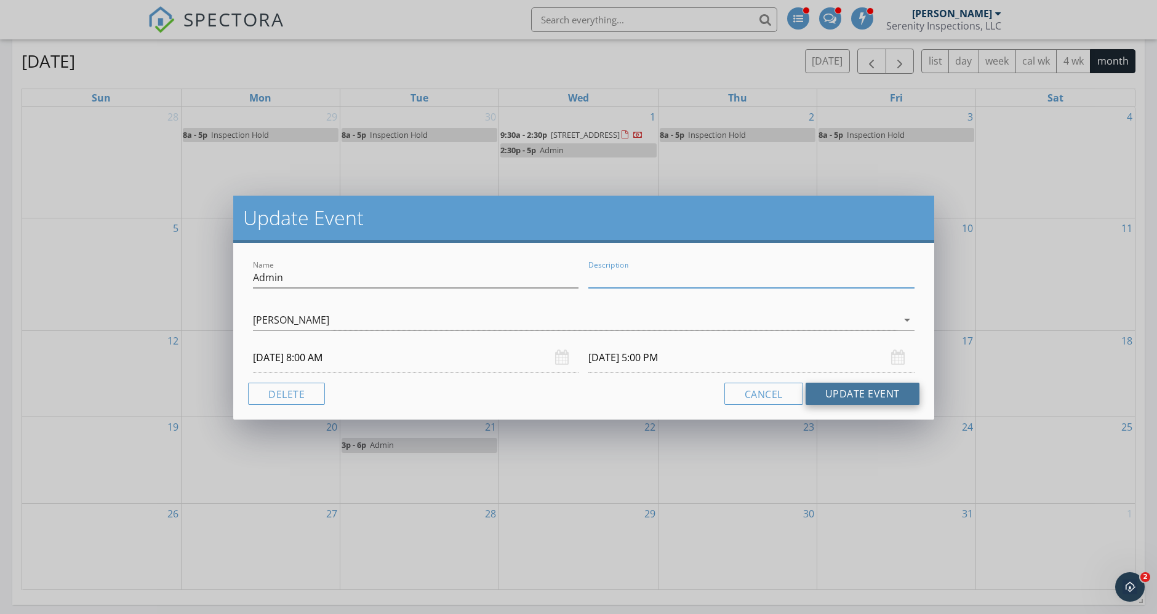
click at [856, 393] on button "Update Event" at bounding box center [863, 394] width 114 height 22
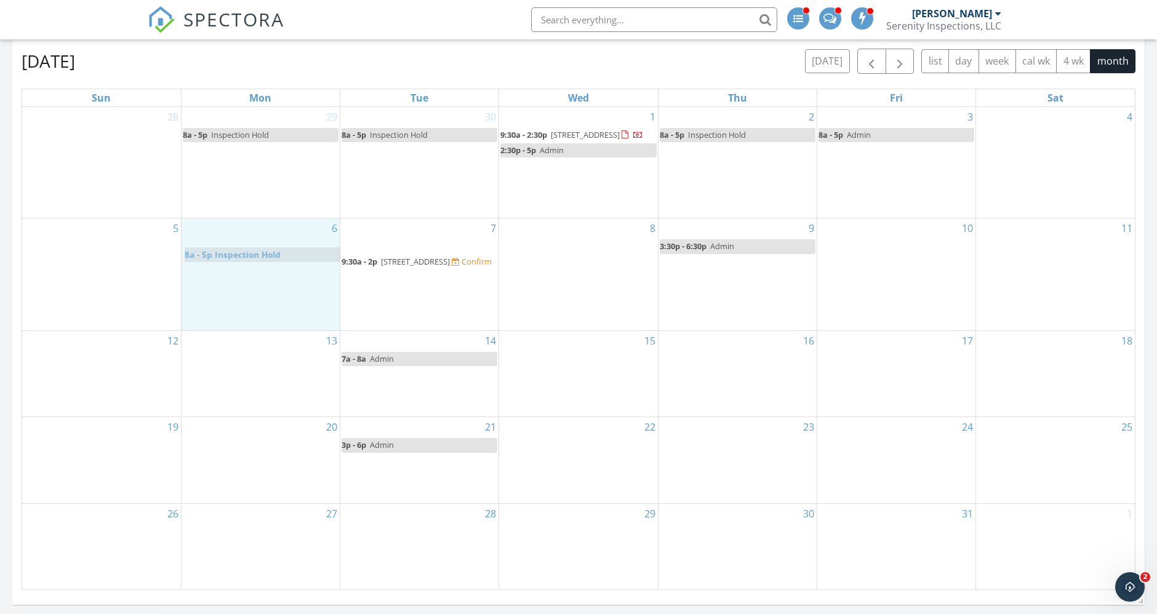
drag, startPoint x: 256, startPoint y: 268, endPoint x: 299, endPoint y: 259, distance: 43.3
click at [299, 259] on body "SPECTORA Kyle Nemes Serenity Inspections, LLC Role: Inspector Dashboard New Ins…" at bounding box center [578, 495] width 1157 height 1947
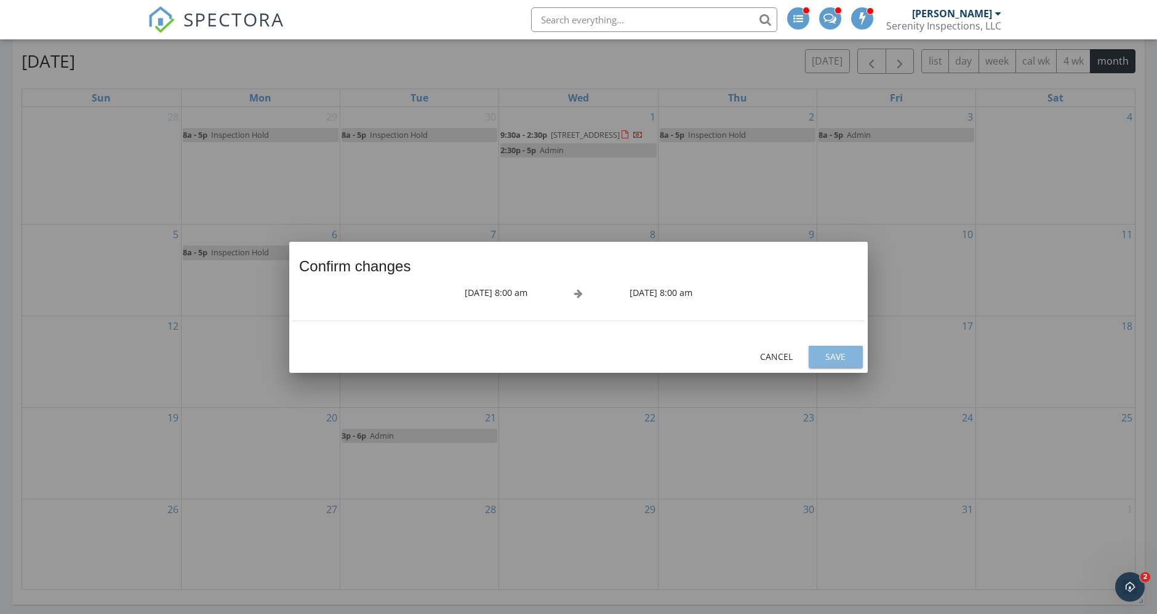
click at [838, 351] on div "Save" at bounding box center [836, 356] width 34 height 13
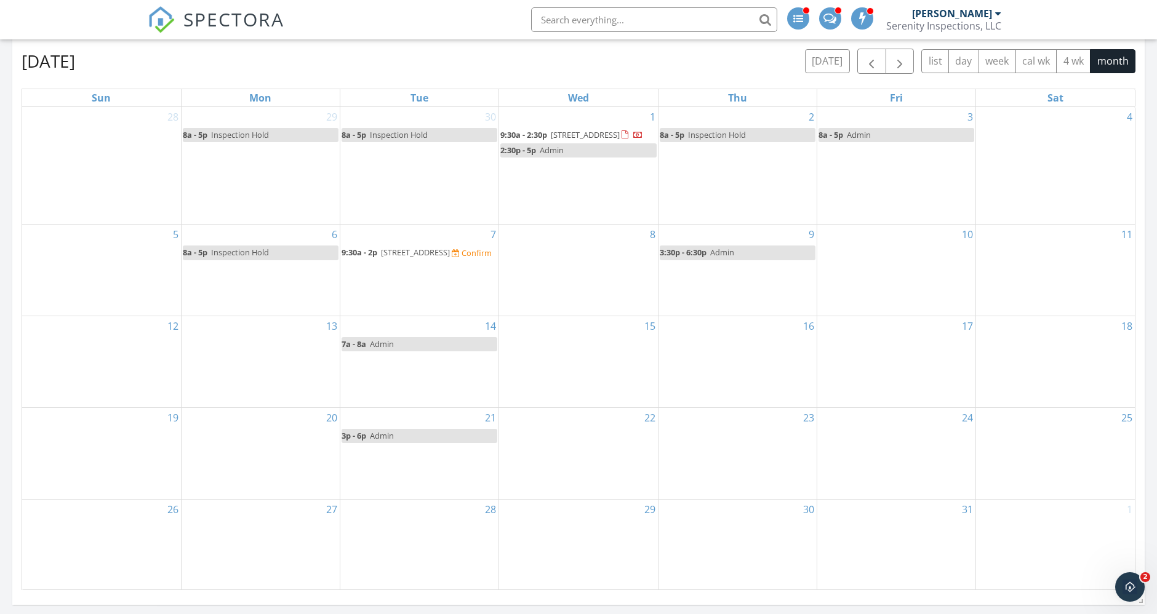
drag, startPoint x: 431, startPoint y: 314, endPoint x: 409, endPoint y: 303, distance: 24.2
click at [399, 316] on div "7 9:30a - 2p [STREET_ADDRESS] Confirm" at bounding box center [419, 270] width 158 height 91
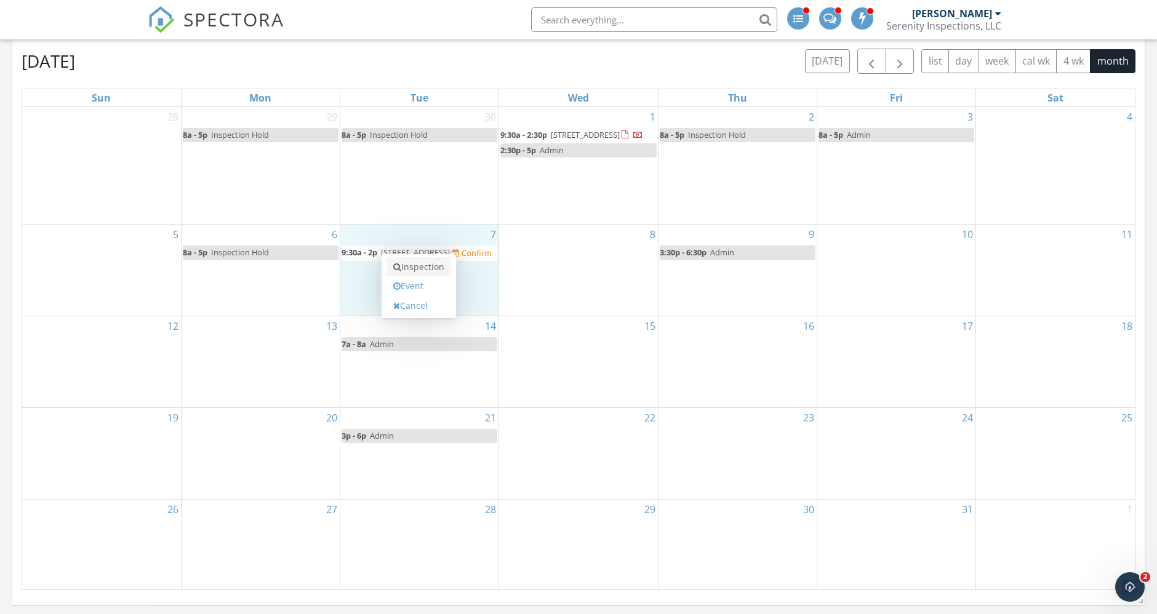
click at [425, 270] on link "Inspection" at bounding box center [418, 267] width 63 height 20
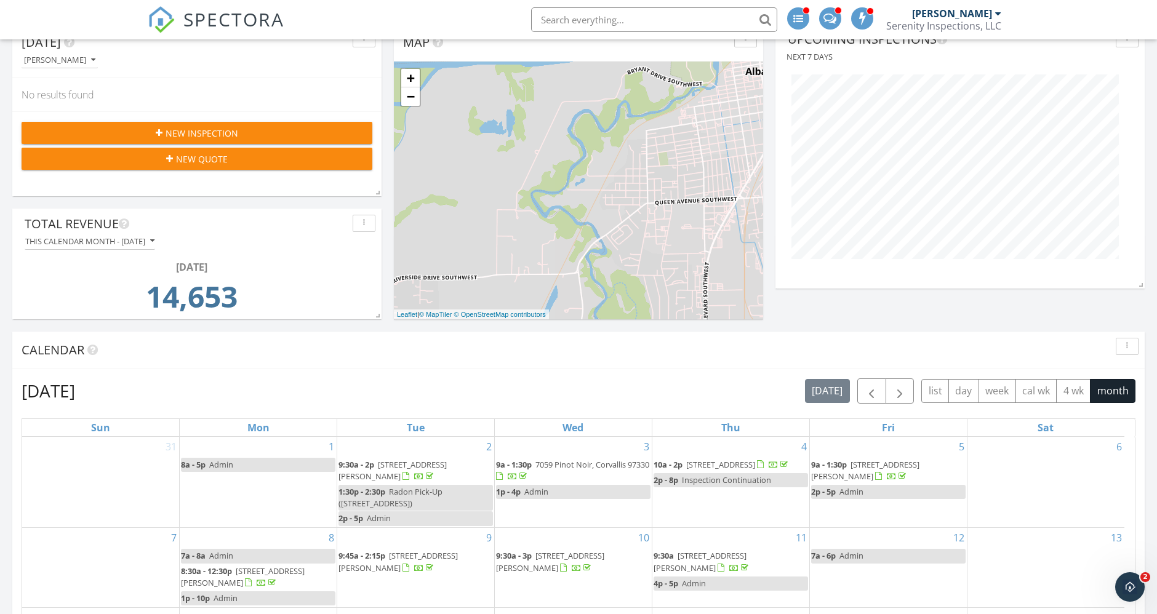
scroll to position [342, 0]
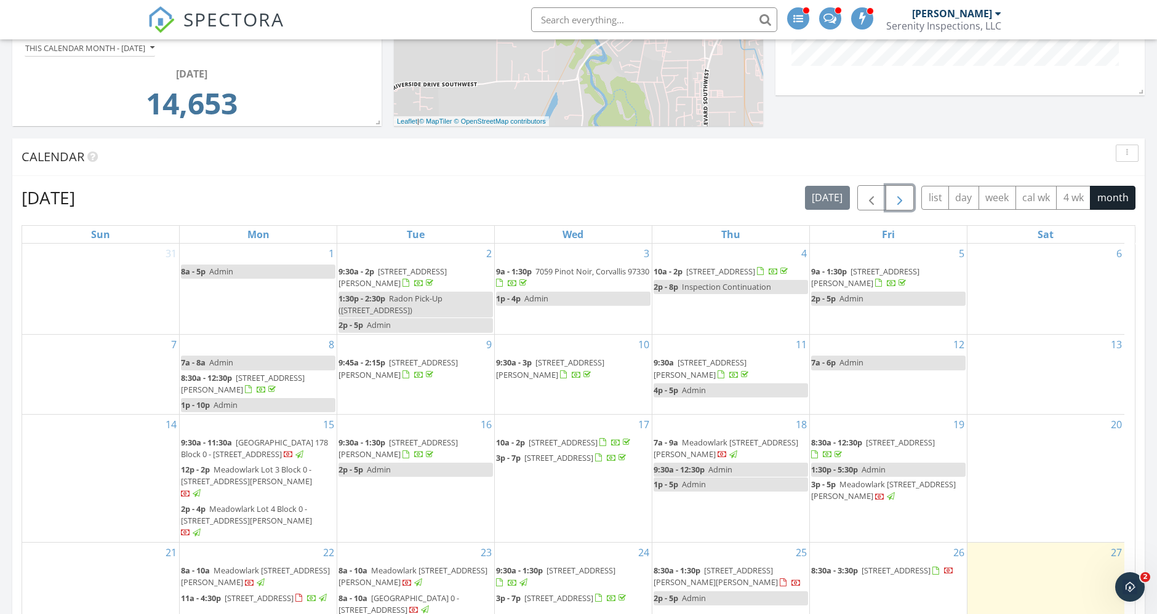
click at [899, 204] on span "button" at bounding box center [899, 198] width 15 height 15
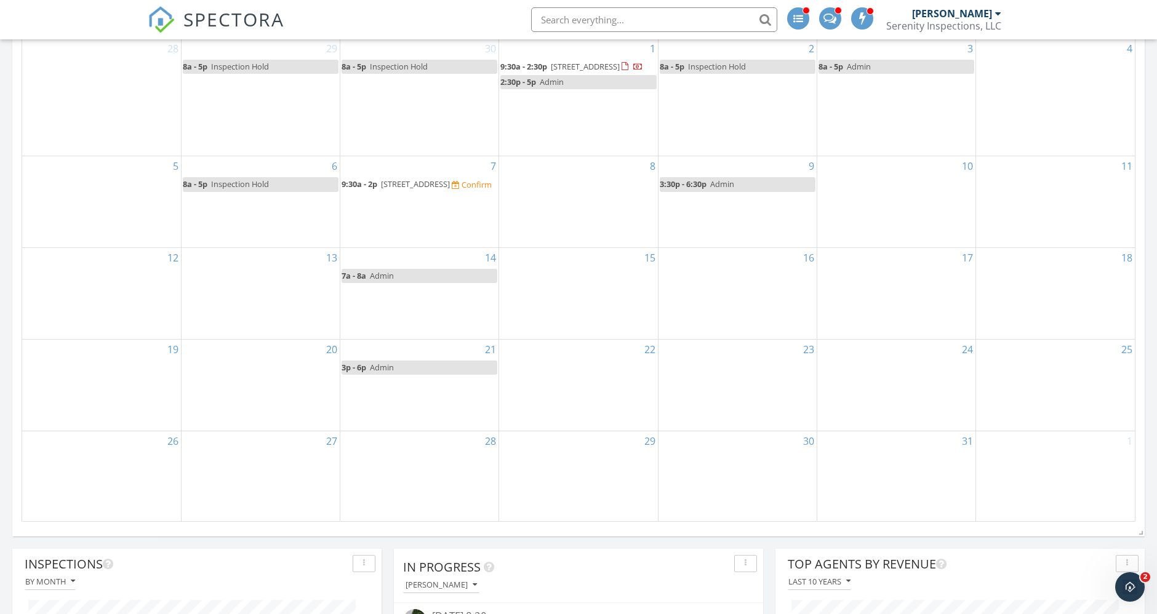
scroll to position [478, 0]
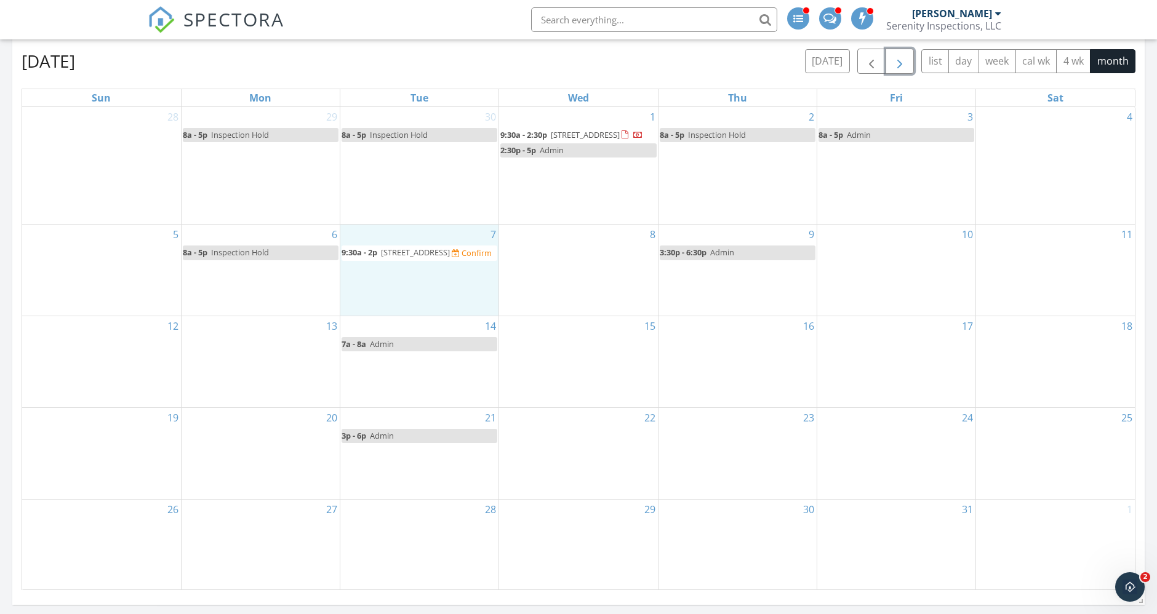
click at [423, 303] on div "7 9:30a - 2p [STREET_ADDRESS] Confirm" at bounding box center [419, 270] width 158 height 91
click at [420, 270] on link "Event" at bounding box center [418, 272] width 63 height 20
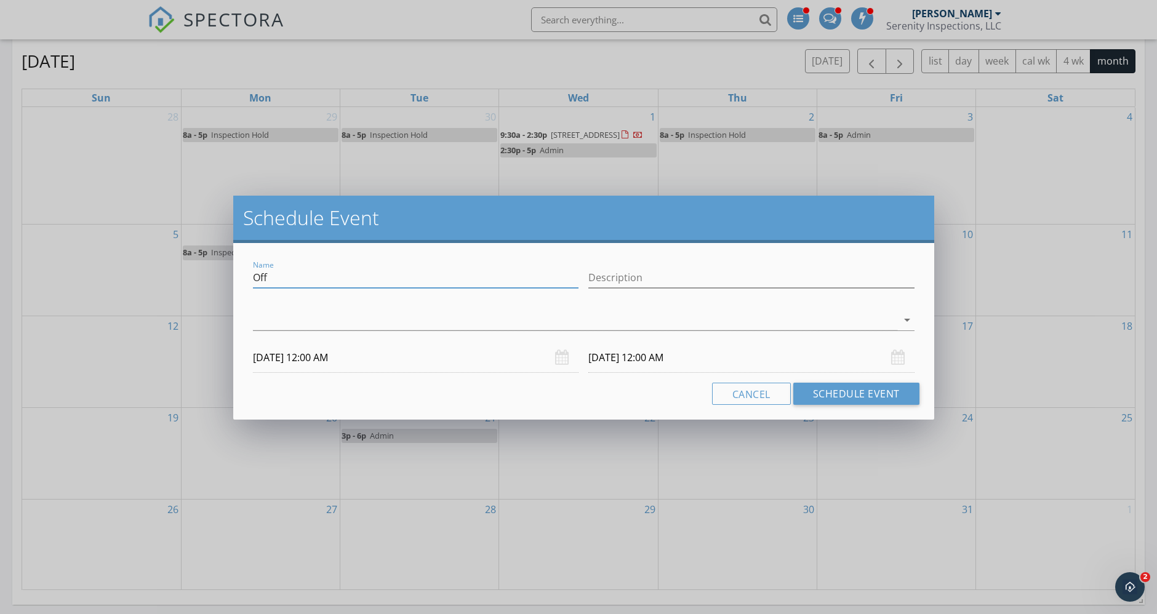
drag, startPoint x: 284, startPoint y: 271, endPoint x: 202, endPoint y: 281, distance: 81.8
click at [202, 281] on div "Schedule Event Name Off Description arrow_drop_down [DATE] 12:00 AM [DATE] 12:0…" at bounding box center [578, 307] width 1157 height 614
type input "H"
type input "Admin"
click at [523, 351] on input "[DATE] 12:00 AM" at bounding box center [416, 358] width 326 height 30
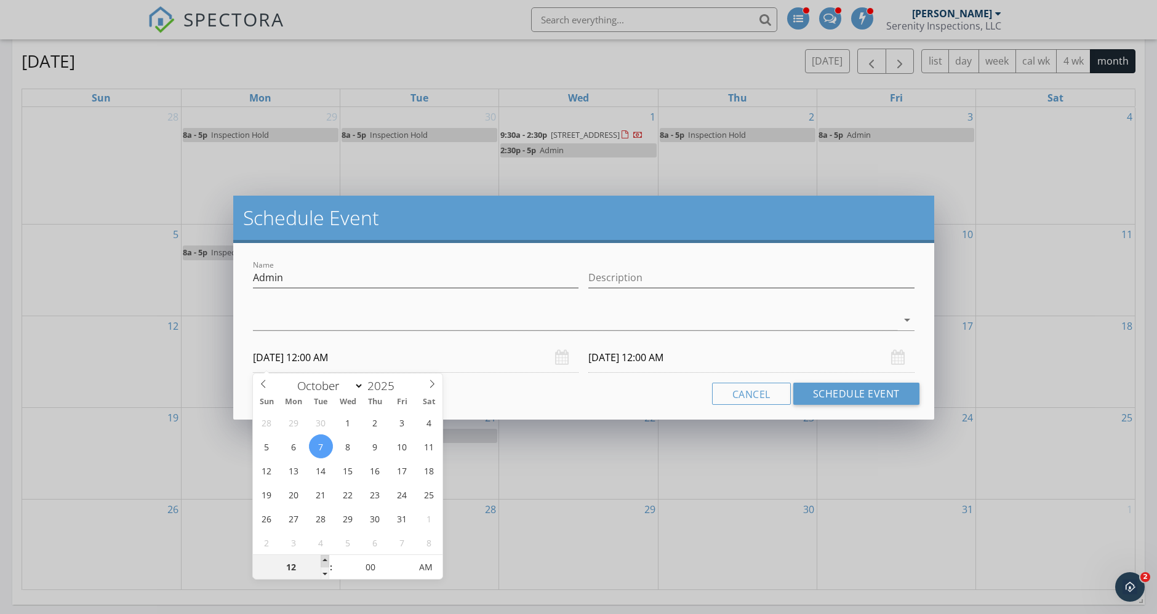
type input "01"
type input "[DATE] 1:00 AM"
click at [326, 559] on span at bounding box center [325, 561] width 9 height 12
type input "01"
type input "[DATE] 1:00 AM"
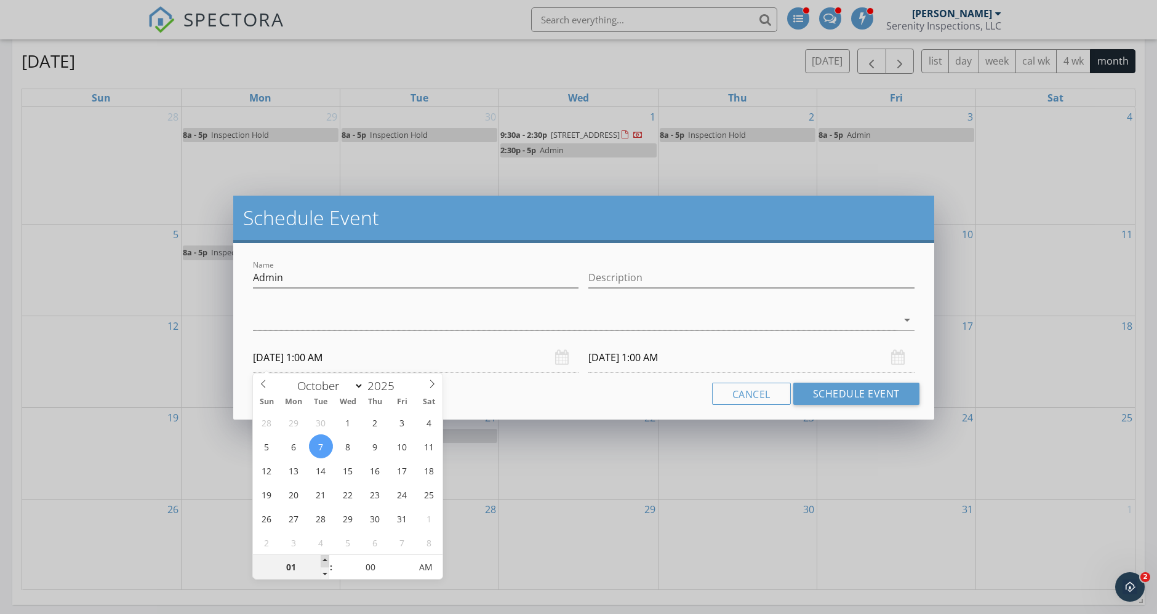
type input "02"
type input "[DATE] 2:00 AM"
click at [326, 559] on span at bounding box center [325, 561] width 9 height 12
type input "02"
click at [645, 359] on input "[DATE] 2:00 AM" at bounding box center [751, 358] width 326 height 30
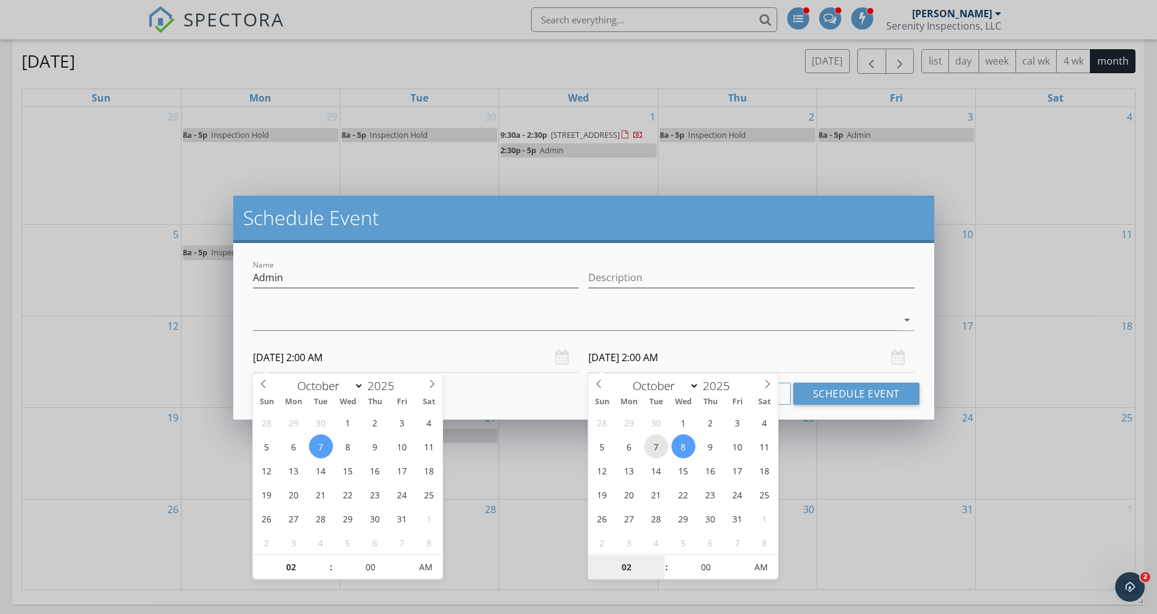
type input "[DATE] 2:00 AM"
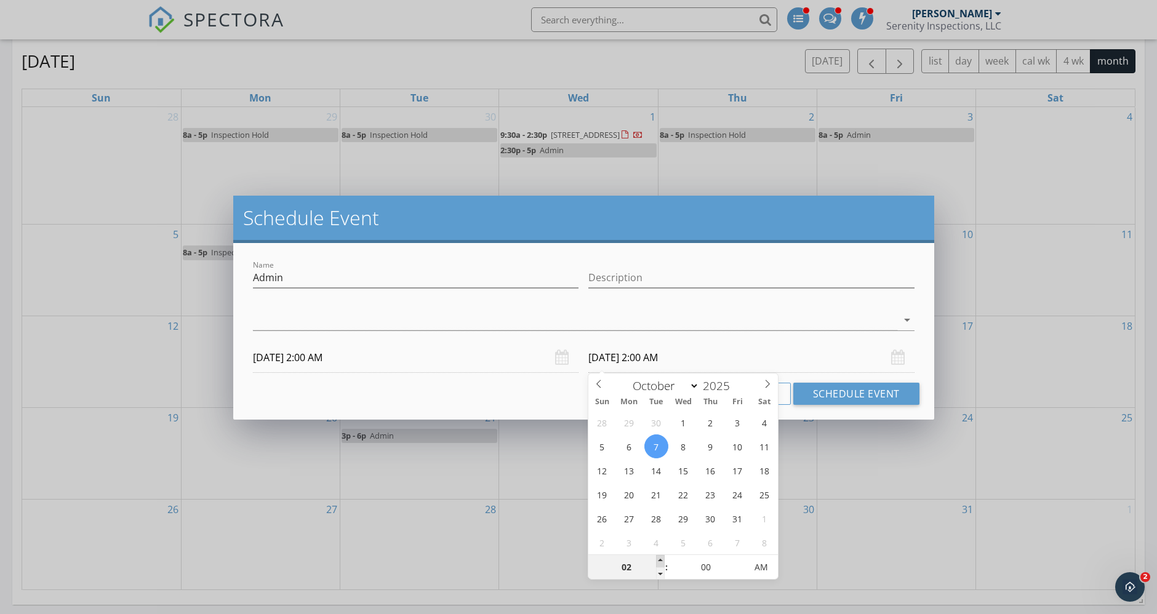
type input "03"
click at [663, 558] on span at bounding box center [660, 561] width 9 height 12
type input "[DATE] 3:00 PM"
click at [752, 561] on span "AM" at bounding box center [761, 567] width 34 height 25
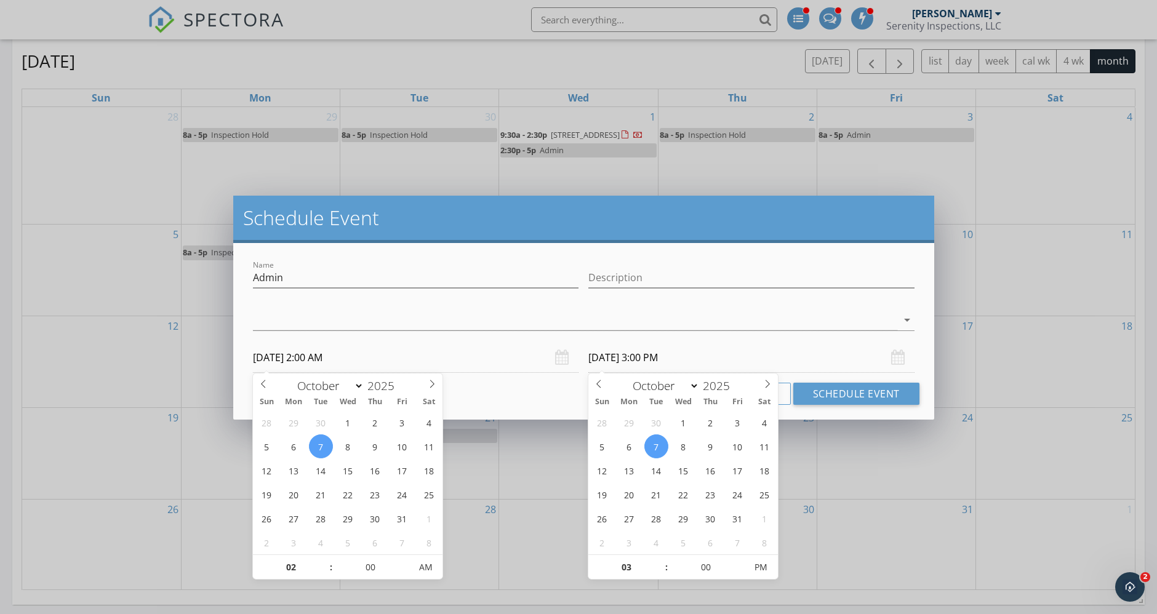
click at [448, 355] on input "[DATE] 2:00 AM" at bounding box center [416, 358] width 326 height 30
type input "[DATE] 2:00 PM"
type input "[DATE] 3:00 AM"
click at [426, 569] on span "AM" at bounding box center [426, 567] width 34 height 25
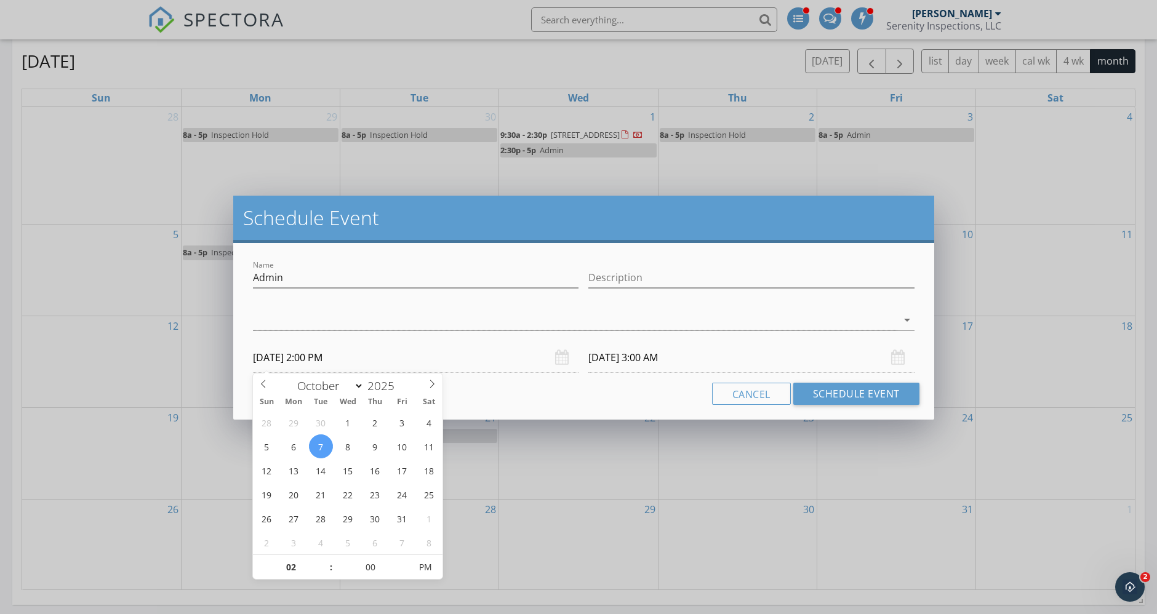
click at [740, 263] on div "Description" at bounding box center [751, 280] width 326 height 40
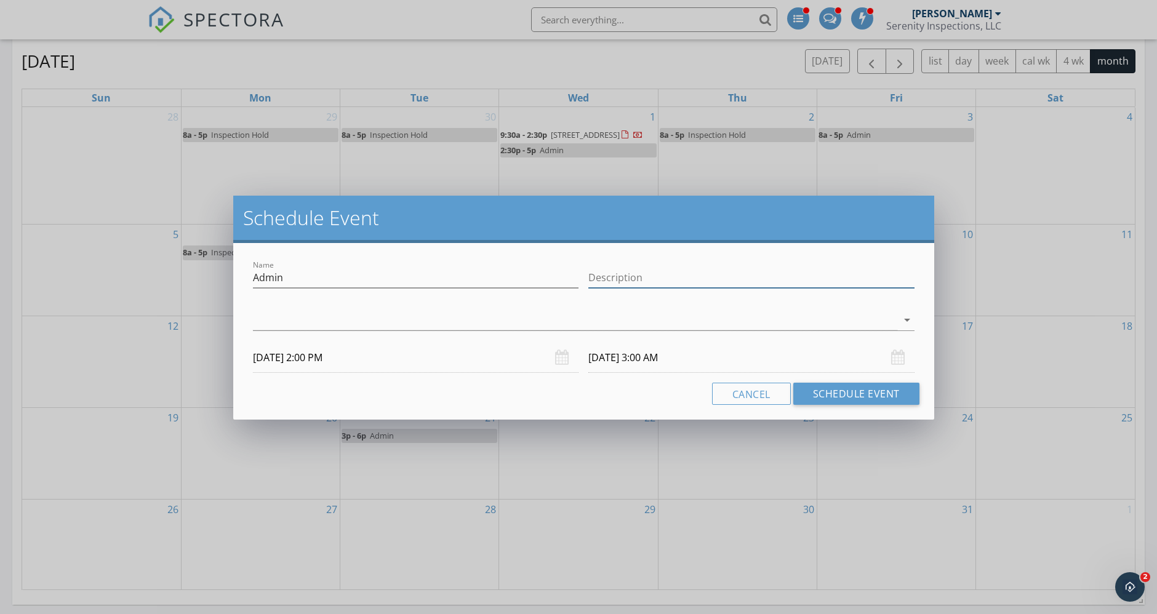
click at [747, 275] on input "Description" at bounding box center [751, 278] width 326 height 20
click at [656, 278] on input "Travel time to next Inspection" at bounding box center [751, 278] width 326 height 20
click at [622, 278] on input "Travel time to Next Inspection" at bounding box center [751, 278] width 326 height 20
click at [833, 278] on input "Travel Time to Next Inspection" at bounding box center [751, 278] width 326 height 20
type input "Travel Time to Next Inspection"
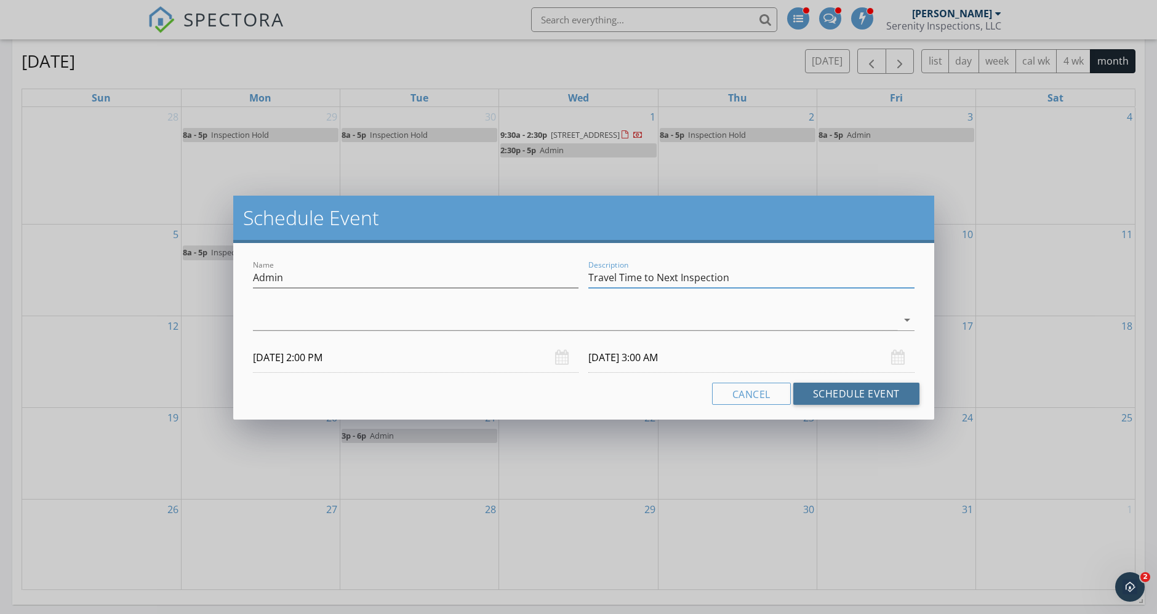
drag, startPoint x: 873, startPoint y: 387, endPoint x: 698, endPoint y: 37, distance: 390.9
click at [873, 386] on button "Schedule Event" at bounding box center [856, 394] width 126 height 22
click at [553, 321] on div at bounding box center [575, 320] width 644 height 20
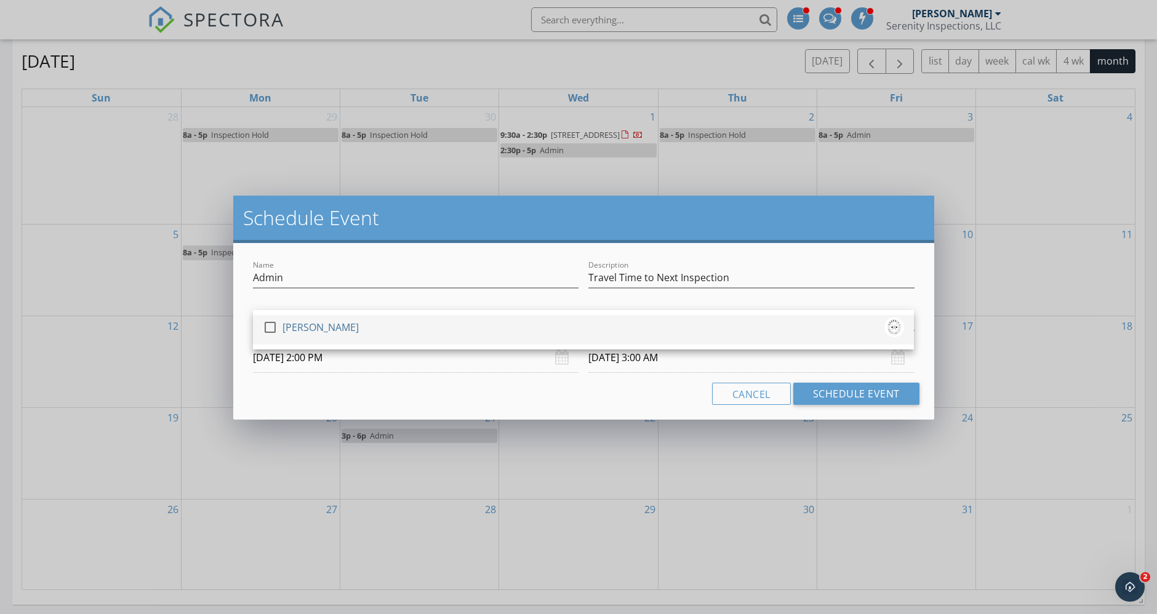
click at [543, 339] on div "check_box_outline_blank [PERSON_NAME]" at bounding box center [583, 330] width 641 height 25
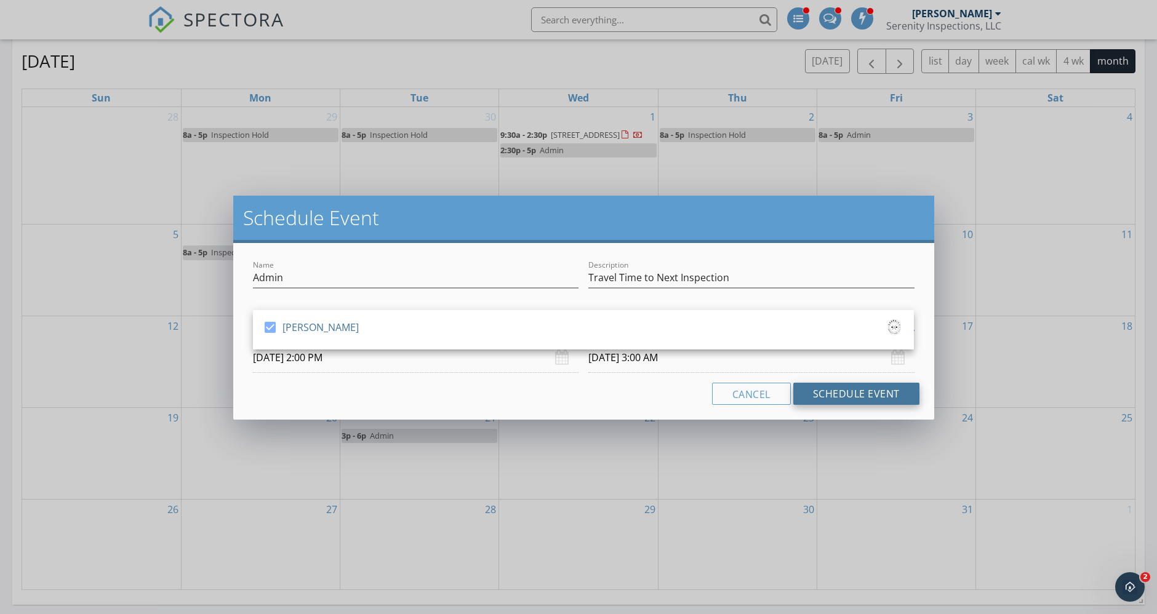
click at [842, 388] on button "Schedule Event" at bounding box center [856, 394] width 126 height 22
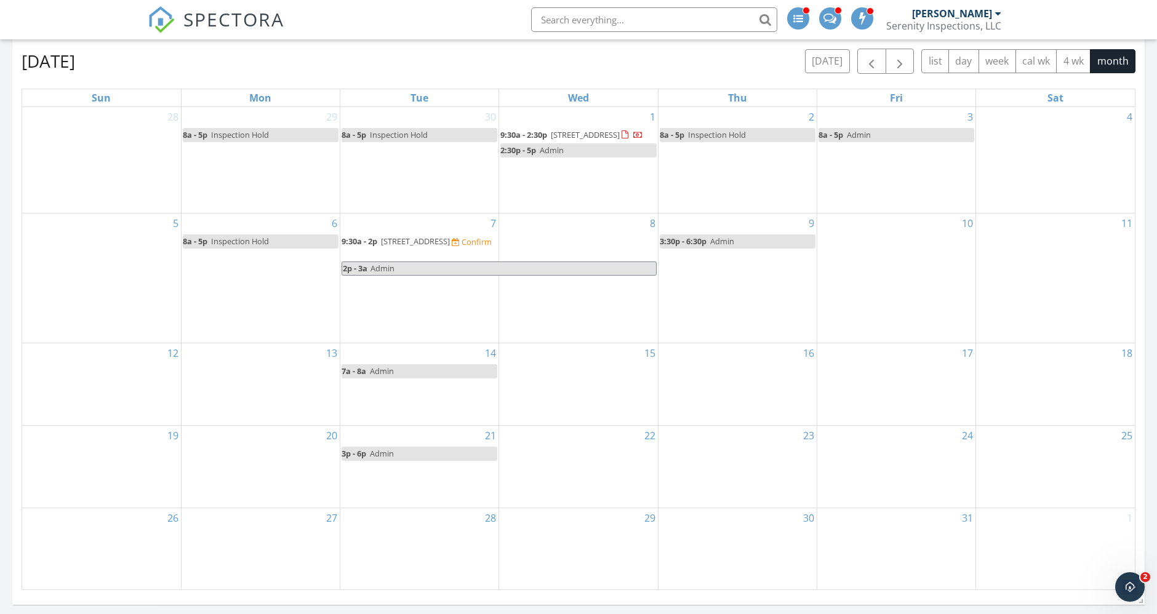
click at [599, 275] on span "Admin" at bounding box center [513, 268] width 286 height 13
select select "9"
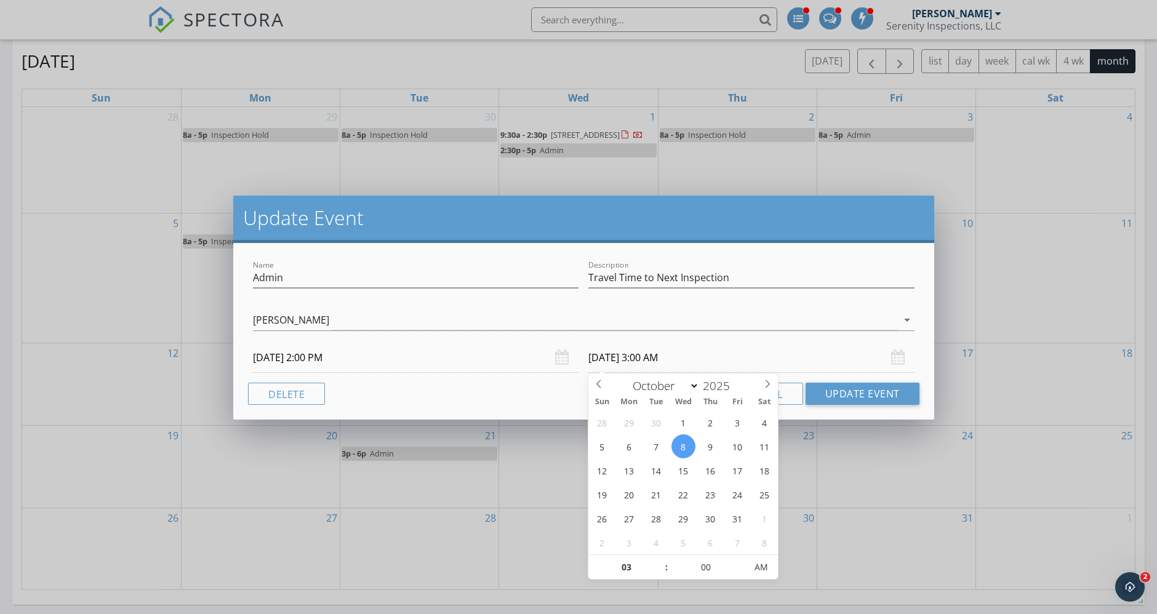
click at [633, 363] on input "10/08/2025 3:00 AM" at bounding box center [751, 358] width 326 height 30
type input "10/07/2025 3:00 AM"
click at [860, 386] on button "Update Event" at bounding box center [863, 394] width 114 height 22
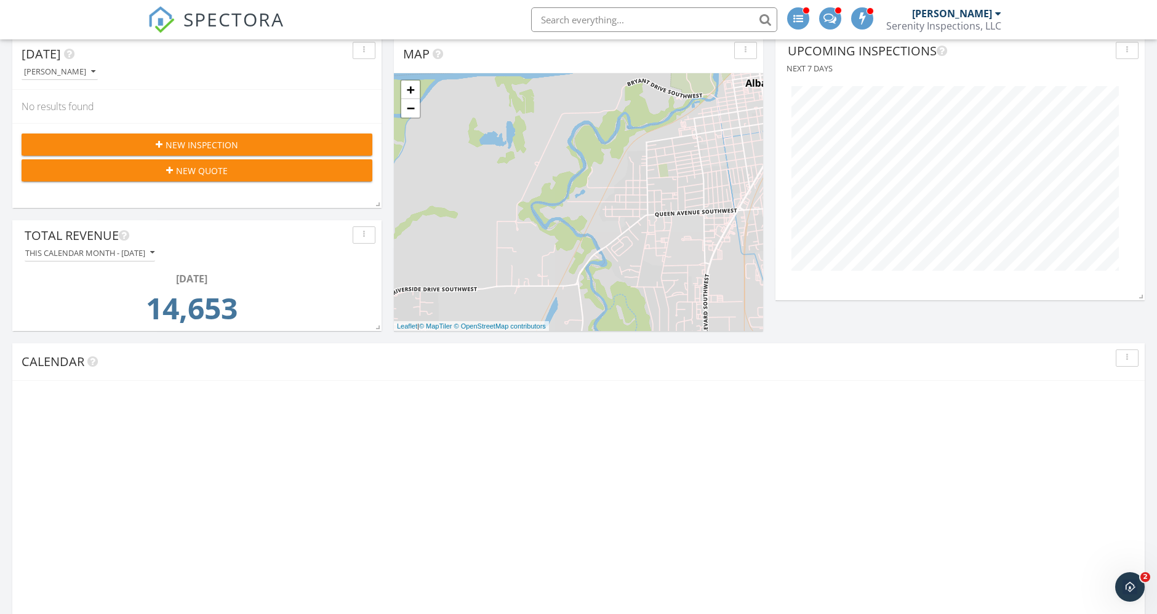
scroll to position [265, 369]
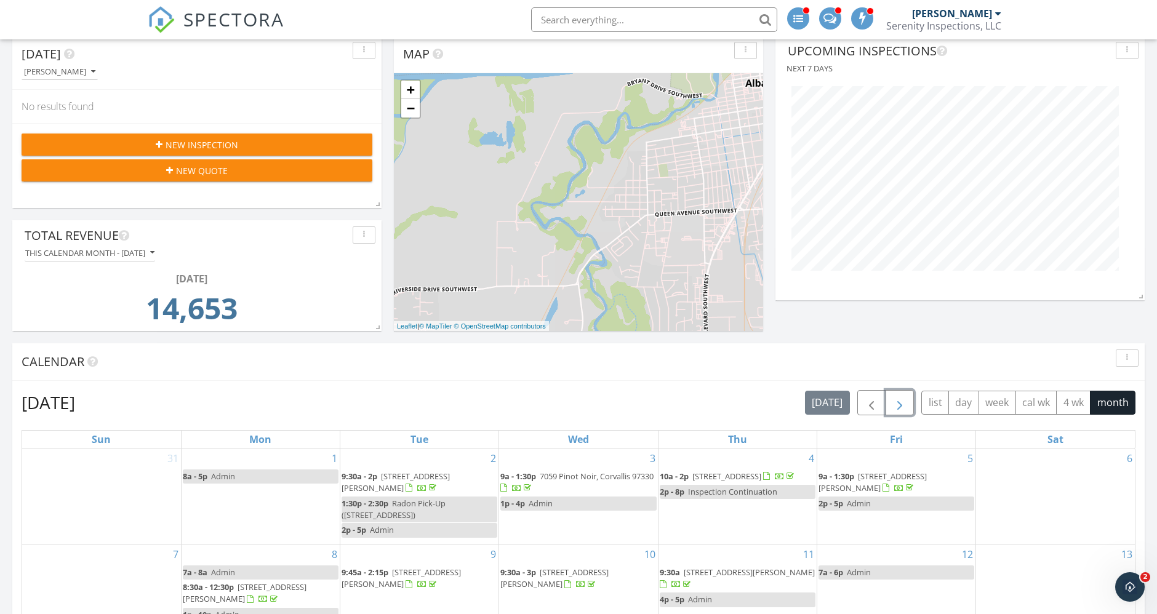
click at [903, 403] on span "button" at bounding box center [899, 403] width 15 height 15
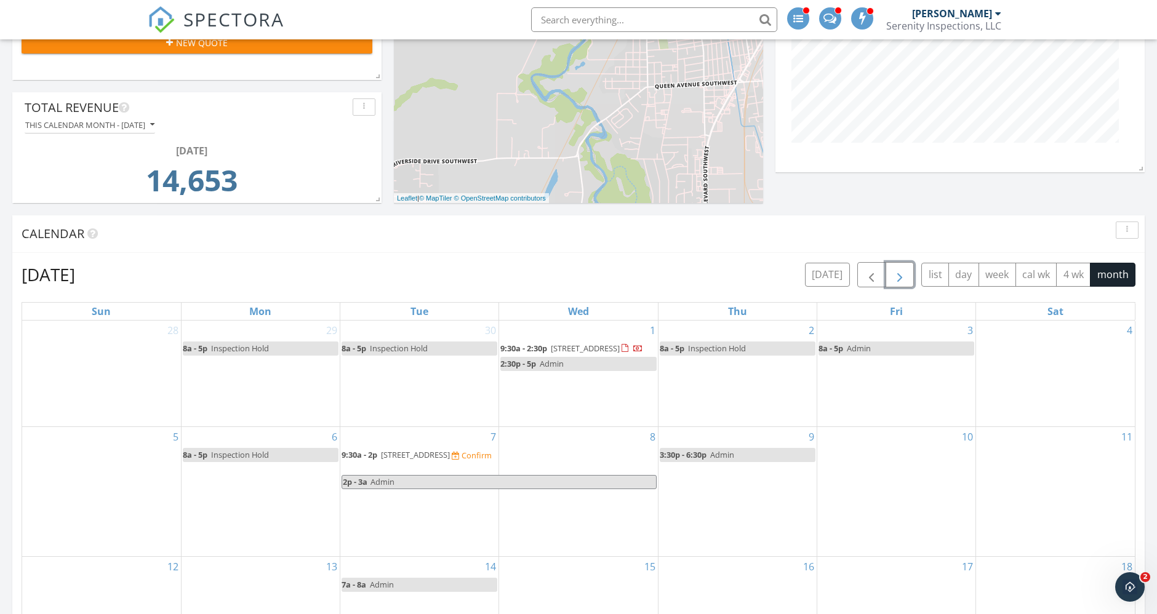
scroll to position [478, 0]
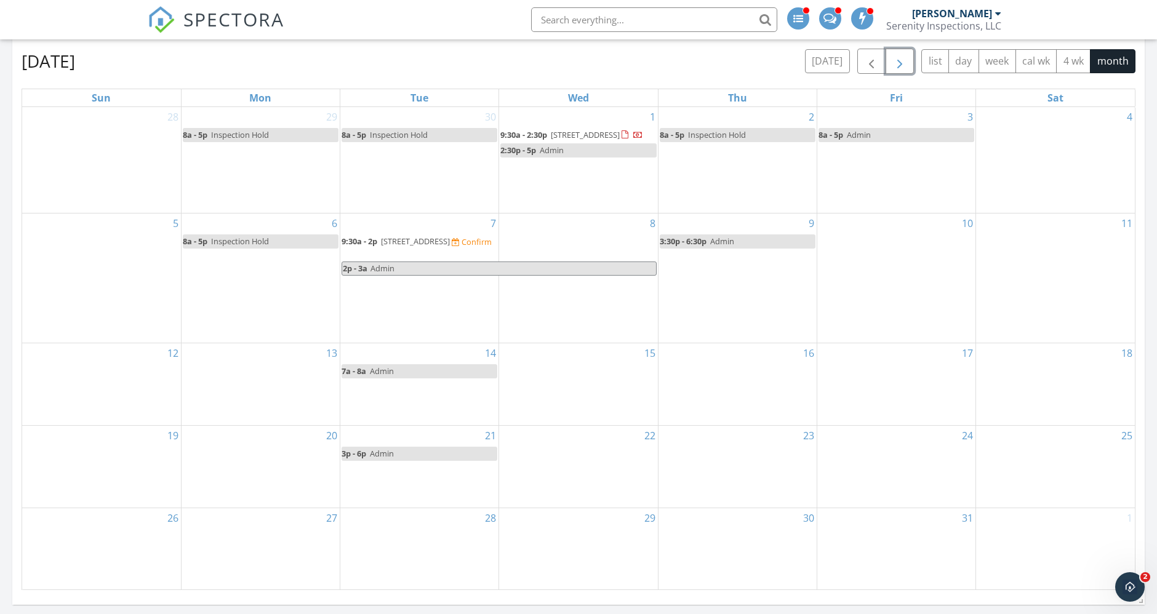
click at [529, 275] on span "Admin" at bounding box center [513, 268] width 286 height 13
select select "9"
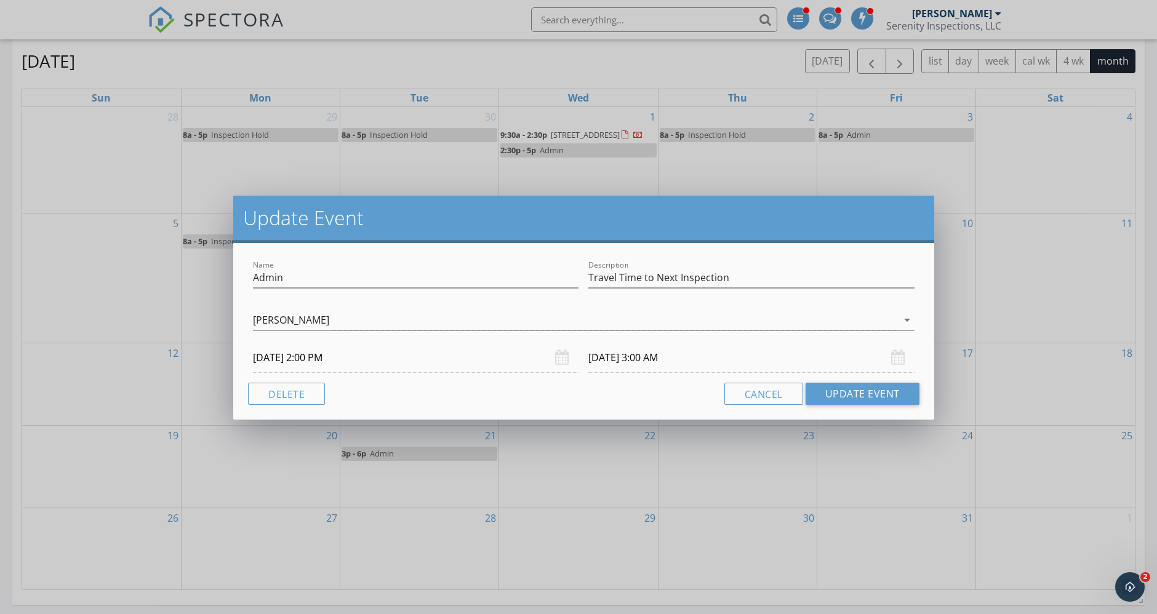
click at [628, 358] on input "[DATE] 3:00 AM" at bounding box center [751, 358] width 326 height 30
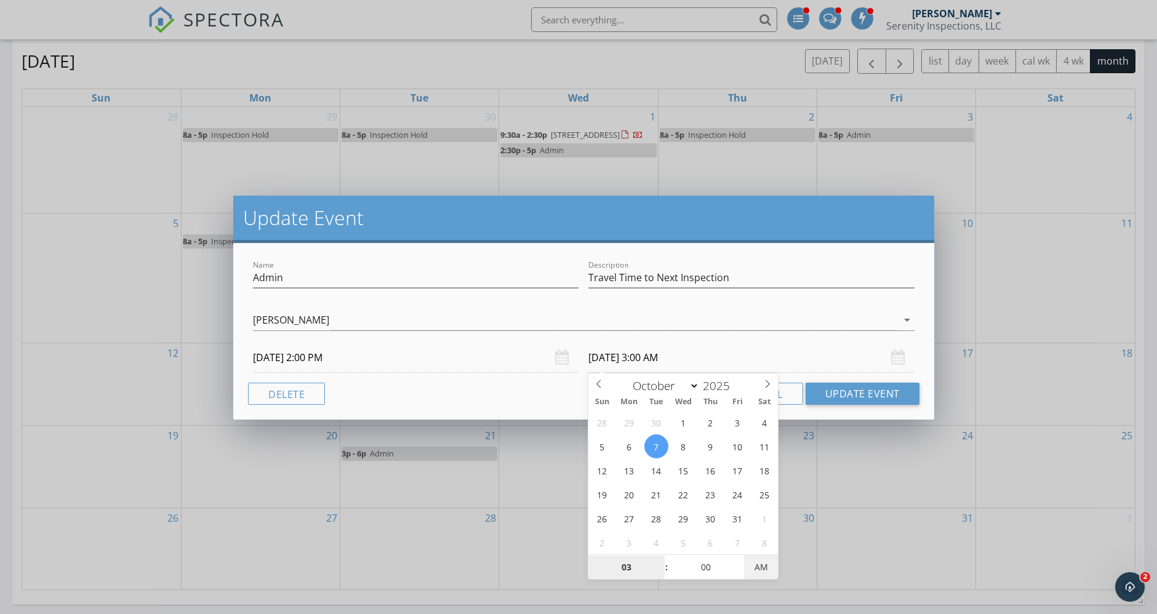
type input "[DATE] 3:00 PM"
click at [750, 564] on span "AM" at bounding box center [761, 567] width 34 height 25
click at [859, 387] on button "Update Event" at bounding box center [863, 394] width 114 height 22
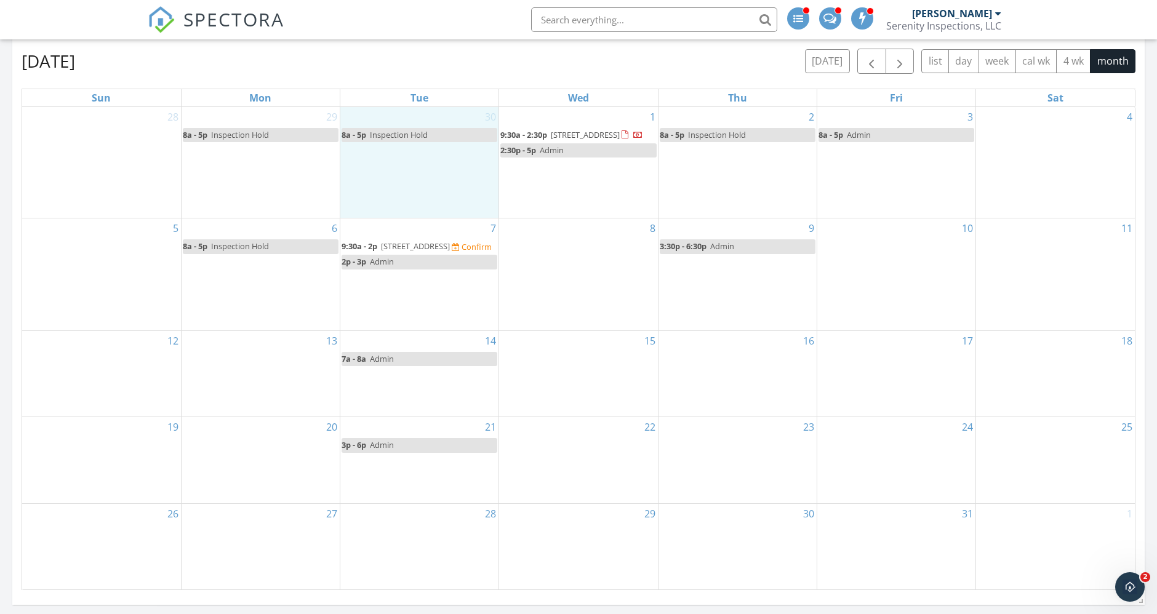
click at [419, 191] on div "30 8a - 5p Inspection Hold" at bounding box center [419, 162] width 158 height 111
click at [413, 166] on link "Event" at bounding box center [418, 161] width 63 height 20
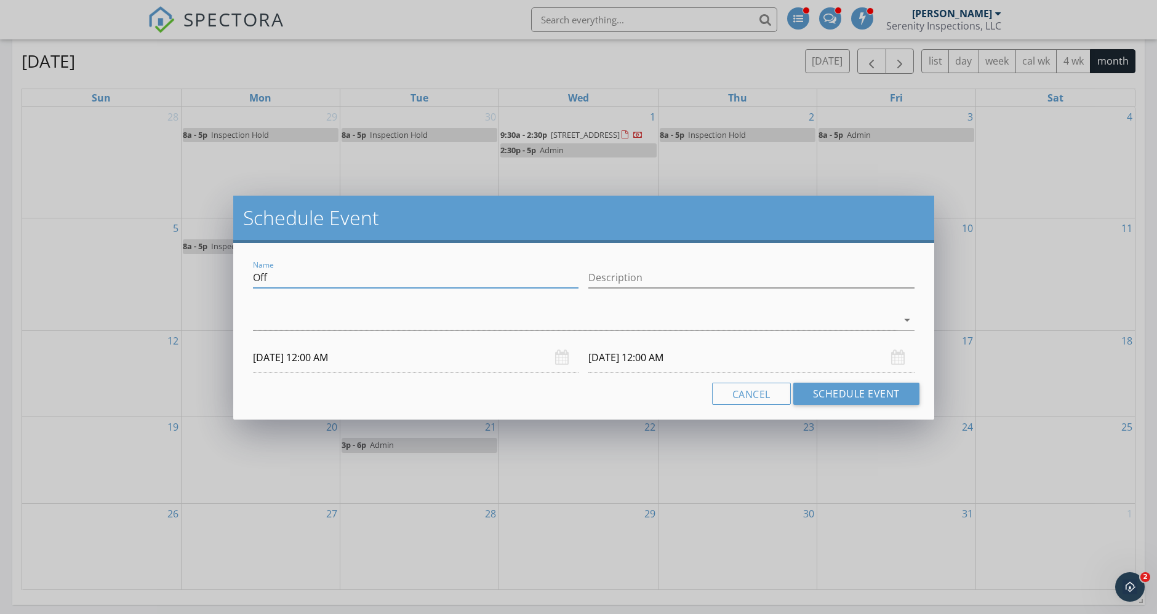
drag, startPoint x: 417, startPoint y: 279, endPoint x: 146, endPoint y: 279, distance: 271.4
click at [146, 279] on div "Schedule Event Name Off Description arrow_drop_down 09/30/2025 12:00 AM 10/01/2…" at bounding box center [578, 307] width 1157 height 614
type input "Radon Pickup"
click at [720, 263] on div "Description" at bounding box center [751, 280] width 326 height 40
click at [718, 279] on input "Description" at bounding box center [751, 278] width 326 height 20
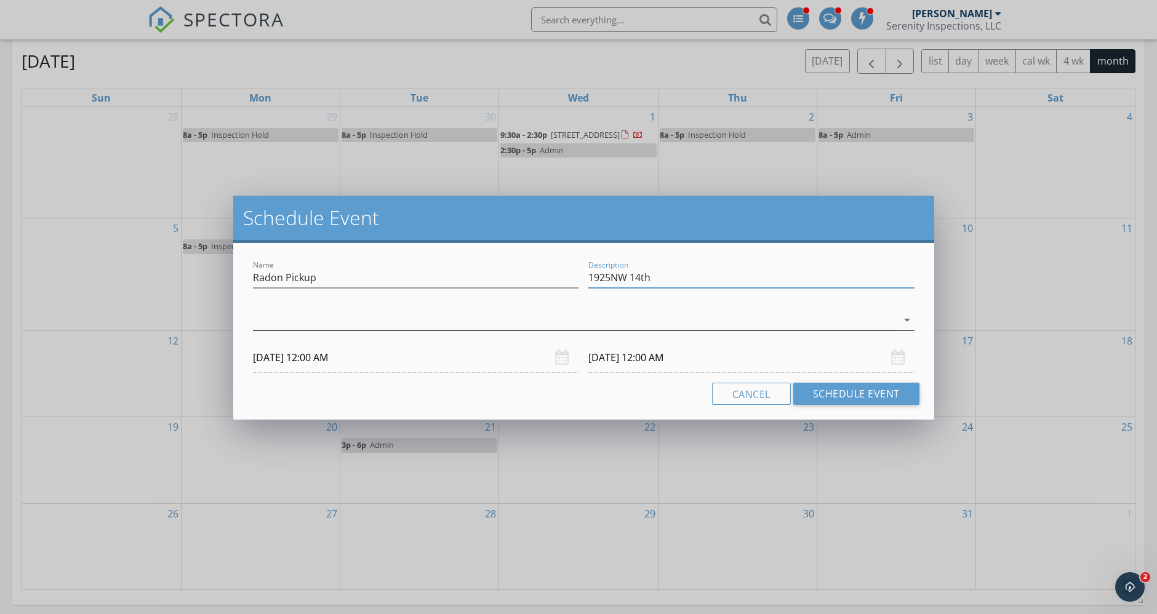
type input "1925NW 14th"
click at [627, 316] on div at bounding box center [575, 320] width 644 height 20
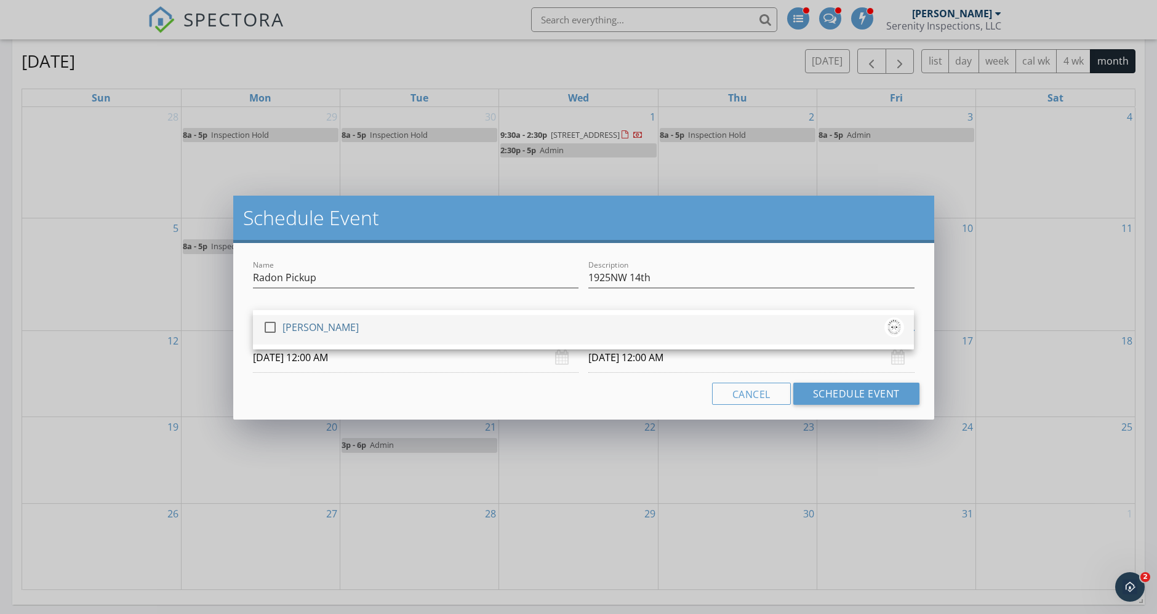
click at [604, 331] on div "check_box_outline_blank [PERSON_NAME]" at bounding box center [583, 330] width 641 height 25
click at [430, 367] on input "09/30/2025 12:00 AM" at bounding box center [416, 358] width 326 height 30
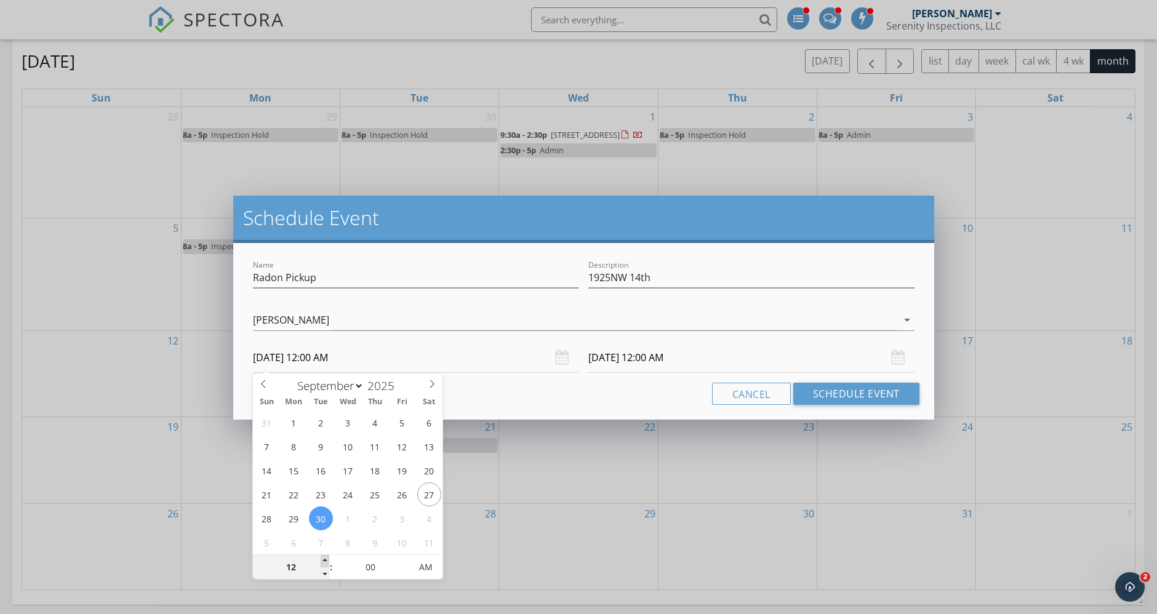
type input "01"
type input "09/30/2025 1:00 AM"
click at [327, 560] on span at bounding box center [325, 561] width 9 height 12
type input "02"
type input "09/30/2025 2:00 AM"
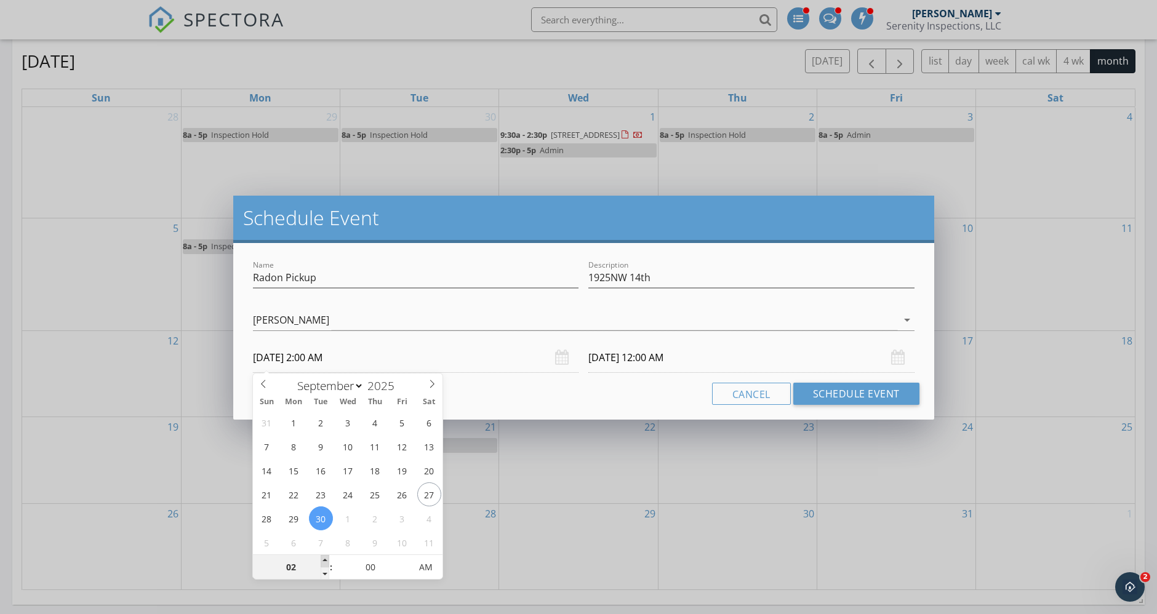
click at [327, 560] on span at bounding box center [325, 561] width 9 height 12
type input "10/01/2025 2:00 AM"
type input "03"
type input "09/30/2025 3:00 AM"
click at [327, 560] on span at bounding box center [325, 561] width 9 height 12
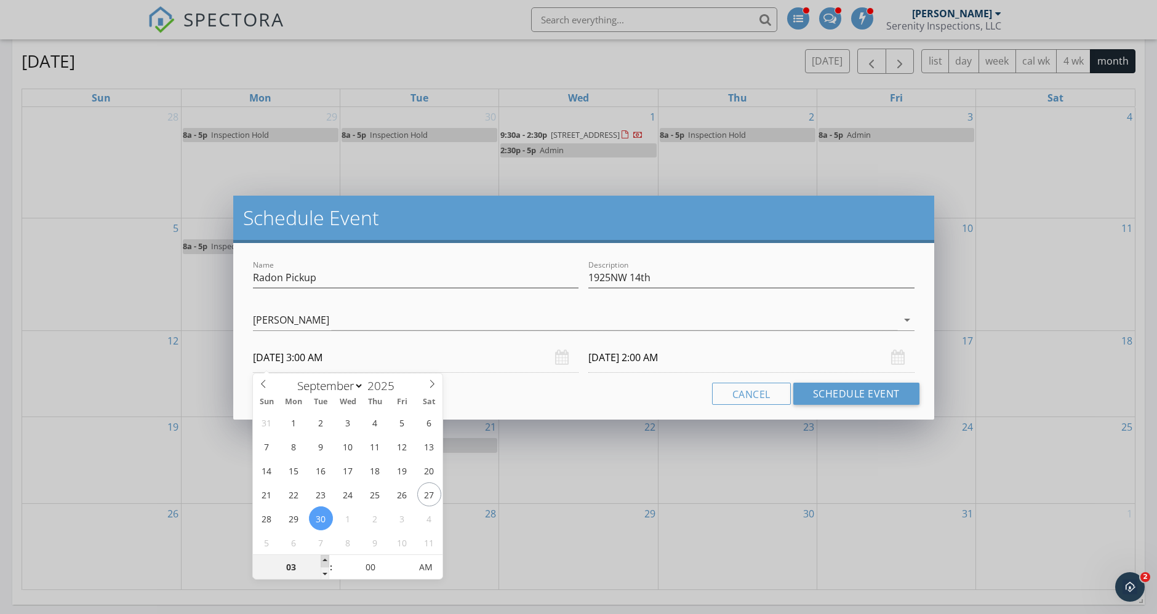
type input "03"
type input "10/01/2025 3:00 AM"
type input "04"
type input "09/30/2025 4:00 AM"
click at [327, 560] on span at bounding box center [325, 561] width 9 height 12
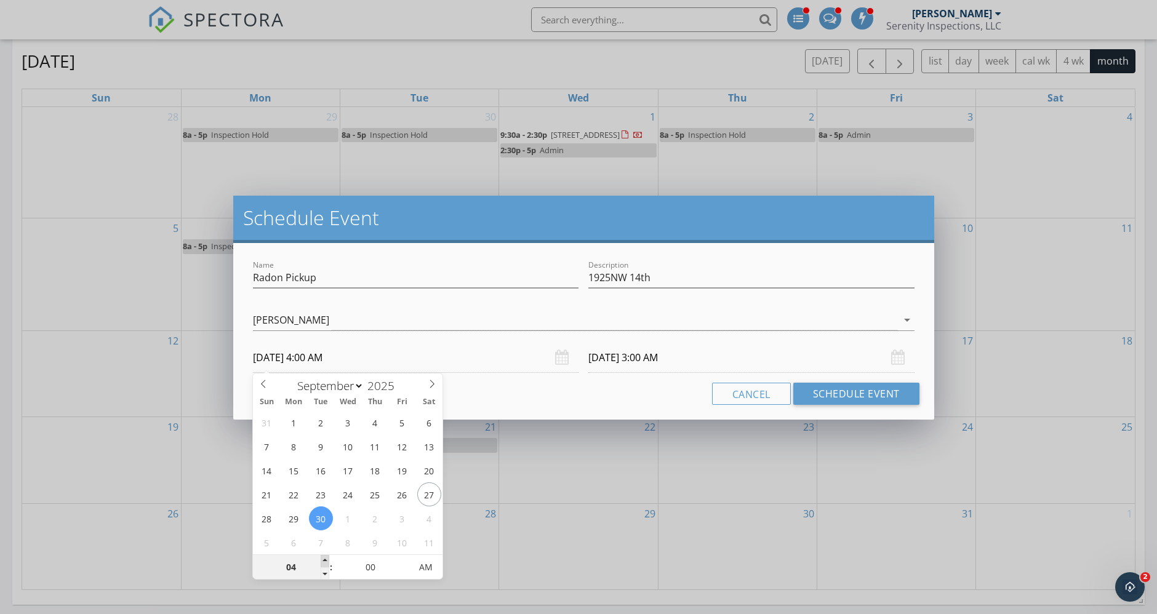
type input "05"
type input "09/30/2025 5:00 AM"
click at [327, 560] on span at bounding box center [325, 561] width 9 height 12
type input "05"
type input "10/01/2025 5:00 AM"
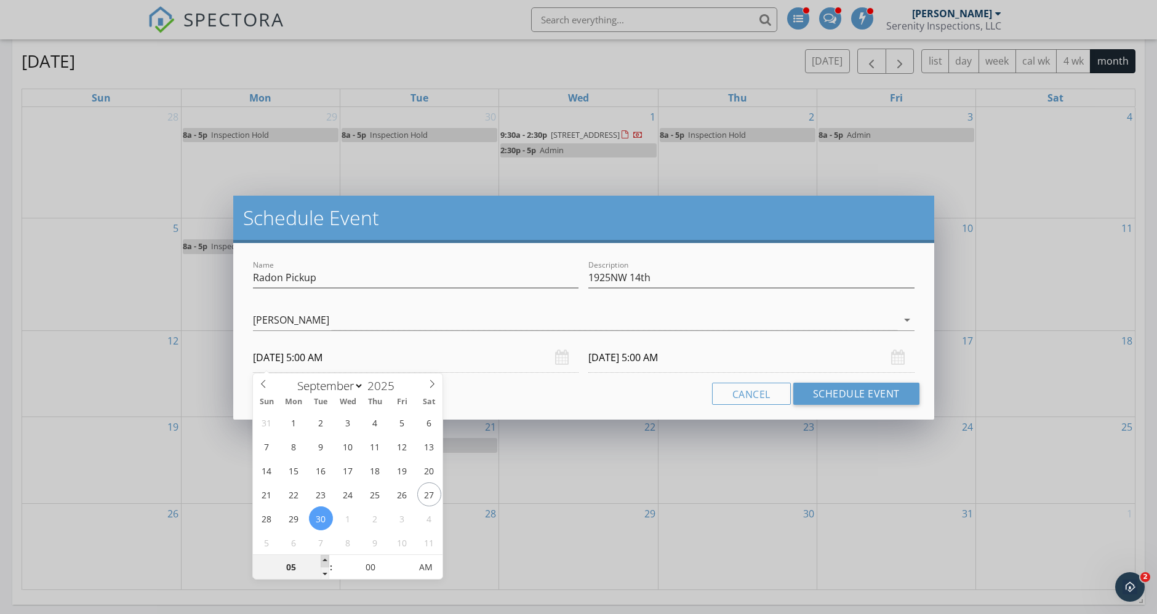
type input "06"
type input "09/30/2025 6:00 AM"
click at [327, 560] on span at bounding box center [325, 561] width 9 height 12
type input "06"
type input "10/01/2025 6:00 AM"
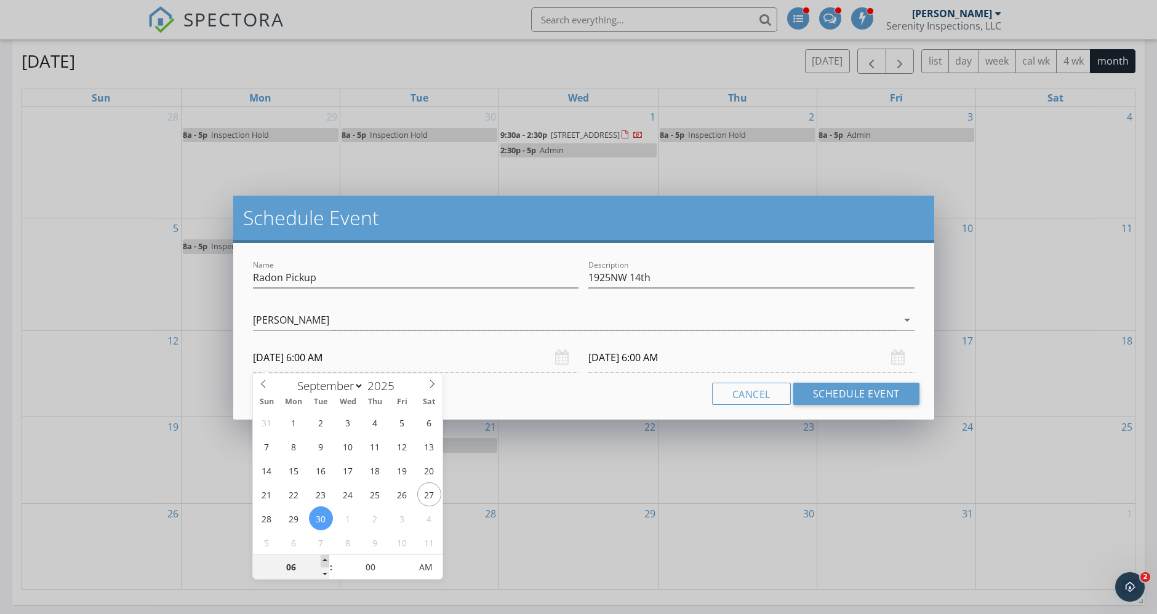
type input "07"
type input "09/30/2025 7:00 AM"
click at [327, 560] on span at bounding box center [325, 561] width 9 height 12
type input "07"
type input "10/01/2025 7:00 AM"
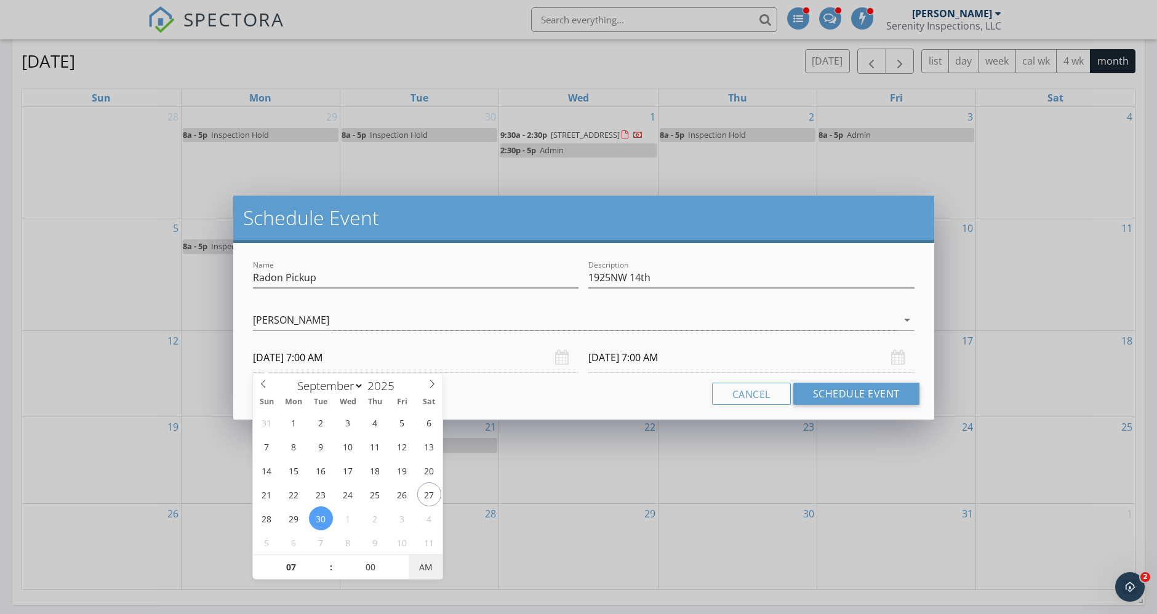
type input "09/30/2025 7:00 PM"
type input "10/01/2025 7:00 PM"
click at [437, 564] on span "PM" at bounding box center [426, 567] width 34 height 25
click at [638, 358] on input "10/01/2025 7:00 PM" at bounding box center [751, 358] width 326 height 30
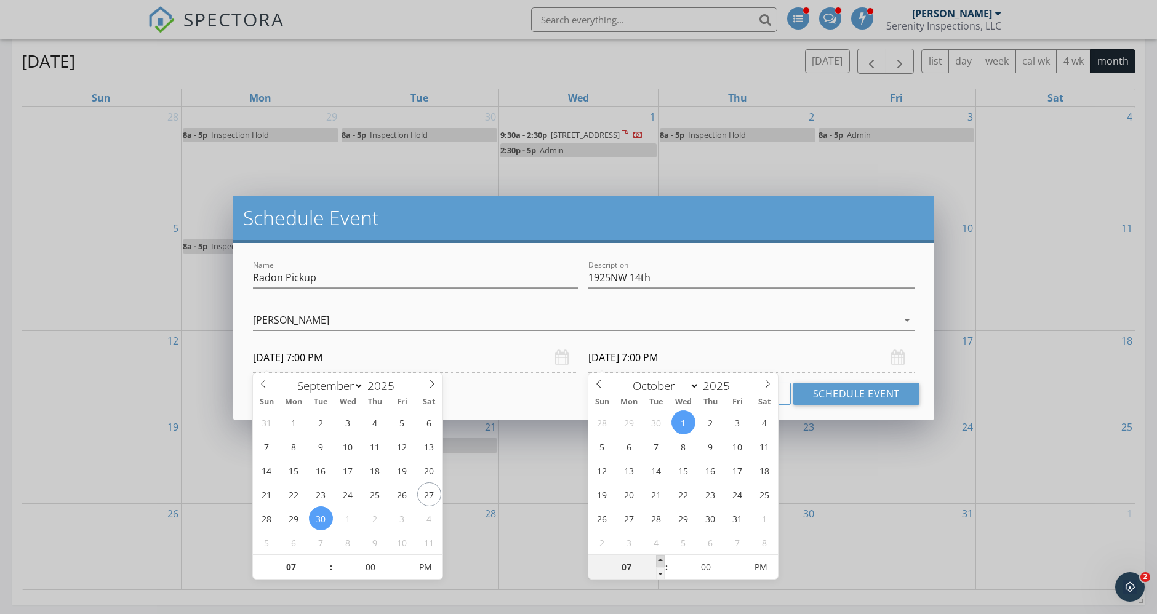
type input "08"
type input "10/01/2025 8:00 PM"
click at [663, 559] on span at bounding box center [660, 561] width 9 height 12
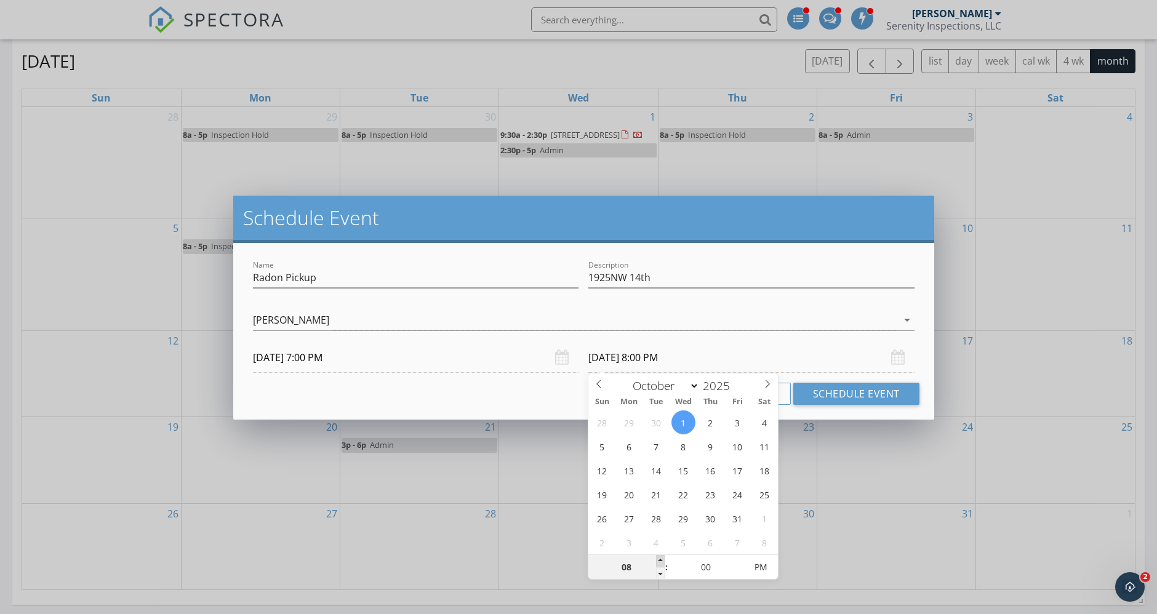
type input "09"
type input "10/01/2025 9:00 PM"
click at [663, 559] on span at bounding box center [660, 561] width 9 height 12
type input "08"
type input "10/01/2025 8:00 PM"
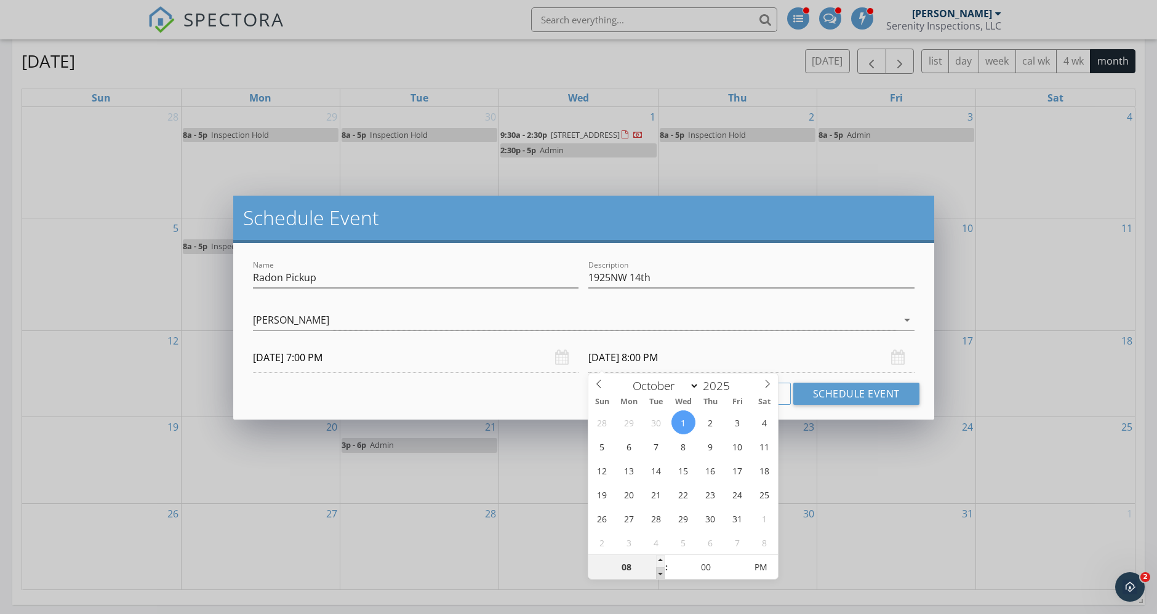
click at [663, 568] on span at bounding box center [660, 573] width 9 height 12
select select "8"
type input "09/30/2025 8:00 PM"
click at [835, 386] on button "Schedule Event" at bounding box center [856, 394] width 126 height 22
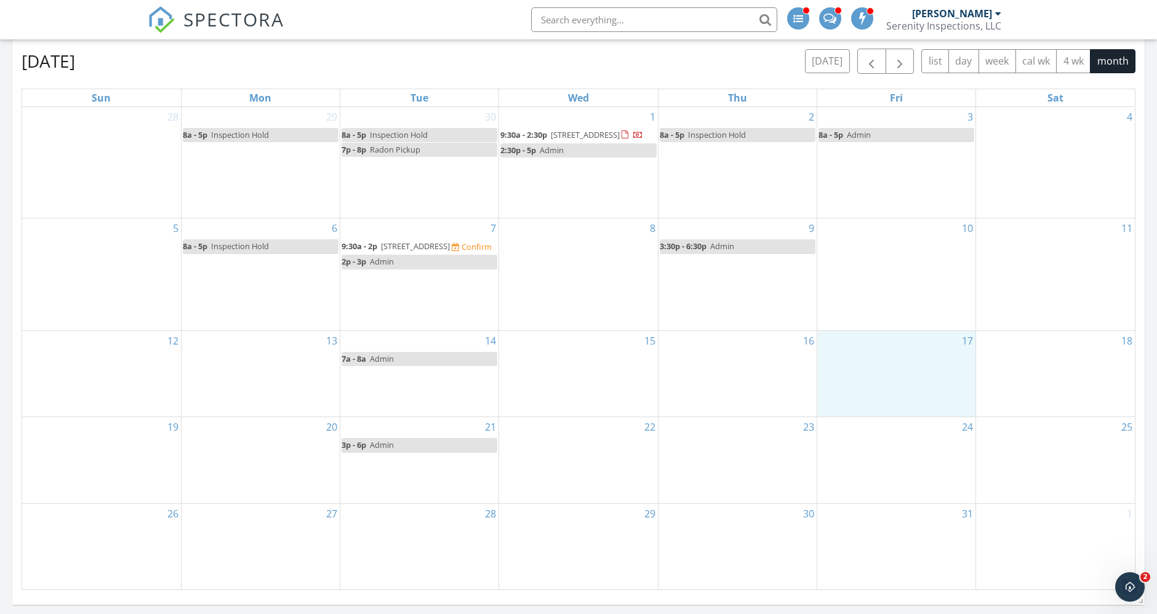
click at [849, 401] on div "17" at bounding box center [896, 374] width 158 height 86
drag, startPoint x: 291, startPoint y: 252, endPoint x: 267, endPoint y: 257, distance: 24.4
click at [267, 254] on link "8a - 5p Inspection Hold" at bounding box center [261, 246] width 156 height 14
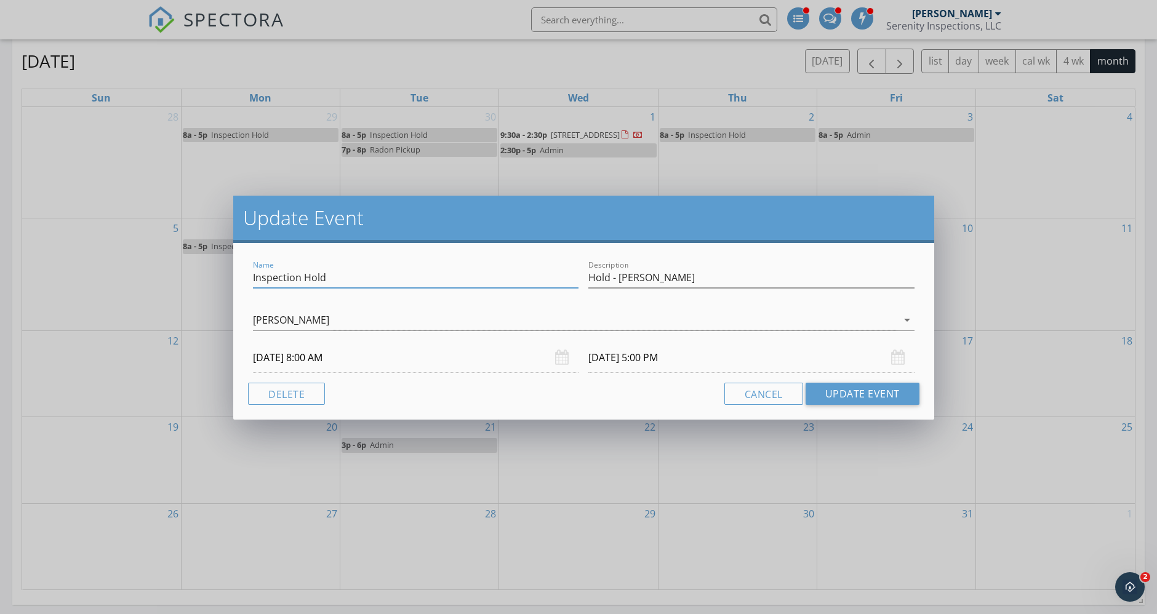
drag, startPoint x: 378, startPoint y: 278, endPoint x: 235, endPoint y: 270, distance: 143.0
click at [235, 270] on div "Name Inspection Hold Description Hold - C.Willer Kyle Nemes arrow_drop_down 10/…" at bounding box center [583, 331] width 700 height 177
drag, startPoint x: 675, startPoint y: 278, endPoint x: 573, endPoint y: 276, distance: 102.2
click at [573, 276] on div "Name Admin Description Hold - C.Willer" at bounding box center [583, 279] width 671 height 42
drag, startPoint x: 563, startPoint y: 279, endPoint x: 281, endPoint y: 273, distance: 282.0
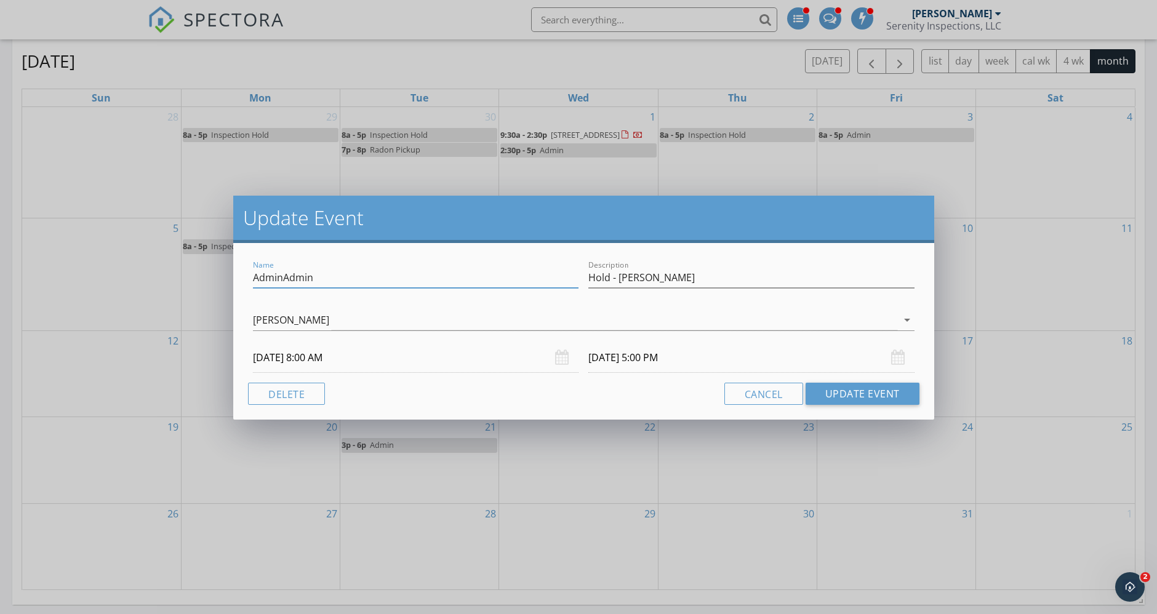
click at [281, 273] on input "AdminAdmin" at bounding box center [416, 278] width 326 height 20
type input "Admin"
drag, startPoint x: 664, startPoint y: 276, endPoint x: 564, endPoint y: 275, distance: 99.1
click at [564, 275] on div "Name Admin Description Hold - C.Willer" at bounding box center [583, 279] width 671 height 42
type input "a"
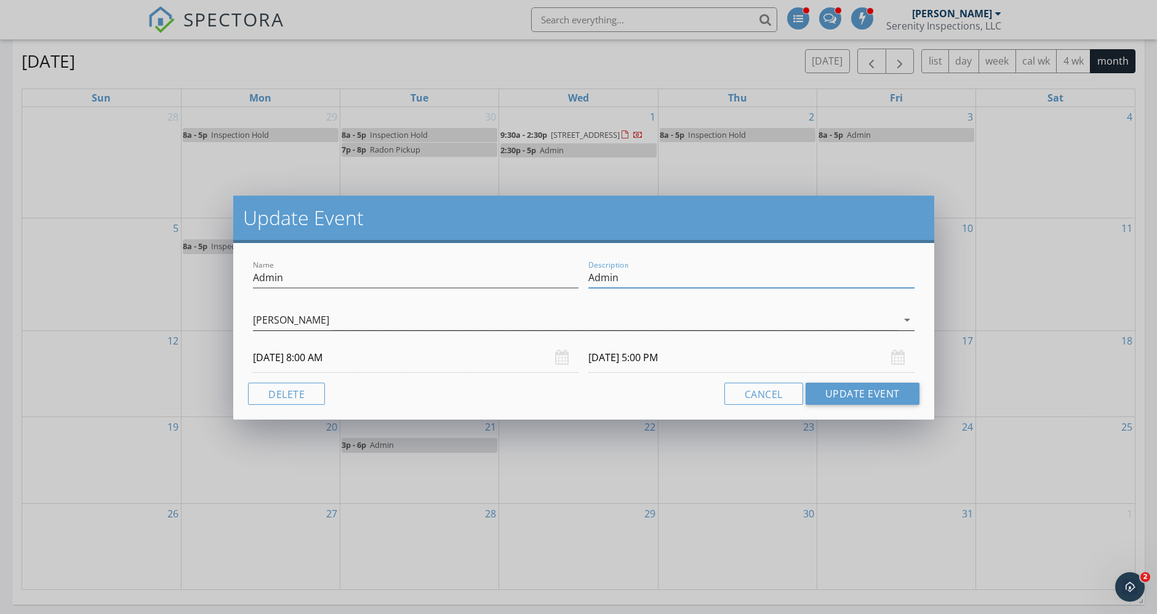
type input "Admin"
click at [464, 321] on div "[PERSON_NAME]" at bounding box center [575, 320] width 644 height 20
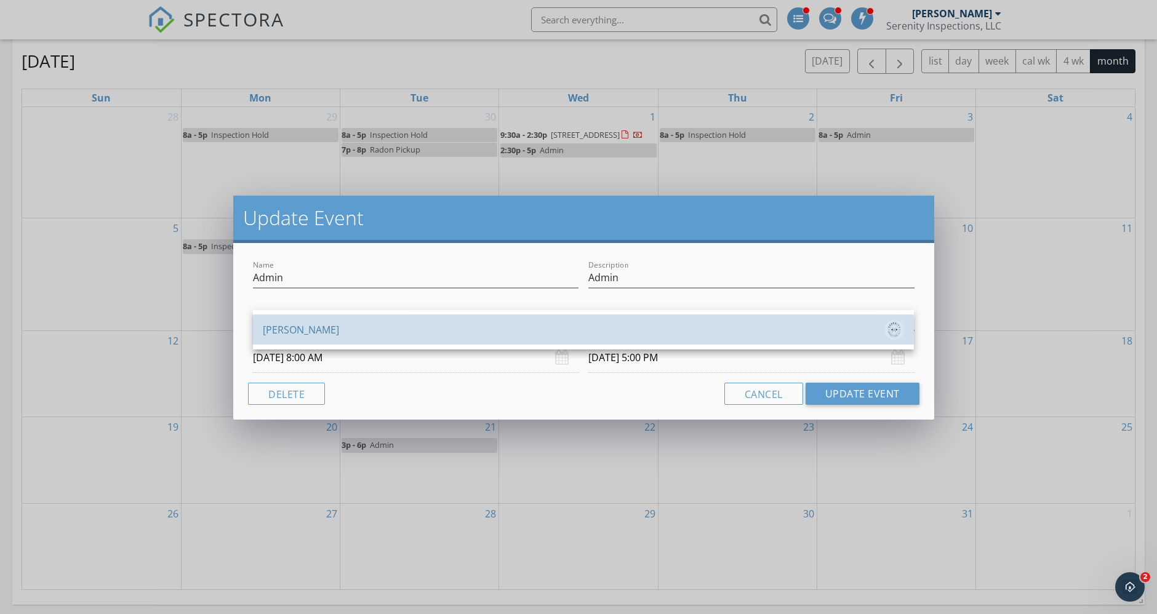
click at [462, 327] on div "[PERSON_NAME]" at bounding box center [583, 330] width 641 height 20
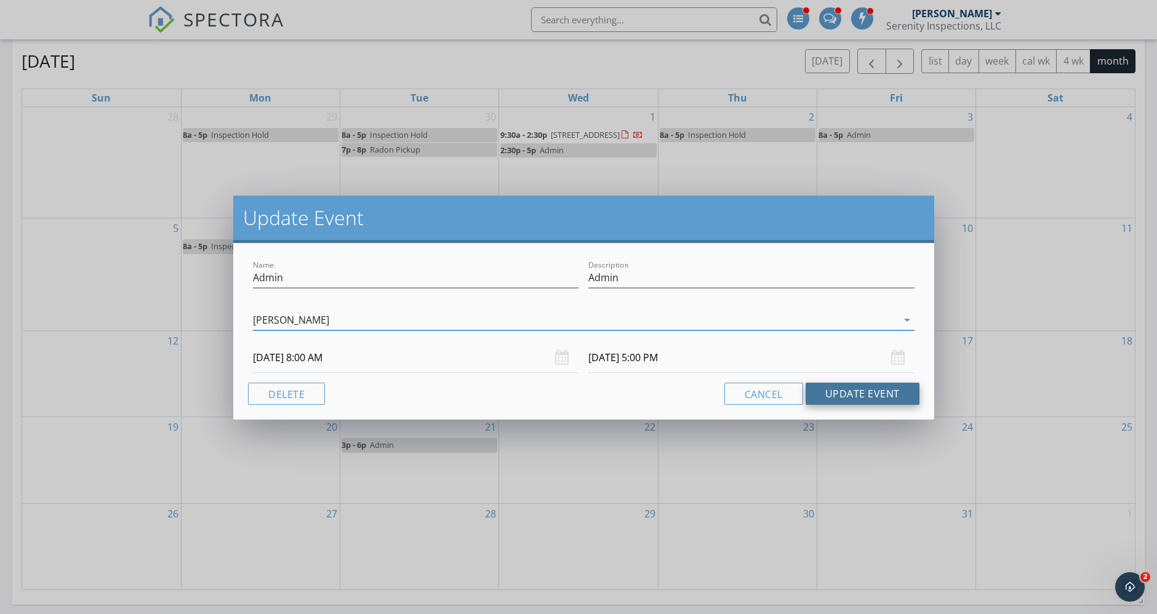
click at [891, 399] on button "Update Event" at bounding box center [863, 394] width 114 height 22
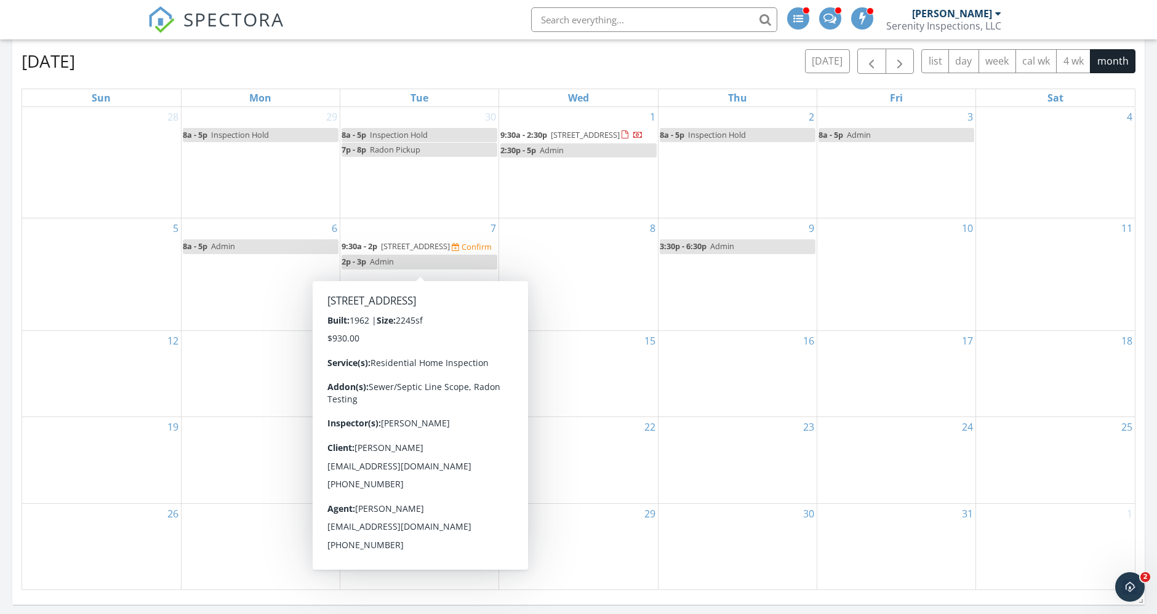
click at [764, 403] on div "16" at bounding box center [738, 374] width 158 height 86
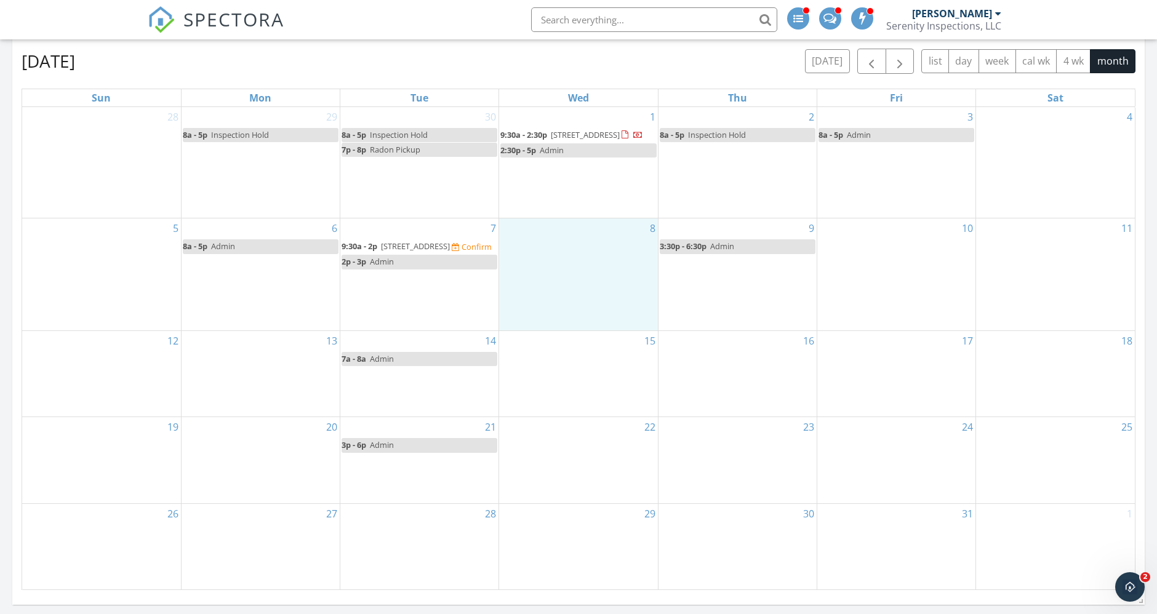
click at [588, 306] on div "8" at bounding box center [578, 274] width 158 height 111
click at [583, 273] on link "Event" at bounding box center [577, 275] width 63 height 20
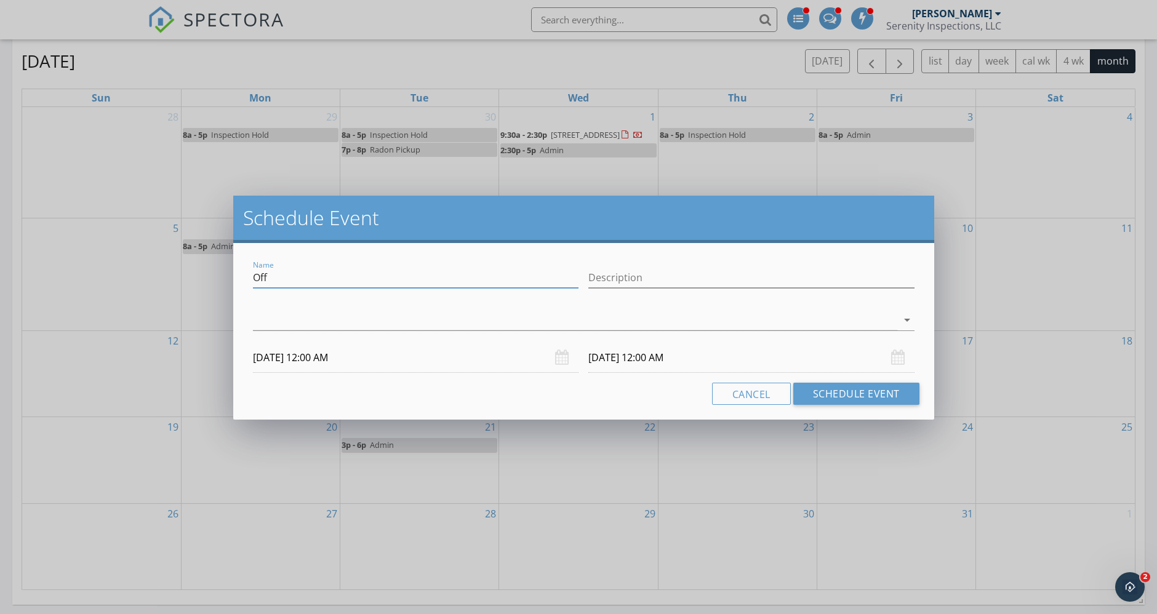
drag, startPoint x: 317, startPoint y: 282, endPoint x: 185, endPoint y: 278, distance: 132.4
click at [185, 278] on div "Schedule Event Name Off Description arrow_drop_down 10/08/2025 12:00 AM 10/09/2…" at bounding box center [578, 307] width 1157 height 614
type input "Admin"
click at [623, 276] on input "Description" at bounding box center [751, 278] width 326 height 20
type input "Kyle's Dr. Appt - Zoom"
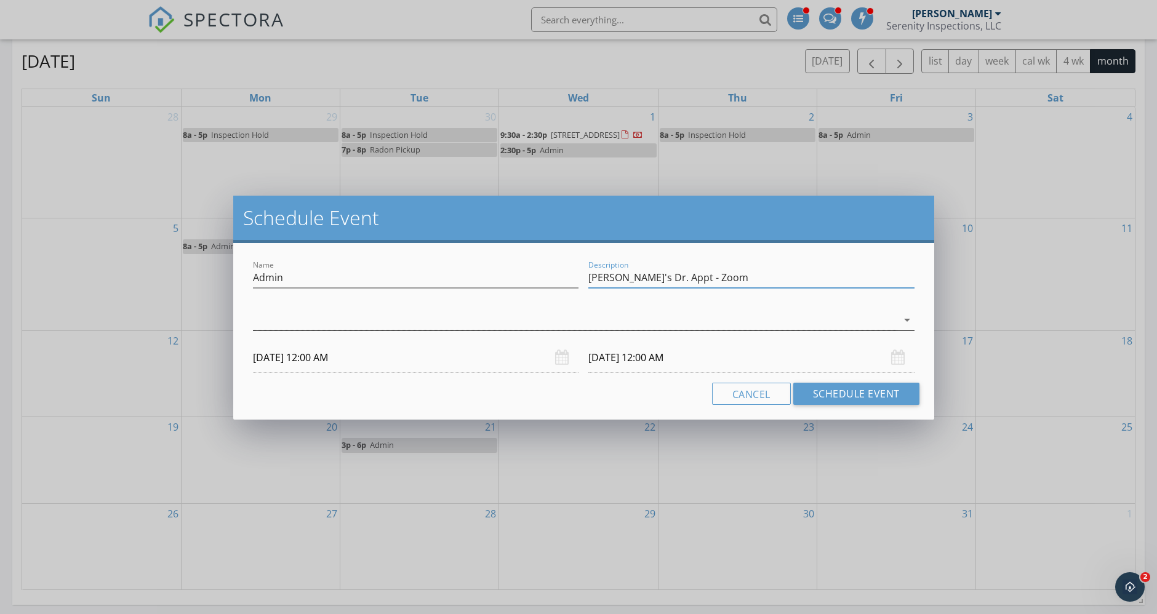
click at [529, 313] on div at bounding box center [575, 320] width 644 height 20
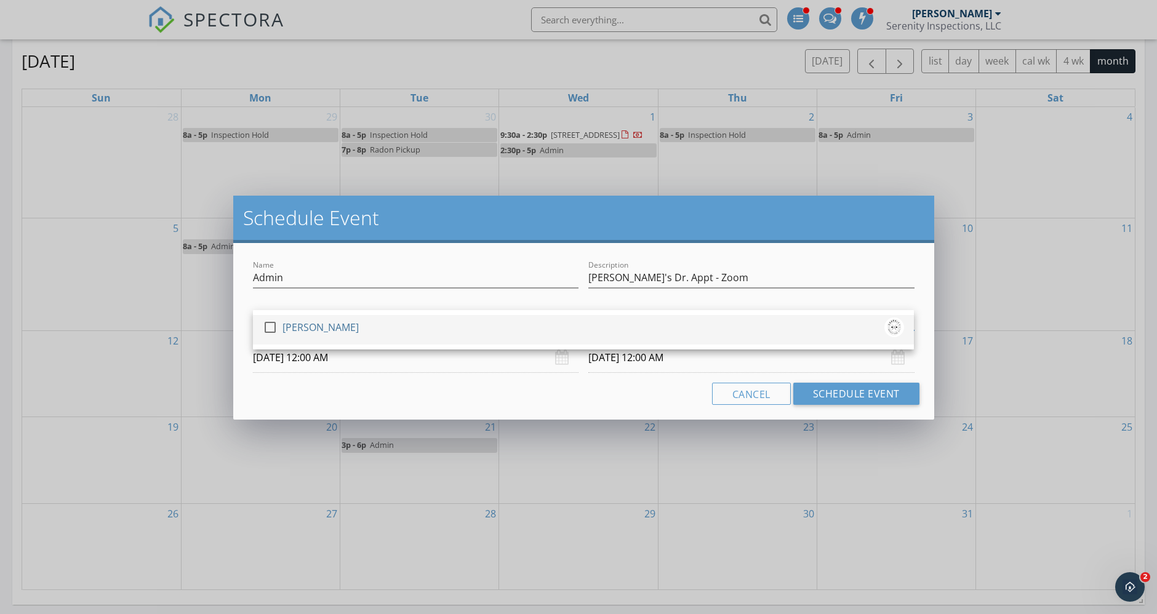
click at [296, 324] on div "[PERSON_NAME]" at bounding box center [321, 328] width 76 height 20
click at [320, 358] on input "[DATE] 12:00 AM" at bounding box center [416, 358] width 326 height 30
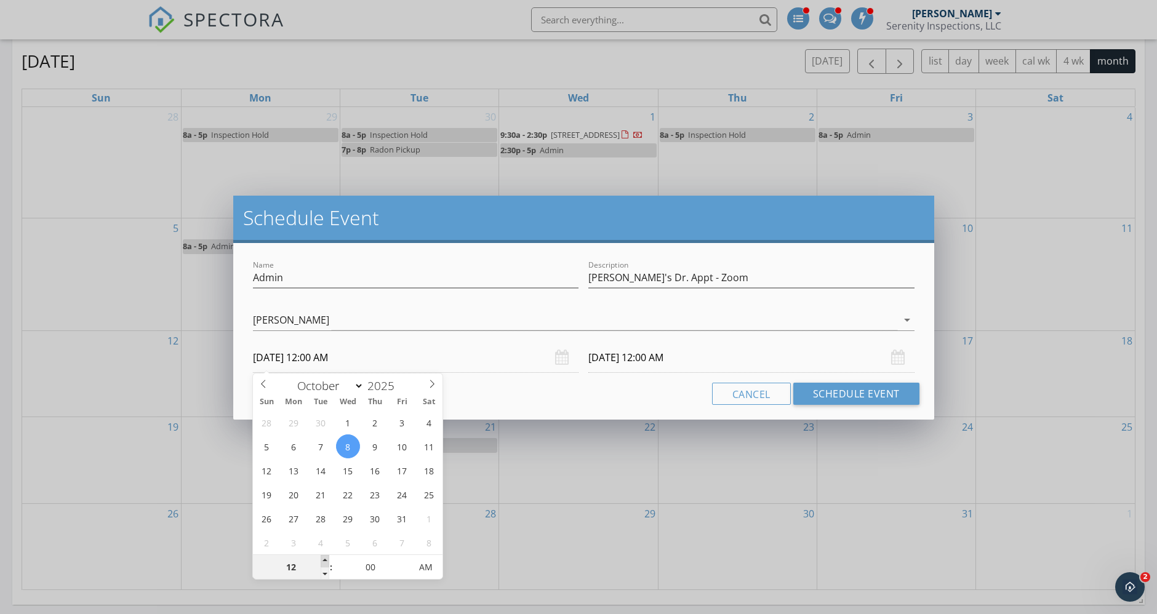
type input "01"
type input "[DATE] 1:00 AM"
click at [322, 561] on span at bounding box center [325, 561] width 9 height 12
type input "02"
type input "[DATE] 2:00 AM"
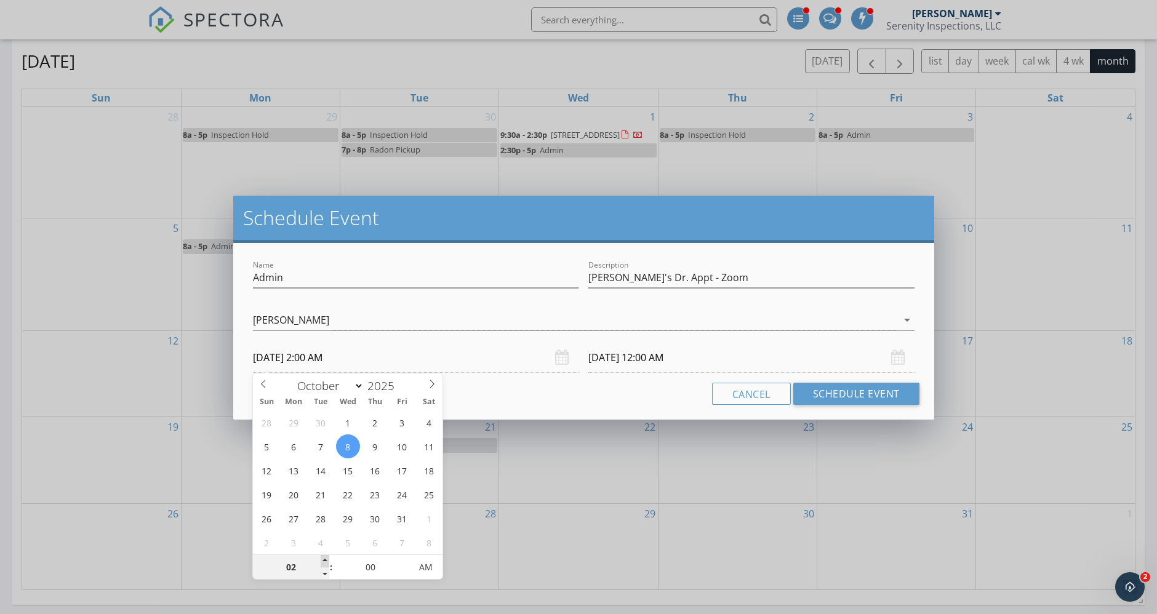
click at [322, 561] on span at bounding box center [325, 561] width 9 height 12
type input "03"
type input "[DATE] 3:00 AM"
click at [322, 561] on span at bounding box center [325, 561] width 9 height 12
type input "10/09/2025 3:00 AM"
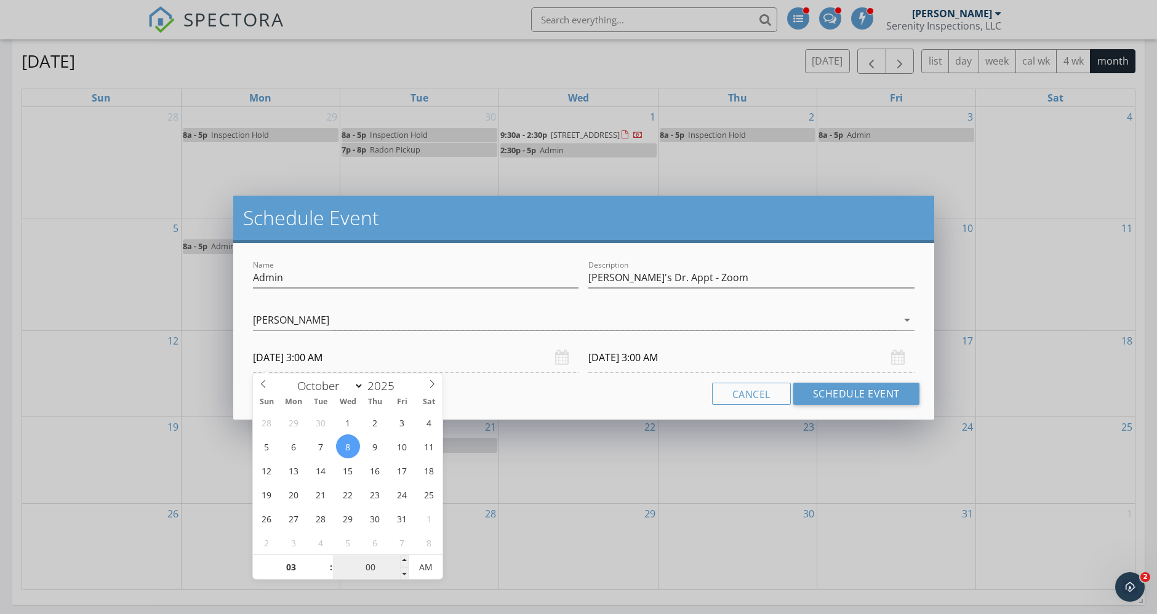
click at [383, 564] on input "00" at bounding box center [371, 568] width 76 height 25
type input "45"
type input "10/08/2025 3:45 PM"
type input "10/09/2025 3:45 PM"
click at [425, 559] on span "AM" at bounding box center [426, 567] width 34 height 25
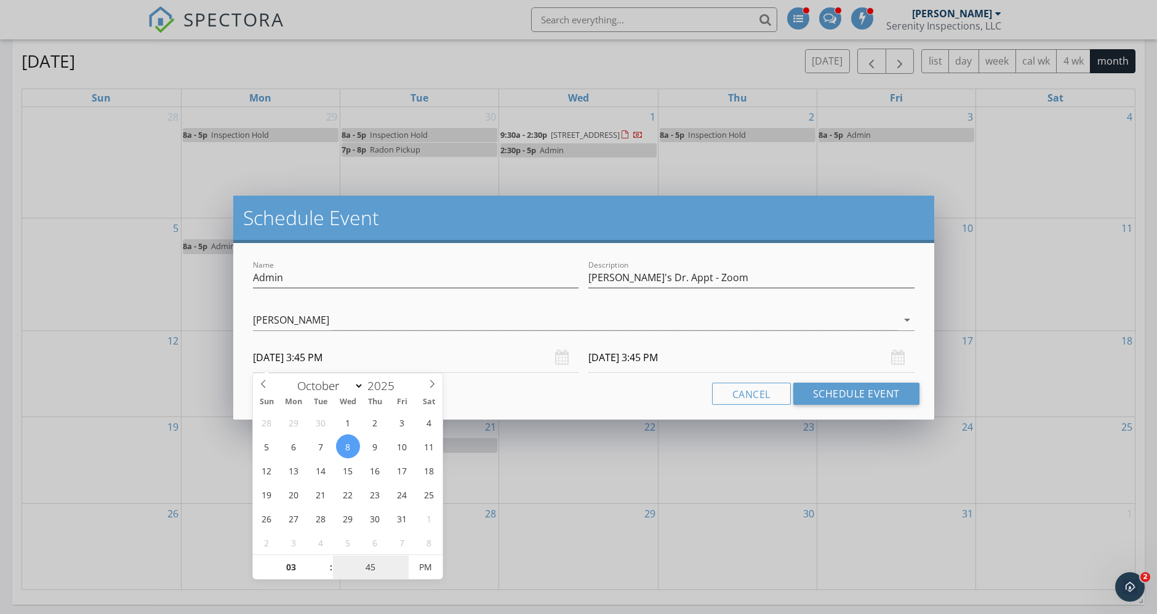
type input "45"
click at [719, 361] on input "10/09/2025 3:45 PM" at bounding box center [751, 358] width 326 height 30
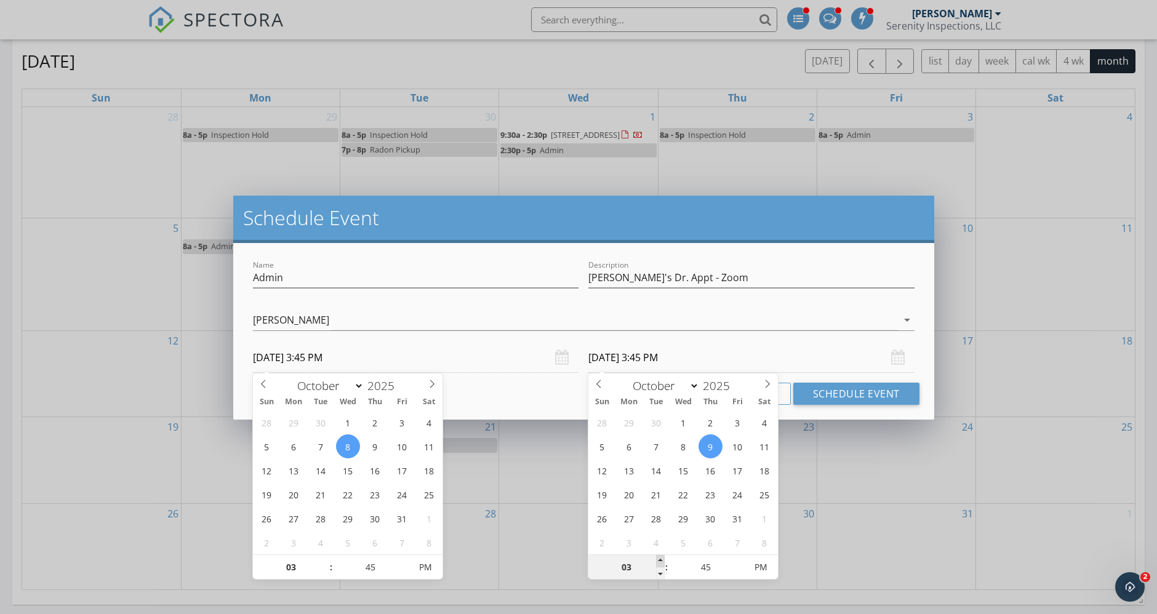
type input "04"
type input "10/09/2025 4:45 PM"
click at [657, 558] on span at bounding box center [660, 561] width 9 height 12
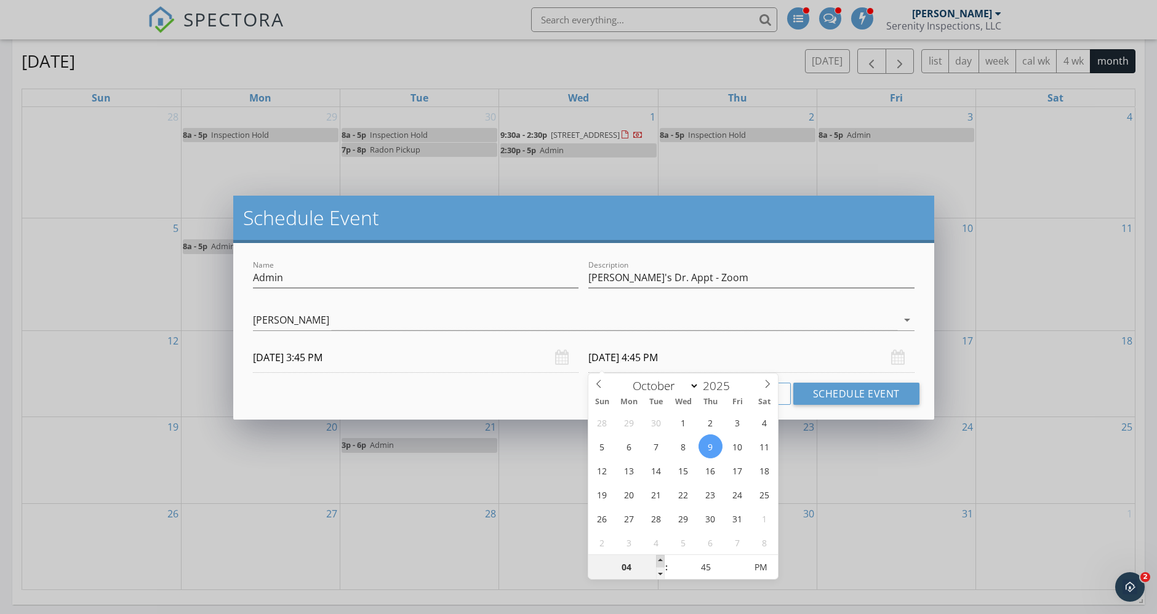
type input "05"
type input "10/09/2025 5:45 PM"
click at [657, 558] on span at bounding box center [660, 561] width 9 height 12
type input "06"
click at [657, 558] on span at bounding box center [660, 561] width 9 height 12
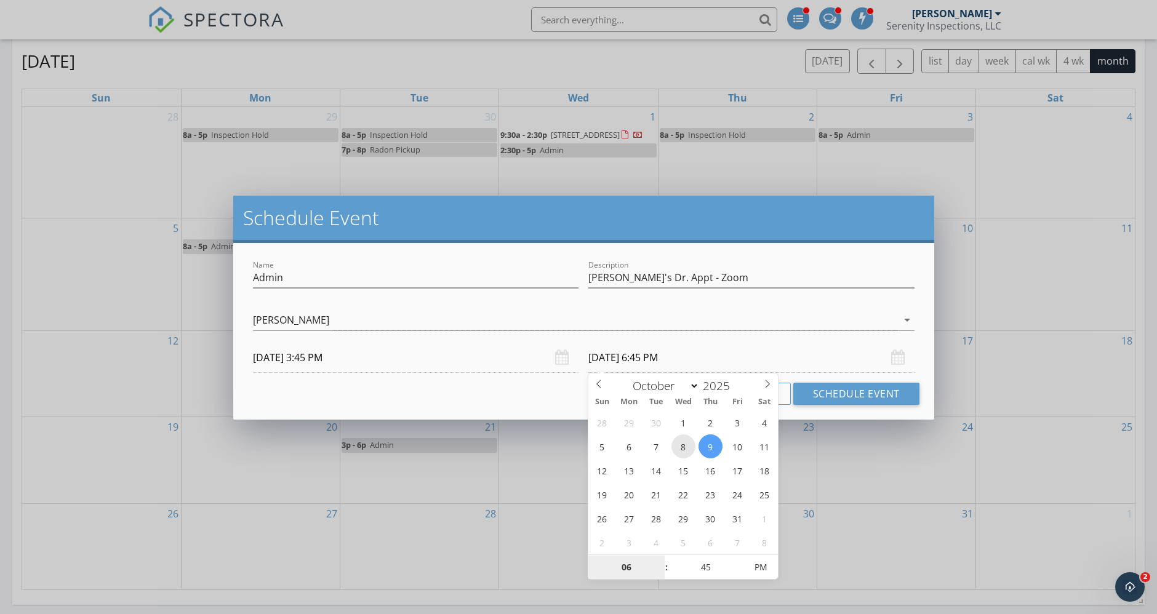
type input "10/08/2025 6:45 PM"
click at [849, 393] on button "Schedule Event" at bounding box center [856, 394] width 126 height 22
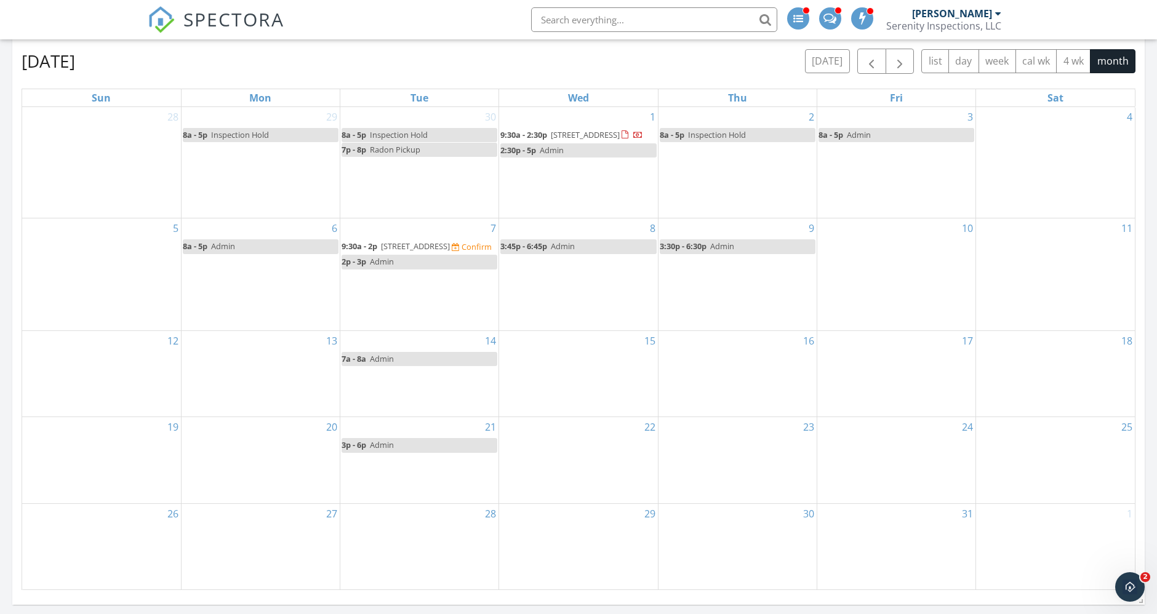
click at [870, 287] on div "10" at bounding box center [896, 274] width 158 height 111
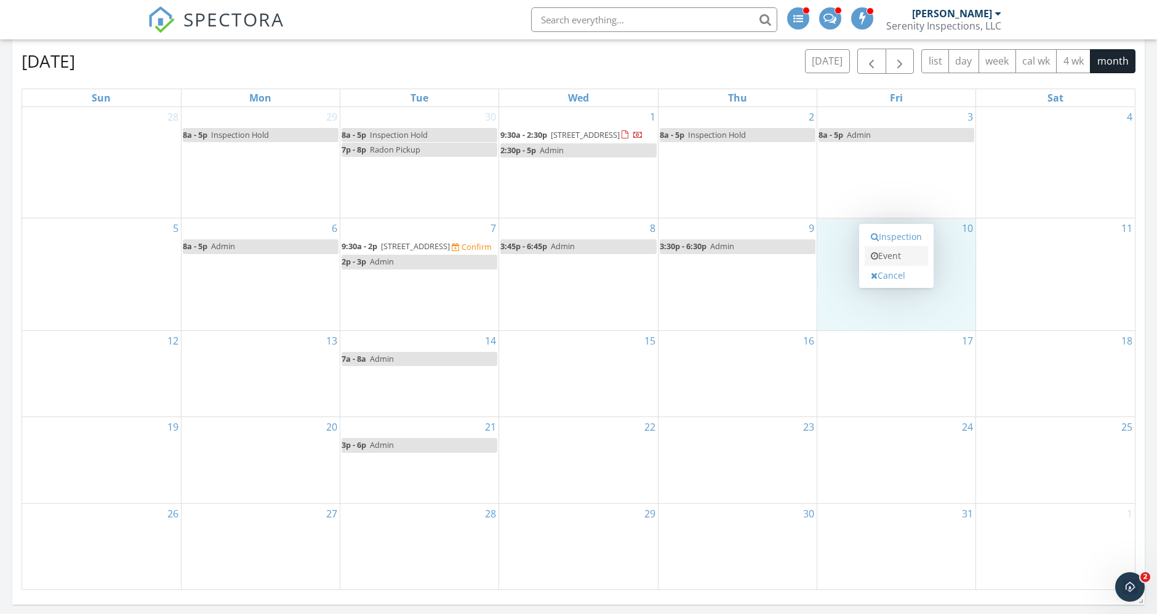
click at [882, 256] on link "Event" at bounding box center [896, 256] width 63 height 20
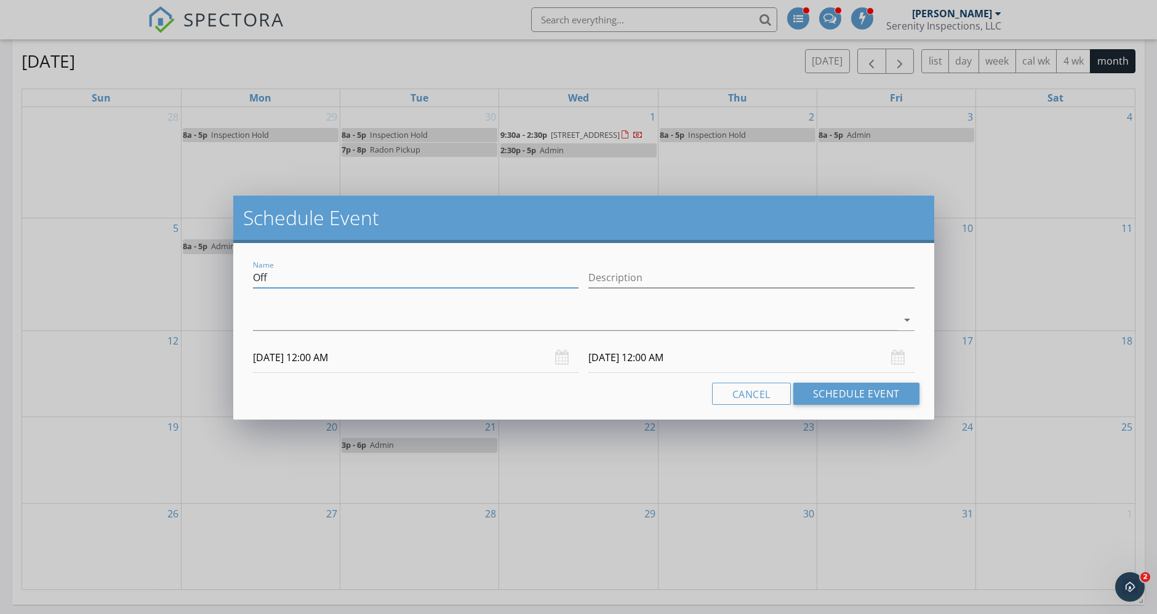
drag, startPoint x: 371, startPoint y: 282, endPoint x: 160, endPoint y: 268, distance: 210.9
click at [160, 268] on div "Schedule Event Name Off Description arrow_drop_down 10/10/2025 12:00 AM 10/11/2…" at bounding box center [578, 307] width 1157 height 614
type input "Admin"
click at [628, 275] on input "Description" at bounding box center [751, 278] width 326 height 20
type input "Averys Game"
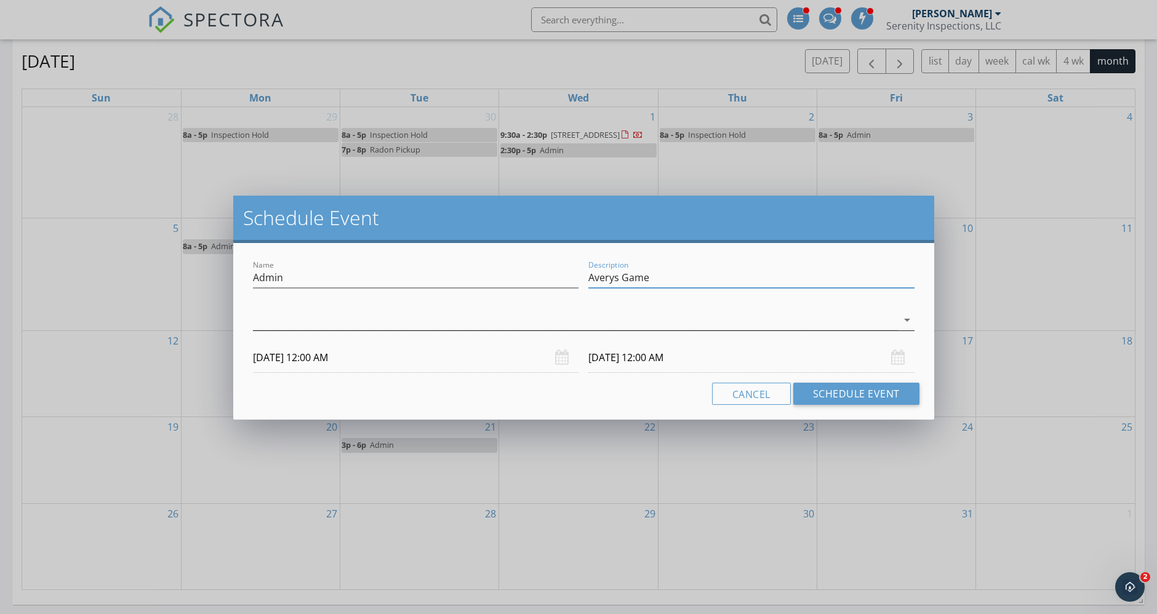
click at [604, 319] on div at bounding box center [575, 320] width 644 height 20
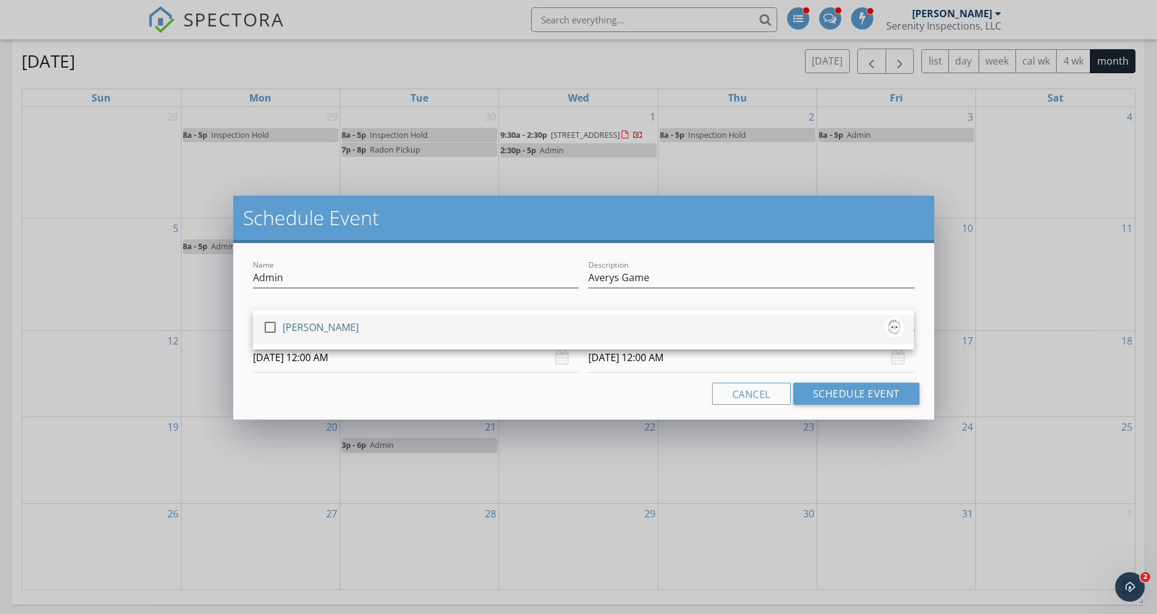
click at [497, 327] on div "check_box_outline_blank [PERSON_NAME]" at bounding box center [583, 330] width 641 height 25
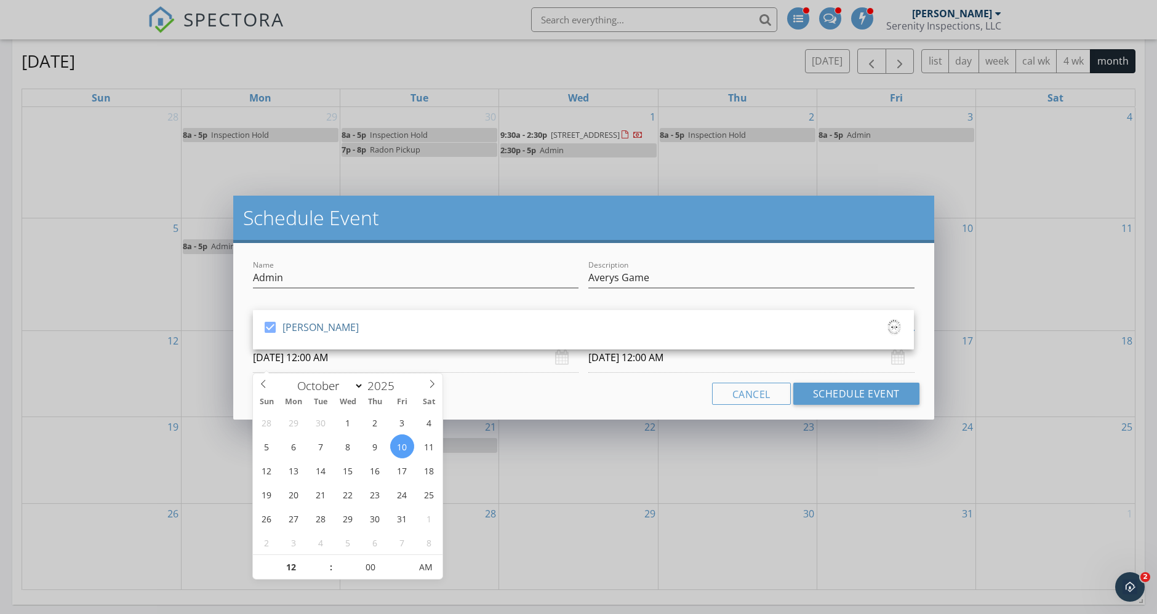
click at [468, 362] on input "10/10/2025 12:00 AM" at bounding box center [416, 358] width 326 height 30
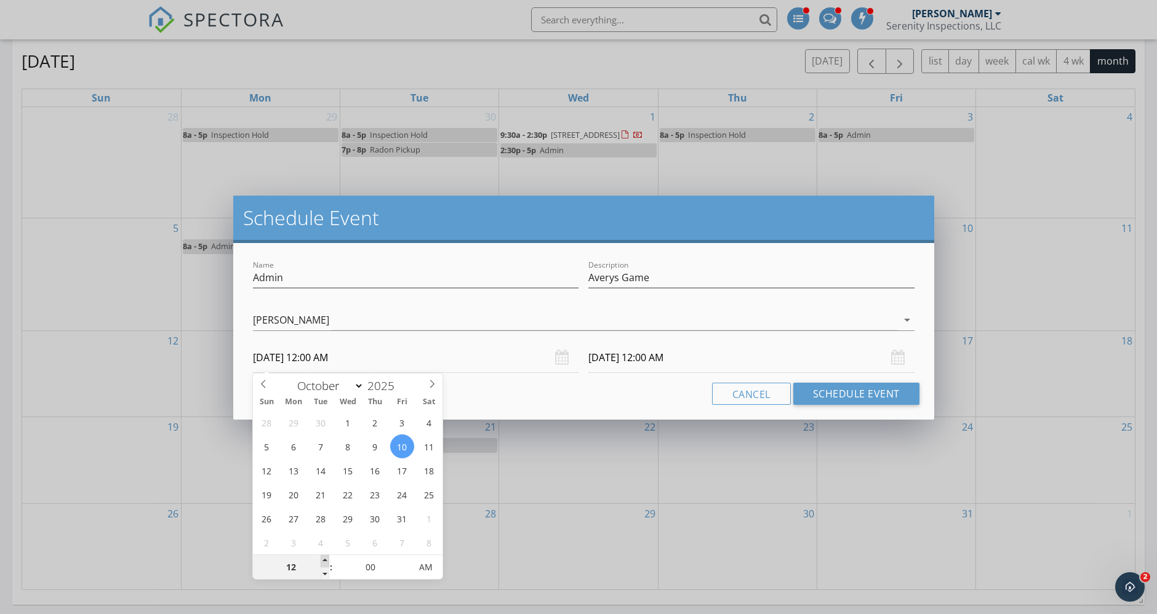
type input "01"
type input "10/10/2025 1:00 AM"
click at [325, 559] on span at bounding box center [325, 561] width 9 height 12
type input "02"
type input "10/10/2025 2:00 AM"
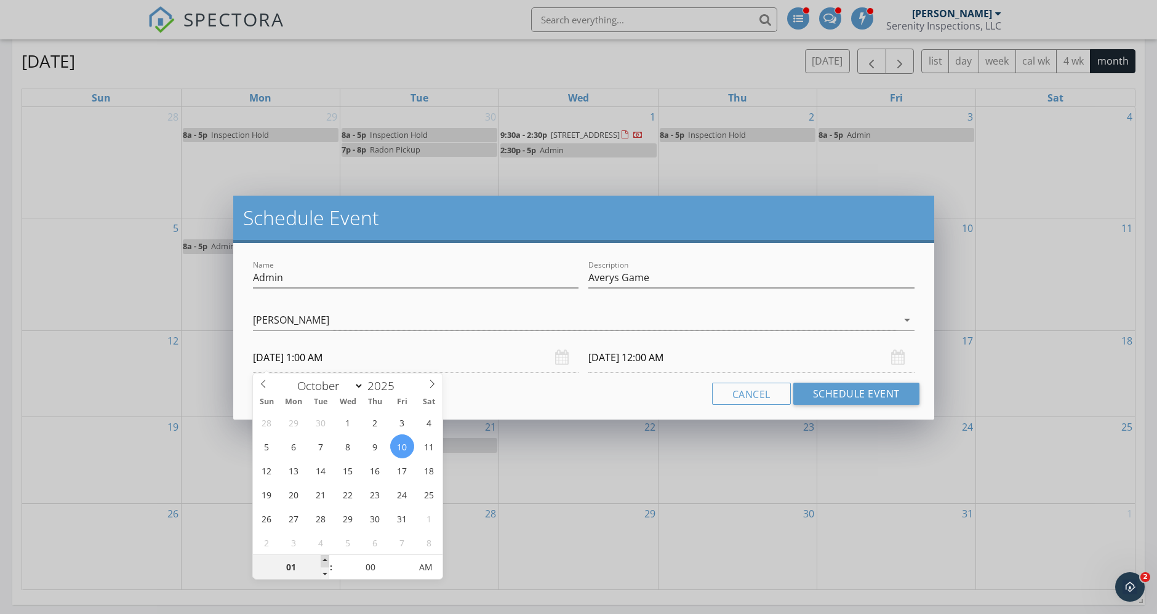
type input "10/11/2025 1:00 AM"
click at [325, 559] on span at bounding box center [325, 561] width 9 height 12
type input "02"
type input "10/11/2025 2:00 AM"
type input "03"
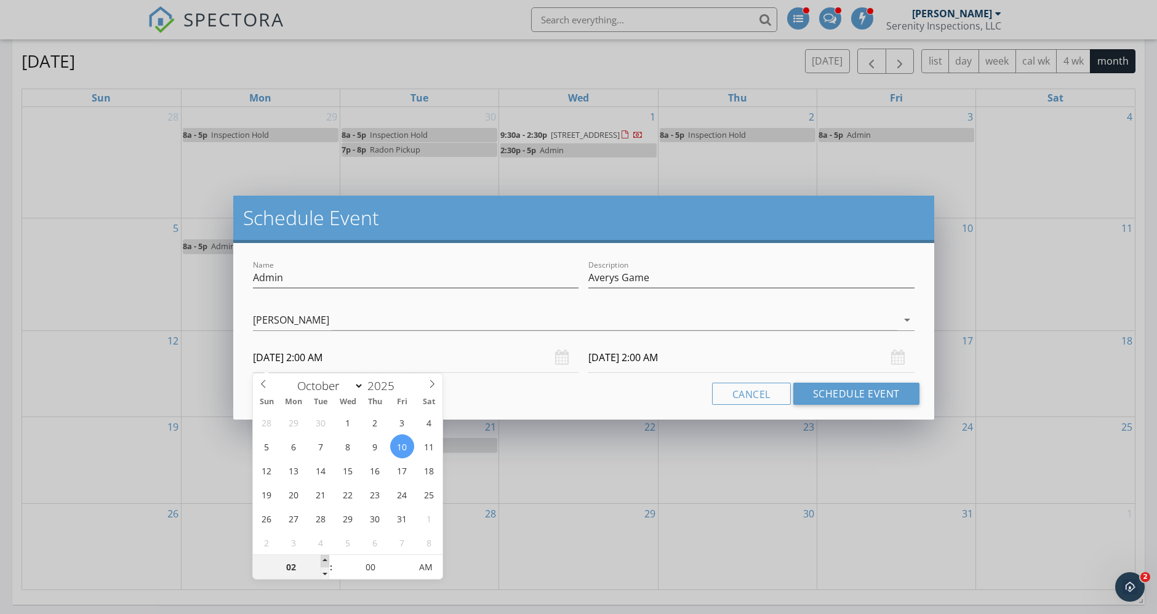
type input "10/10/2025 3:00 AM"
click at [325, 559] on span at bounding box center [325, 561] width 9 height 12
type input "04"
type input "10/10/2025 4:00 AM"
click at [325, 559] on span at bounding box center [325, 561] width 9 height 12
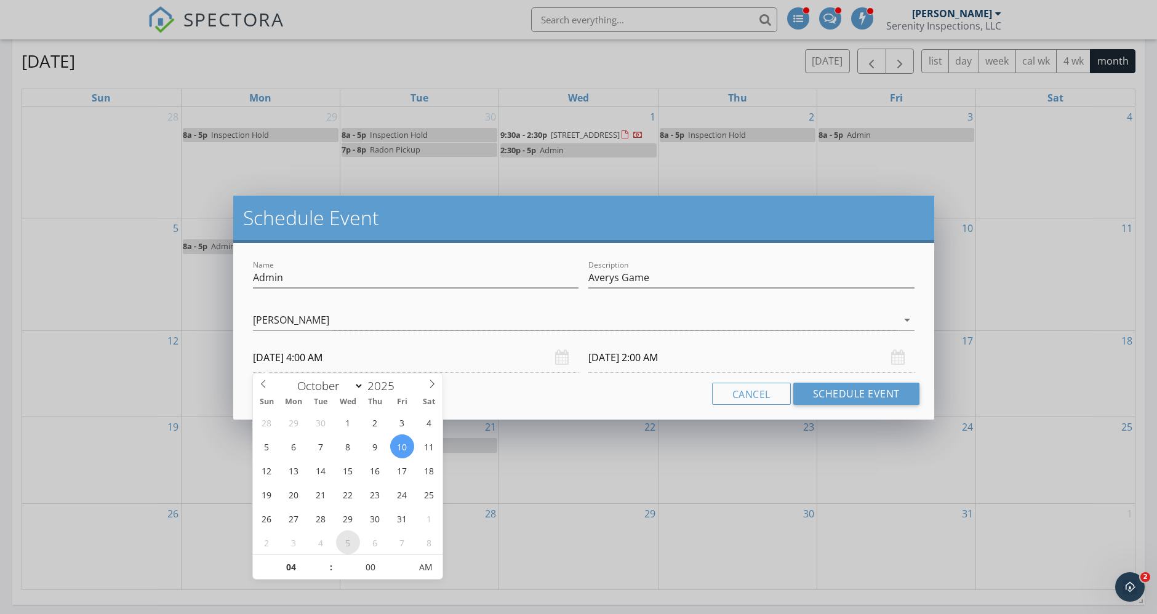
type input "04"
type input "10/11/2025 4:00 AM"
type input "10/10/2025 4:00 PM"
type input "10/11/2025 4:00 PM"
click at [417, 574] on span "AM" at bounding box center [426, 567] width 34 height 25
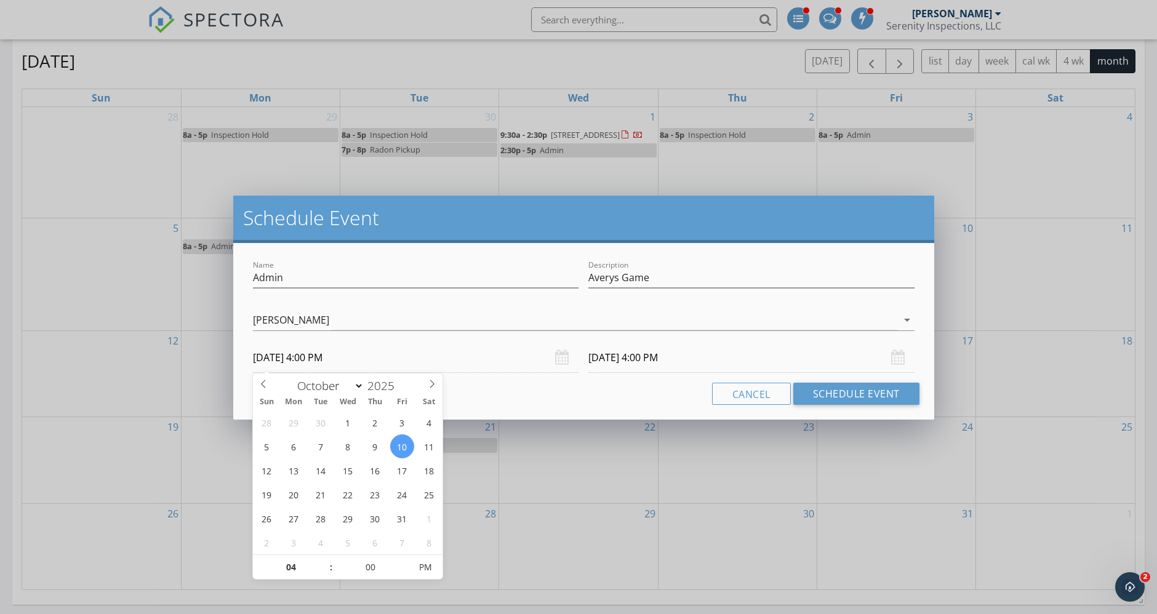
click at [664, 354] on input "10/11/2025 4:00 PM" at bounding box center [751, 358] width 326 height 30
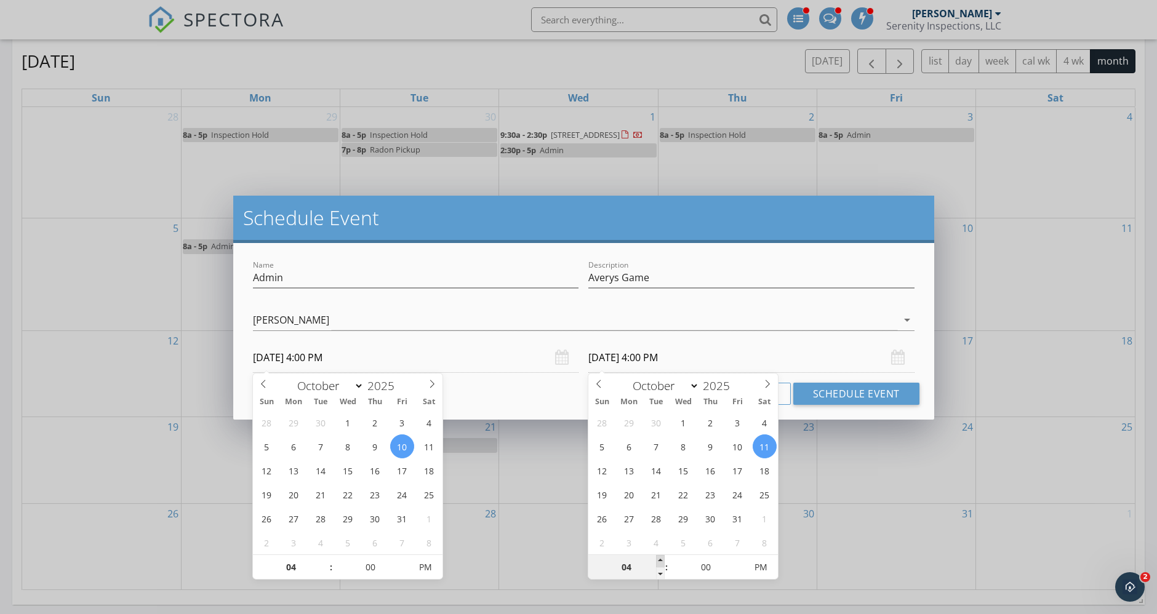
type input "05"
type input "10/11/2025 5:00 PM"
click at [657, 555] on span at bounding box center [660, 561] width 9 height 12
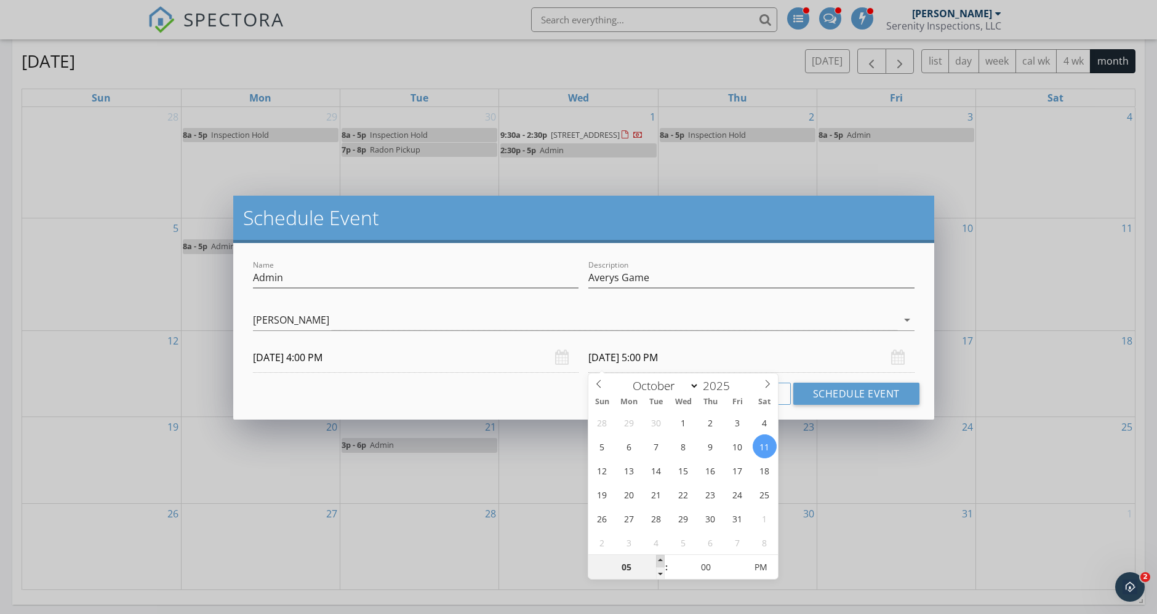
type input "06"
type input "10/11/2025 6:00 PM"
click at [657, 555] on span at bounding box center [660, 561] width 9 height 12
type input "07"
click at [657, 555] on span at bounding box center [660, 561] width 9 height 12
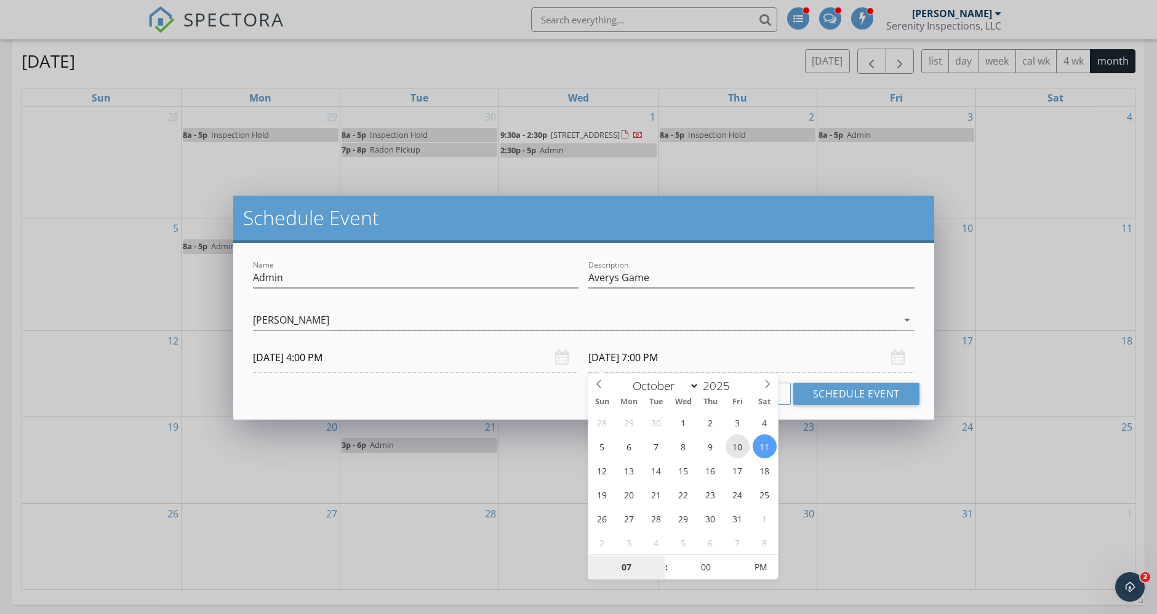
type input "10/10/2025 7:00 PM"
click at [849, 386] on button "Schedule Event" at bounding box center [856, 394] width 126 height 22
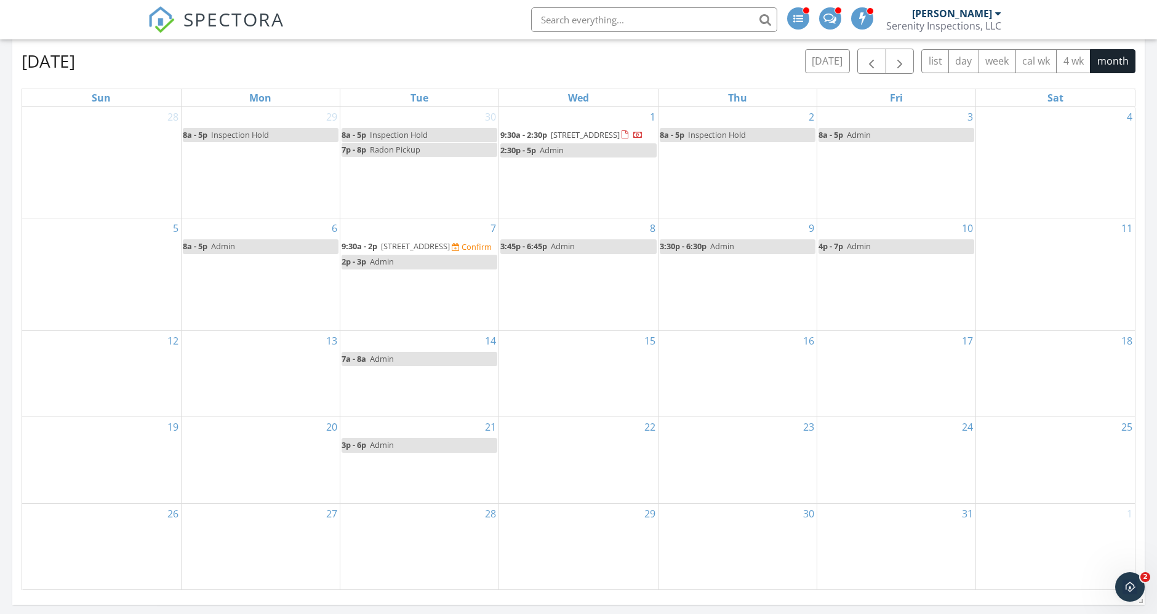
click at [769, 382] on div "16" at bounding box center [738, 374] width 158 height 86
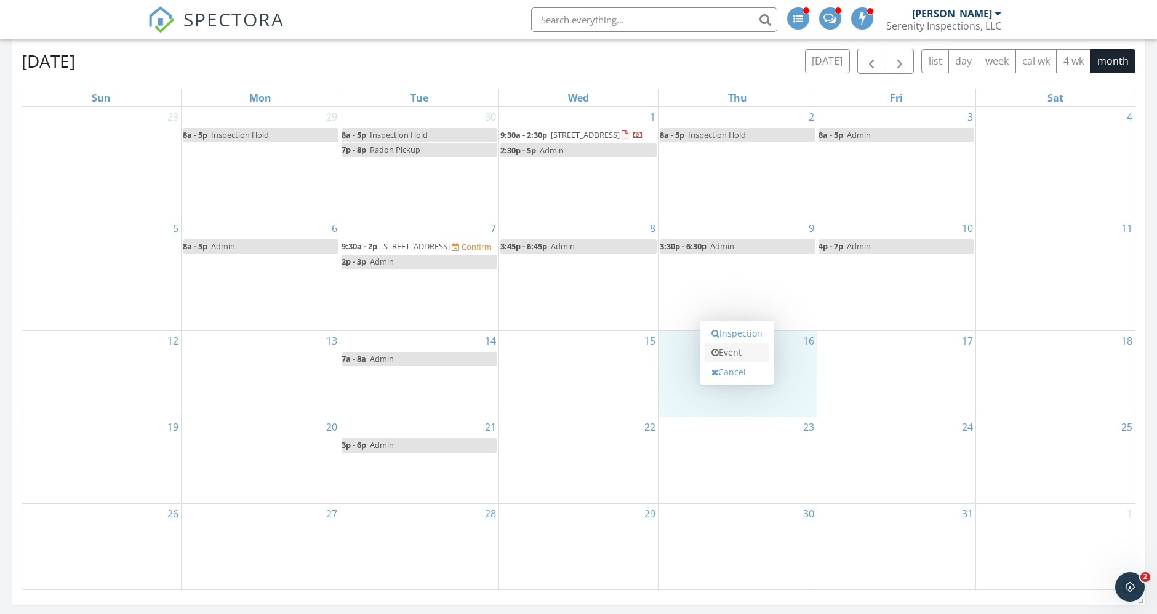
click at [747, 351] on link "Event" at bounding box center [736, 353] width 63 height 20
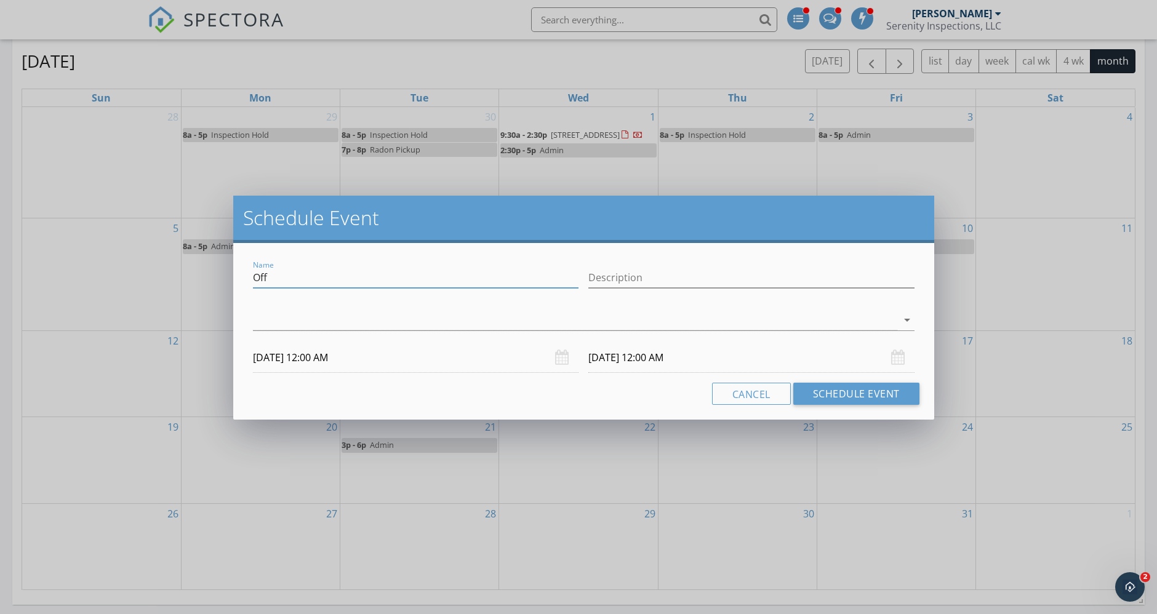
drag, startPoint x: 372, startPoint y: 278, endPoint x: 248, endPoint y: 280, distance: 123.7
click at [248, 280] on div "Name Off" at bounding box center [415, 279] width 335 height 42
type input "Admin"
click at [736, 278] on input "Description" at bounding box center [751, 278] width 326 height 20
type input "Averys Game"
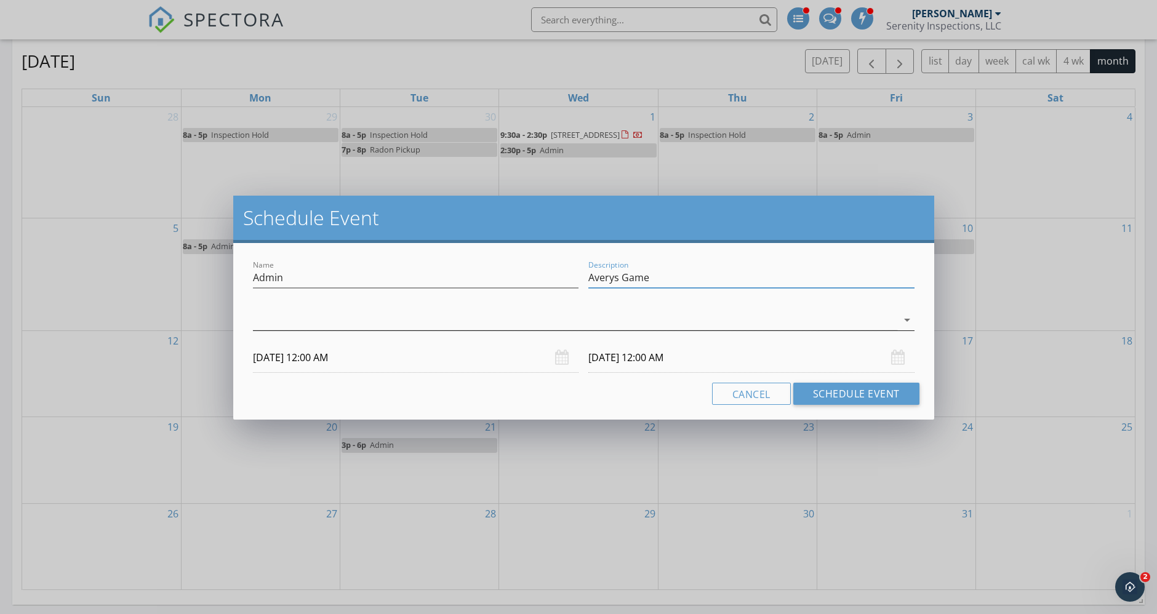
click at [643, 318] on div at bounding box center [575, 320] width 644 height 20
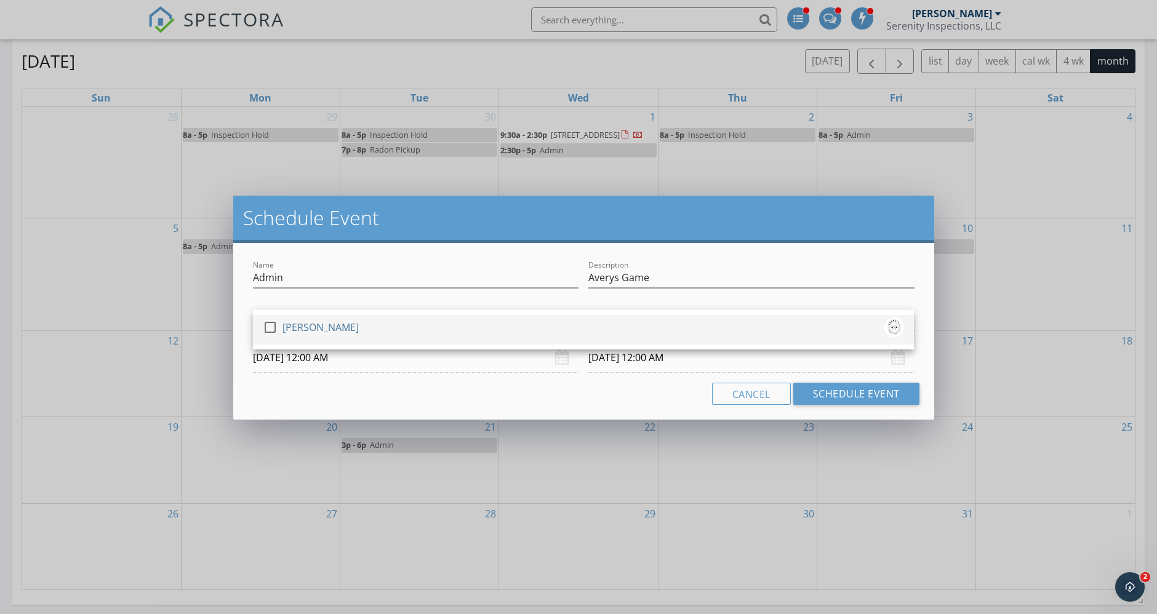
click at [623, 329] on div "check_box_outline_blank [PERSON_NAME]" at bounding box center [583, 330] width 641 height 25
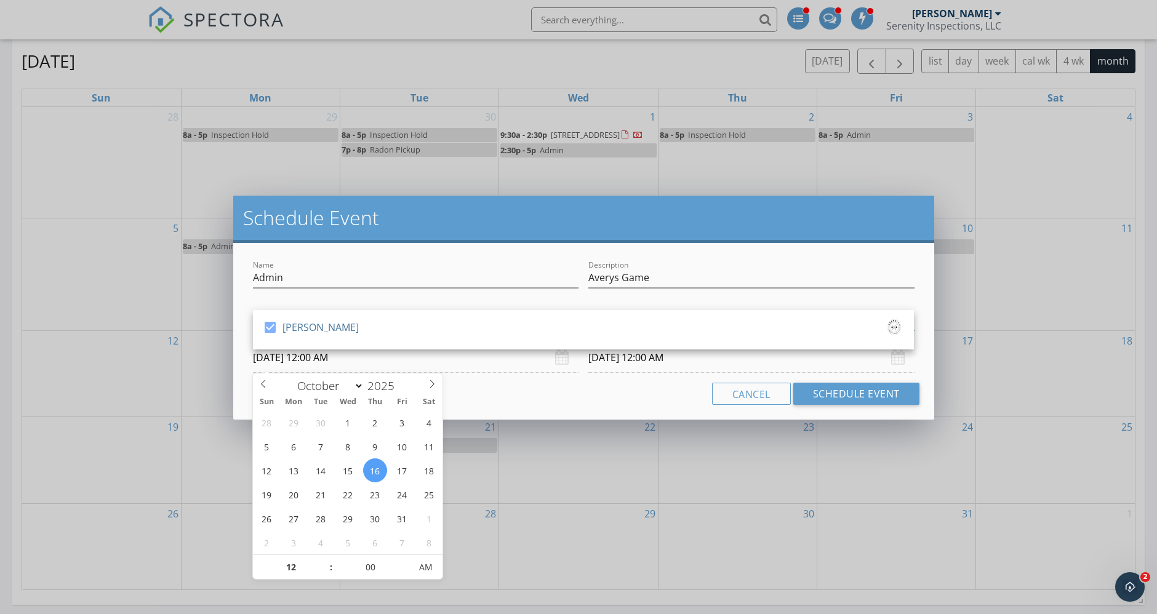
click at [379, 365] on input "10/16/2025 12:00 AM" at bounding box center [416, 358] width 326 height 30
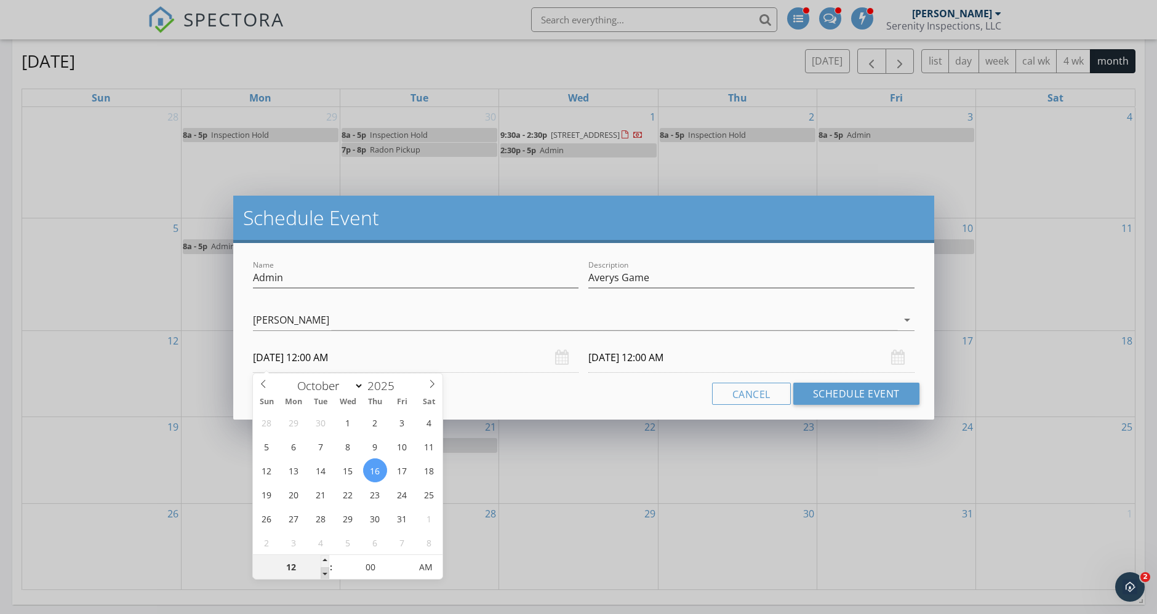
type input "11"
type input "10/16/2025 11:00 PM"
click at [321, 575] on span at bounding box center [325, 573] width 9 height 12
type input "10"
type input "10/16/2025 10:00 PM"
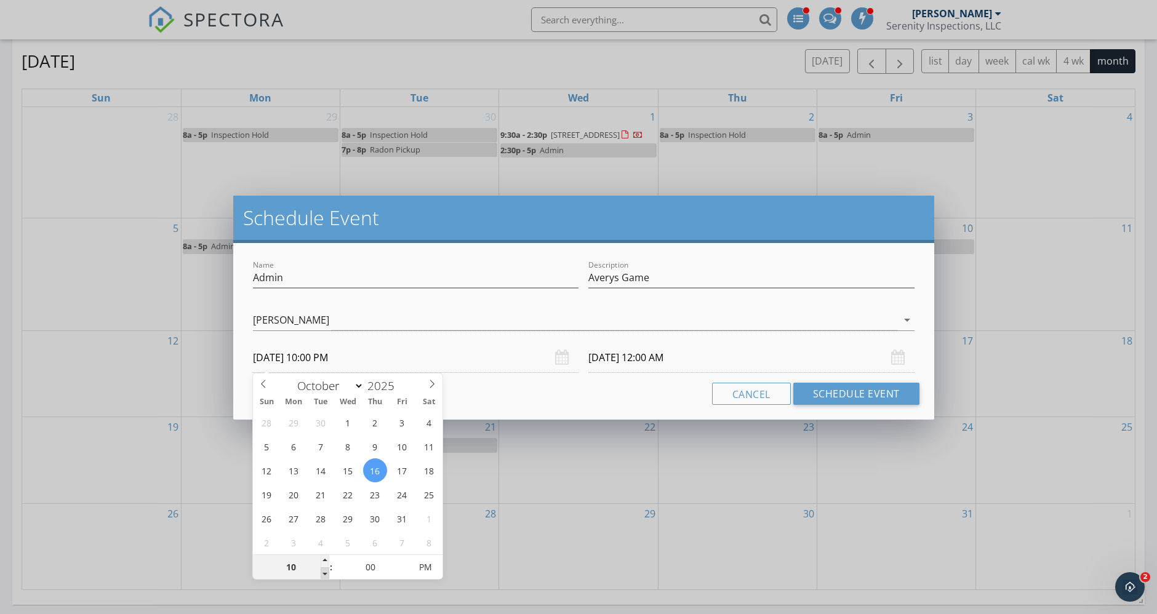
click at [321, 575] on span at bounding box center [325, 573] width 9 height 12
type input "09"
type input "10/16/2025 9:00 PM"
click at [321, 575] on span at bounding box center [325, 573] width 9 height 12
type input "08"
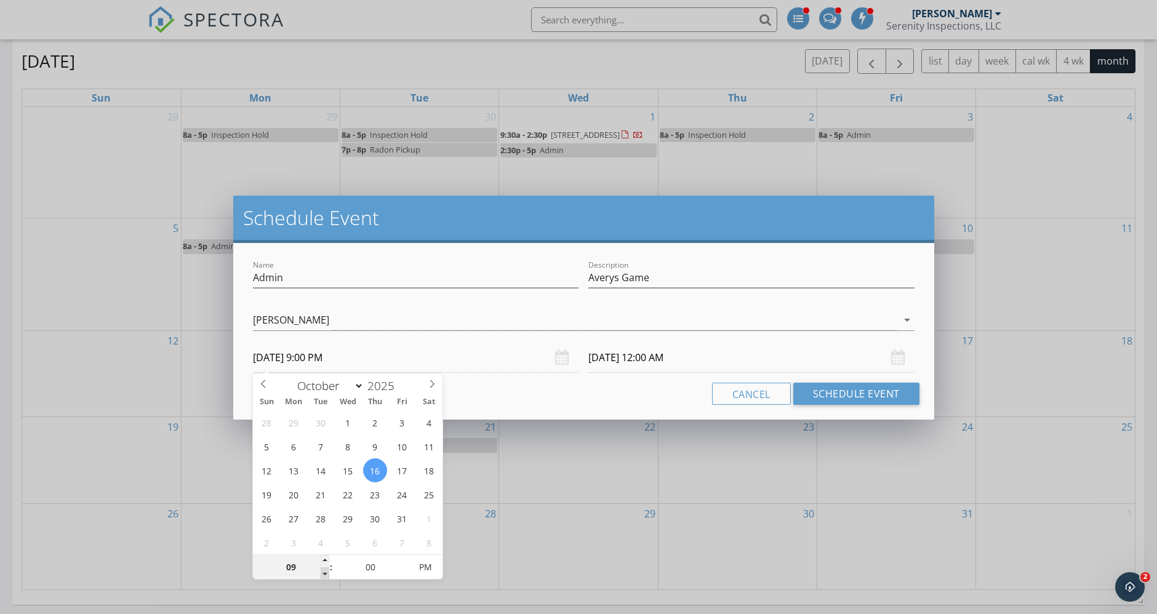
type input "10/16/2025 8:00 PM"
click at [321, 575] on span at bounding box center [325, 573] width 9 height 12
type input "08"
type input "10/17/2025 8:00 PM"
type input "07"
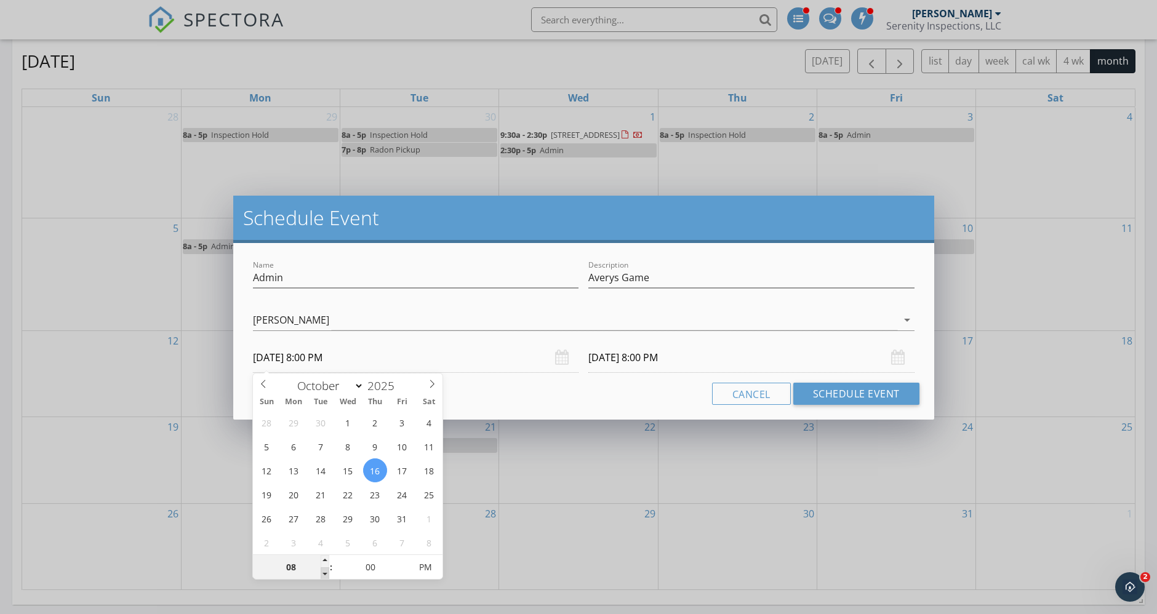
type input "10/16/2025 7:00 PM"
click at [321, 575] on span at bounding box center [325, 573] width 9 height 12
type input "07"
type input "10/17/2025 7:00 PM"
type input "06"
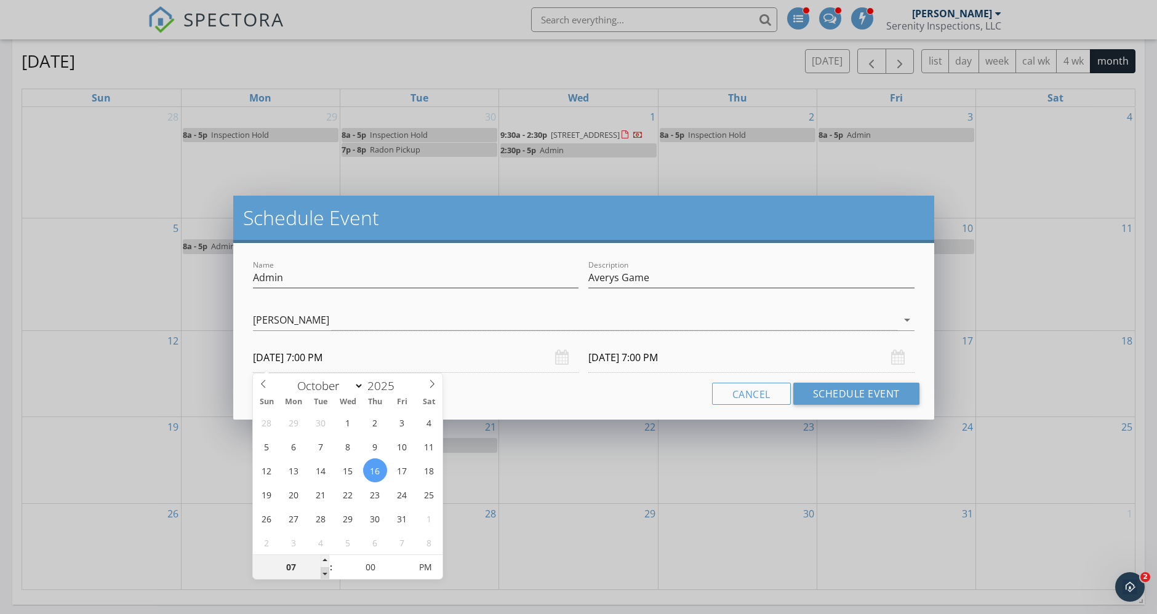
type input "10/16/2025 6:00 PM"
click at [321, 575] on span at bounding box center [325, 573] width 9 height 12
type input "06"
type input "10/17/2025 6:00 PM"
type input "05"
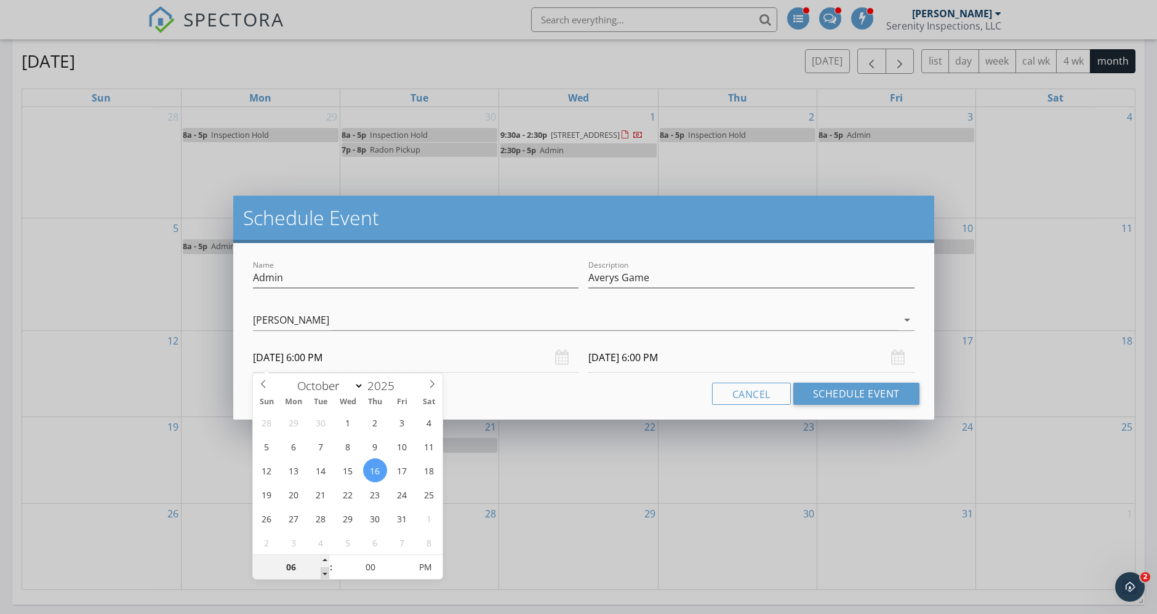
type input "10/16/2025 5:00 PM"
click at [321, 575] on span at bounding box center [325, 573] width 9 height 12
type input "05"
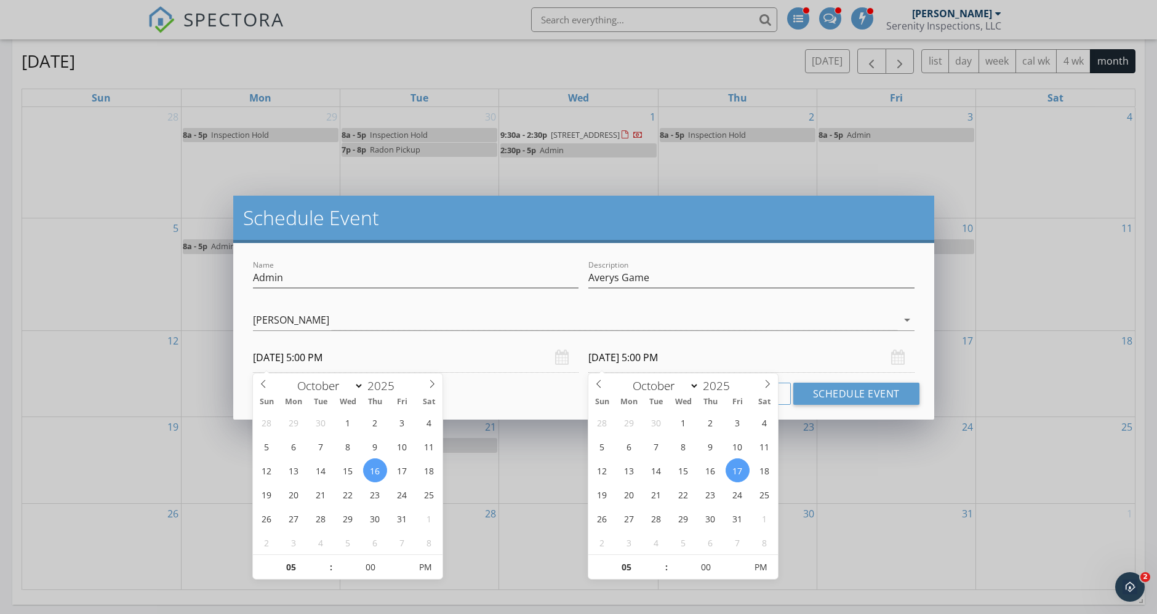
click at [670, 354] on input "10/17/2025 5:00 PM" at bounding box center [751, 358] width 326 height 30
type input "10/16/2025 5:00 PM"
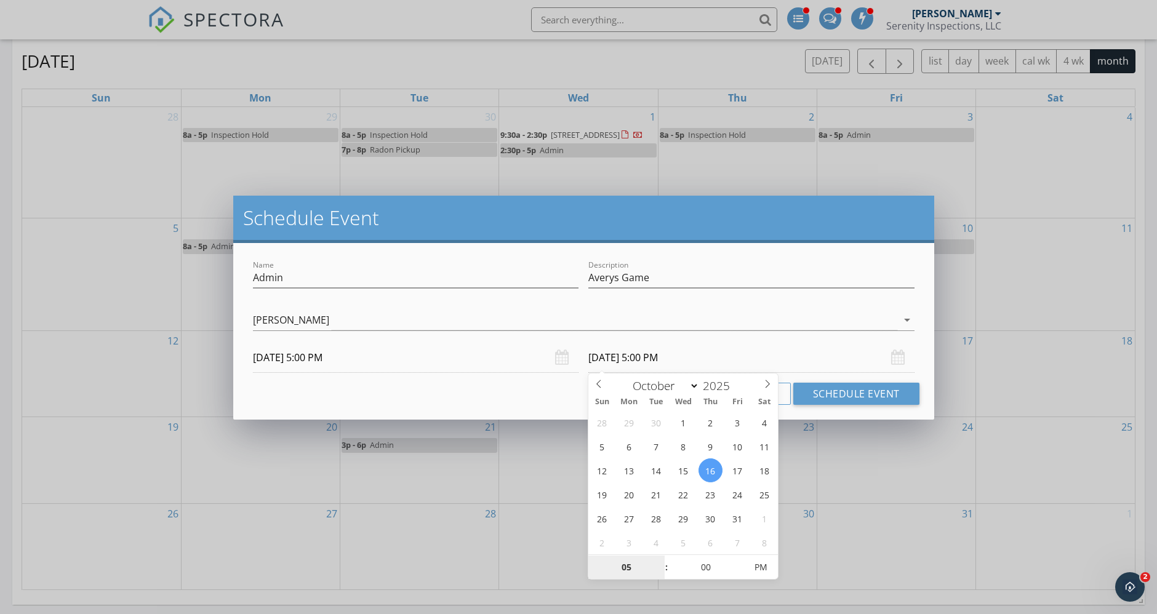
drag, startPoint x: 713, startPoint y: 465, endPoint x: 707, endPoint y: 481, distance: 17.4
type input "06"
type input "10/16/2025 6:00 PM"
click at [657, 559] on span at bounding box center [660, 561] width 9 height 12
type input "07"
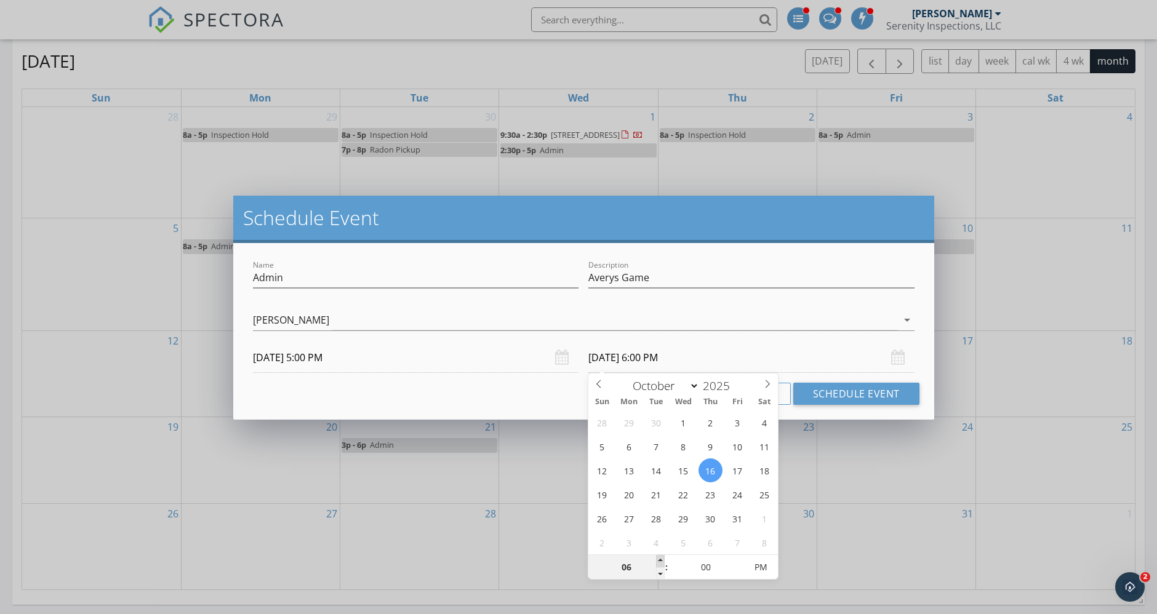
type input "10/16/2025 7:00 PM"
click at [657, 559] on span at bounding box center [660, 561] width 9 height 12
type input "08"
type input "10/16/2025 8:00 PM"
click at [657, 559] on span at bounding box center [660, 561] width 9 height 12
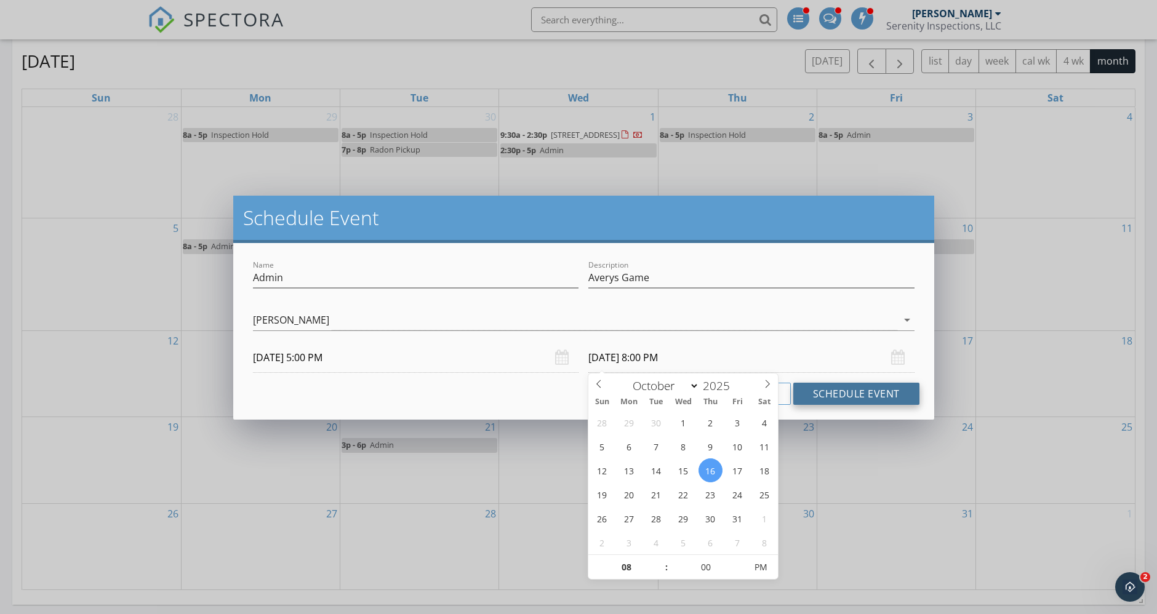
click at [838, 391] on button "Schedule Event" at bounding box center [856, 394] width 126 height 22
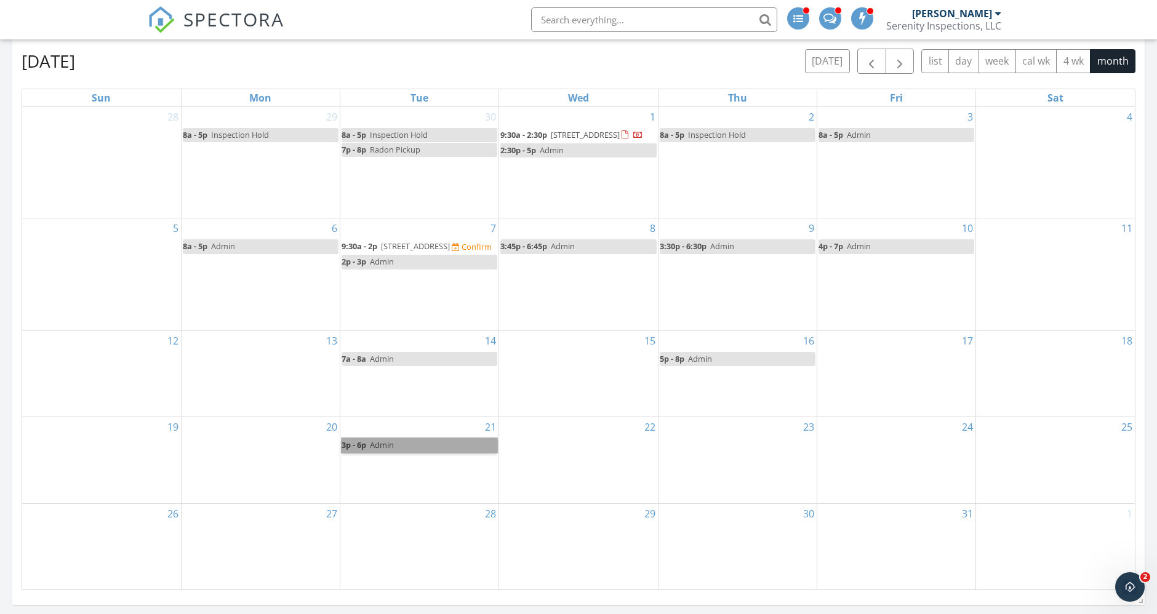
drag, startPoint x: 441, startPoint y: 462, endPoint x: 417, endPoint y: 462, distance: 24.0
click at [417, 452] on link "3p - 6p Admin" at bounding box center [420, 445] width 156 height 14
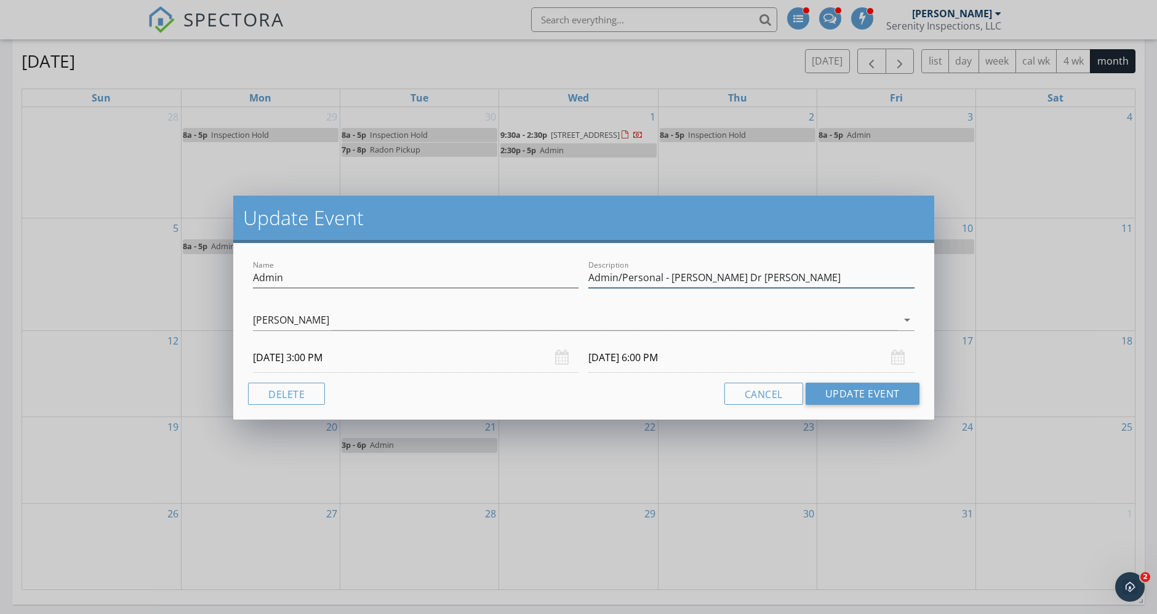
click at [752, 275] on input "Admin/Personal - Kyle Dr Appt" at bounding box center [751, 278] width 326 height 20
type input "Admin/Personal - Kyle Dr Appt - Valley Clinic"
click at [842, 390] on button "Update Event" at bounding box center [863, 394] width 114 height 22
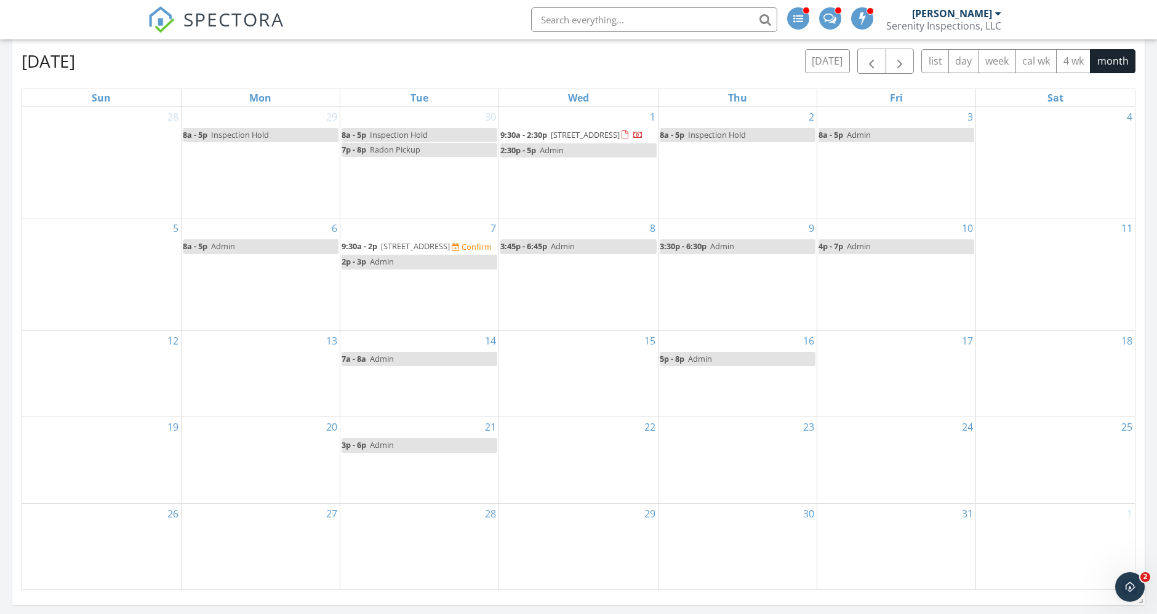
click at [594, 465] on div "22" at bounding box center [578, 460] width 158 height 86
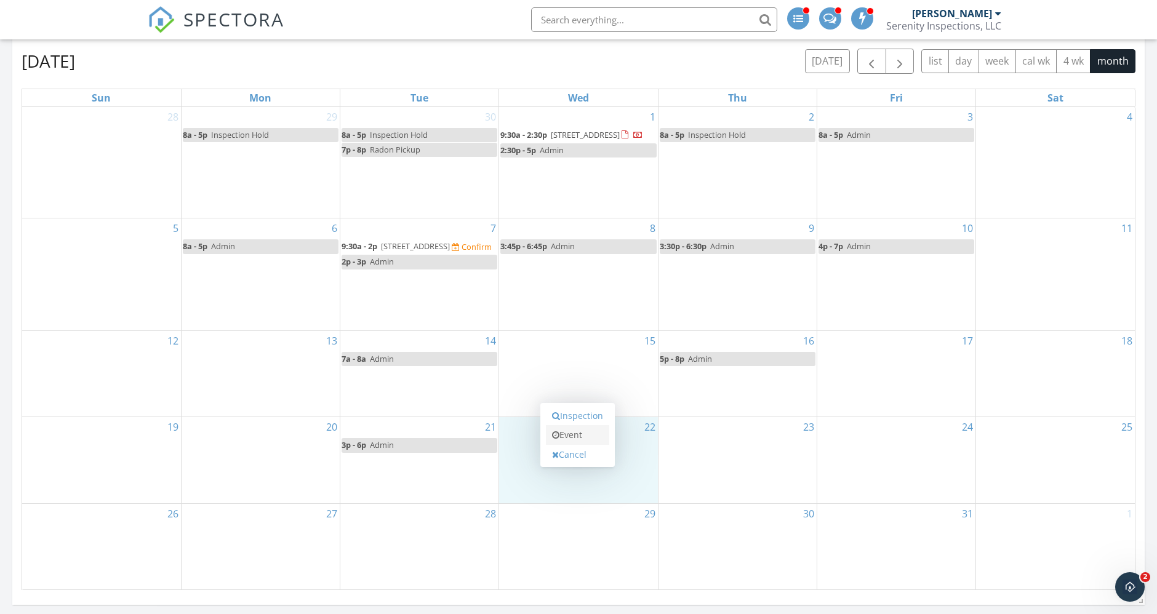
click at [586, 430] on link "Event" at bounding box center [577, 435] width 63 height 20
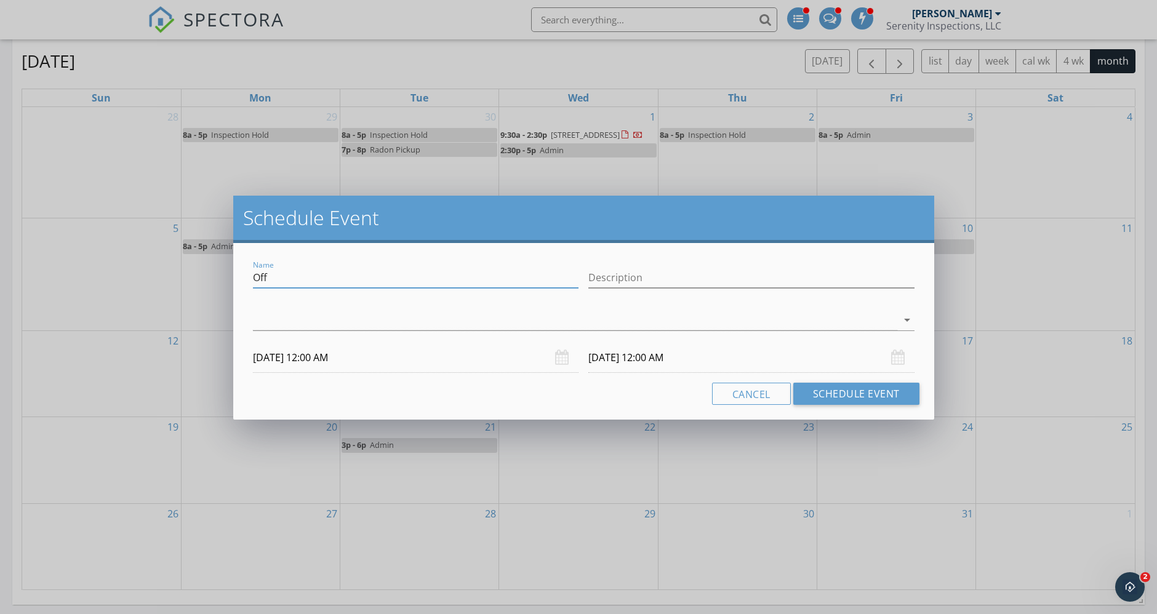
drag, startPoint x: 502, startPoint y: 281, endPoint x: 181, endPoint y: 266, distance: 321.0
click at [181, 266] on div "Schedule Event Name Off Description arrow_drop_down 10/22/2025 12:00 AM 10/23/2…" at bounding box center [578, 307] width 1157 height 614
type input "Admin"
click at [630, 271] on input "Description" at bounding box center [751, 278] width 326 height 20
type input "Kyle's Dr Appt - Zoom"
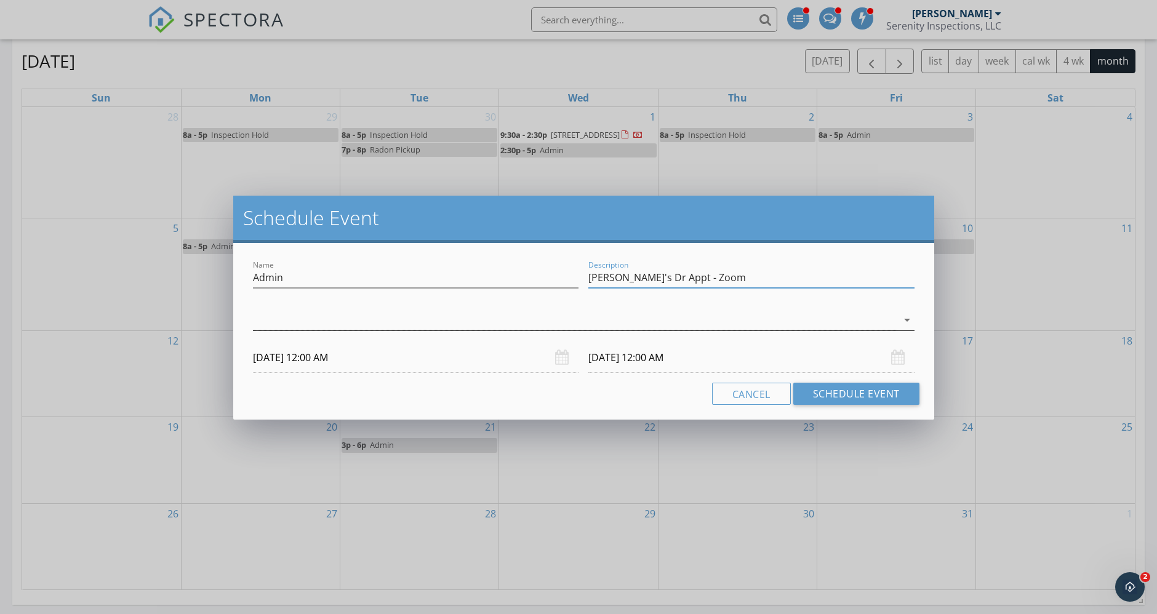
click at [607, 325] on div at bounding box center [575, 320] width 644 height 20
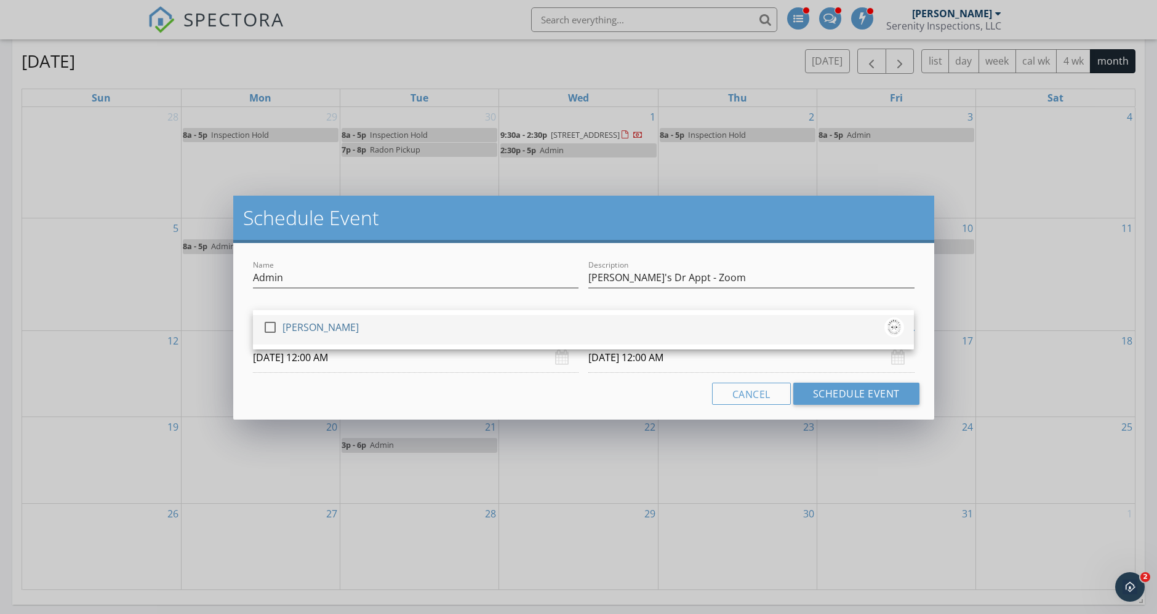
click at [564, 333] on div "check_box_outline_blank [PERSON_NAME]" at bounding box center [583, 330] width 641 height 25
click at [457, 364] on input "10/22/2025 12:00 AM" at bounding box center [416, 358] width 326 height 30
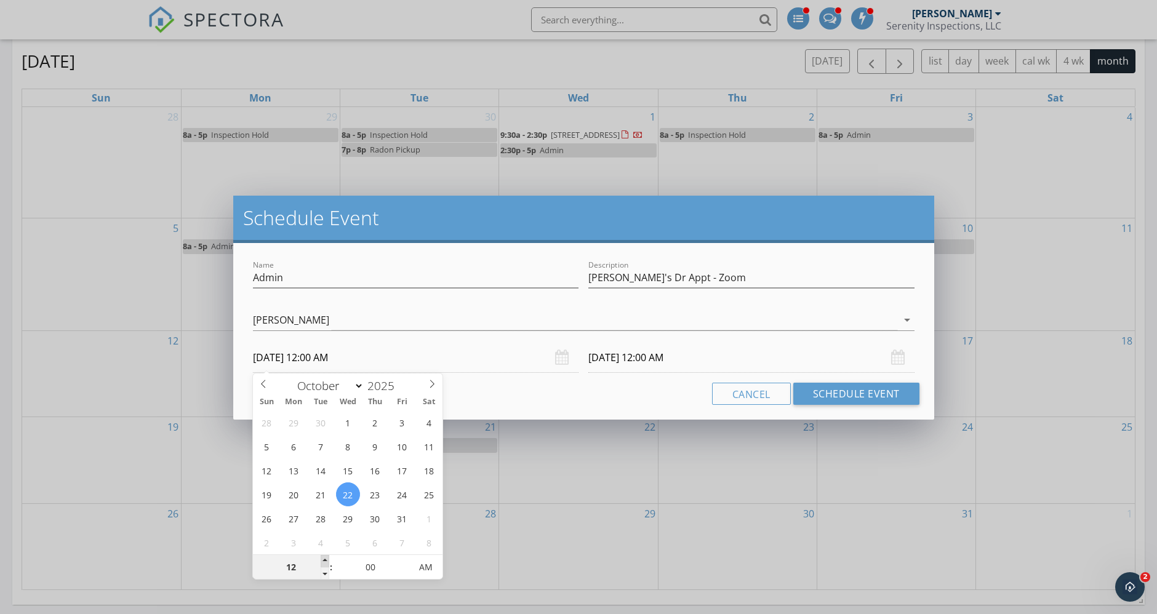
type input "01"
type input "10/22/2025 1:00 AM"
click at [321, 558] on span at bounding box center [325, 561] width 9 height 12
type input "02"
type input "10/22/2025 2:00 AM"
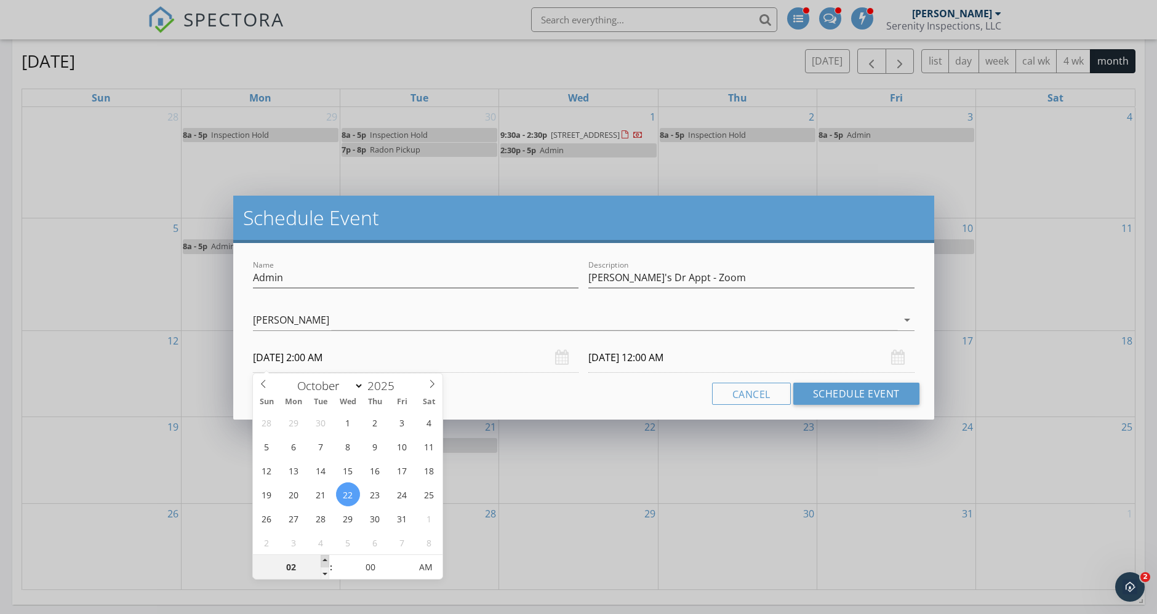
click at [321, 558] on span at bounding box center [325, 561] width 9 height 12
type input "03"
type input "10/22/2025 3:00 AM"
click at [321, 558] on span at bounding box center [325, 561] width 9 height 12
type input "04"
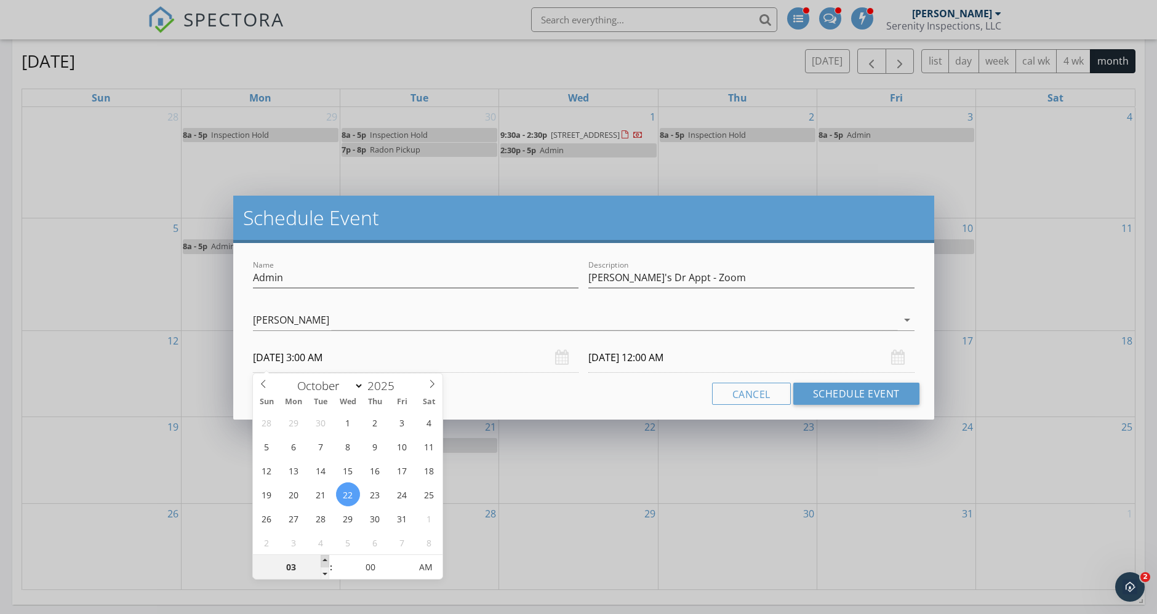
type input "10/22/2025 4:00 AM"
click at [321, 558] on span at bounding box center [325, 561] width 9 height 12
type input "10/23/2025 4:00 AM"
type input "03"
type input "10/22/2025 3:00 AM"
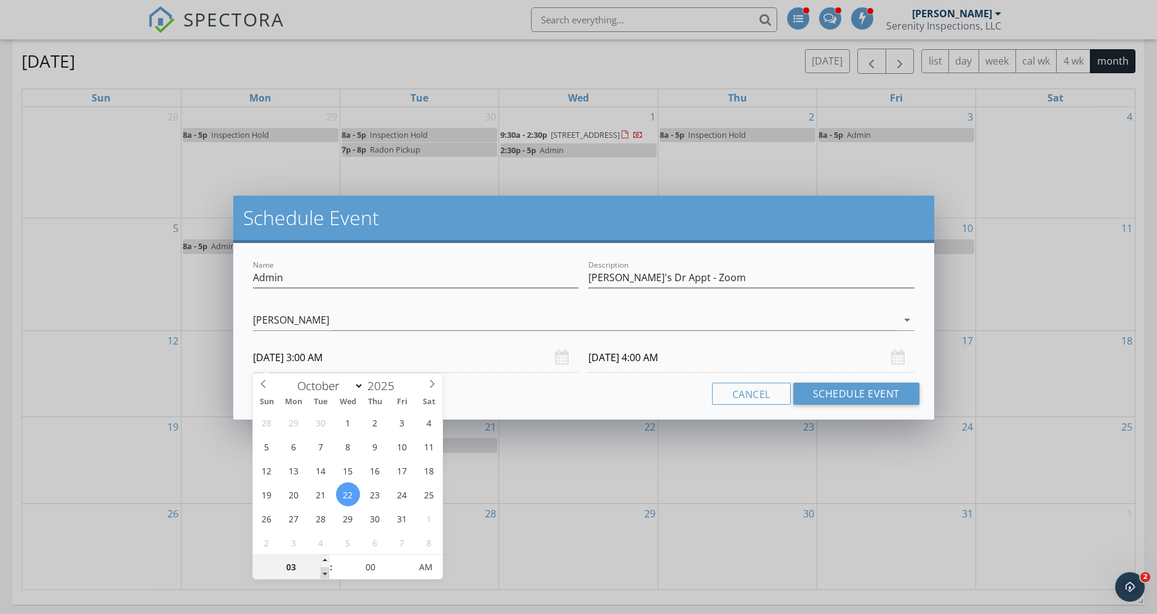
click at [321, 576] on span at bounding box center [325, 573] width 9 height 12
type input "10/23/2025 3:00 AM"
click at [377, 563] on input "00" at bounding box center [371, 568] width 76 height 25
type input "45"
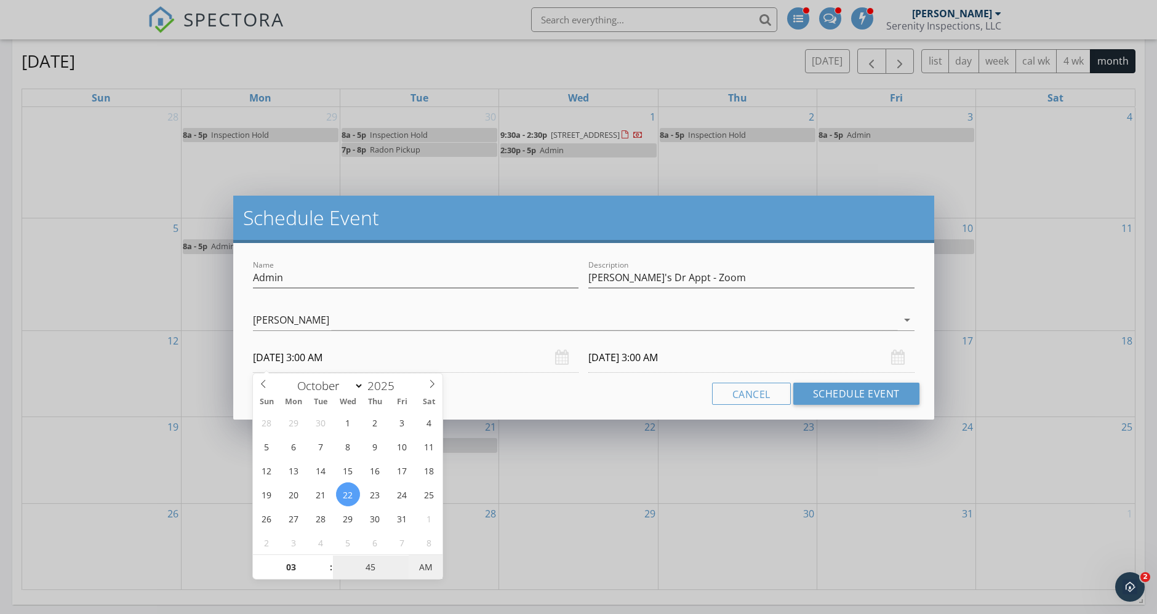
type input "10/22/2025 3:45 PM"
type input "10/23/2025 3:45 PM"
click at [419, 561] on span "PM" at bounding box center [426, 567] width 34 height 25
type input "45"
click at [662, 354] on input "10/23/2025 3:45 PM" at bounding box center [751, 358] width 326 height 30
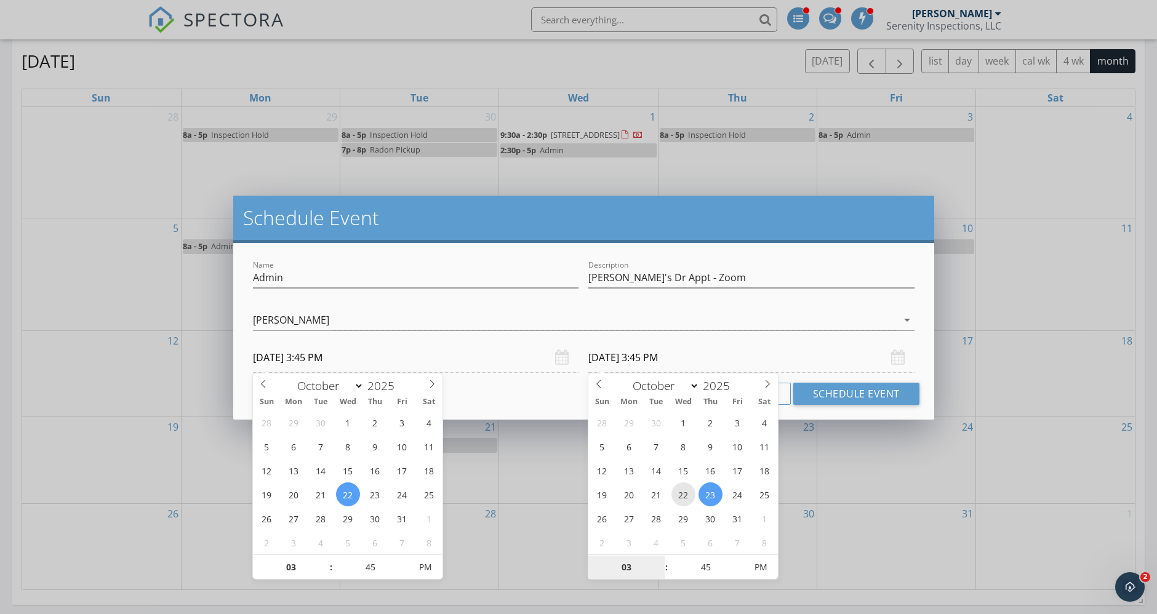
type input "10/22/2025 3:45 PM"
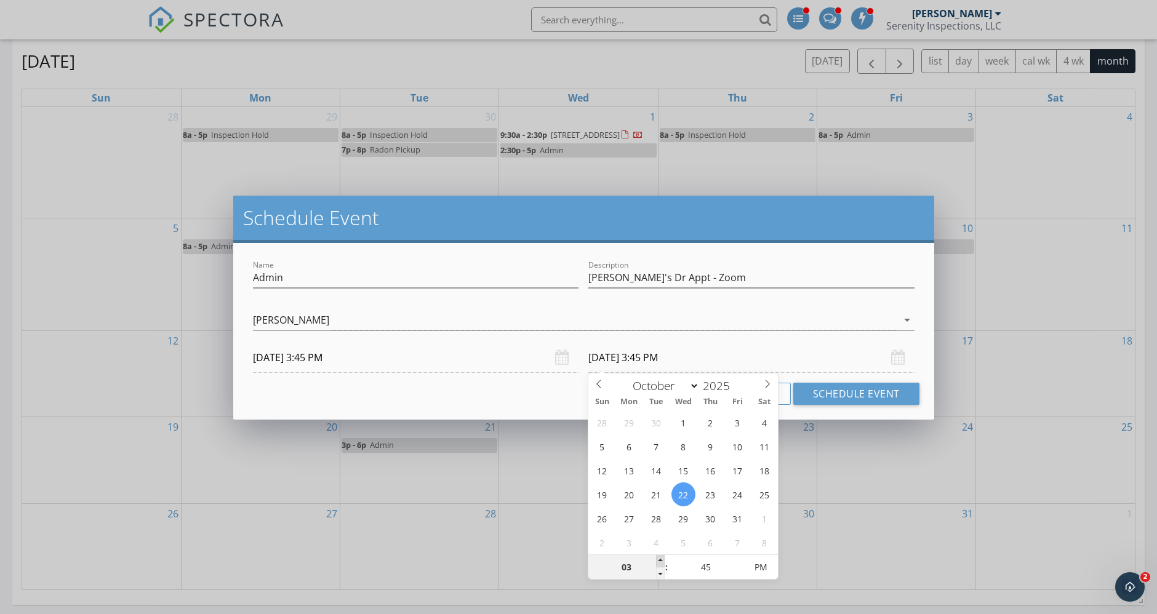
type input "04"
type input "10/22/2025 4:45 PM"
click at [663, 557] on span at bounding box center [660, 561] width 9 height 12
type input "05"
type input "10/22/2025 5:45 PM"
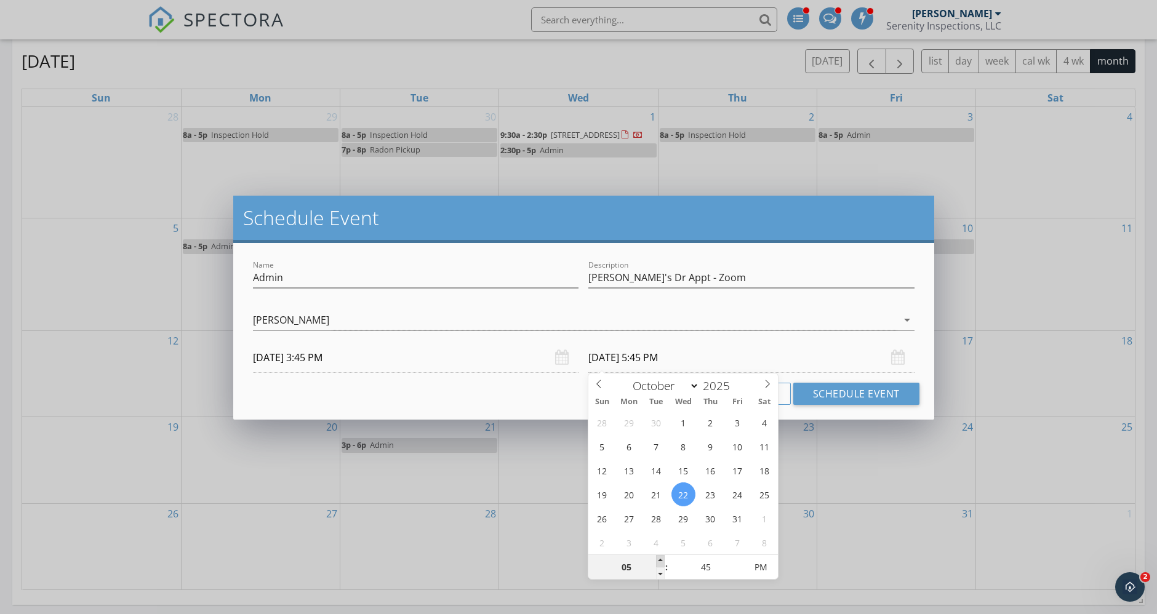
click at [663, 558] on span at bounding box center [660, 561] width 9 height 12
type input "06"
type input "10/22/2025 6:45 PM"
click at [663, 558] on span at bounding box center [660, 561] width 9 height 12
click at [726, 560] on input "45" at bounding box center [706, 568] width 76 height 25
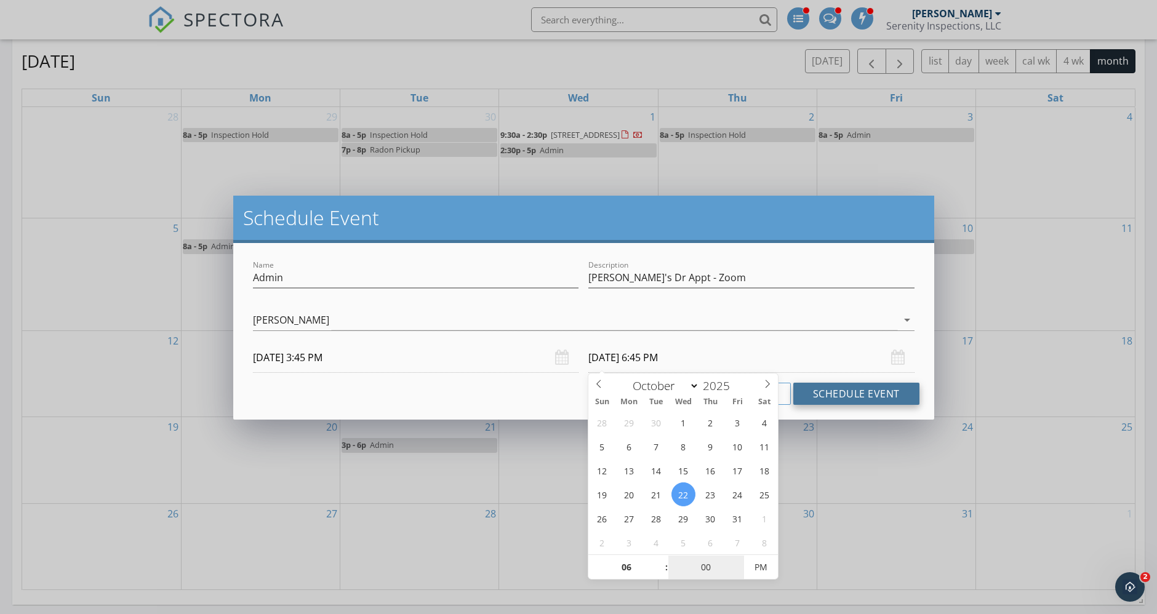
type input "00"
type input "10/22/2025 6:00 PM"
click at [847, 388] on button "Schedule Event" at bounding box center [856, 394] width 126 height 22
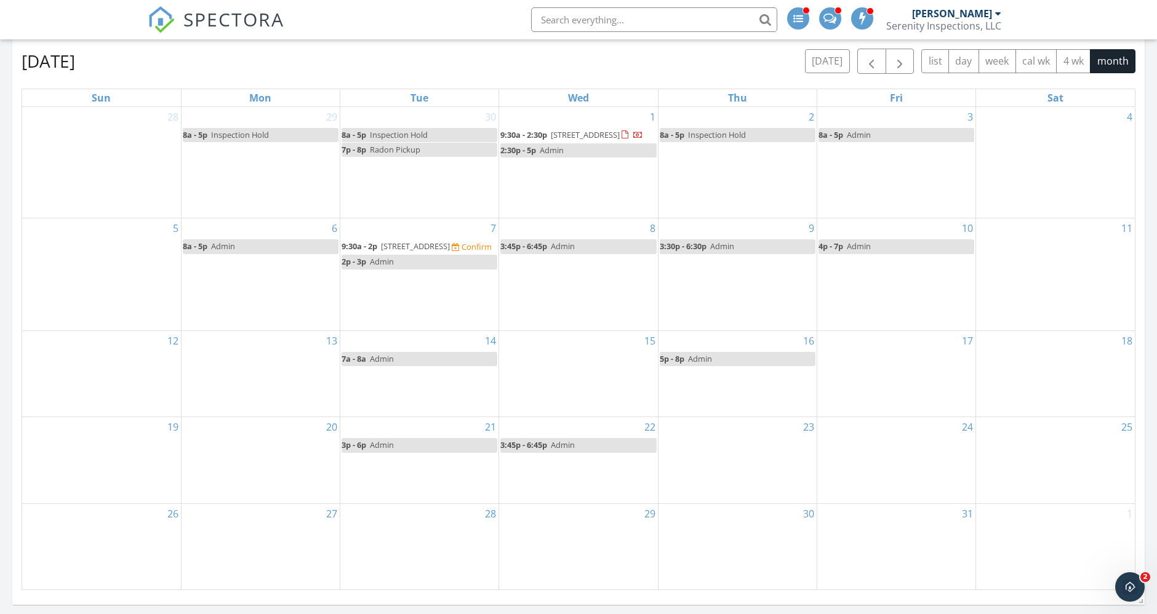
click at [897, 557] on div "31" at bounding box center [896, 547] width 158 height 86
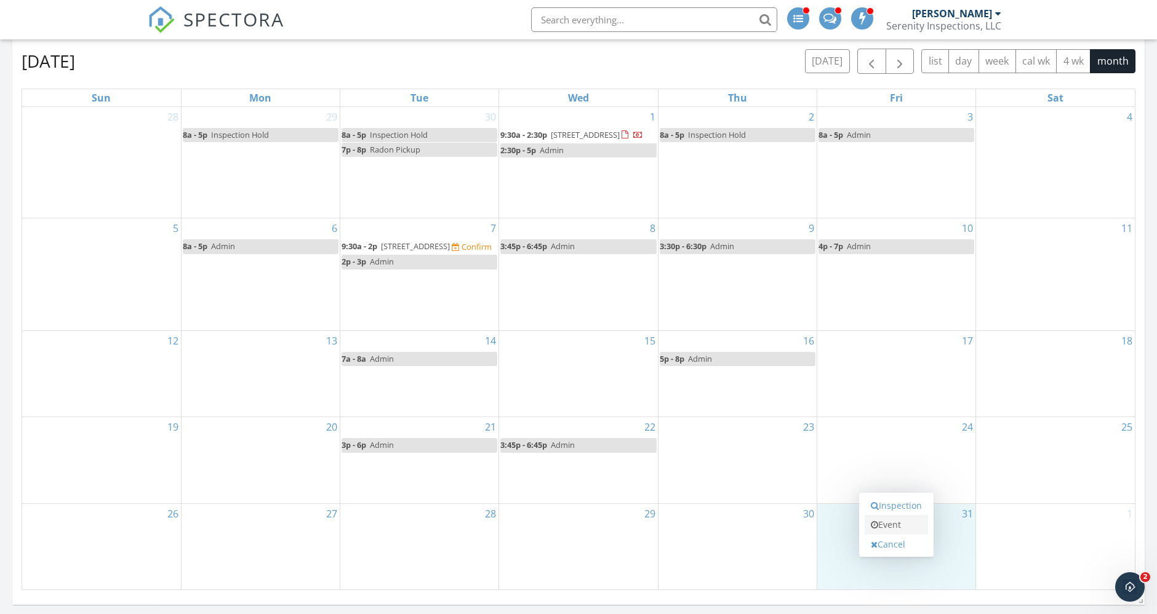
click at [894, 519] on link "Event" at bounding box center [896, 525] width 63 height 20
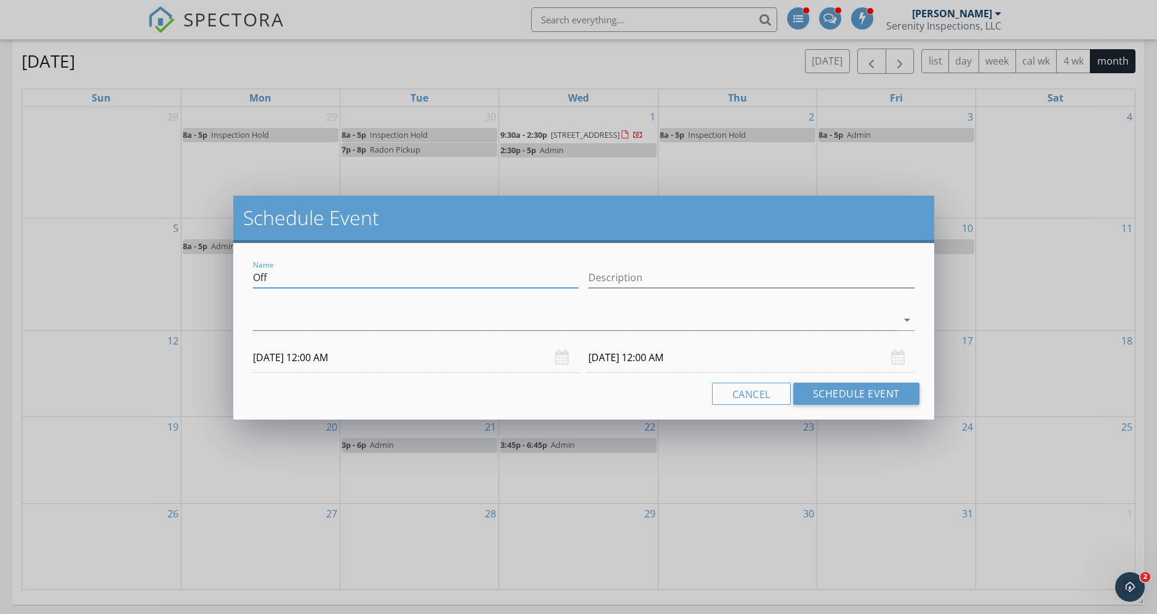
drag, startPoint x: 308, startPoint y: 275, endPoint x: 214, endPoint y: 281, distance: 93.8
click at [214, 281] on div "Schedule Event Name Off Description arrow_drop_down 10/31/2025 12:00 AM 11/01/2…" at bounding box center [578, 307] width 1157 height 614
type input "Admin"
click at [617, 275] on input "Description" at bounding box center [751, 278] width 326 height 20
type input "Admin/Personal"
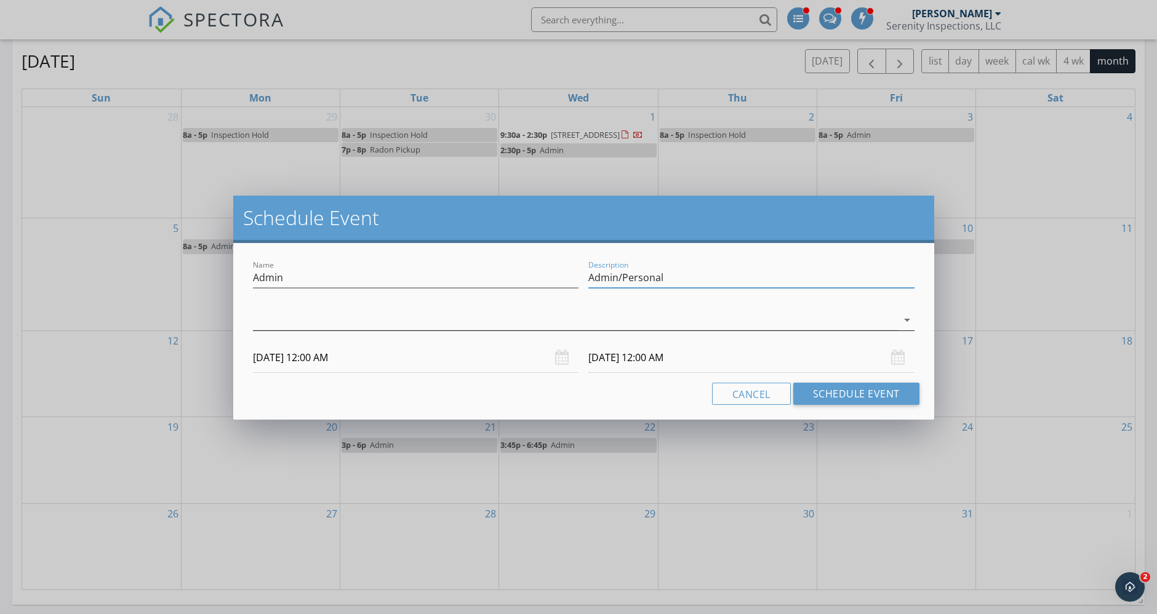
click at [635, 322] on div at bounding box center [575, 320] width 644 height 20
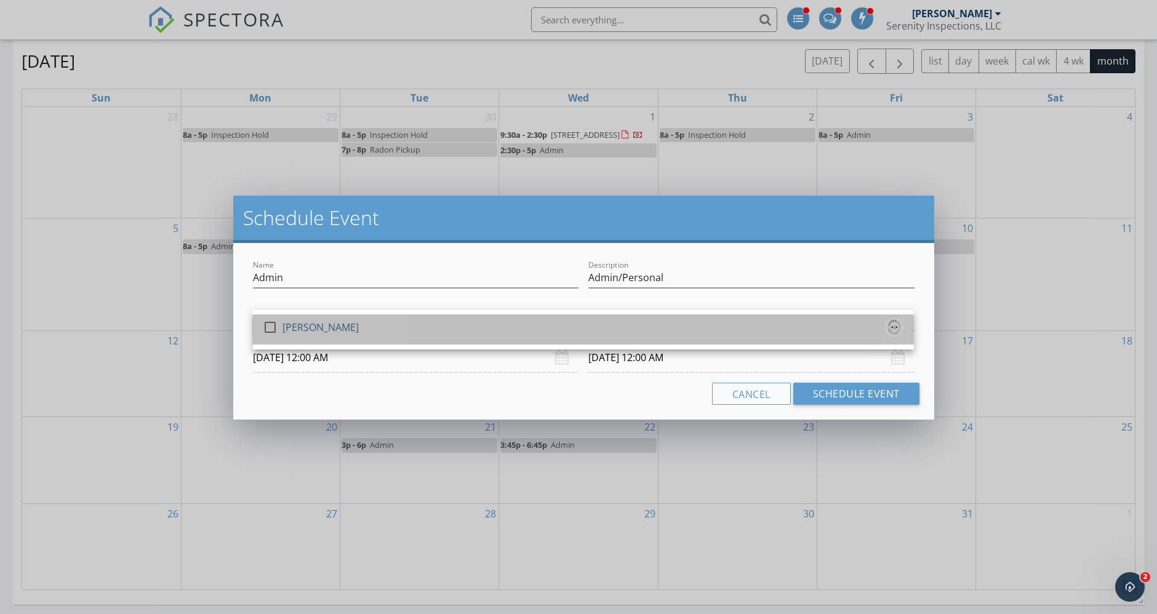
click at [382, 335] on div "check_box_outline_blank [PERSON_NAME]" at bounding box center [583, 330] width 641 height 25
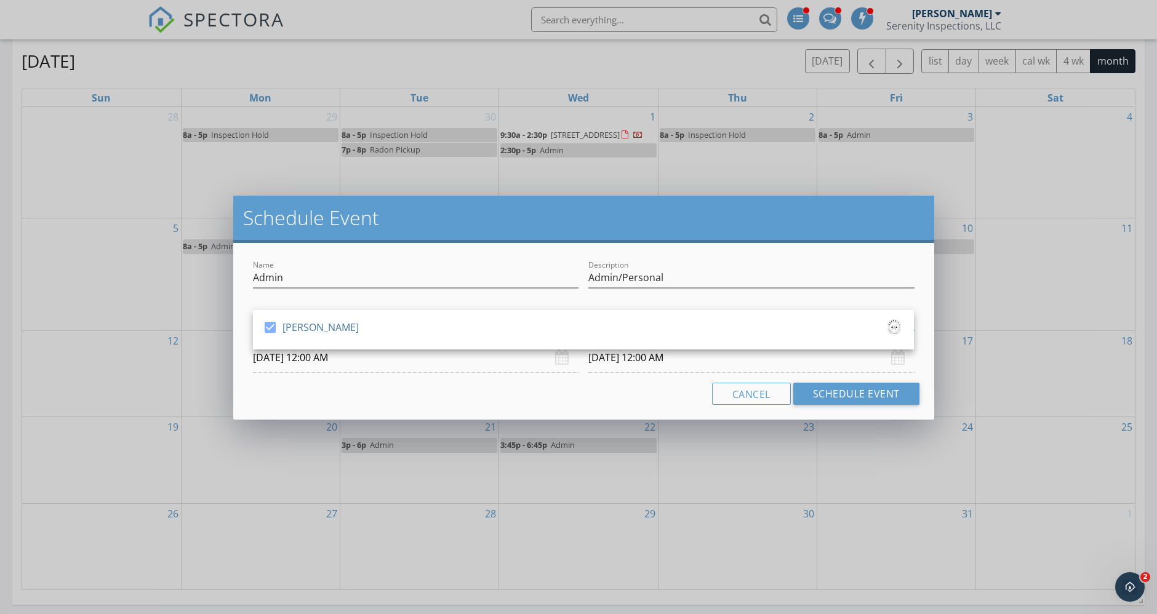
click at [403, 361] on input "10/31/2025 12:00 AM" at bounding box center [416, 358] width 326 height 30
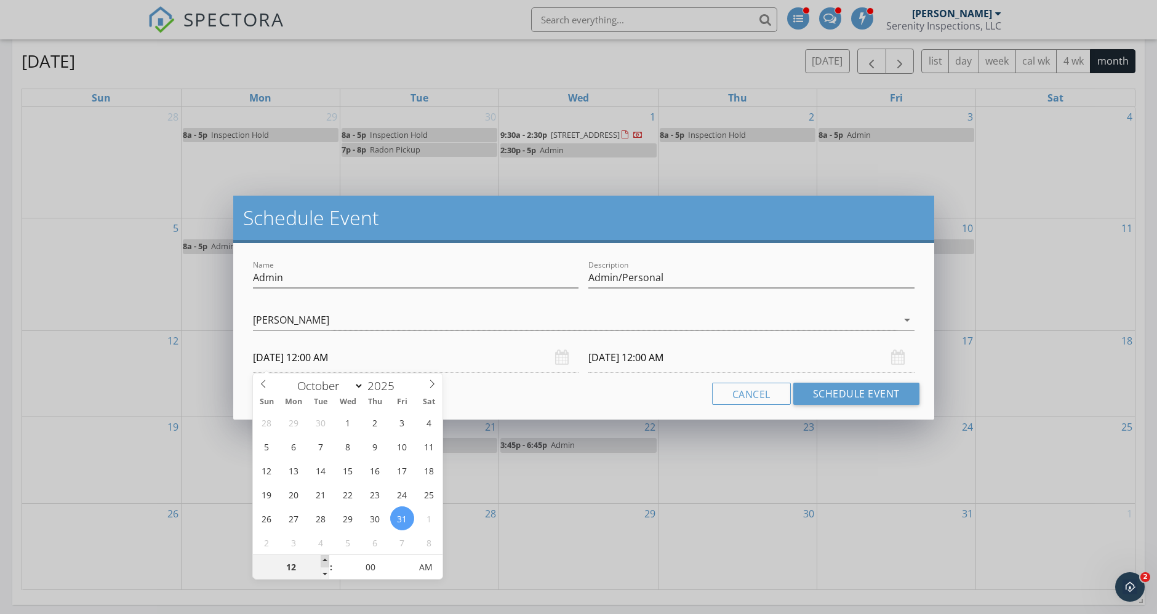
type input "01"
type input "10/31/2025 1:00 AM"
click at [323, 556] on span at bounding box center [325, 561] width 9 height 12
type input "02"
type input "10/31/2025 2:00 AM"
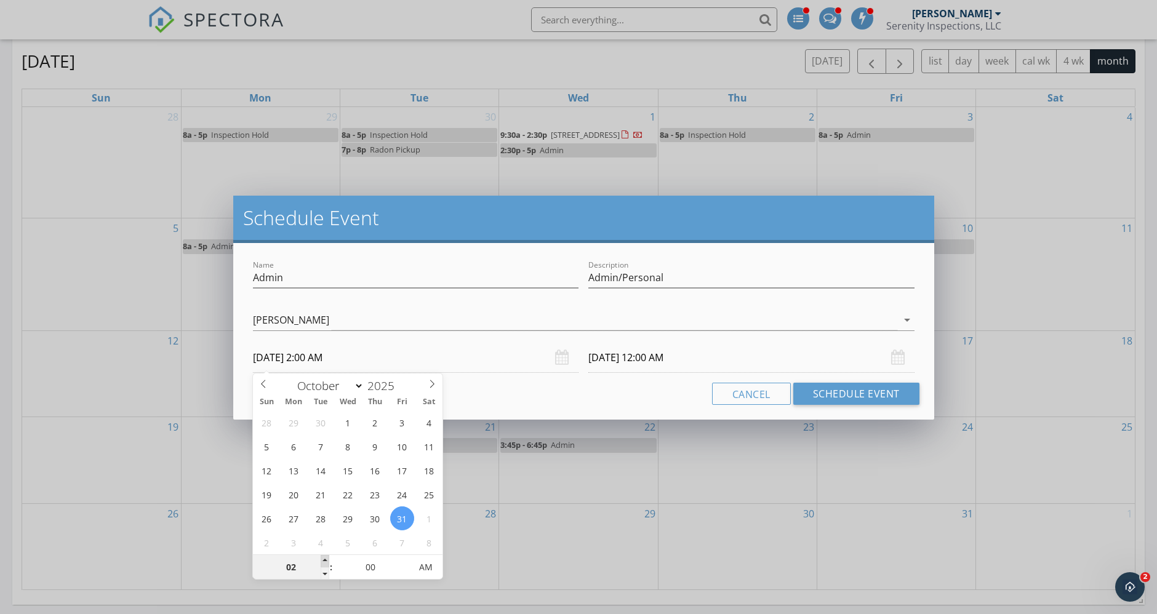
click at [323, 556] on span at bounding box center [325, 561] width 9 height 12
type input "03"
type input "10/31/2025 3:00 AM"
click at [323, 556] on span at bounding box center [325, 561] width 9 height 12
type input "11/01/2025 3:00 AM"
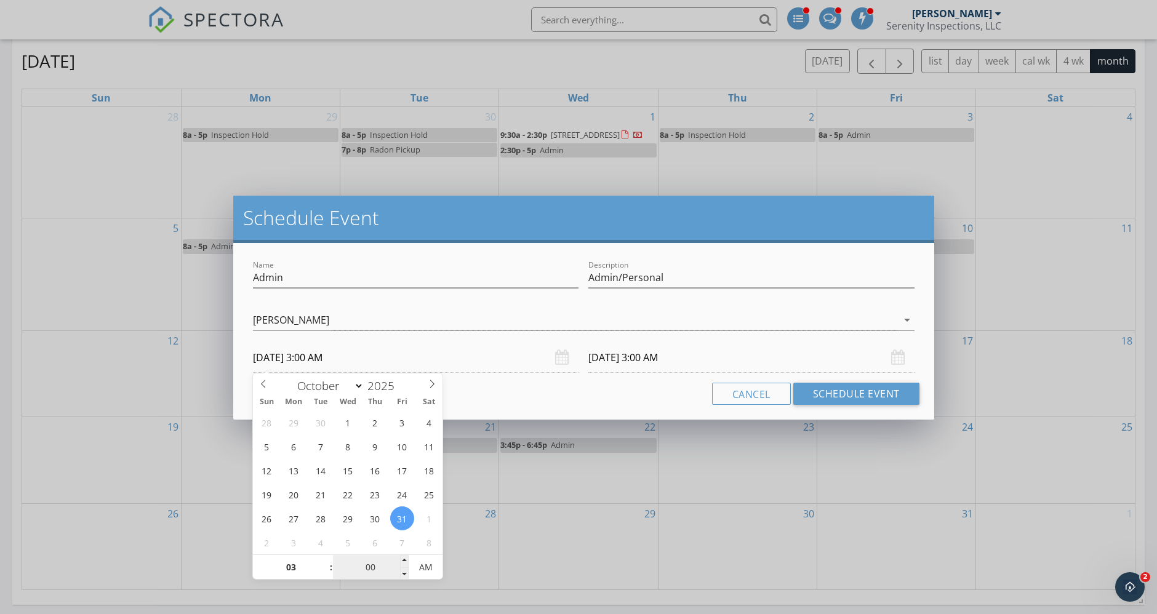
click at [396, 567] on input "00" at bounding box center [371, 568] width 76 height 25
type input "45"
type input "10/31/2025 3:45 PM"
type input "11/01/2025 3:45 PM"
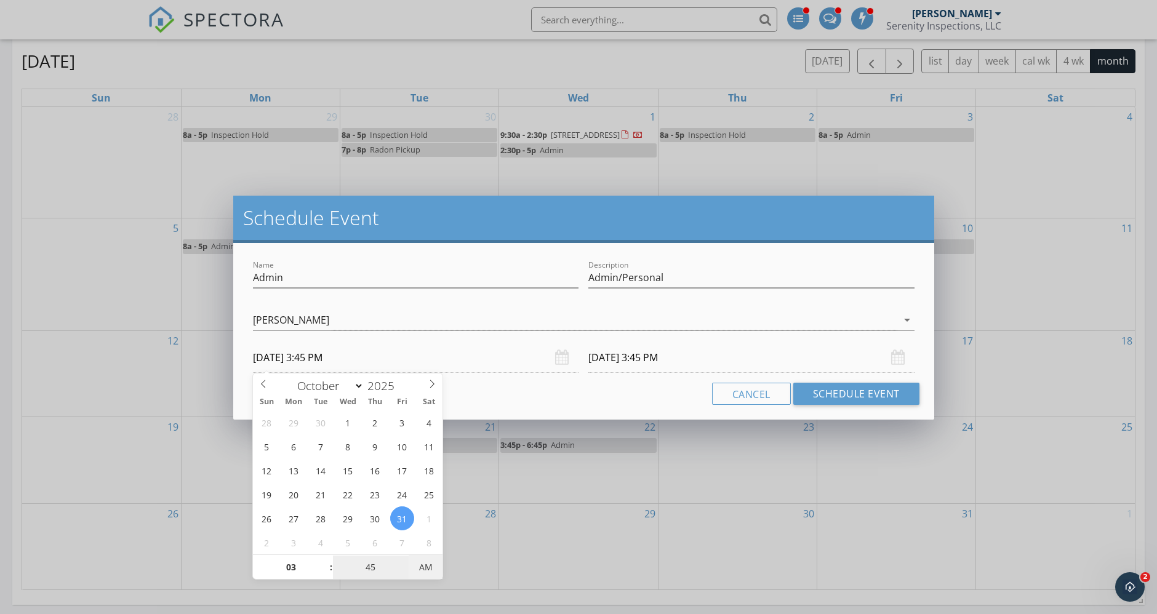
click at [418, 567] on span "AM" at bounding box center [426, 567] width 34 height 25
type input "45"
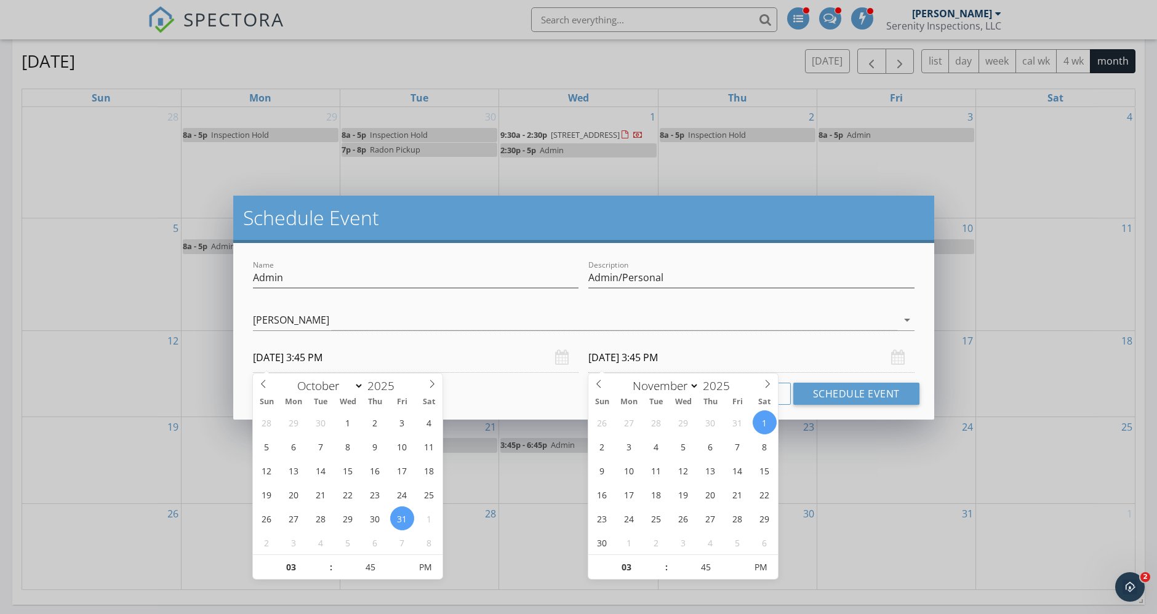
click at [680, 356] on input "11/01/2025 3:45 PM" at bounding box center [751, 358] width 326 height 30
select select "9"
type input "10/31/2025 3:45 PM"
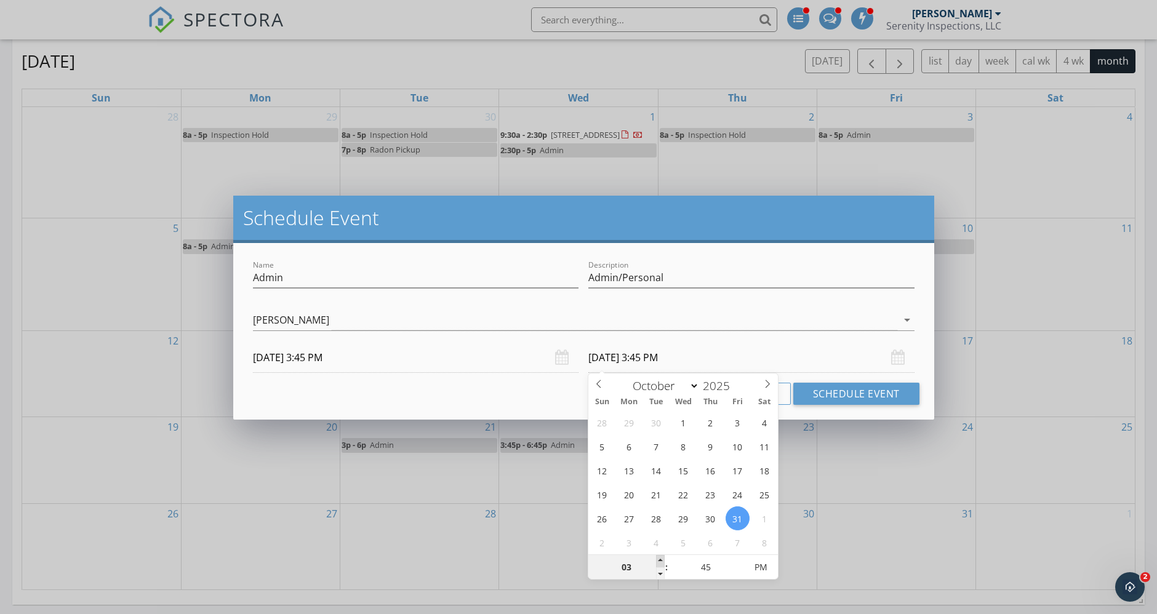
type input "04"
type input "10/31/2025 4:45 PM"
click at [659, 561] on span at bounding box center [660, 561] width 9 height 12
type input "05"
type input "10/31/2025 5:45 PM"
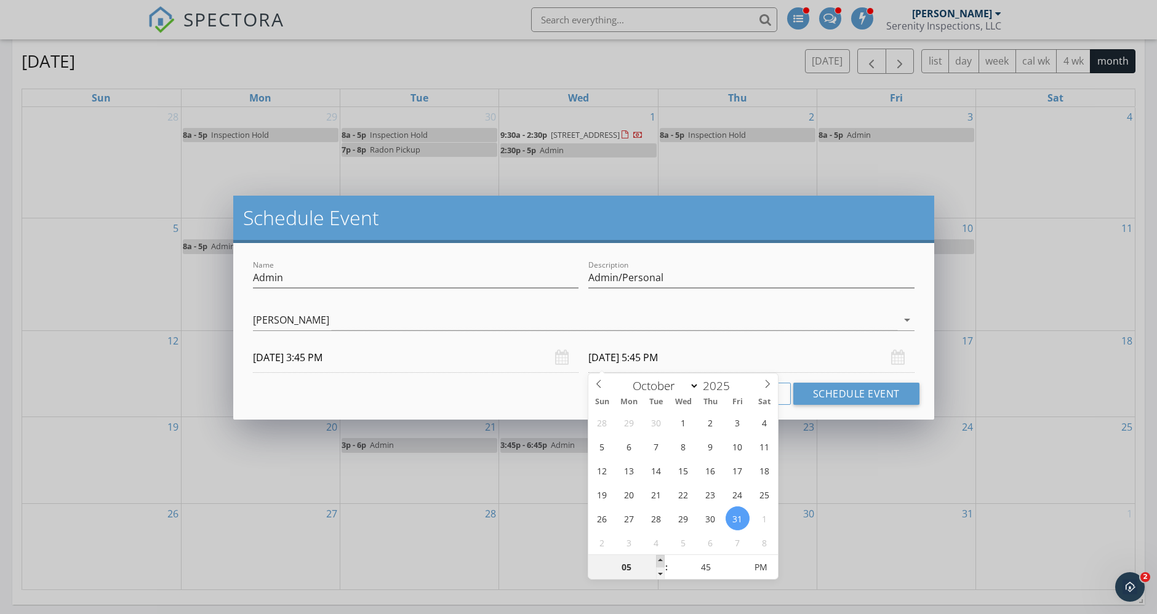
click at [659, 561] on span at bounding box center [660, 561] width 9 height 12
type input "06"
type input "10/31/2025 6:45 PM"
click at [659, 561] on span at bounding box center [660, 561] width 9 height 12
click at [723, 567] on input "45" at bounding box center [706, 568] width 76 height 25
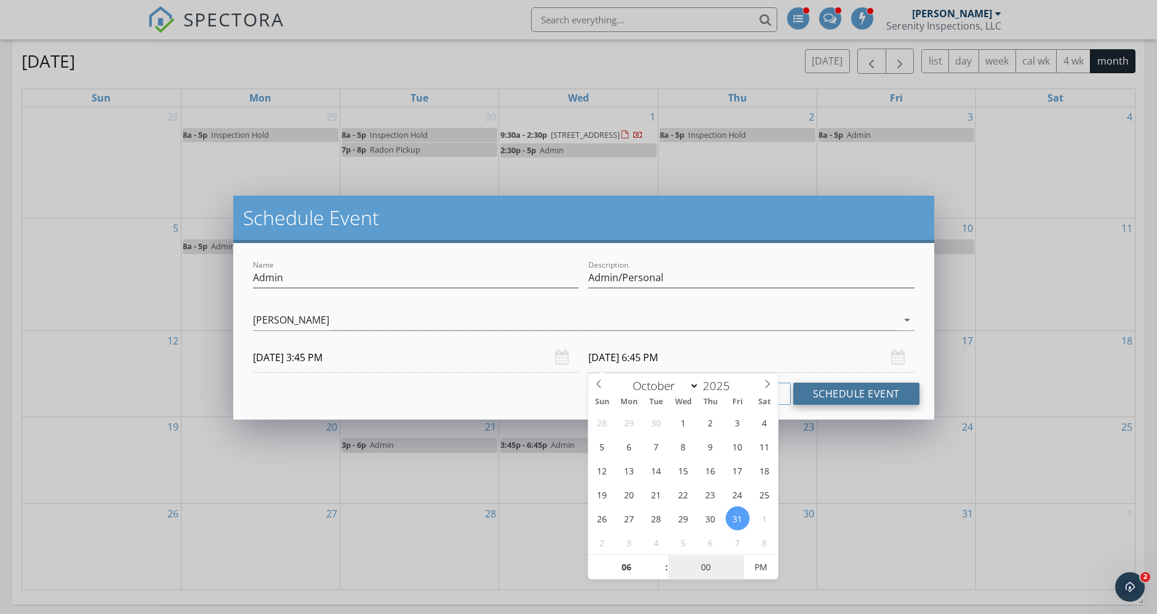
type input "00"
type input "10/31/2025 6:00 PM"
click at [848, 390] on button "Schedule Event" at bounding box center [856, 394] width 126 height 22
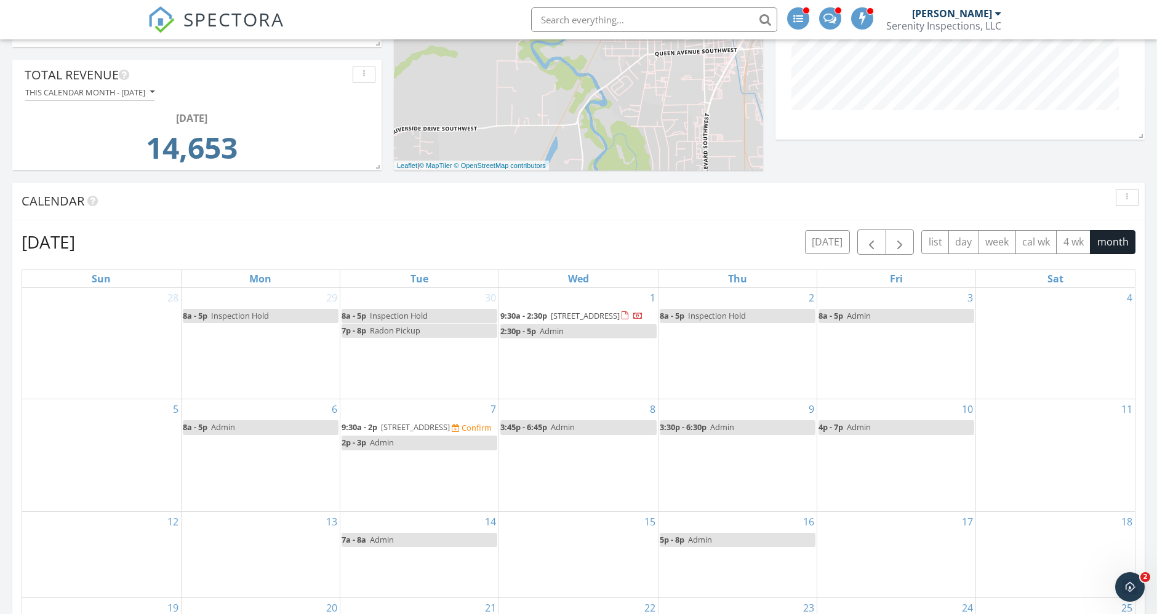
scroll to position [205, 0]
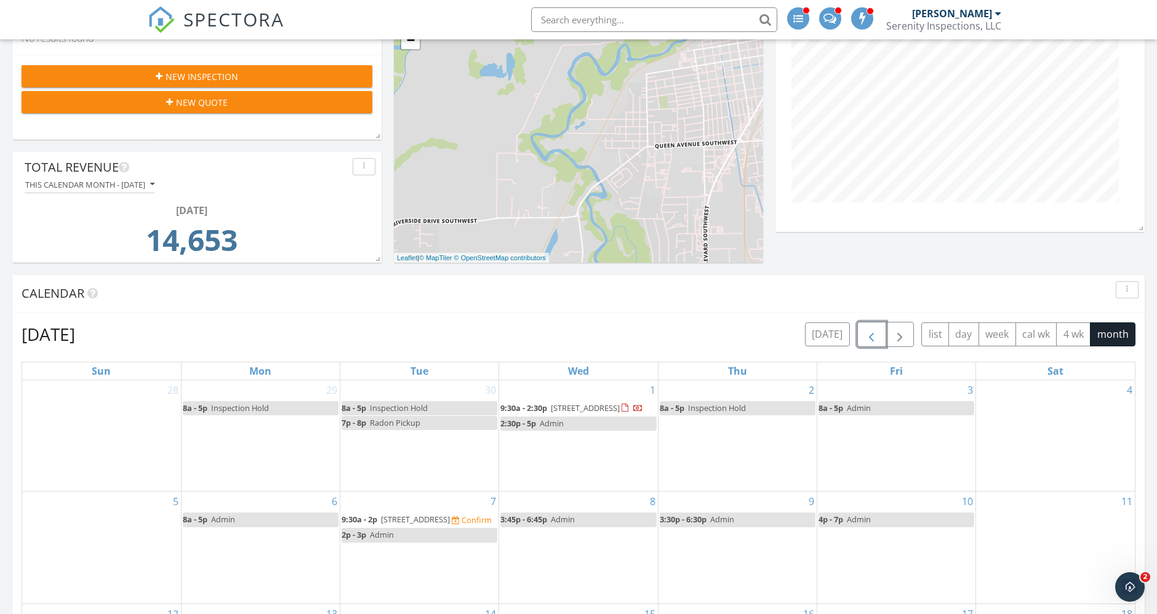
click at [867, 342] on span "button" at bounding box center [871, 334] width 15 height 15
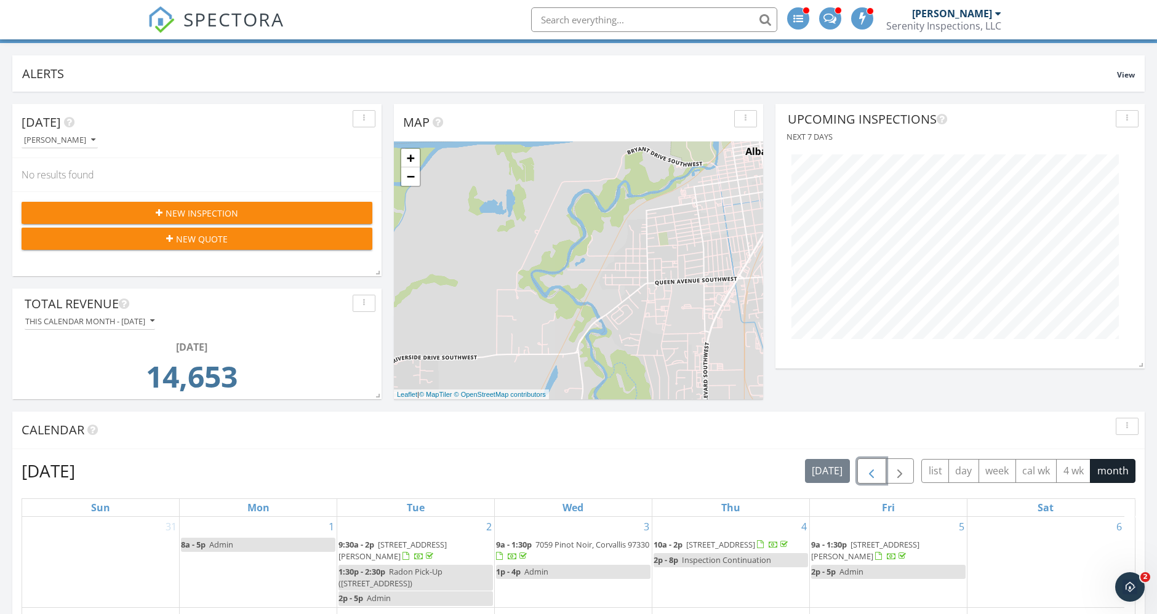
scroll to position [410, 0]
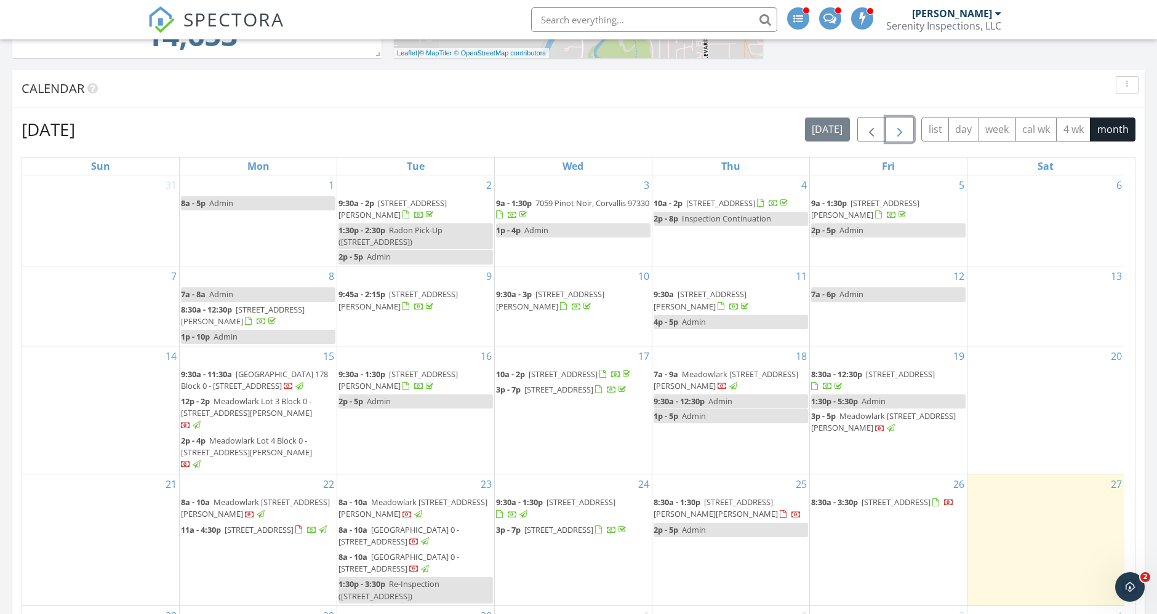
click at [902, 130] on span "button" at bounding box center [899, 129] width 15 height 15
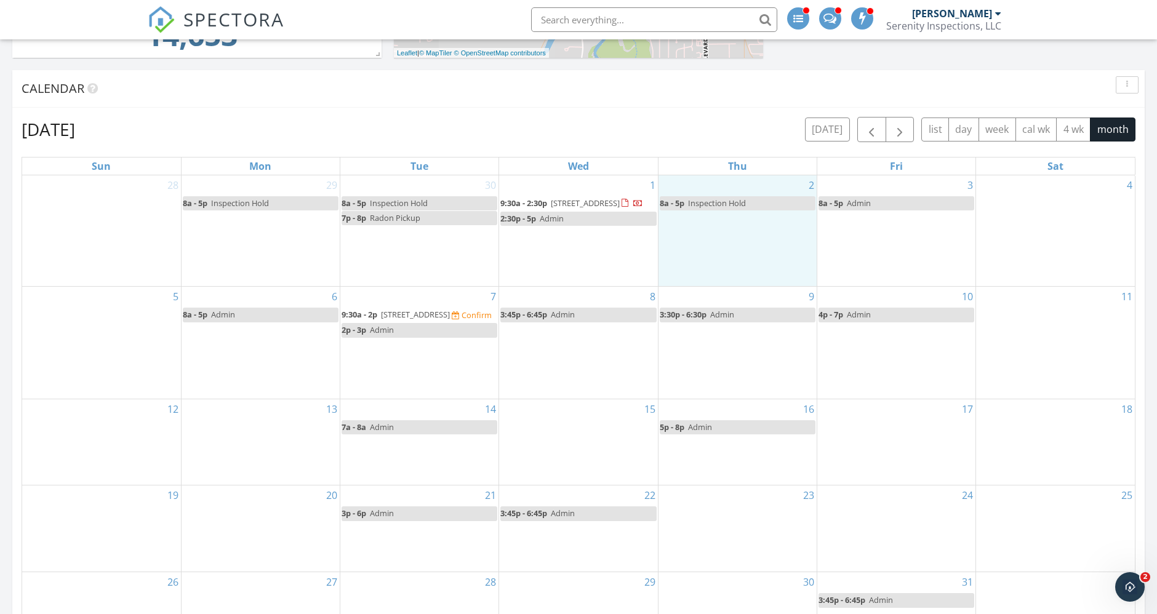
click at [715, 246] on div "2 8a - 5p Inspection Hold" at bounding box center [738, 230] width 158 height 111
click at [721, 208] on link "Event" at bounding box center [736, 216] width 63 height 20
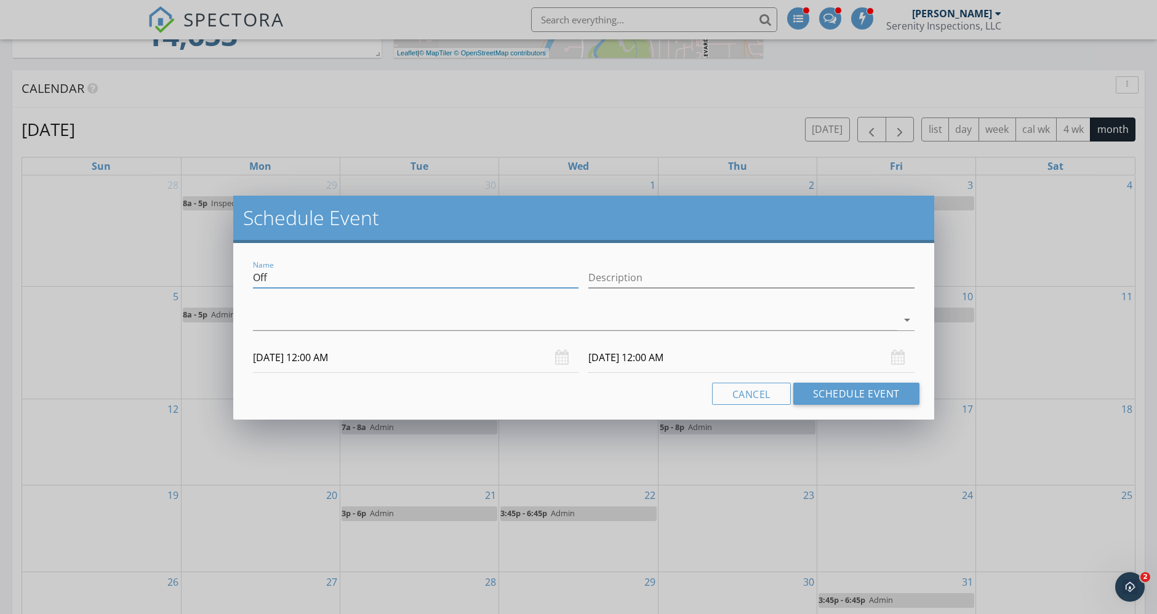
drag, startPoint x: 412, startPoint y: 276, endPoint x: 170, endPoint y: 260, distance: 242.4
click at [170, 260] on div "Schedule Event Name Off Description arrow_drop_down 10/02/2025 12:00 AM 10/03/2…" at bounding box center [578, 307] width 1157 height 614
type input "Reinspection"
click at [667, 278] on input "Description" at bounding box center [751, 278] width 326 height 20
paste input "3559 NW Glenridge D"
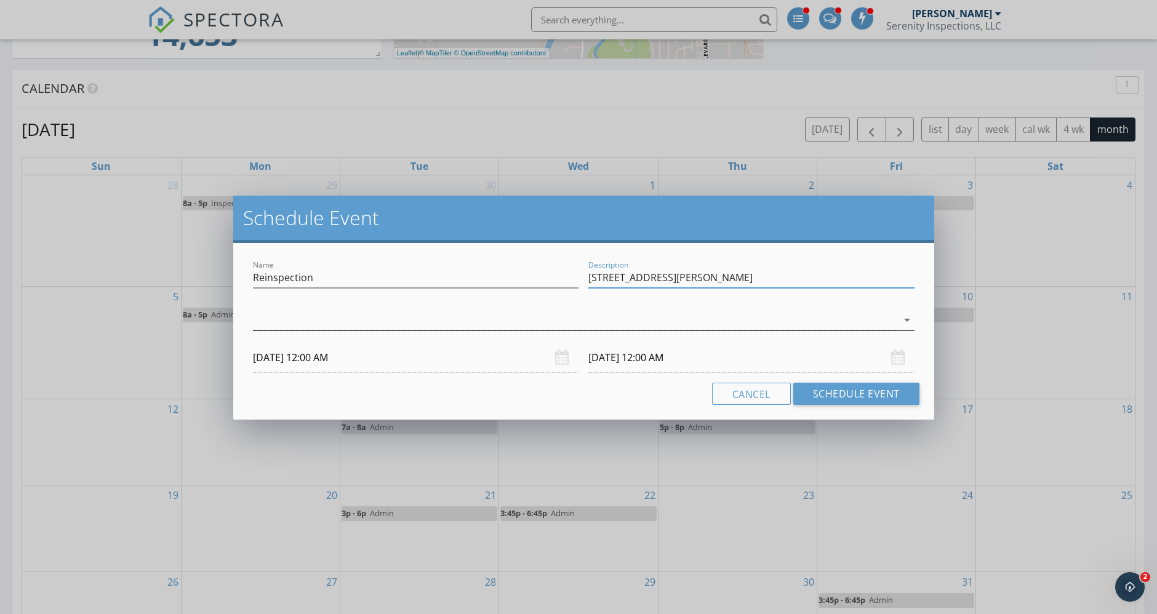
type input "3559 NW Glenridge Dr - Ian"
click at [444, 326] on div at bounding box center [575, 320] width 644 height 20
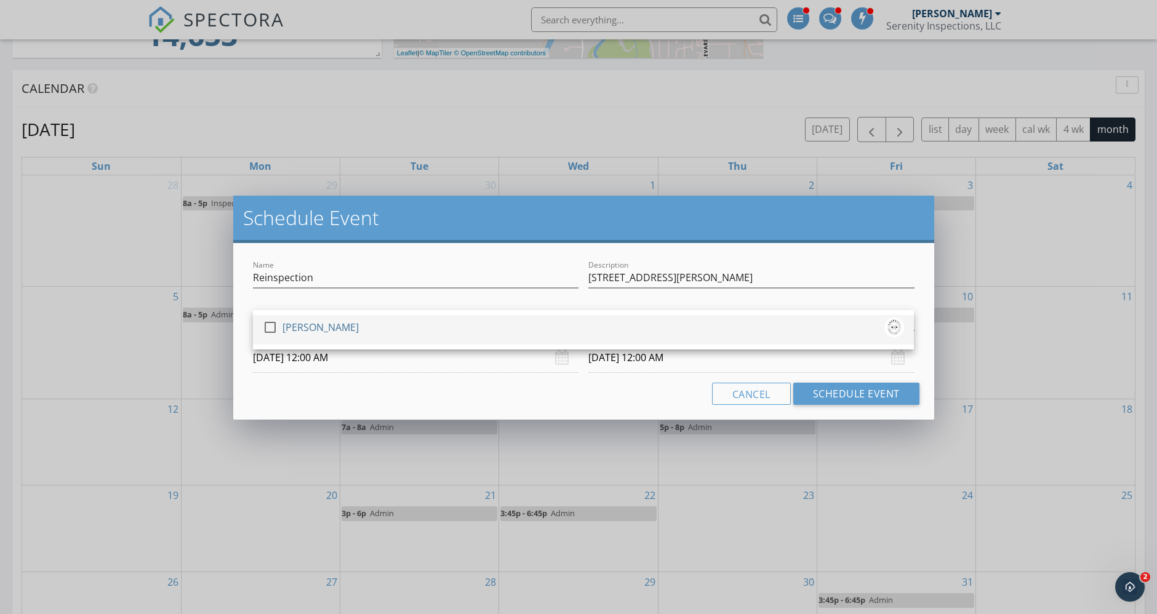
click at [443, 325] on div "check_box_outline_blank Kyle Nemes" at bounding box center [583, 330] width 641 height 25
click at [412, 358] on input "10/02/2025 12:00 AM" at bounding box center [416, 358] width 326 height 30
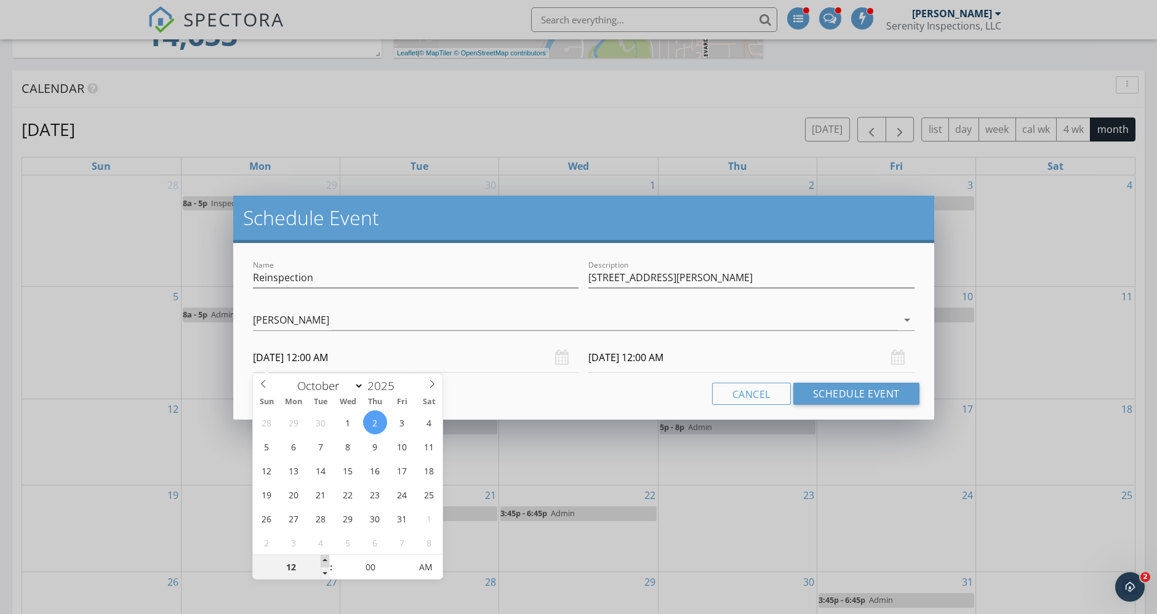
type input "01"
type input "10/02/2025 1:00 AM"
click at [323, 558] on span at bounding box center [325, 561] width 9 height 12
type input "02"
type input "10/02/2025 2:00 AM"
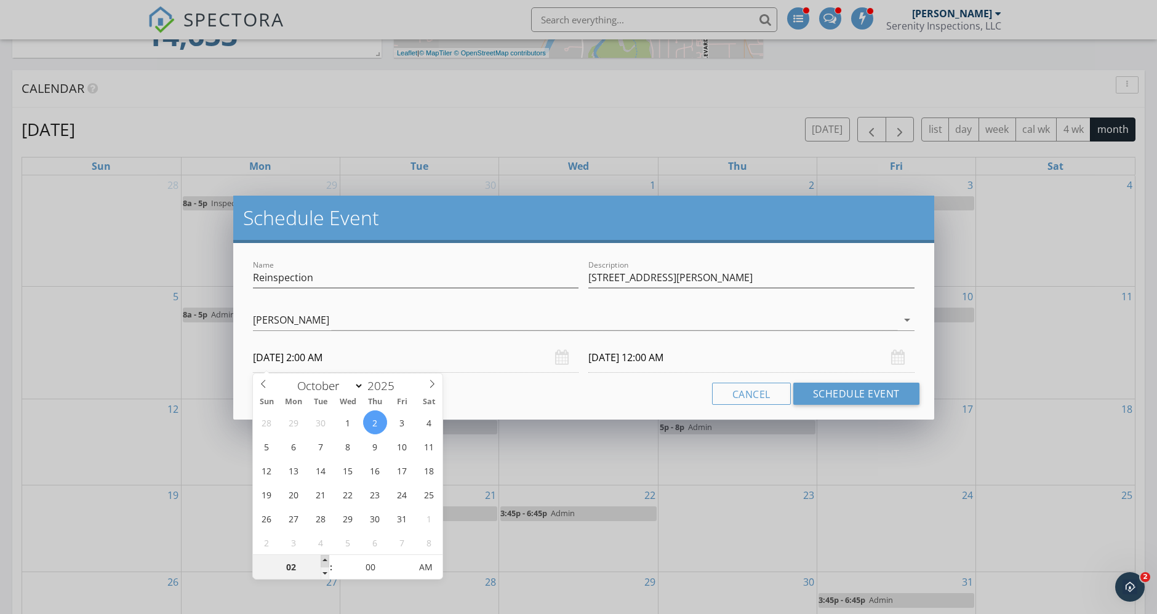
click at [323, 558] on span at bounding box center [325, 561] width 9 height 12
type input "03"
type input "10/02/2025 3:00 AM"
click at [323, 558] on span at bounding box center [325, 561] width 9 height 12
type input "03"
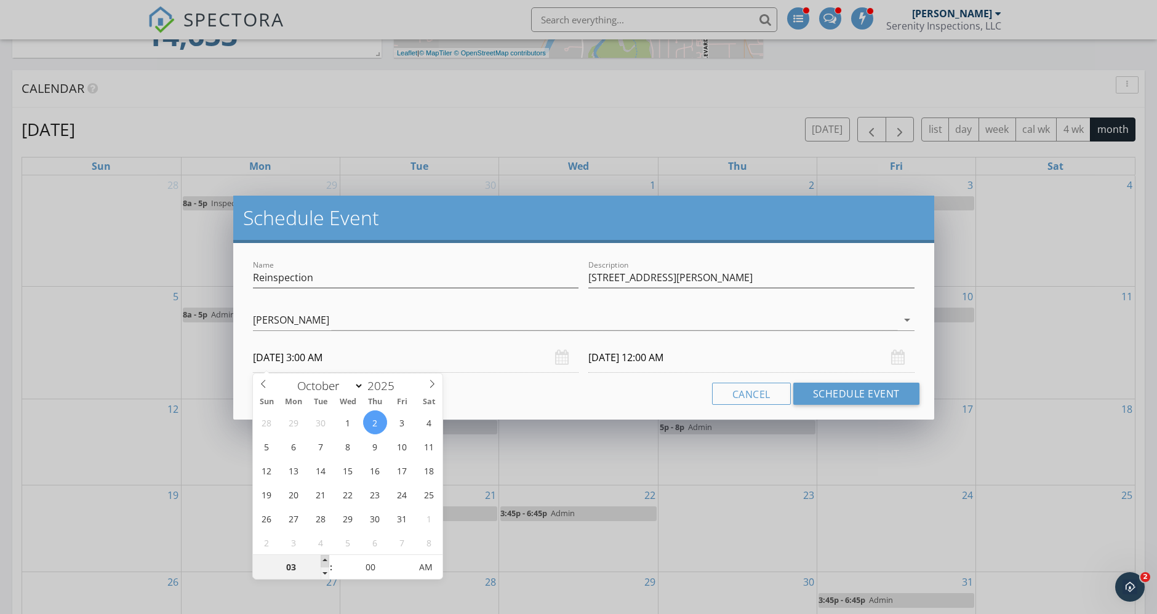
type input "10/03/2025 3:00 AM"
type input "10/02/2025 3:00 PM"
click at [425, 556] on span "PM" at bounding box center [426, 567] width 34 height 25
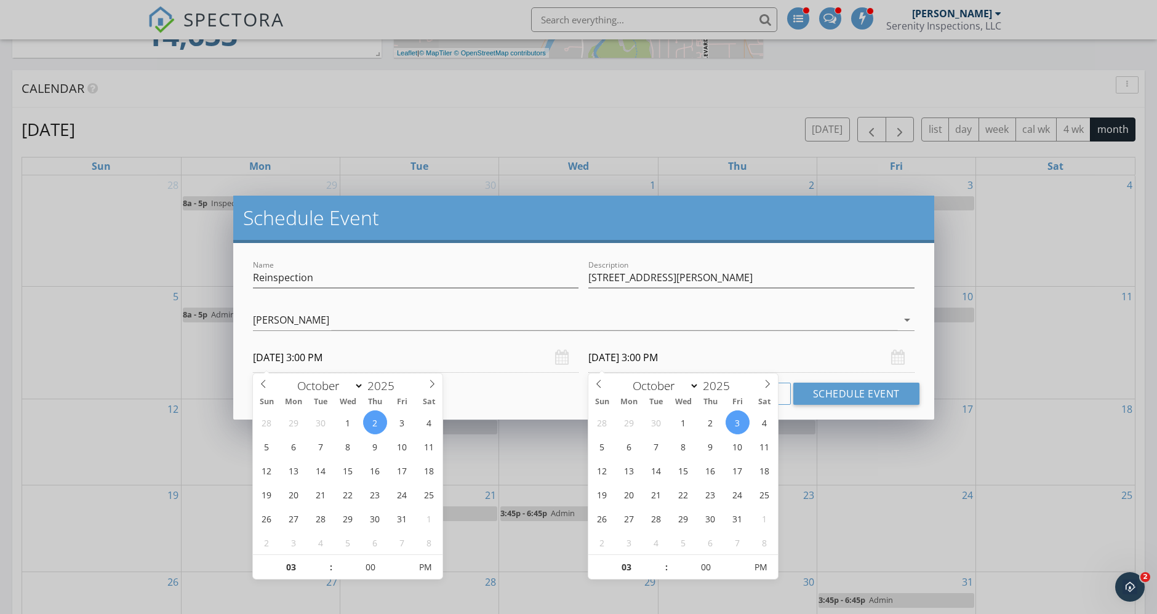
click at [652, 360] on input "10/03/2025 3:00 PM" at bounding box center [751, 358] width 326 height 30
click at [707, 409] on div "Sun Mon Tue Wed Thu Fri Sat" at bounding box center [683, 401] width 190 height 17
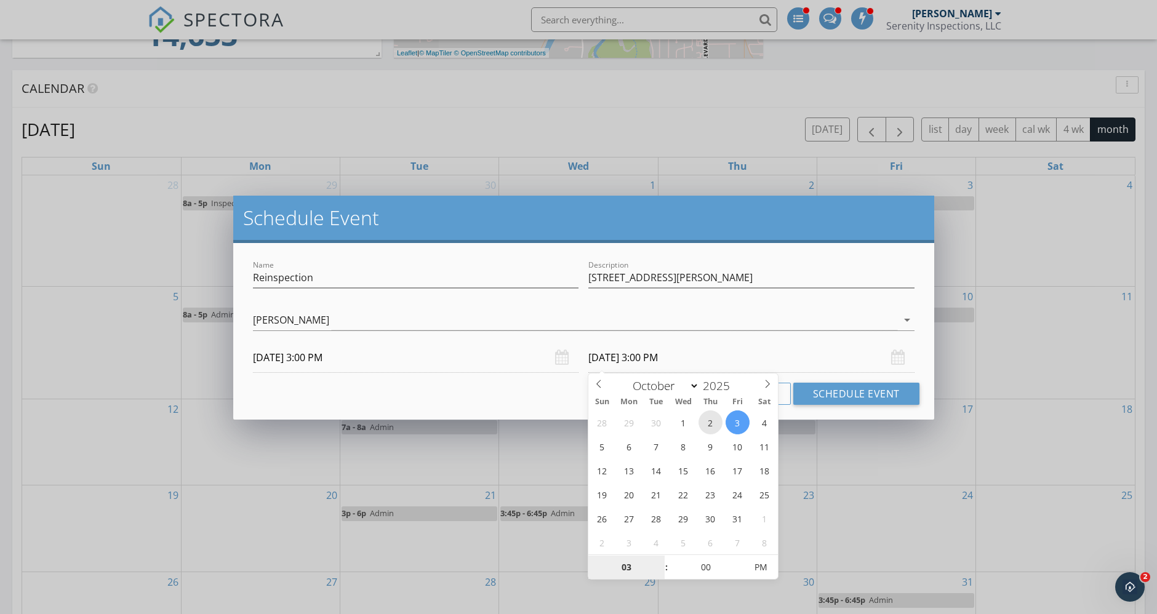
type input "10/02/2025 3:00 PM"
type input "04"
type input "10/02/2025 4:00 PM"
click at [661, 558] on span at bounding box center [660, 561] width 9 height 12
type input "05"
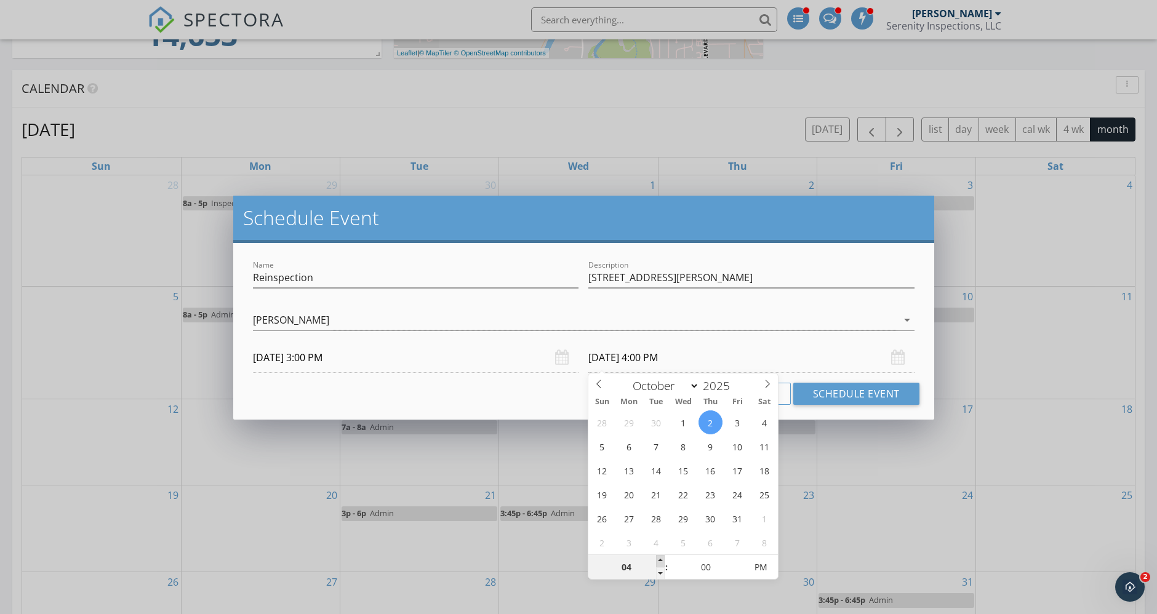
type input "10/02/2025 5:00 PM"
click at [661, 558] on span at bounding box center [660, 561] width 9 height 12
type input "06"
type input "10/02/2025 6:00 PM"
click at [661, 558] on span at bounding box center [660, 561] width 9 height 12
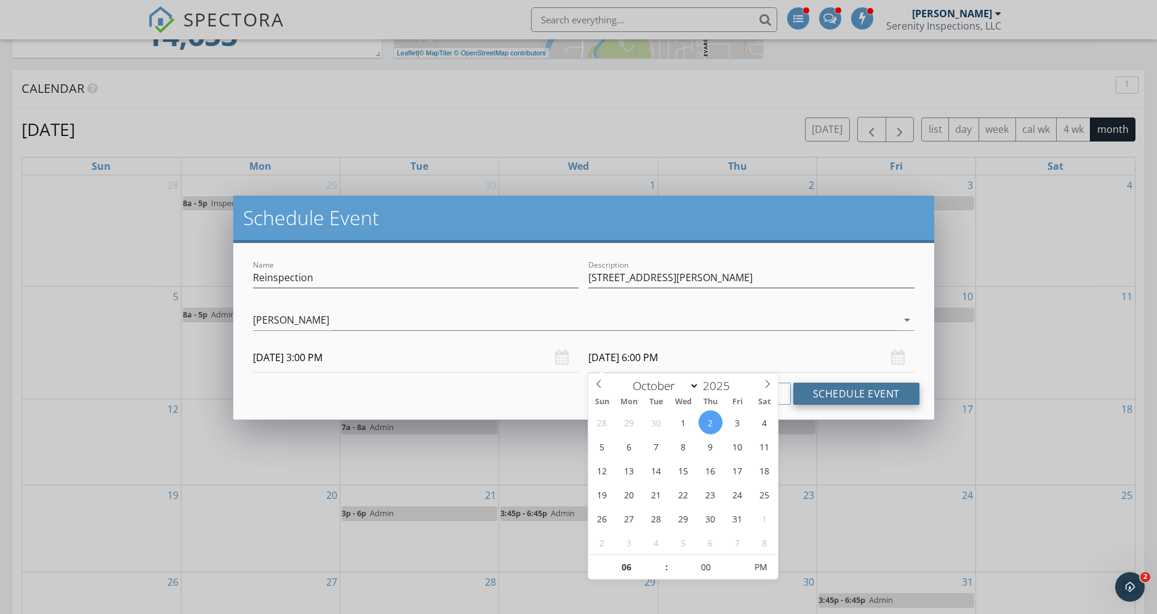
click at [865, 389] on button "Schedule Event" at bounding box center [856, 394] width 126 height 22
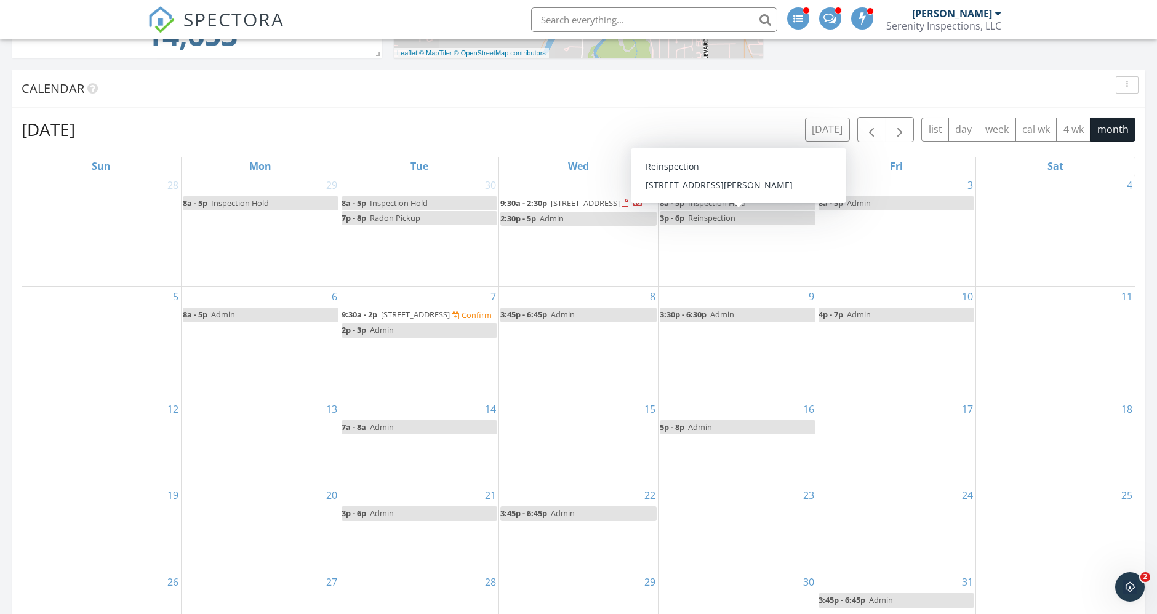
click at [1065, 221] on div "4" at bounding box center [1055, 230] width 159 height 111
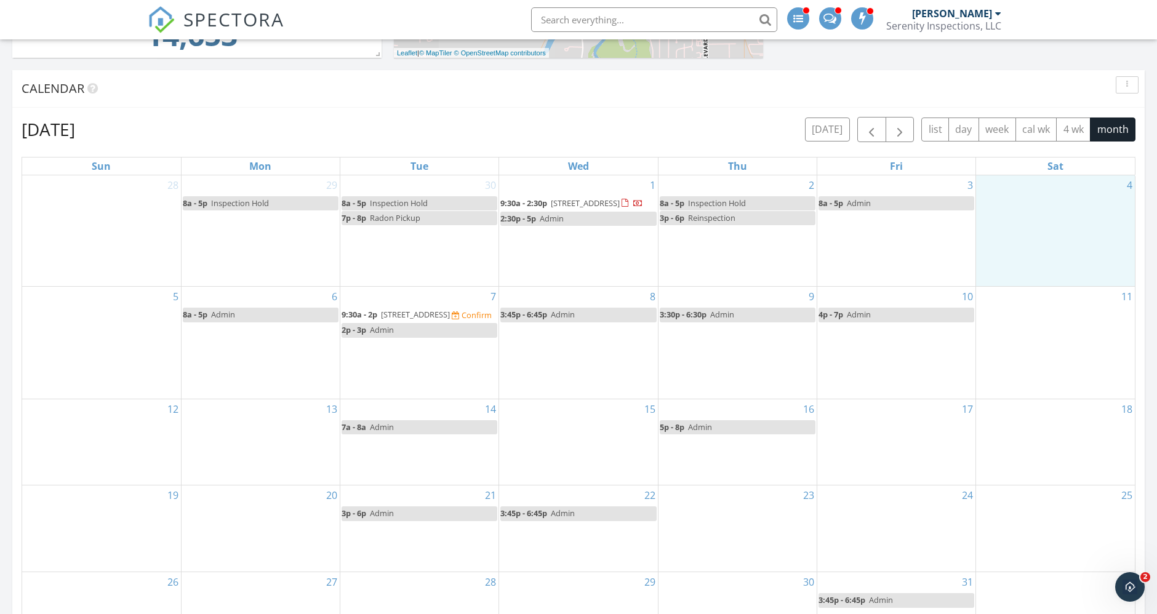
click at [443, 387] on div "7 9:30a - 2p 2941 NW Elmwood Dr, Corvallis 97330 Confirm 2p - 3p Admin" at bounding box center [419, 342] width 158 height 111
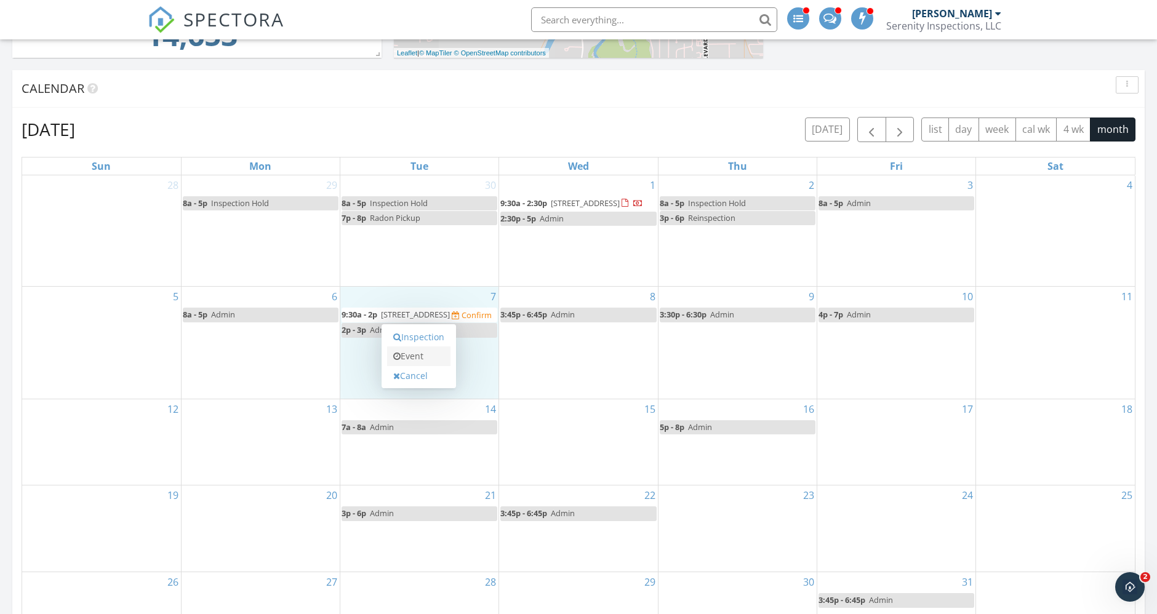
click at [438, 359] on link "Event" at bounding box center [418, 357] width 63 height 20
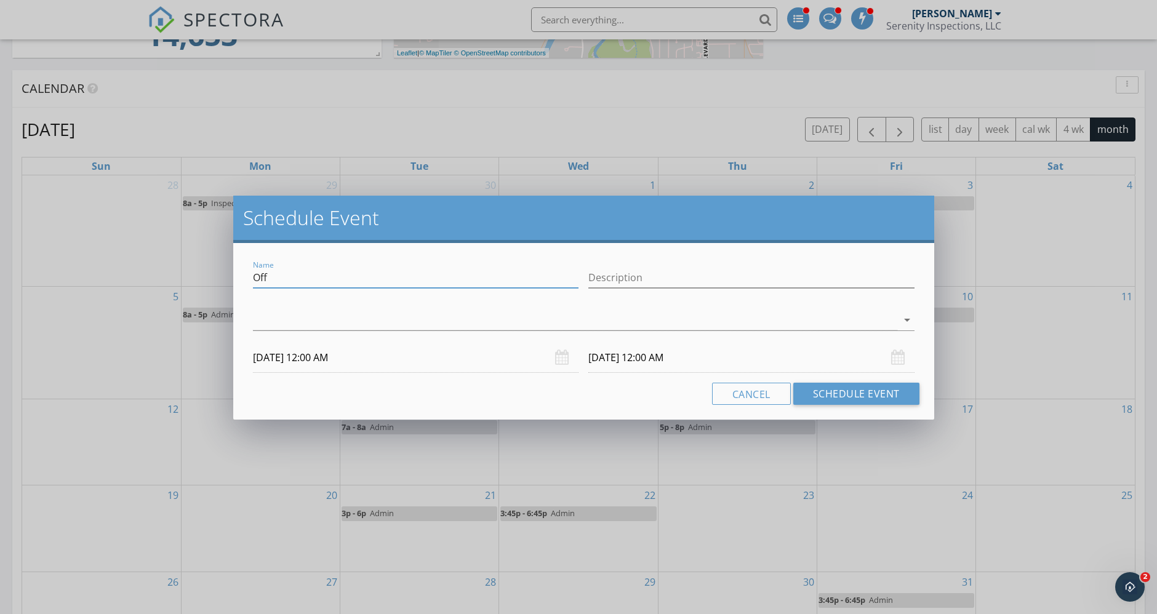
drag, startPoint x: 430, startPoint y: 273, endPoint x: 233, endPoint y: 263, distance: 197.2
click at [233, 263] on div "Name Off Description arrow_drop_down 10/07/2025 12:00 AM 10/08/2025 12:00 AM Ca…" at bounding box center [583, 331] width 700 height 177
type input "Reinspection"
click at [614, 278] on input "Description" at bounding box center [751, 278] width 326 height 20
type input "[STREET_ADDRESS][US_STATE]"
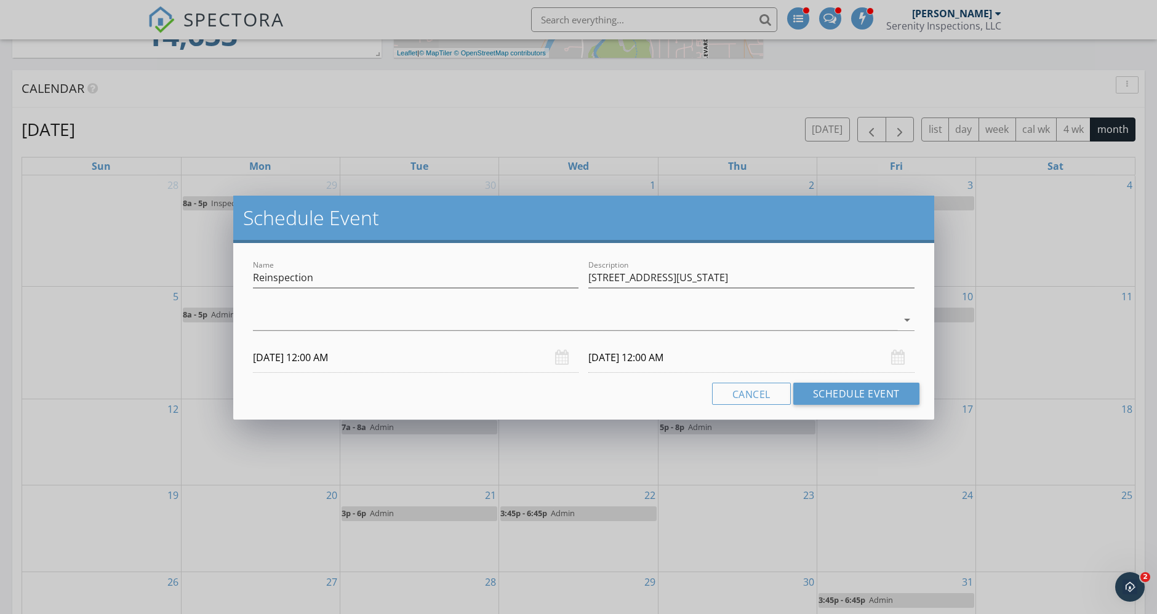
drag, startPoint x: 624, startPoint y: 268, endPoint x: 521, endPoint y: 305, distance: 109.2
click at [521, 305] on div "check_box_outline_blank Kyle Nemes arrow_drop_down" at bounding box center [583, 323] width 661 height 40
click at [519, 323] on div at bounding box center [575, 320] width 644 height 20
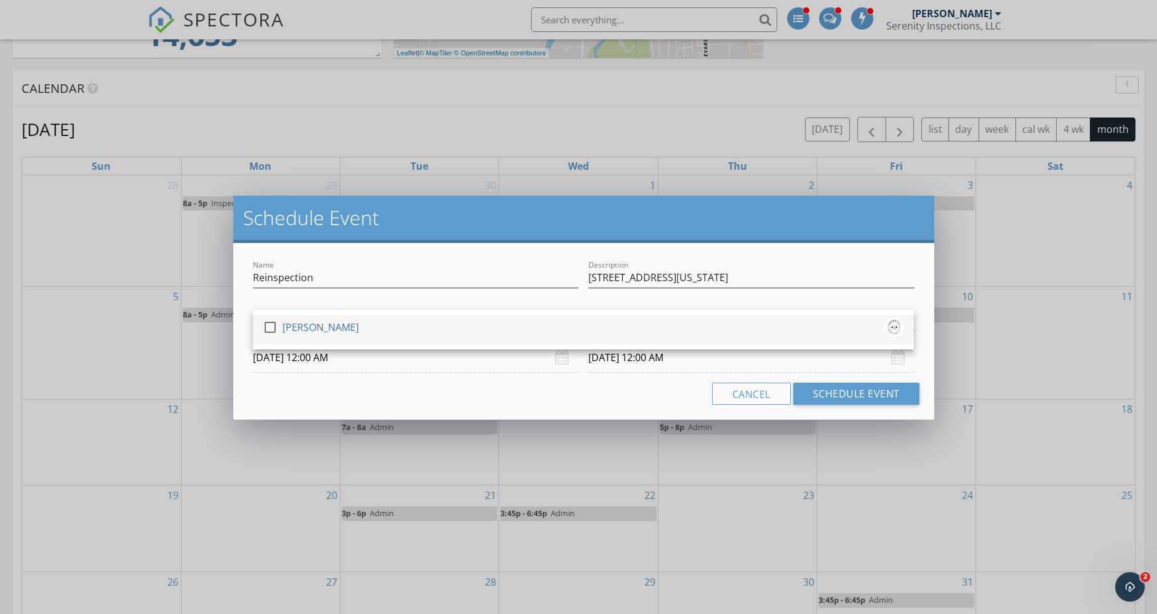
click at [462, 327] on div "check_box_outline_blank Kyle Nemes" at bounding box center [583, 330] width 641 height 25
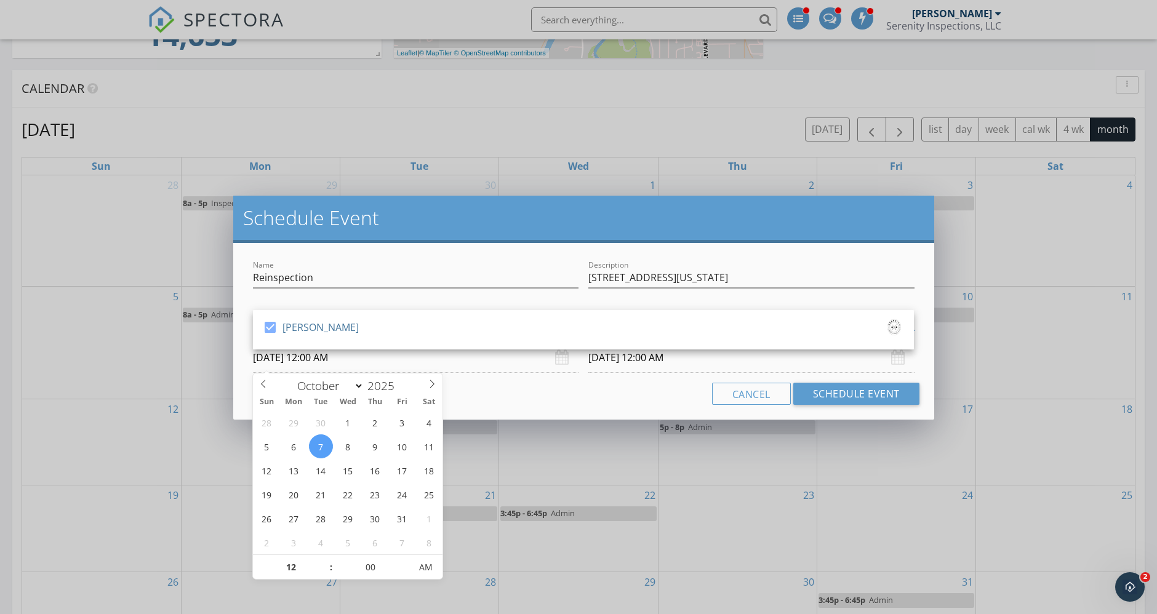
click at [406, 356] on input "10/07/2025 12:00 AM" at bounding box center [416, 358] width 326 height 30
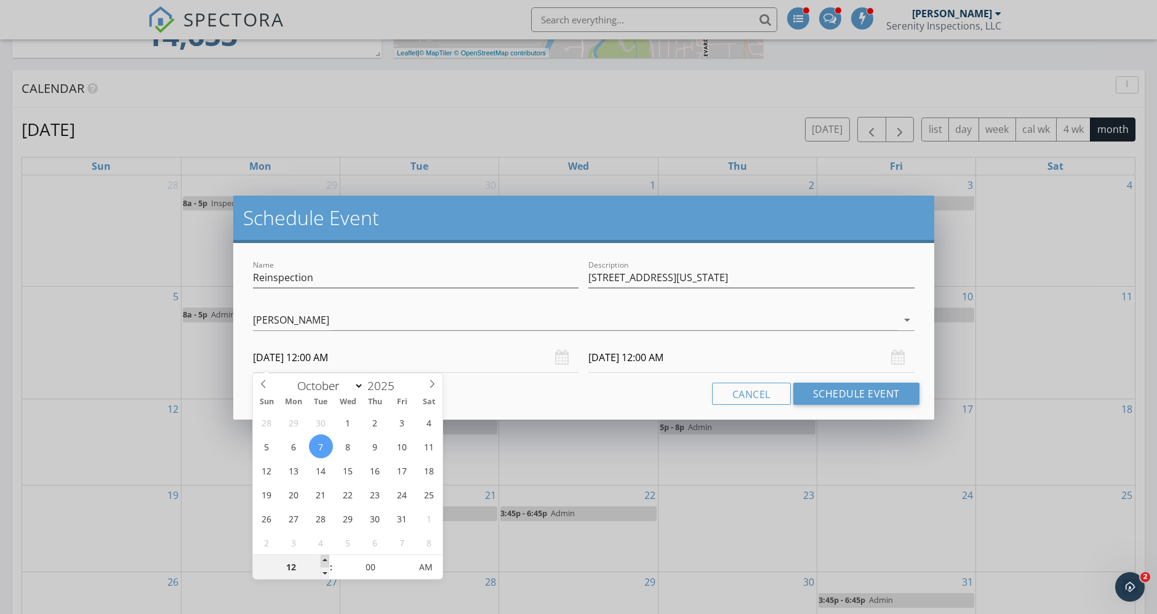
type input "01"
type input "10/07/2025 1:00 AM"
click at [324, 562] on span at bounding box center [325, 561] width 9 height 12
type input "02"
type input "10/07/2025 2:00 AM"
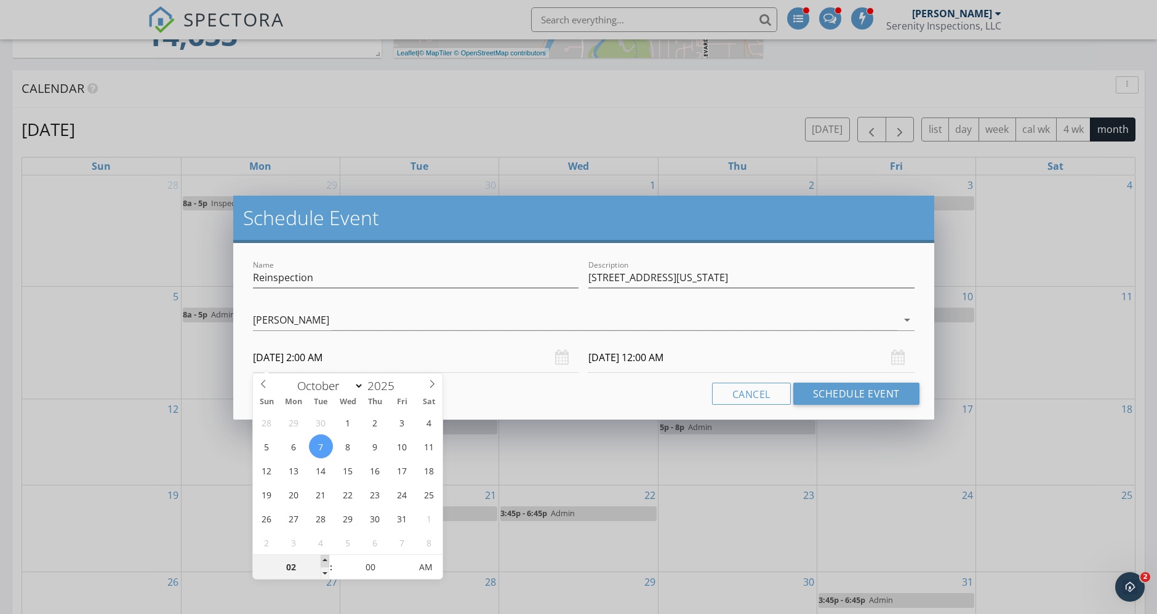
click at [324, 562] on span at bounding box center [325, 561] width 9 height 12
type input "03"
type input "10/07/2025 3:00 AM"
click at [324, 560] on span at bounding box center [325, 561] width 9 height 12
type input "03"
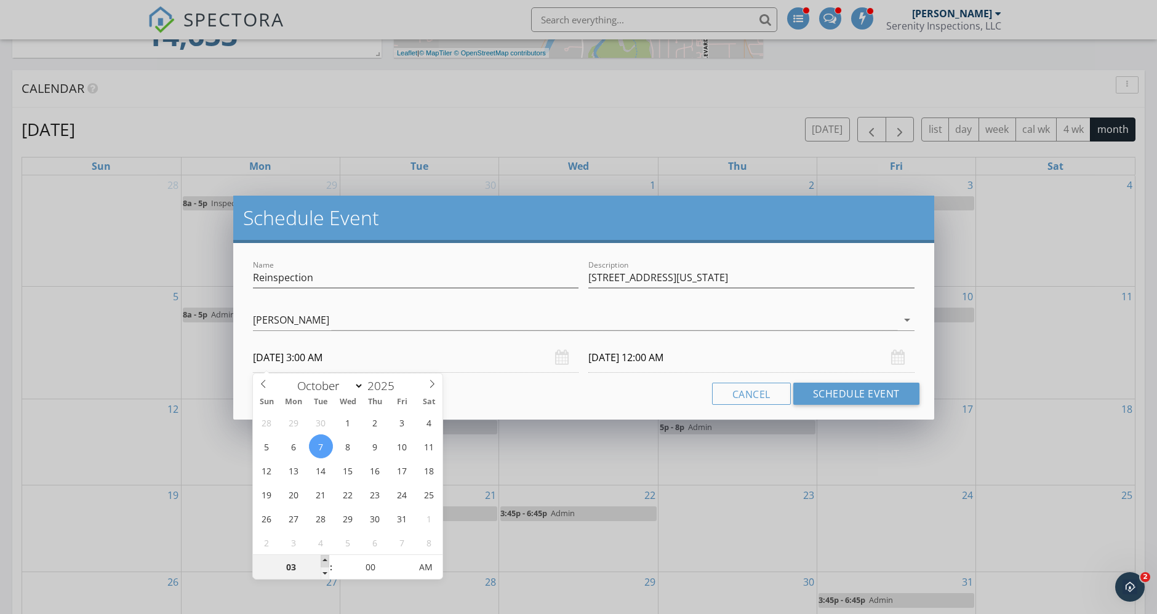
type input "10/08/2025 3:00 AM"
type input "10/07/2025 3:00 PM"
type input "10/08/2025 3:00 PM"
click at [435, 561] on span "PM" at bounding box center [426, 567] width 34 height 25
click at [684, 355] on input "10/08/2025 3:00 PM" at bounding box center [751, 358] width 326 height 30
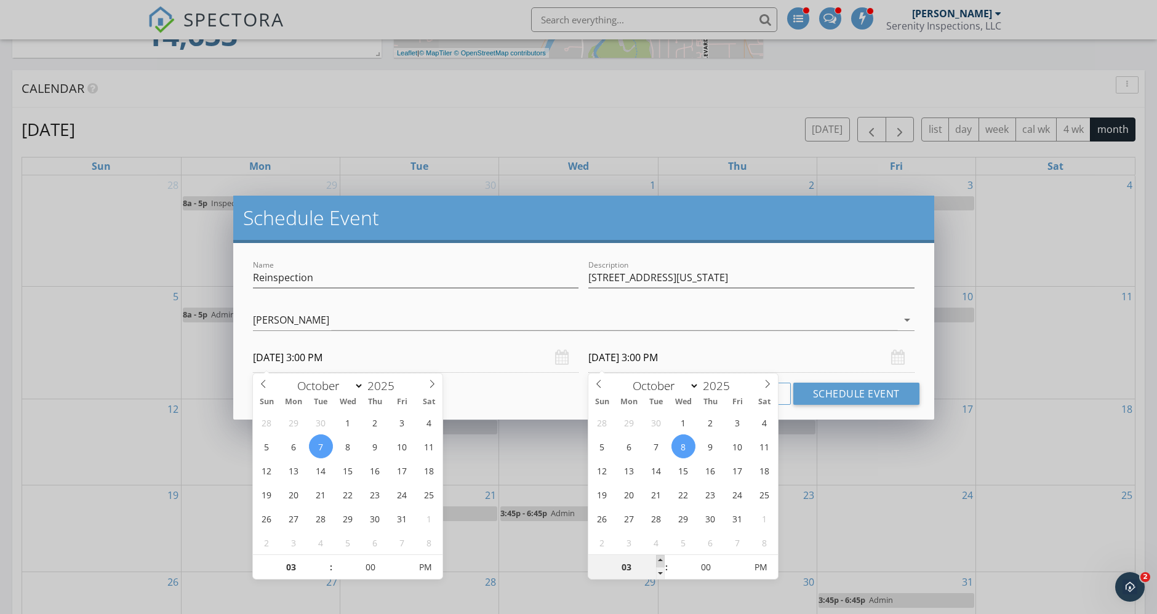
type input "04"
type input "10/08/2025 4:00 PM"
click at [657, 556] on span at bounding box center [660, 561] width 9 height 12
type input "05"
type input "10/08/2025 5:00 PM"
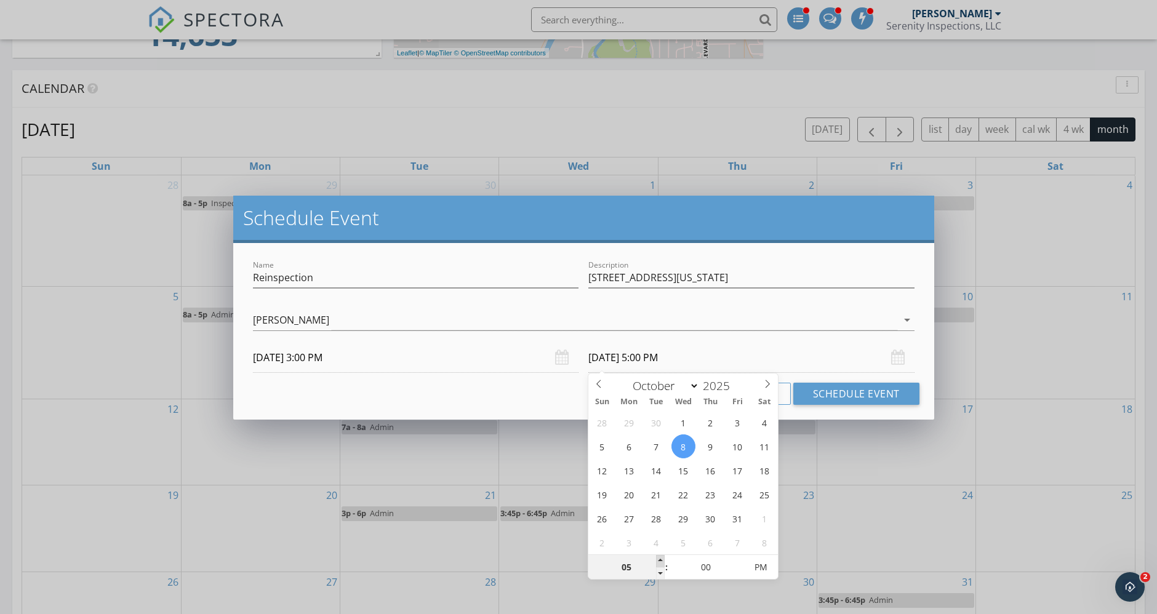
click at [657, 556] on span at bounding box center [660, 561] width 9 height 12
type input "06"
click at [657, 556] on span at bounding box center [660, 561] width 9 height 12
click at [874, 393] on button "Schedule Event" at bounding box center [856, 394] width 126 height 22
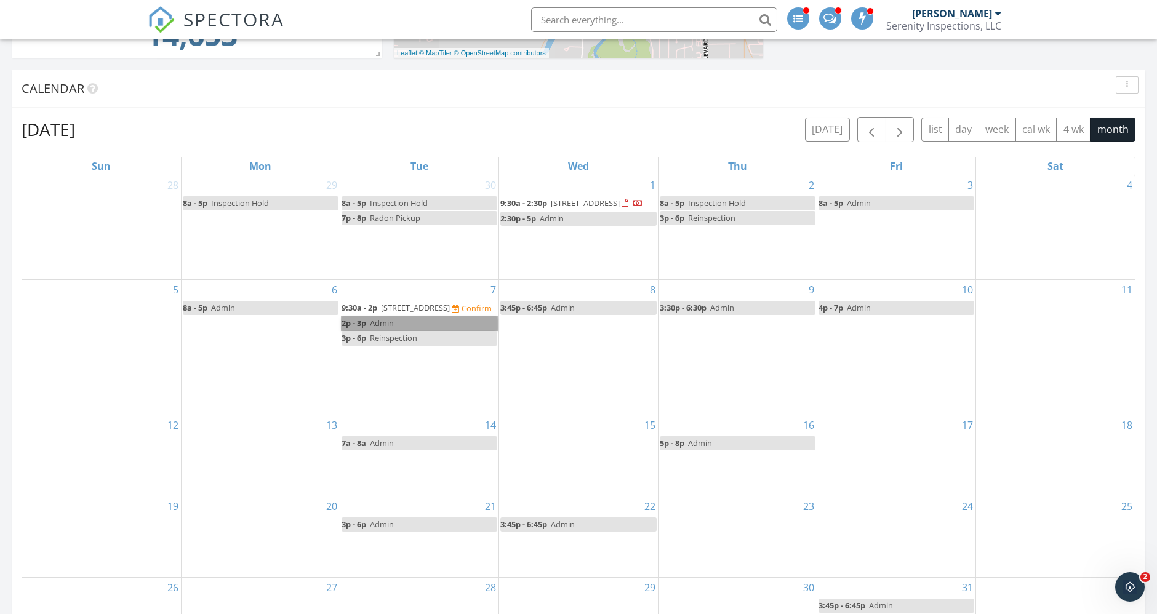
drag, startPoint x: 419, startPoint y: 347, endPoint x: 401, endPoint y: 349, distance: 17.3
click at [401, 331] on link "2p - 3p Admin" at bounding box center [420, 323] width 156 height 14
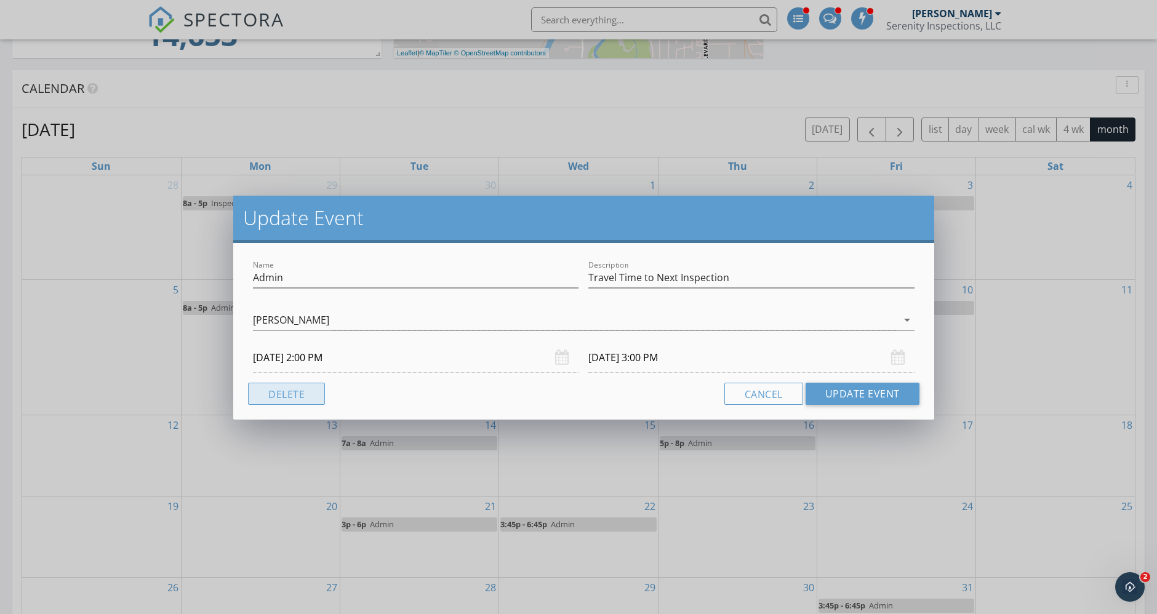
click at [321, 400] on button "Delete" at bounding box center [286, 394] width 77 height 22
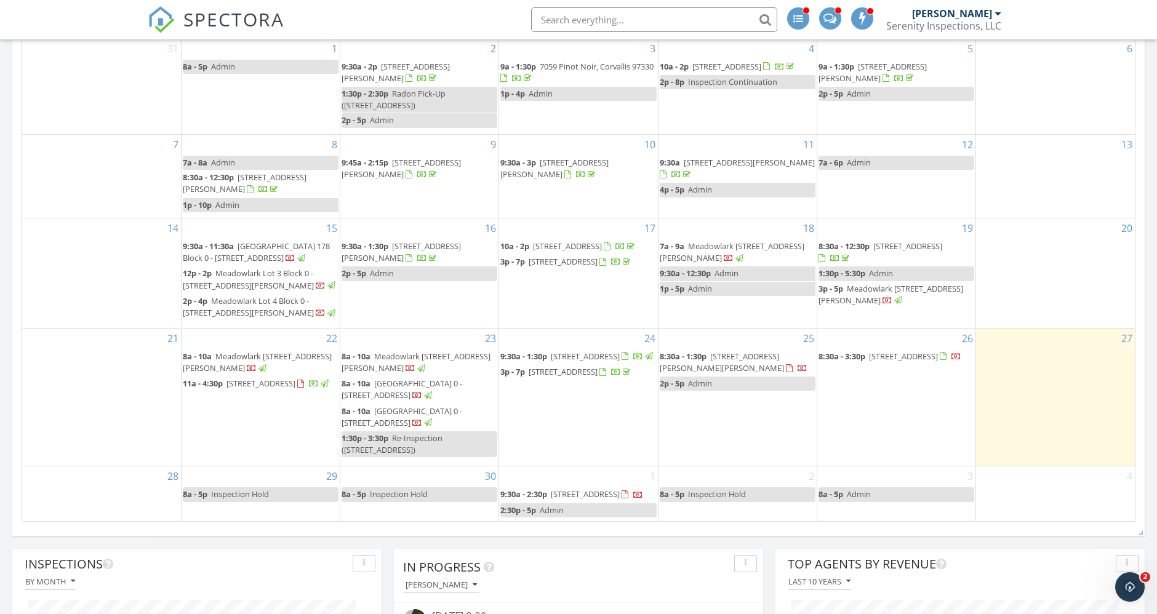
scroll to position [20, 0]
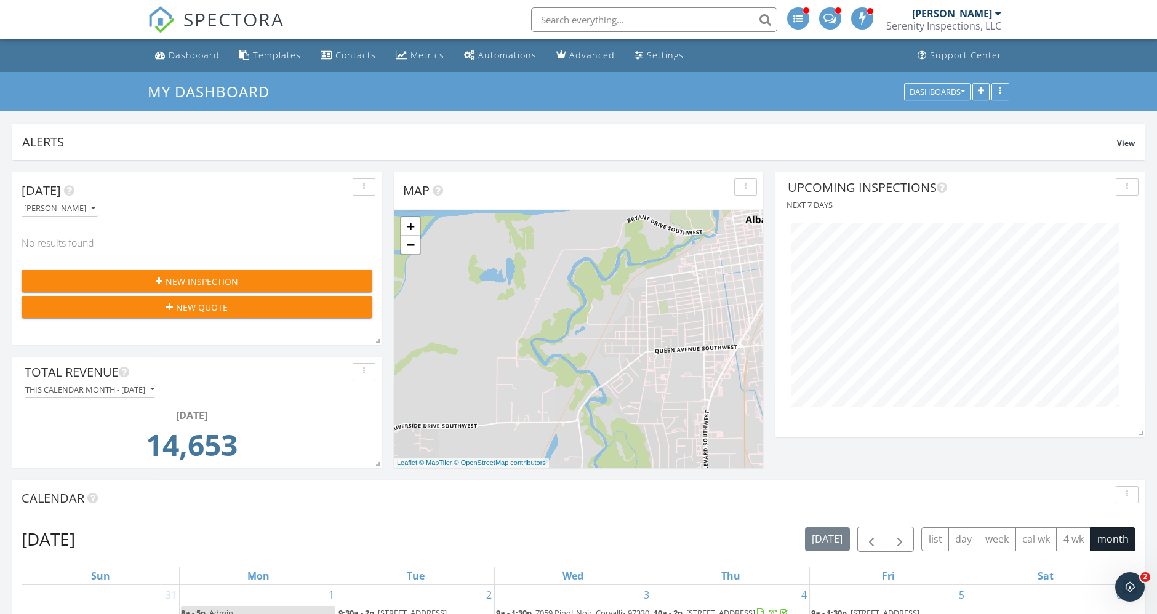
click at [937, 12] on div "[PERSON_NAME]" at bounding box center [952, 13] width 80 height 12
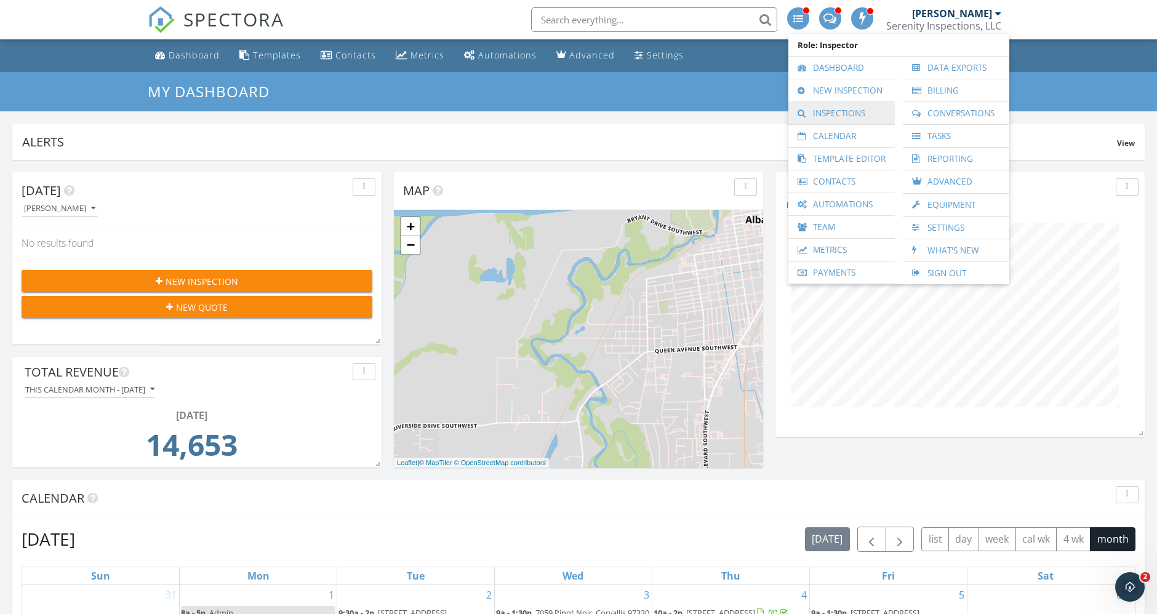
click at [872, 108] on link "Inspections" at bounding box center [842, 113] width 94 height 22
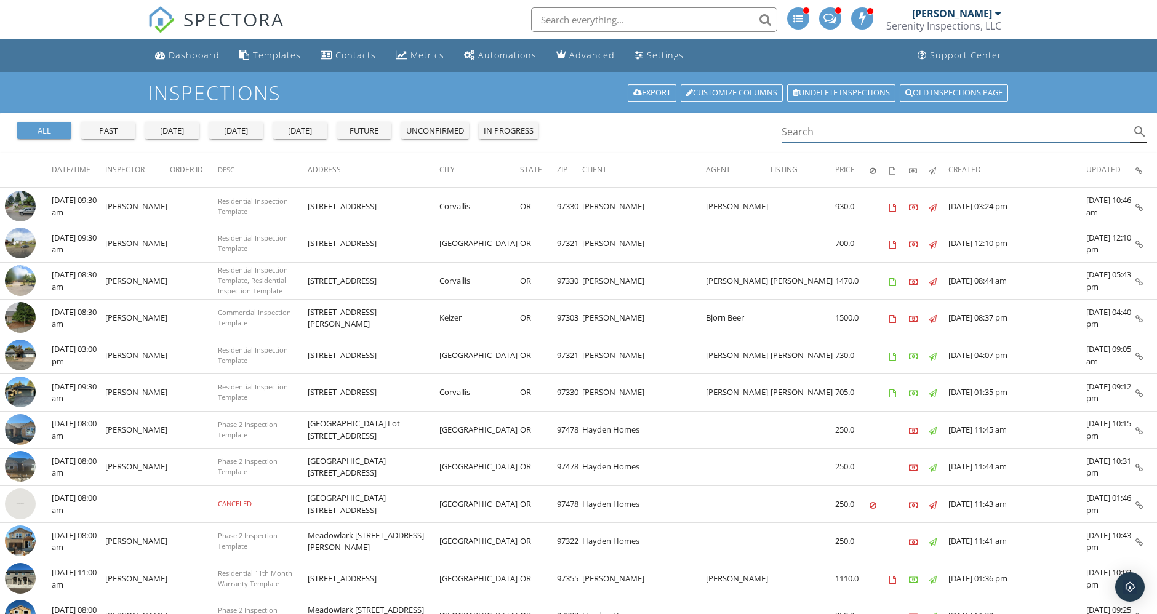
click at [803, 130] on input "Search" at bounding box center [956, 132] width 348 height 20
paste input "902 Connecticut Ave SE"
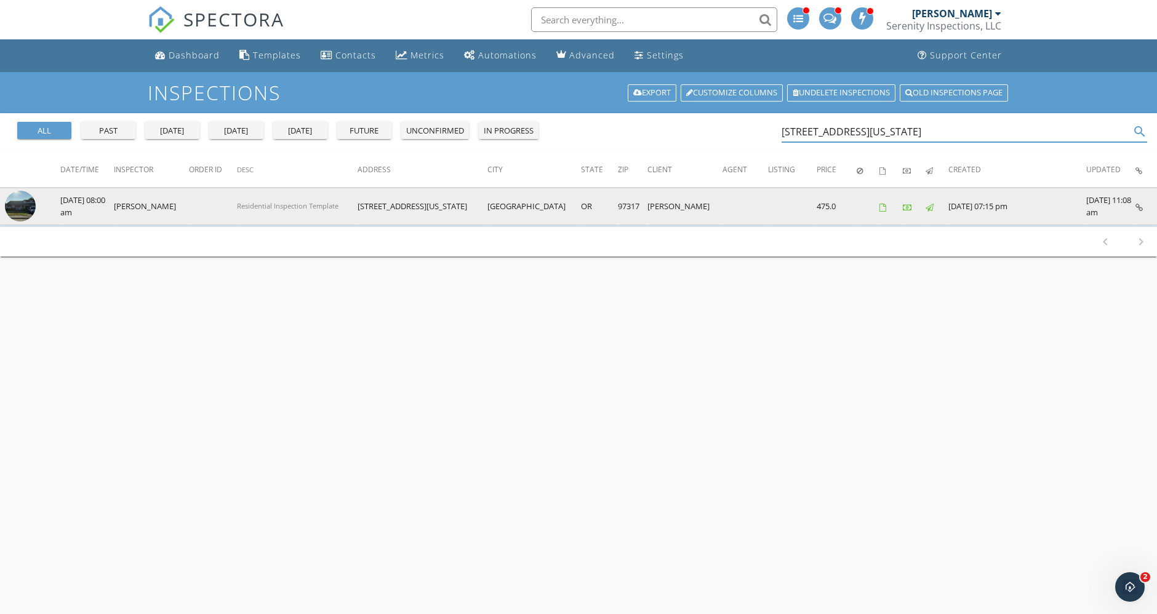
click at [20, 206] on img at bounding box center [20, 206] width 31 height 31
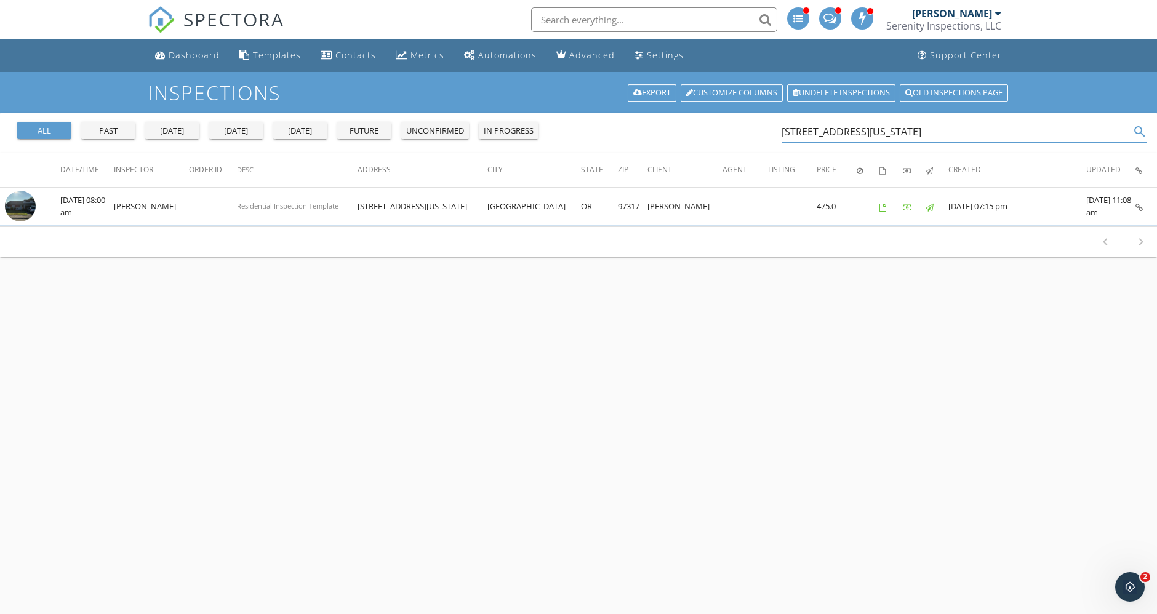
drag, startPoint x: 918, startPoint y: 137, endPoint x: 758, endPoint y: 143, distance: 159.5
click at [758, 143] on div "all past yesterday today tomorrow future unconfirmed in progress 902 Connecticu…" at bounding box center [578, 132] width 1157 height 39
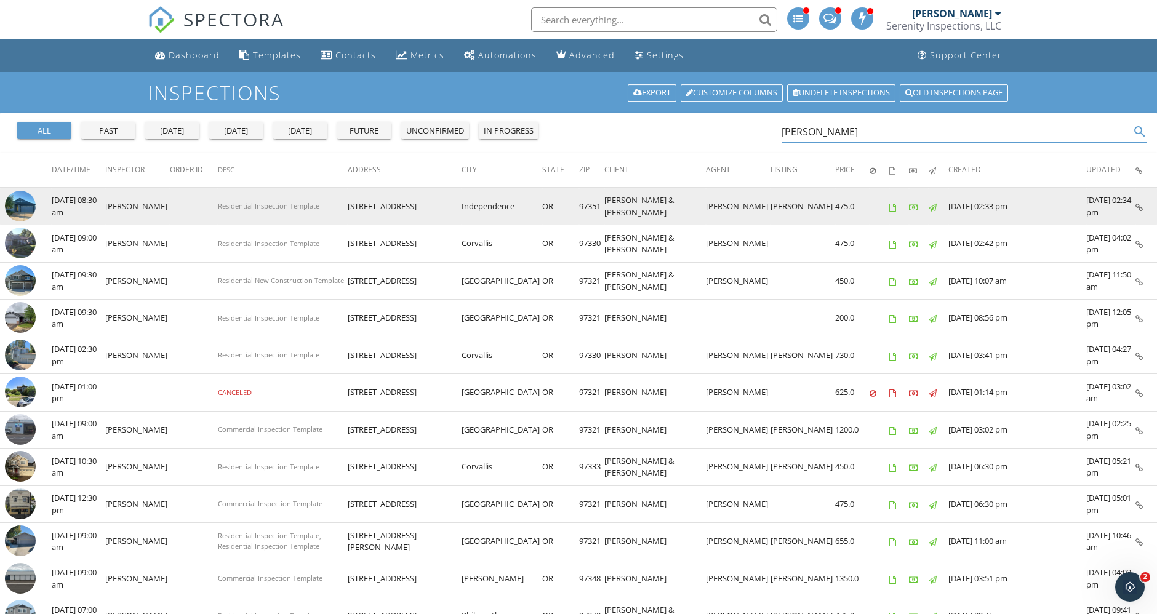
type input "ian"
click at [14, 204] on img at bounding box center [20, 206] width 31 height 31
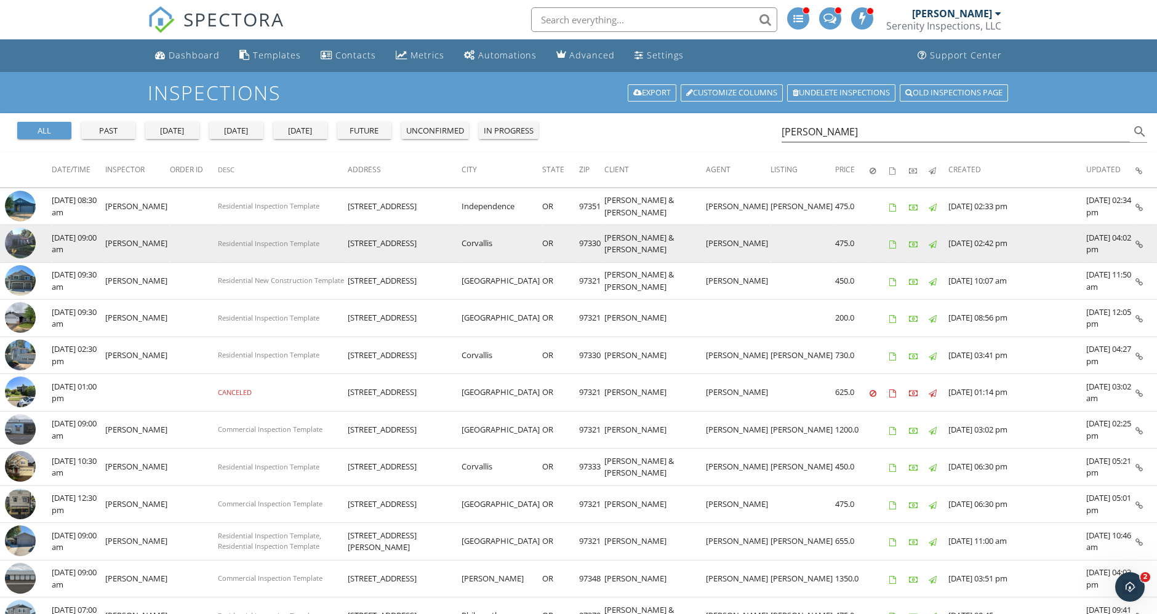
click at [33, 251] on link at bounding box center [20, 255] width 31 height 11
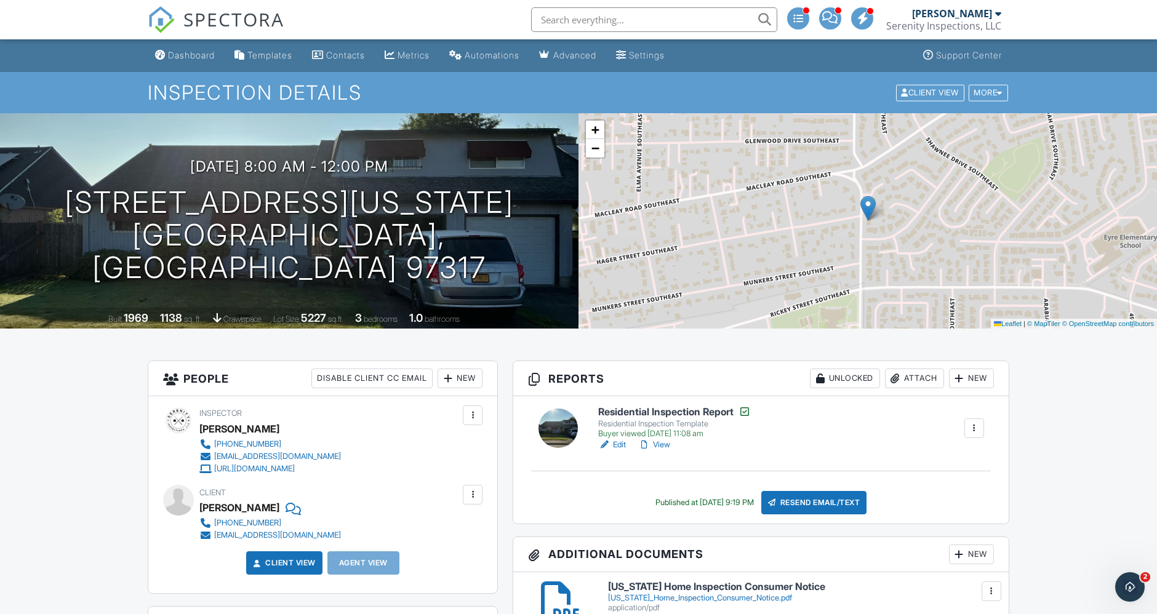
click at [666, 439] on link "View" at bounding box center [654, 445] width 32 height 12
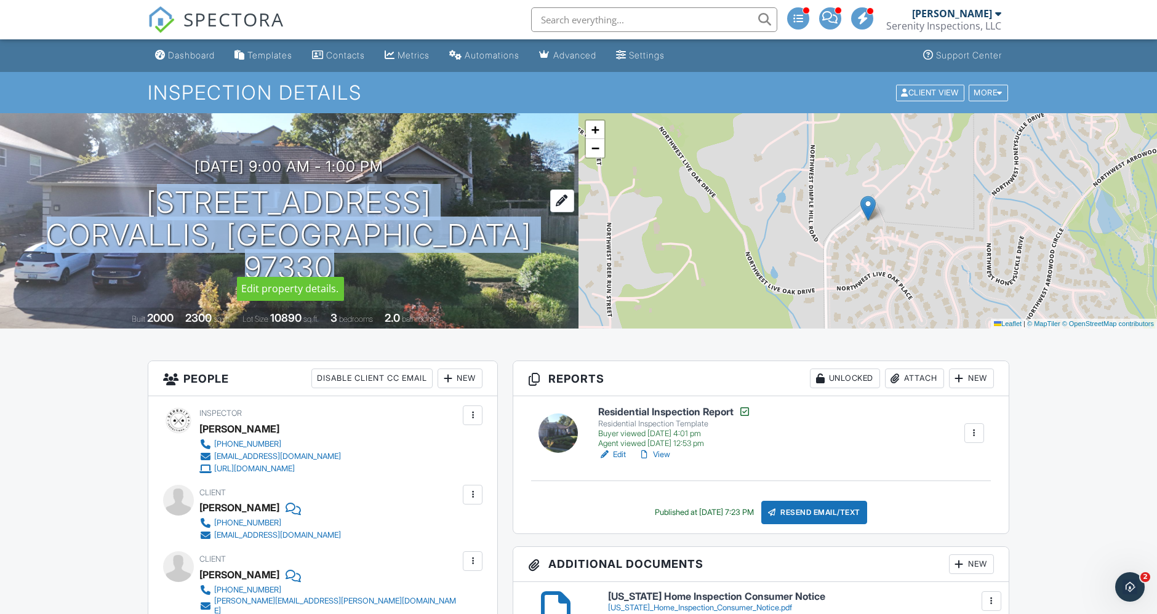
drag, startPoint x: 114, startPoint y: 212, endPoint x: 457, endPoint y: 211, distance: 342.2
click at [457, 211] on div "08/13/2025 9:00 am - 1:00 pm 3559 NW Glenridge Dr Corvallis, OR 97330" at bounding box center [289, 221] width 579 height 126
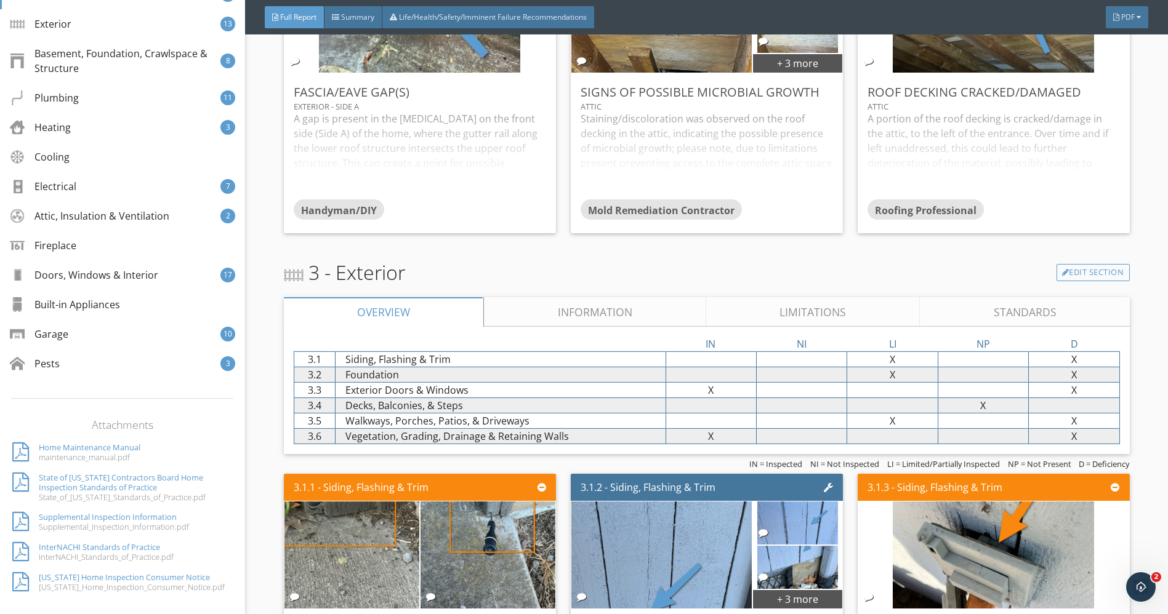
scroll to position [342, 0]
click at [89, 190] on div "Electrical 7" at bounding box center [122, 186] width 245 height 30
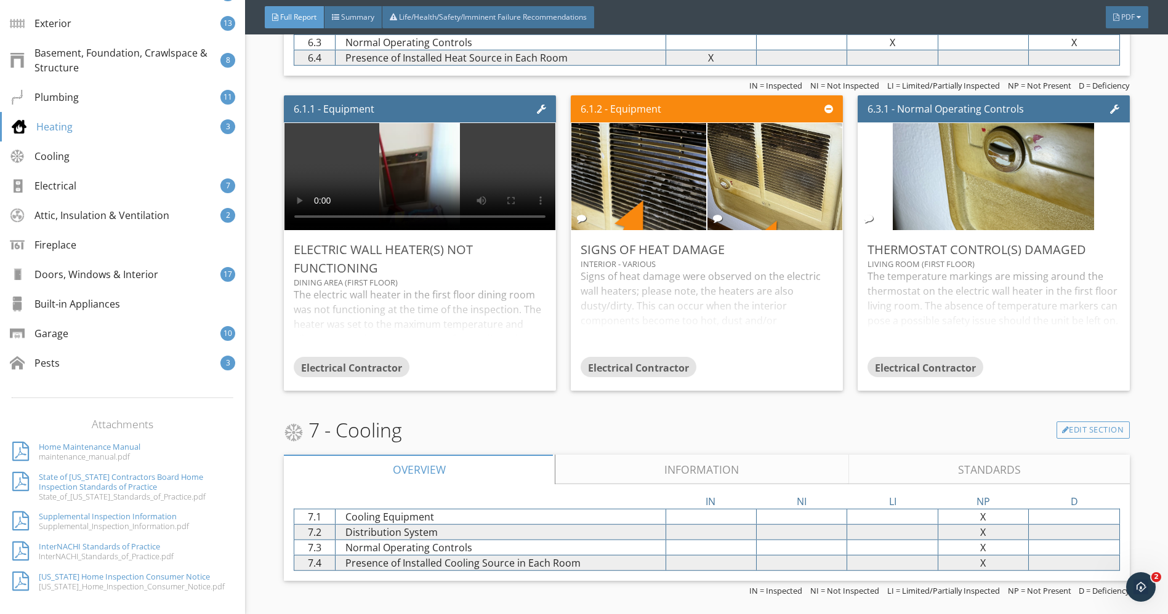
scroll to position [8586, 0]
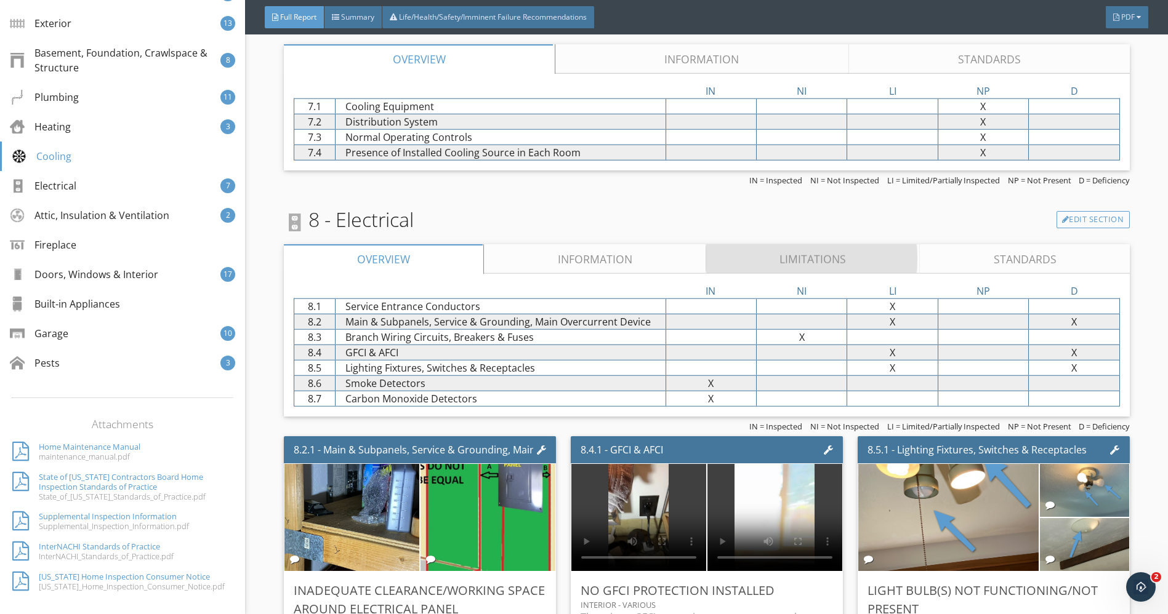
click at [772, 263] on link "Limitations" at bounding box center [813, 259] width 214 height 30
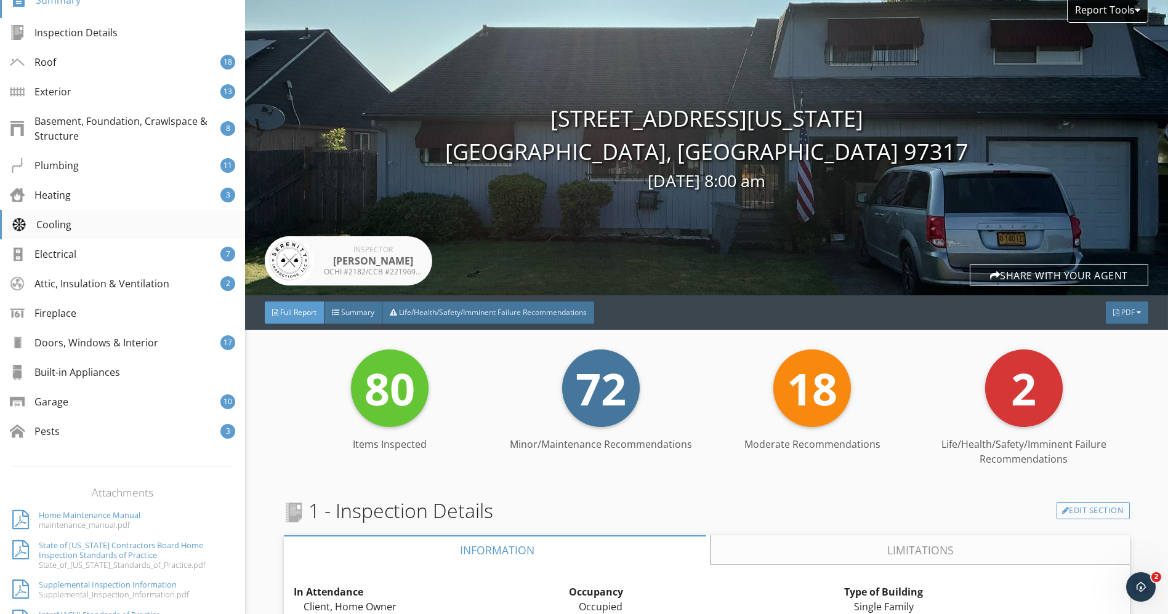
scroll to position [205, 0]
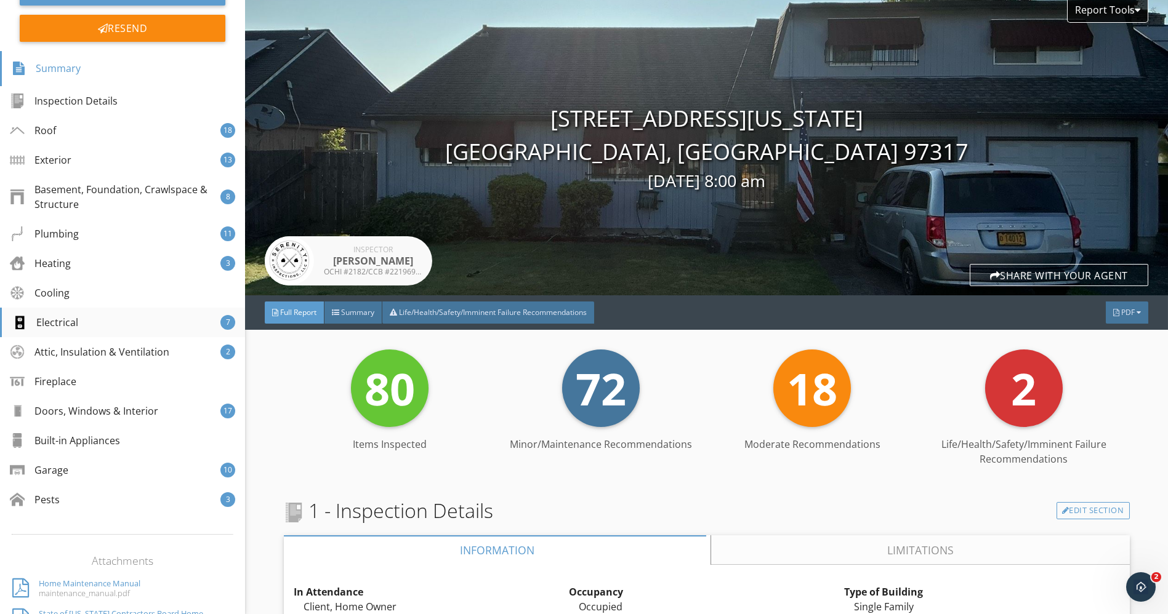
click at [89, 318] on div "Electrical 7" at bounding box center [122, 323] width 245 height 30
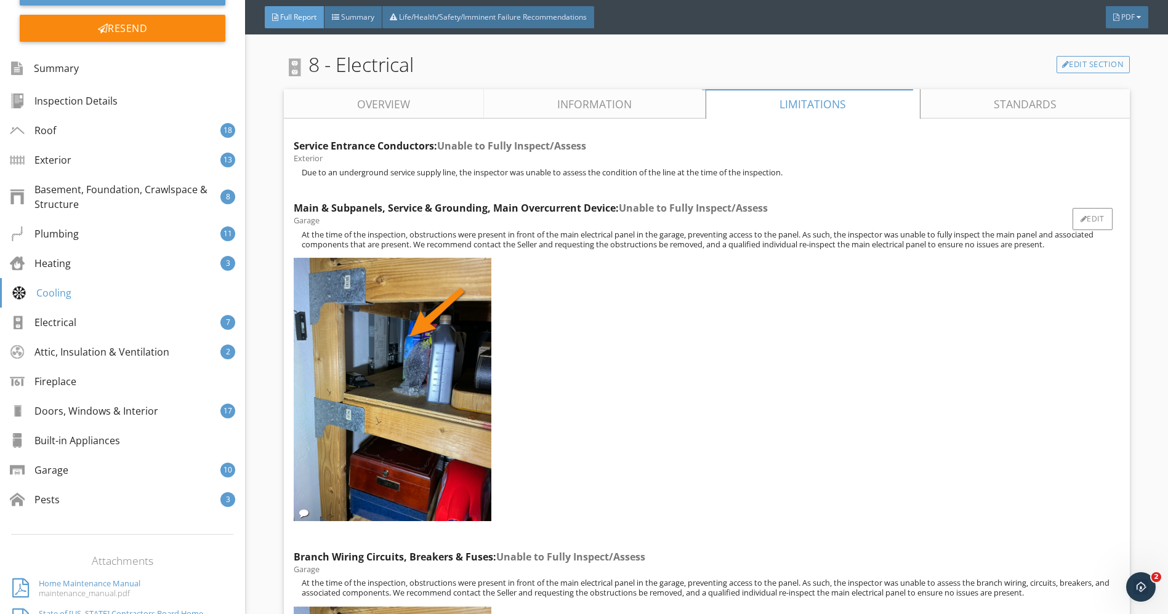
scroll to position [8415, 0]
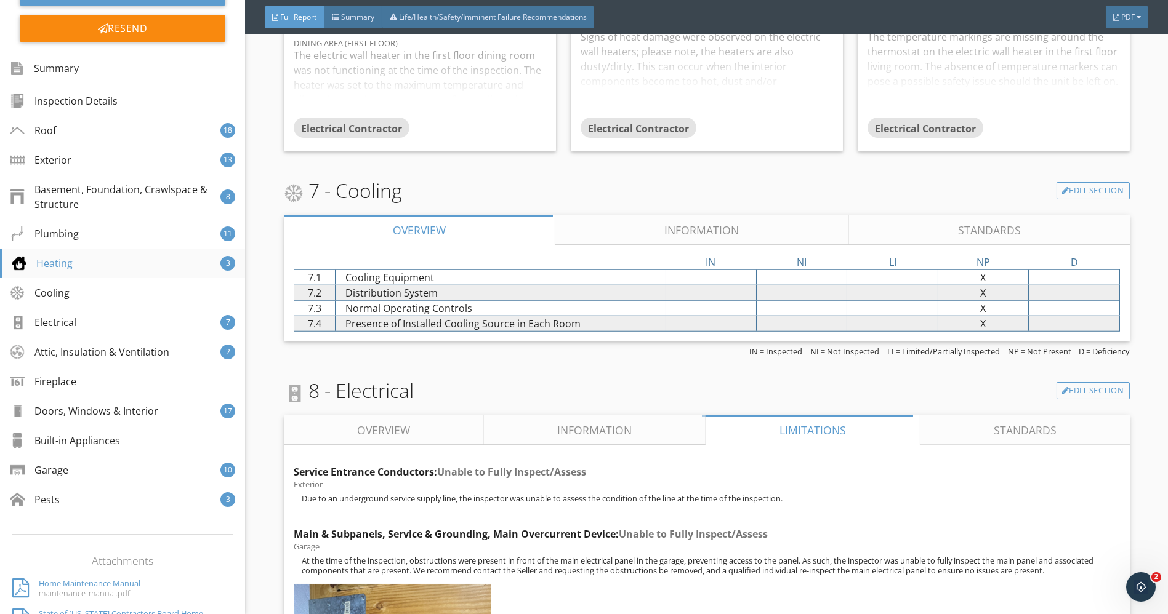
click at [112, 269] on div "Heating 3" at bounding box center [122, 264] width 245 height 30
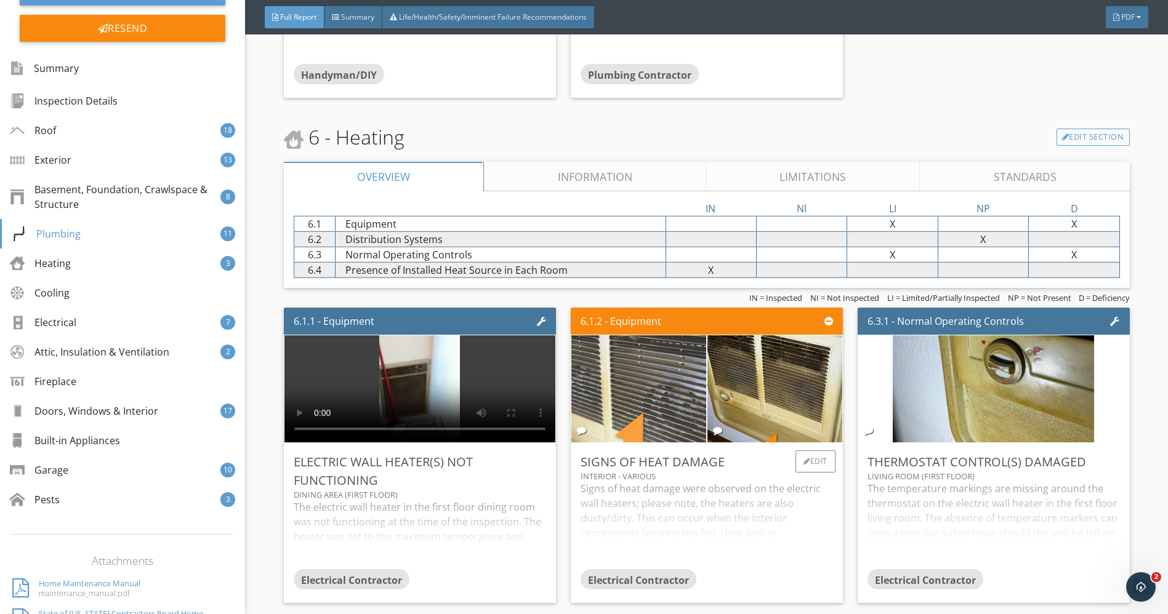
scroll to position [7950, 0]
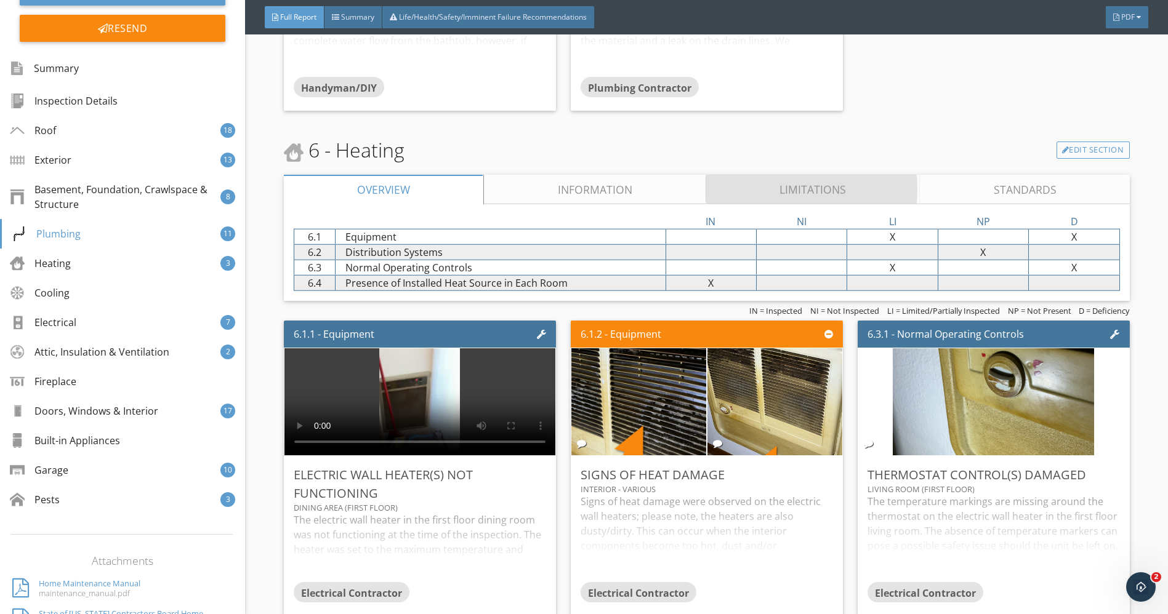
click at [774, 194] on link "Limitations" at bounding box center [813, 190] width 214 height 30
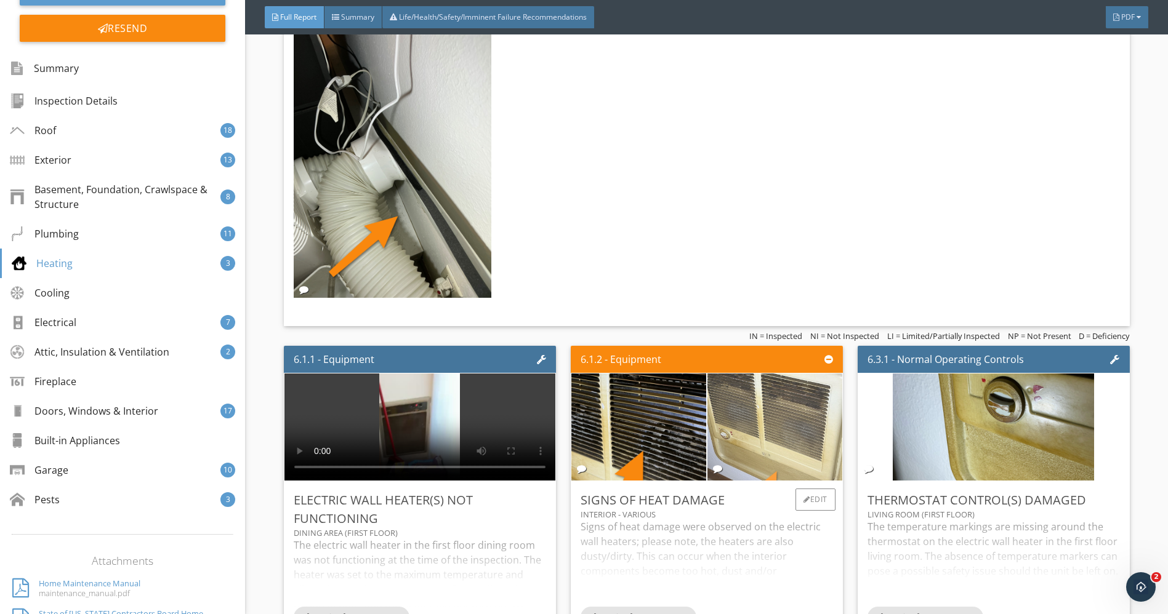
scroll to position [8293, 0]
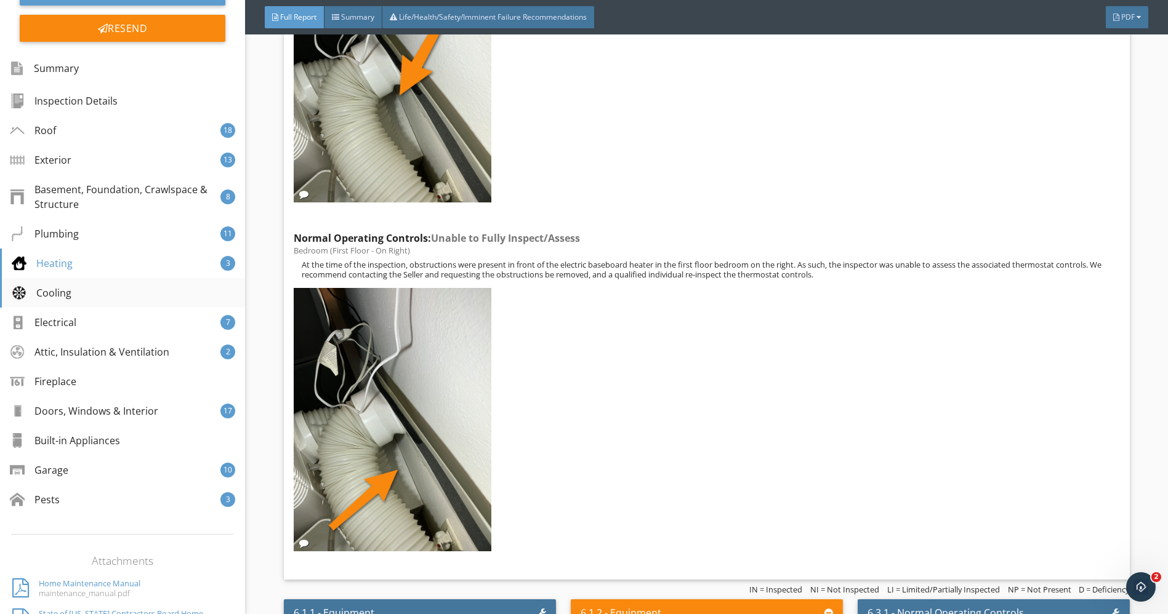
click at [94, 297] on div "Cooling" at bounding box center [122, 293] width 245 height 30
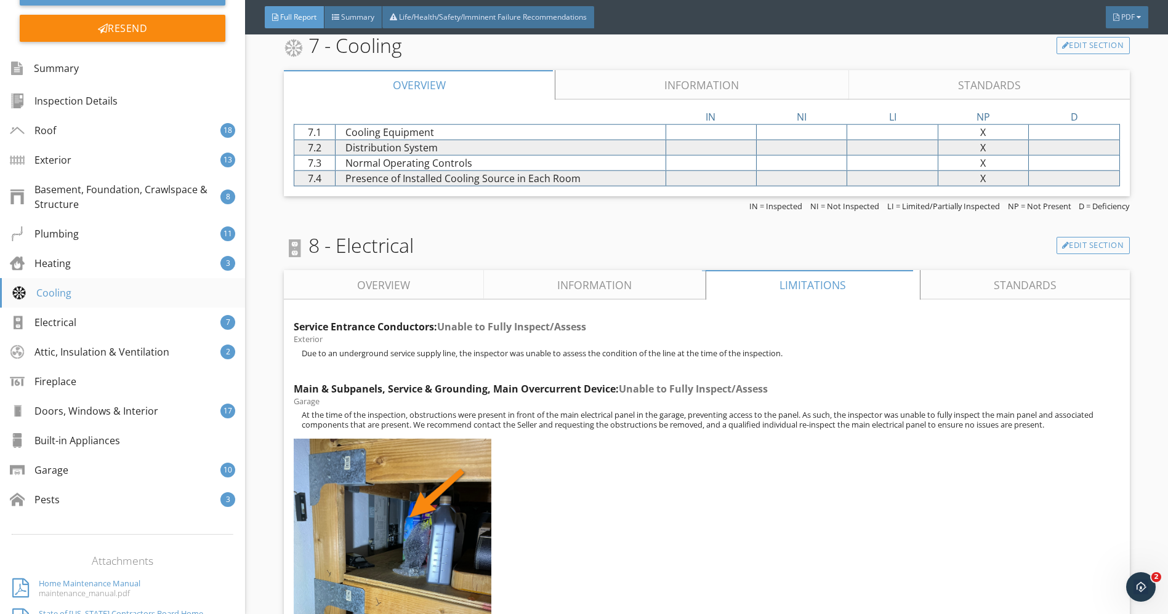
scroll to position [9208, 0]
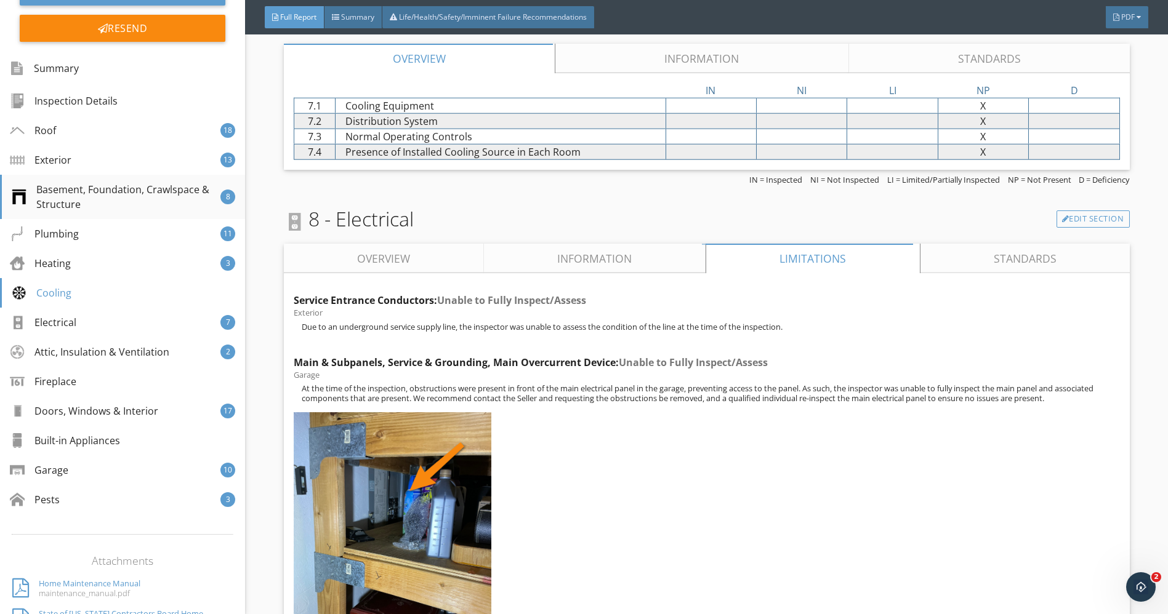
click at [71, 196] on div "Basement, Foundation, Crawlspace & Structure" at bounding box center [116, 197] width 209 height 30
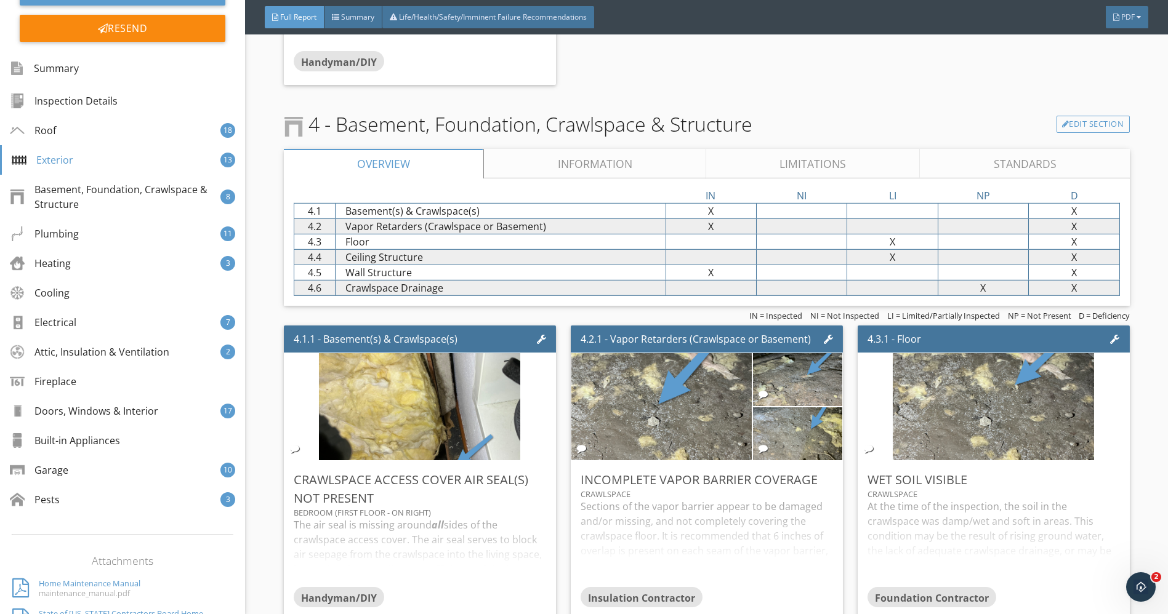
scroll to position [5301, 0]
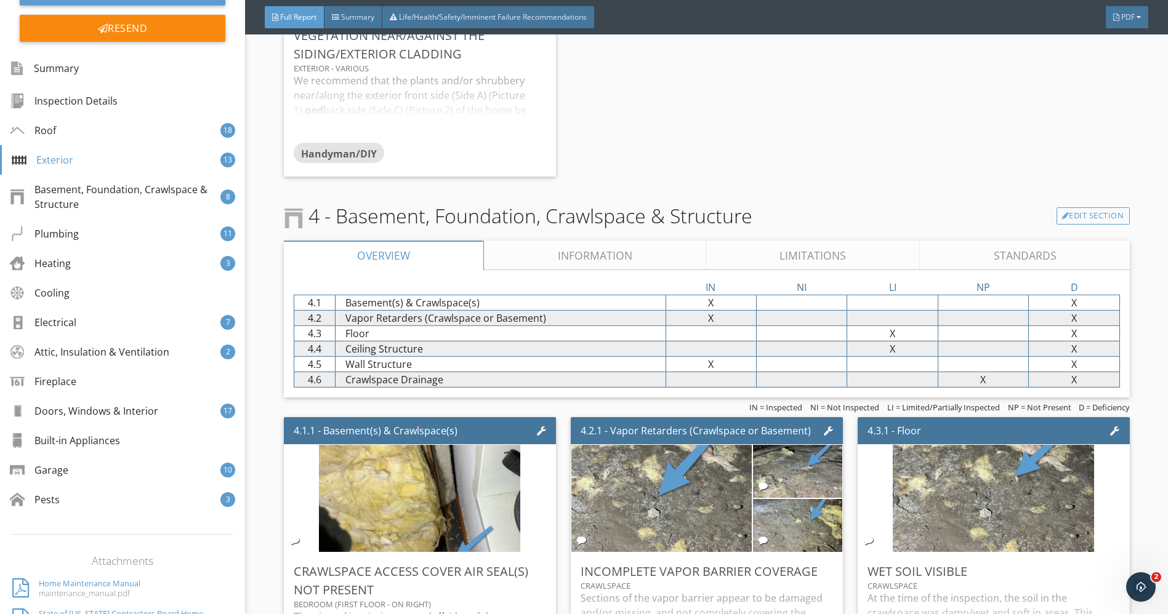
click at [786, 257] on link "Limitations" at bounding box center [813, 256] width 214 height 30
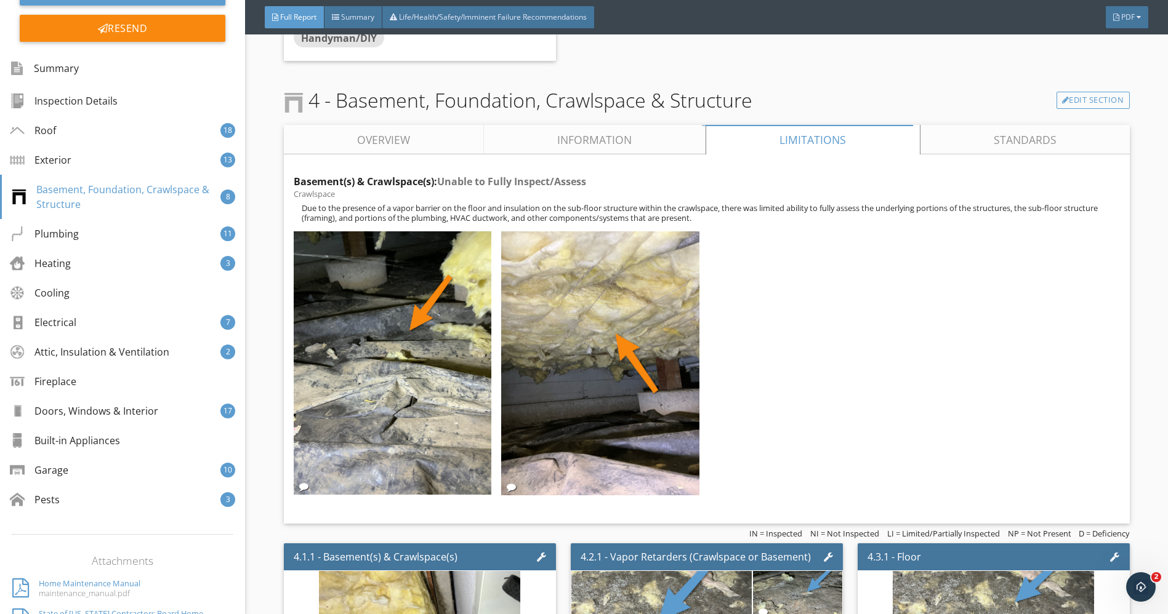
scroll to position [5575, 0]
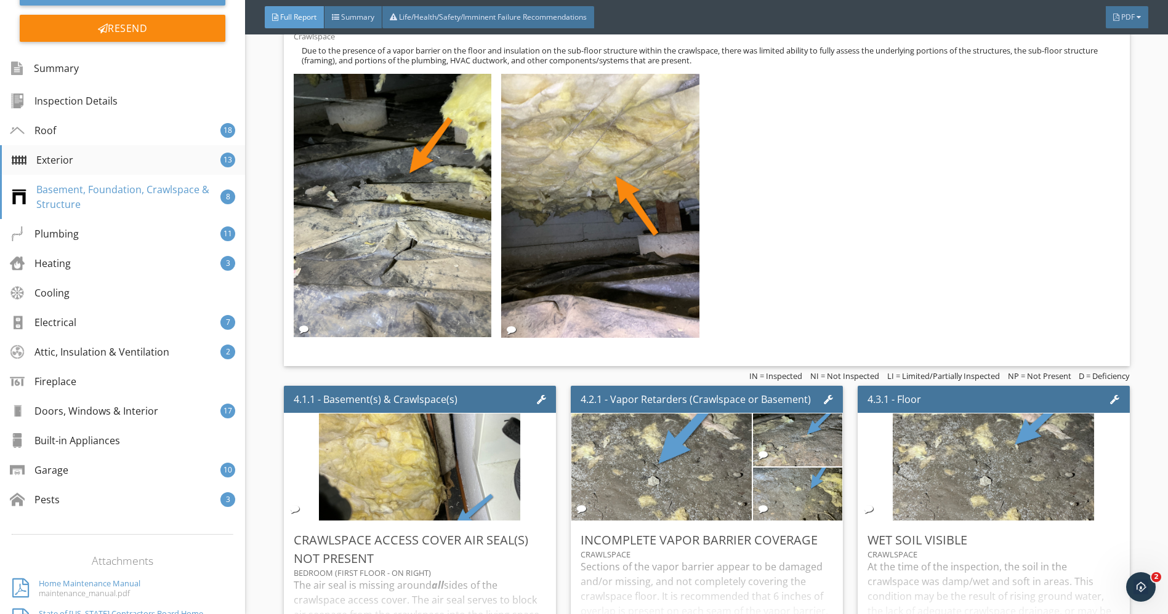
click at [105, 150] on div "Exterior 13" at bounding box center [122, 160] width 245 height 30
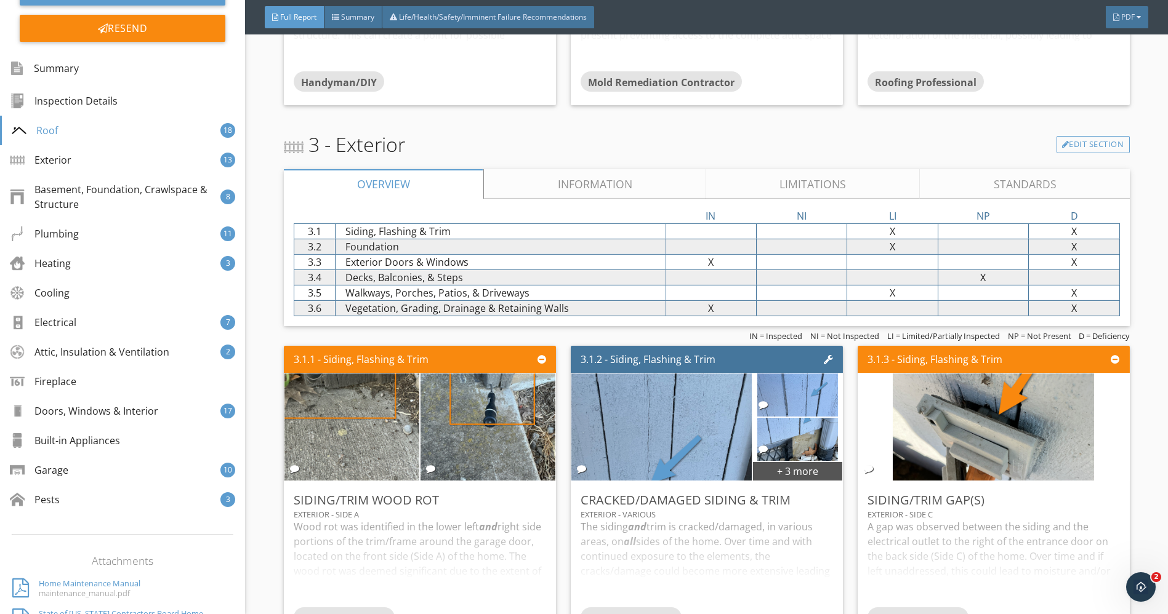
scroll to position [3614, 0]
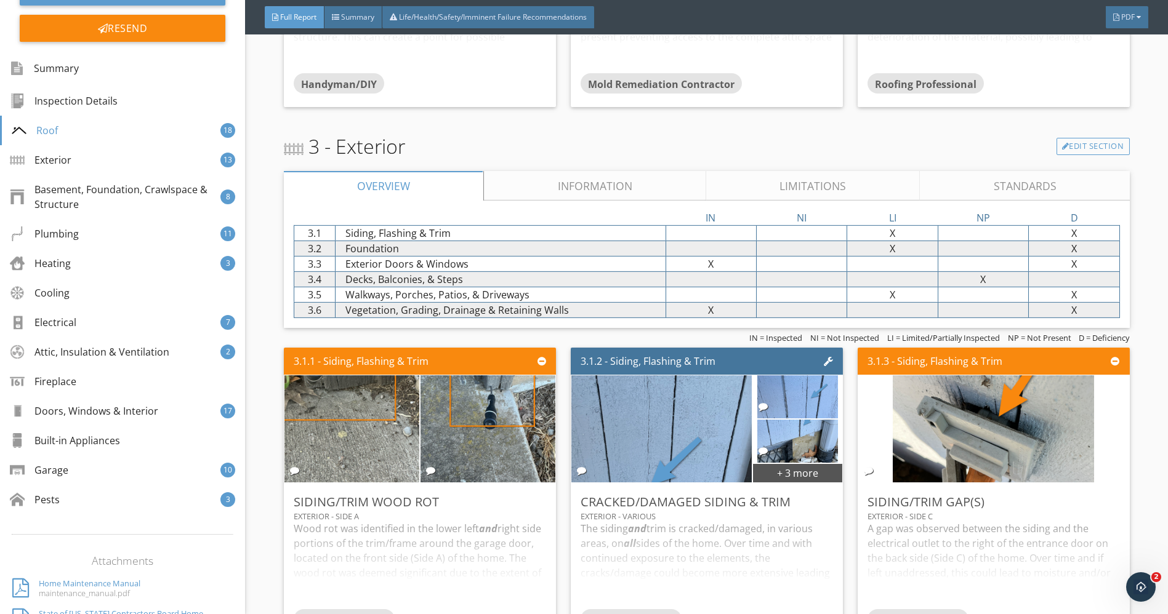
click at [822, 187] on link "Limitations" at bounding box center [813, 186] width 214 height 30
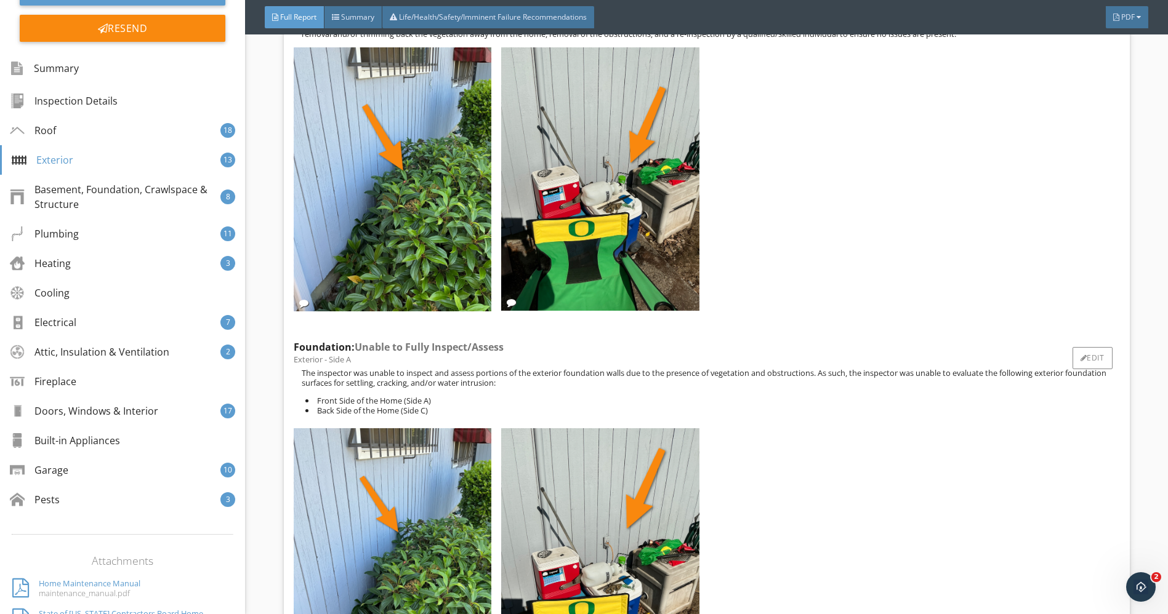
scroll to position [3545, 0]
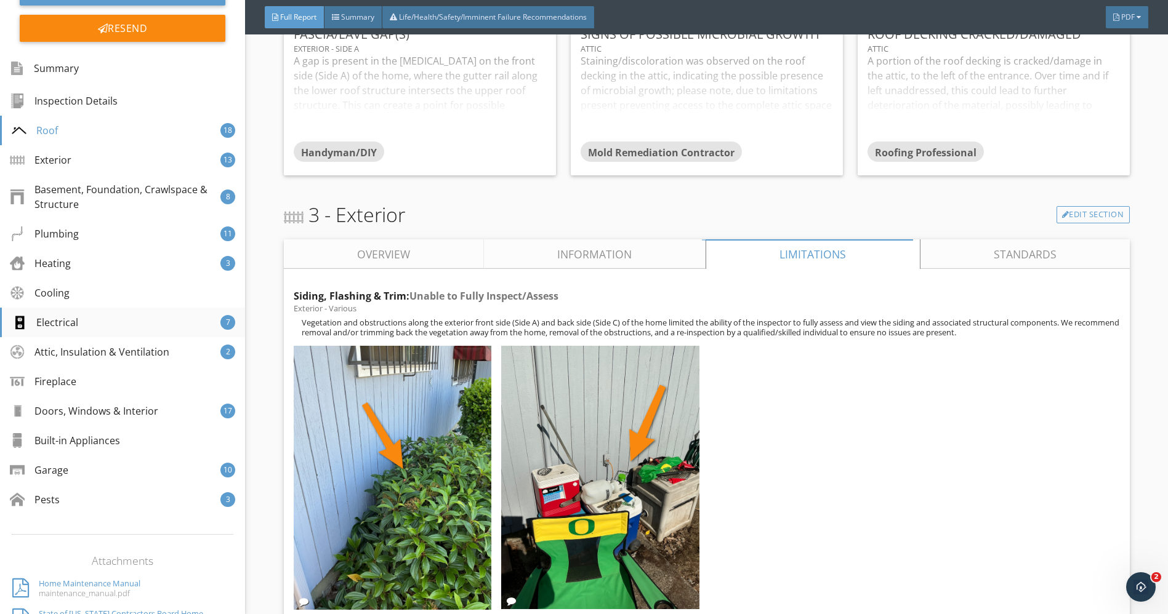
click at [44, 321] on div "Electrical" at bounding box center [45, 322] width 66 height 15
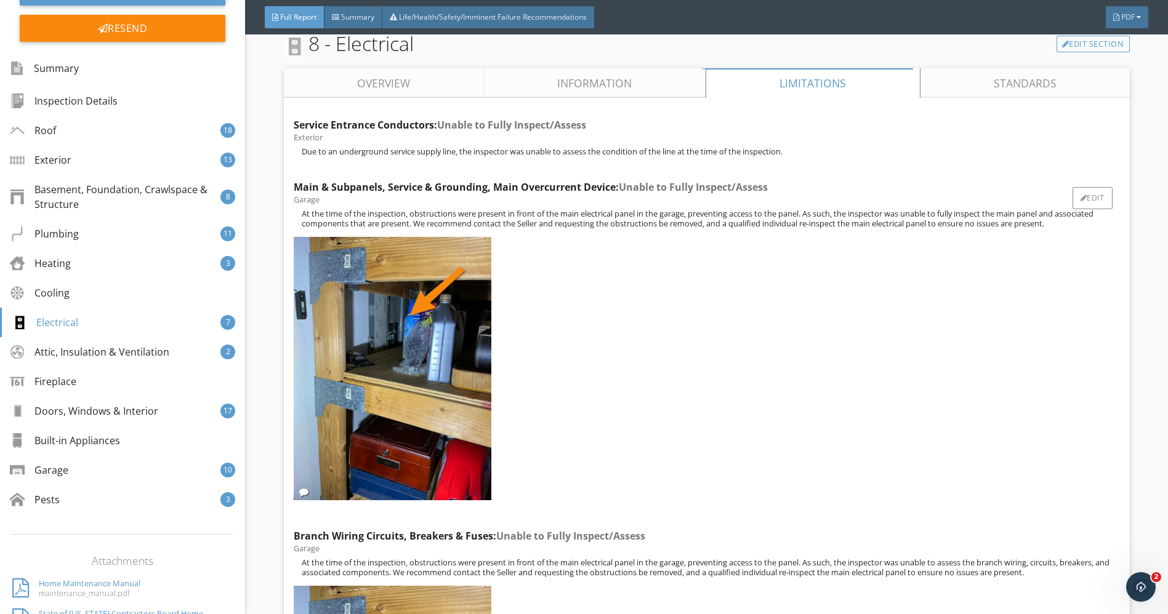
scroll to position [10495, 0]
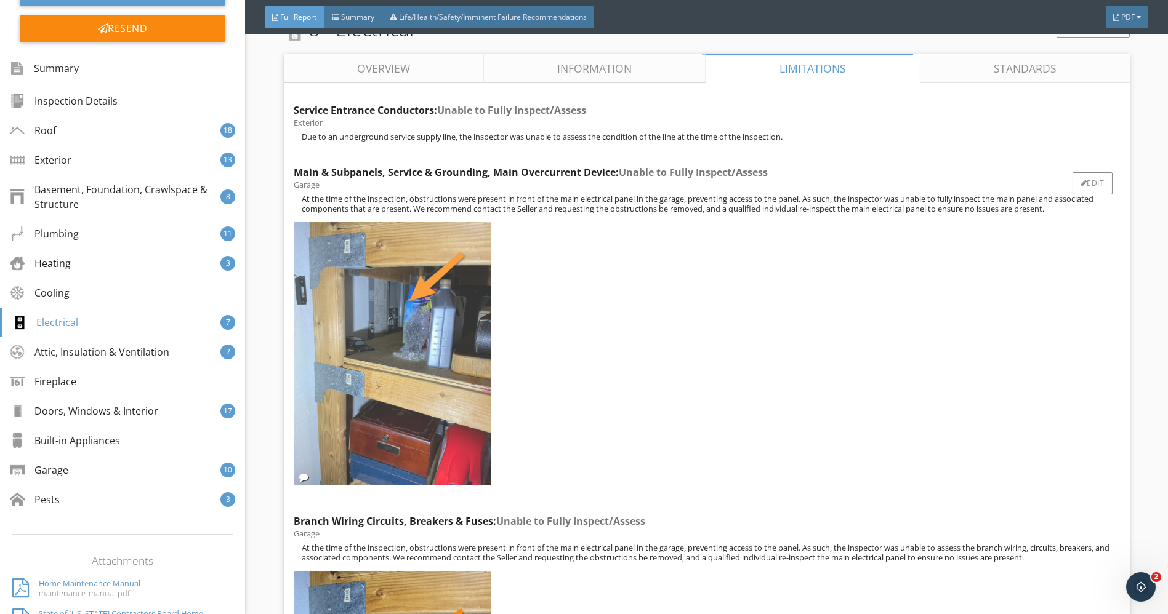
click at [418, 291] on img at bounding box center [393, 353] width 198 height 263
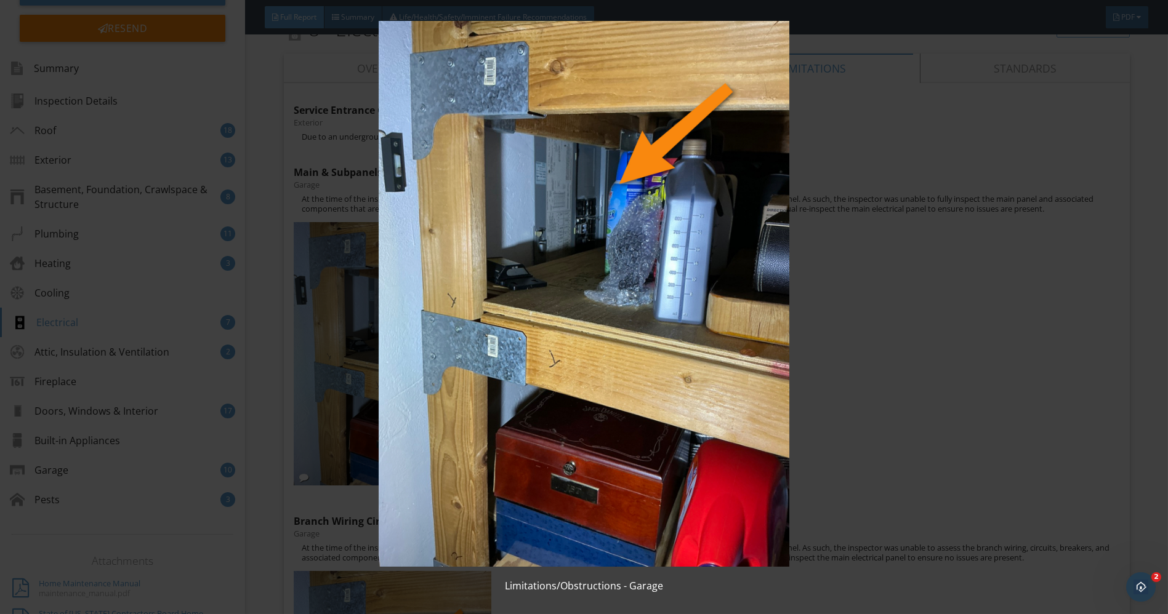
click at [652, 269] on img at bounding box center [584, 294] width 1072 height 546
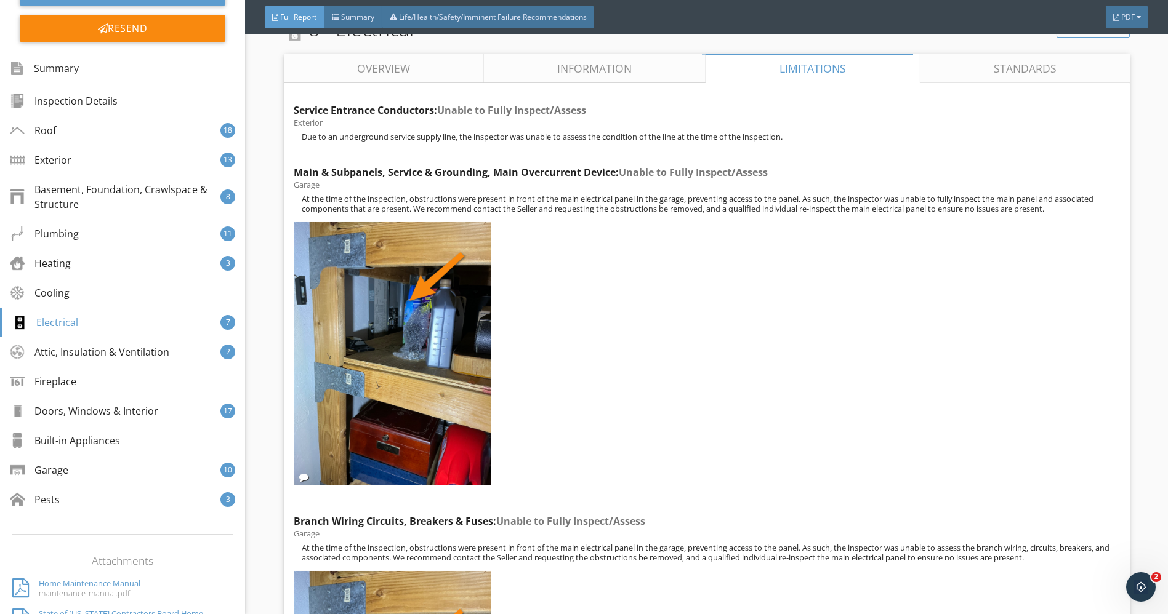
click at [652, 269] on div at bounding box center [704, 355] width 831 height 277
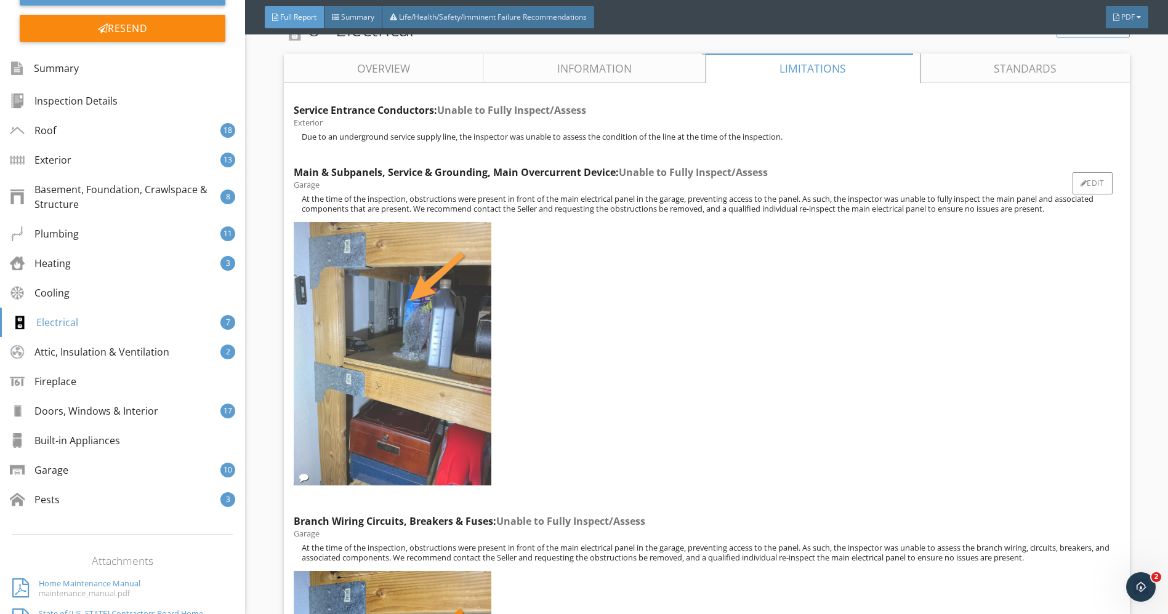
click at [303, 311] on img at bounding box center [393, 353] width 198 height 263
